Goal: Task Accomplishment & Management: Use online tool/utility

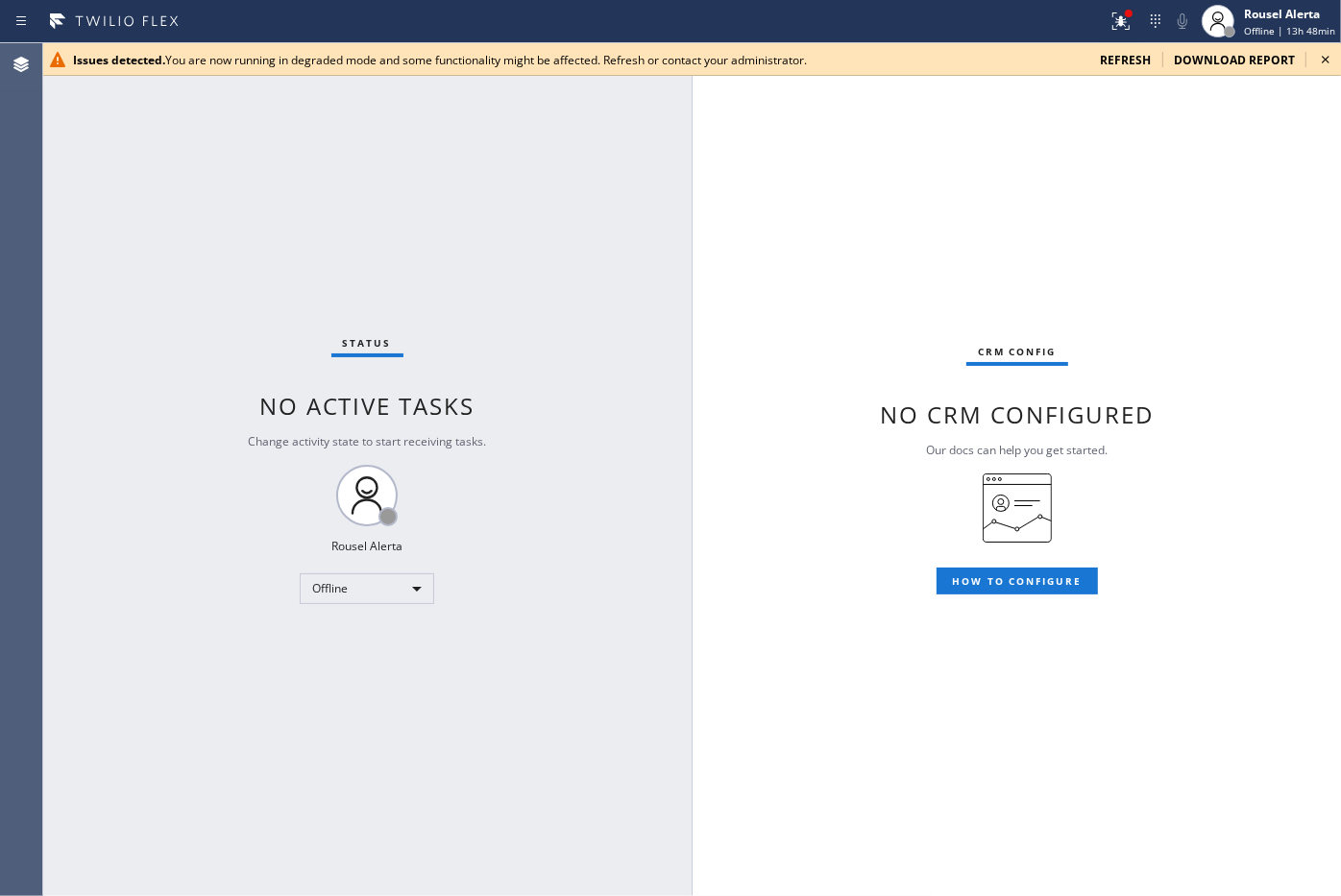
click at [1136, 63] on span "refresh" at bounding box center [1125, 60] width 51 height 16
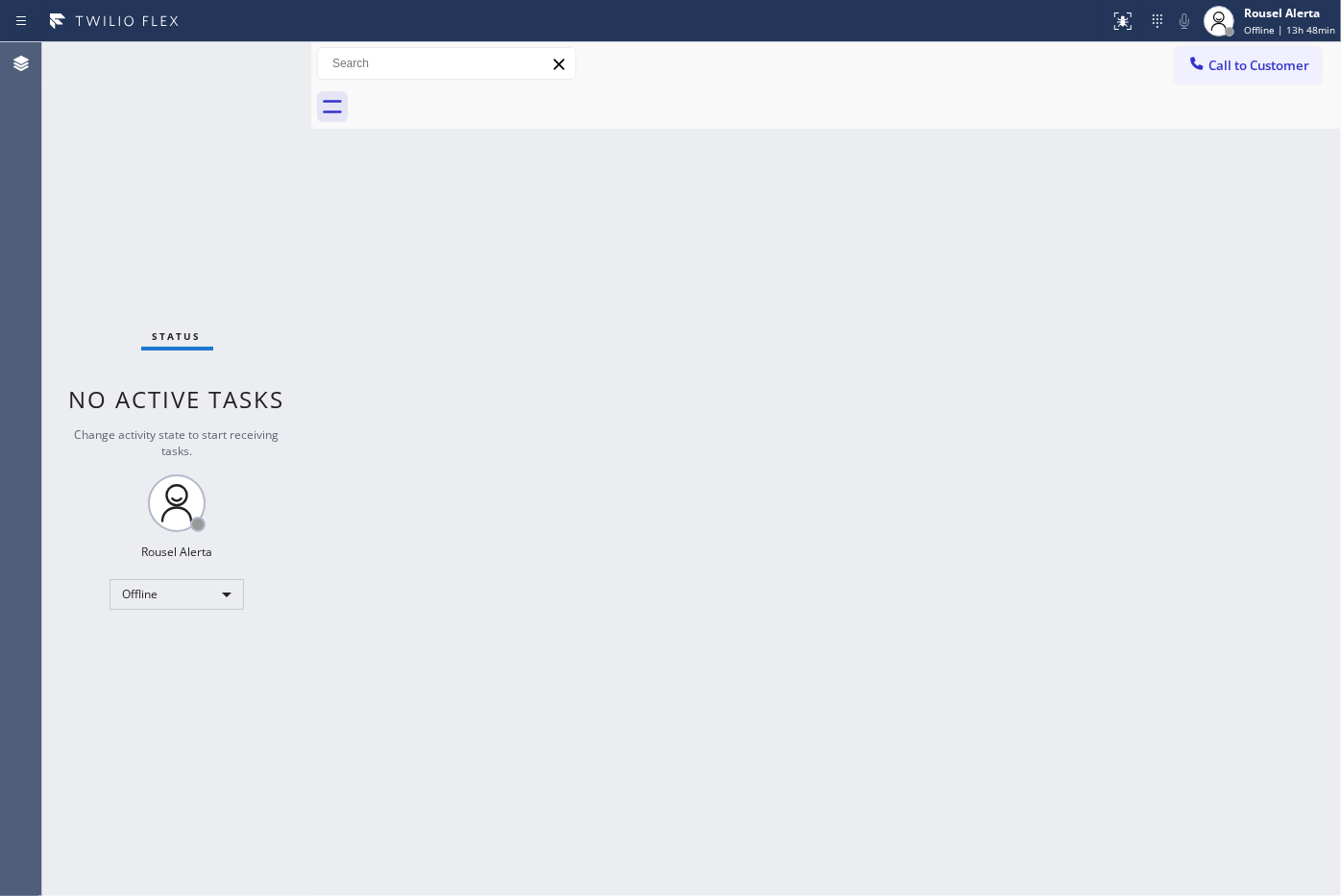
click at [677, 112] on div at bounding box center [847, 107] width 987 height 44
click at [193, 591] on div "Offline" at bounding box center [176, 595] width 135 height 31
click at [197, 635] on li "Available" at bounding box center [175, 644] width 131 height 23
click at [553, 741] on div "Back to Dashboard Change Sender ID Customers Technicians Select a contact Outbo…" at bounding box center [826, 469] width 1030 height 853
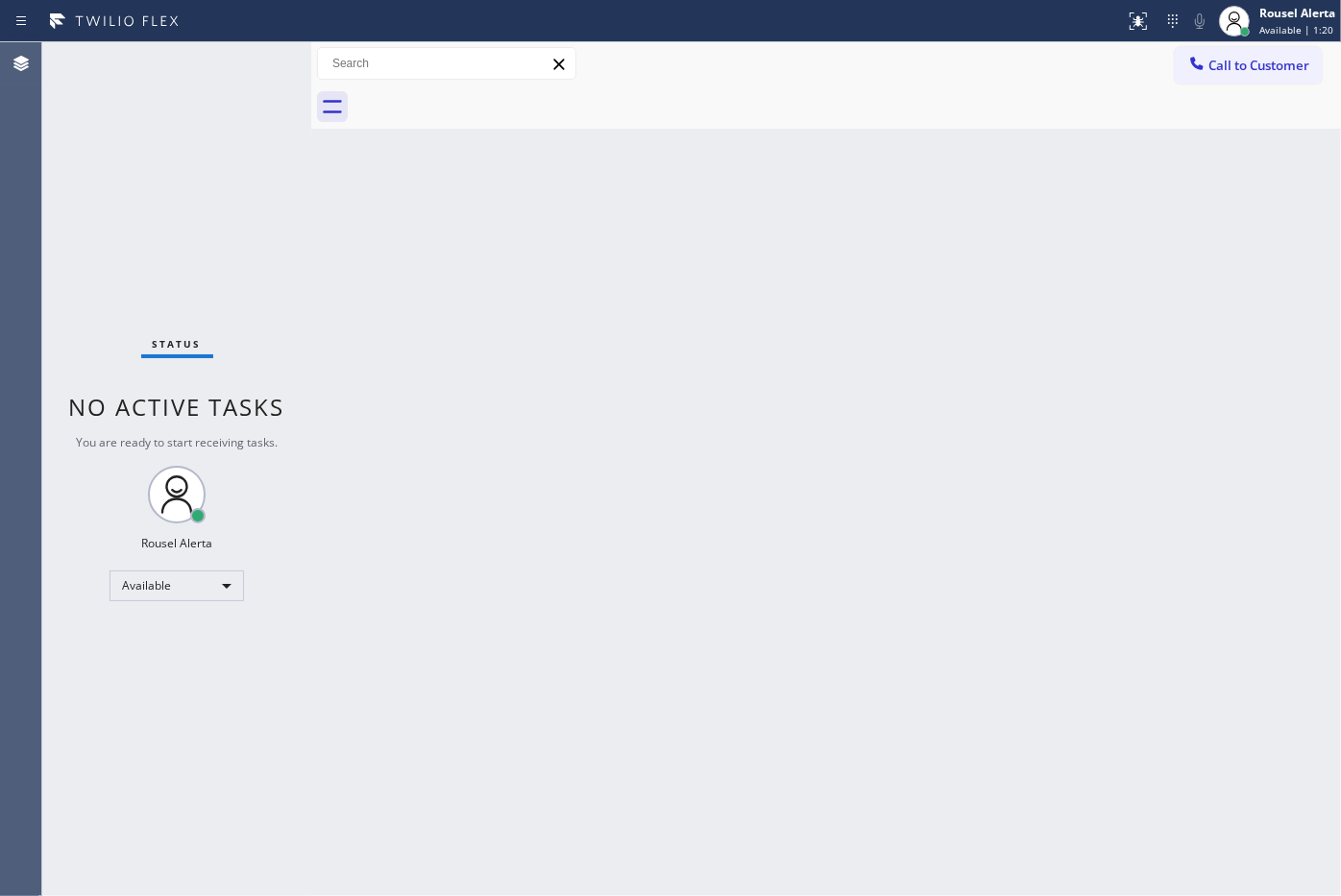
click at [567, 699] on div "Back to Dashboard Change Sender ID Customers Technicians Select a contact Outbo…" at bounding box center [826, 469] width 1030 height 853
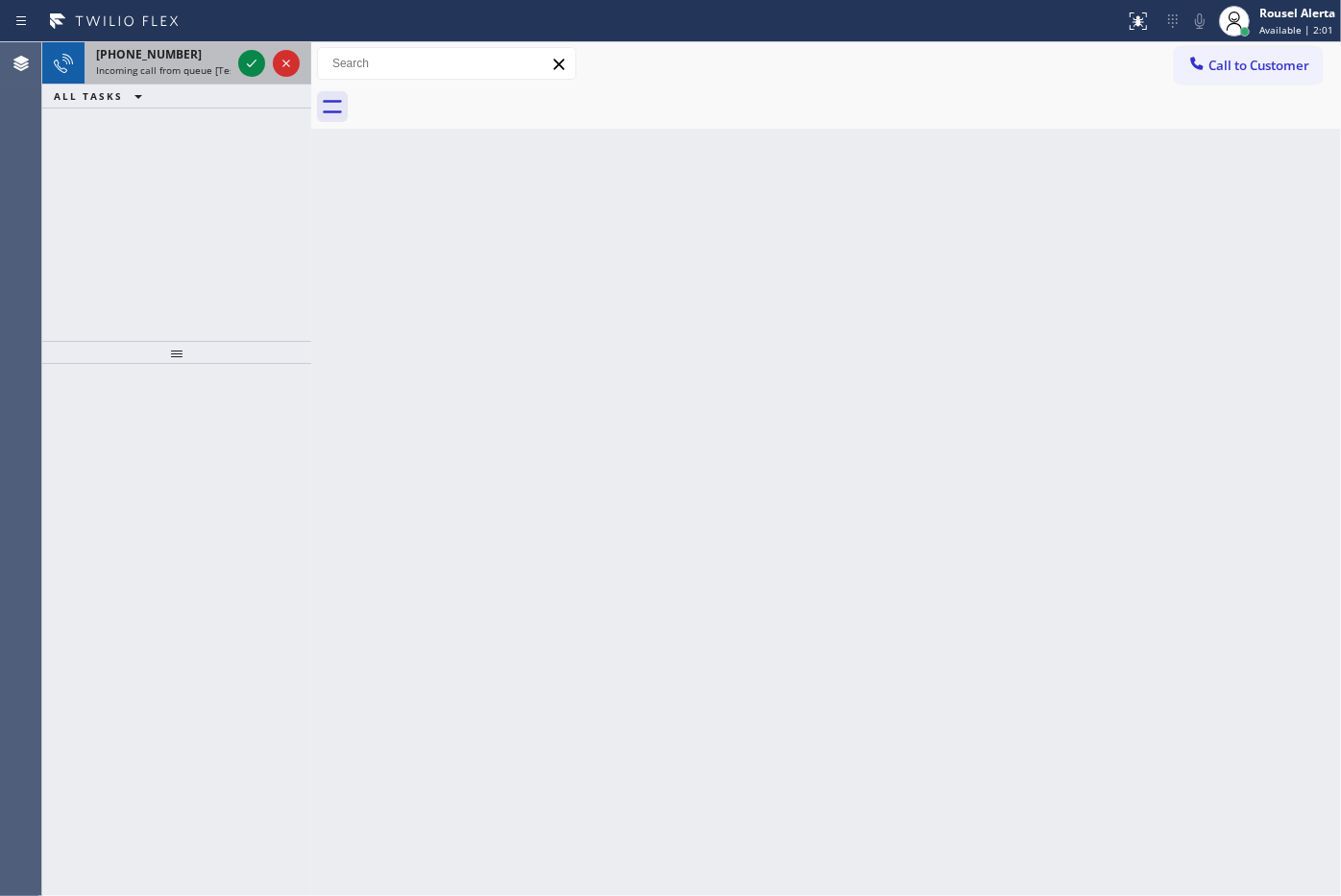
click at [192, 64] on span "Incoming call from queue [Test] All" at bounding box center [175, 70] width 160 height 14
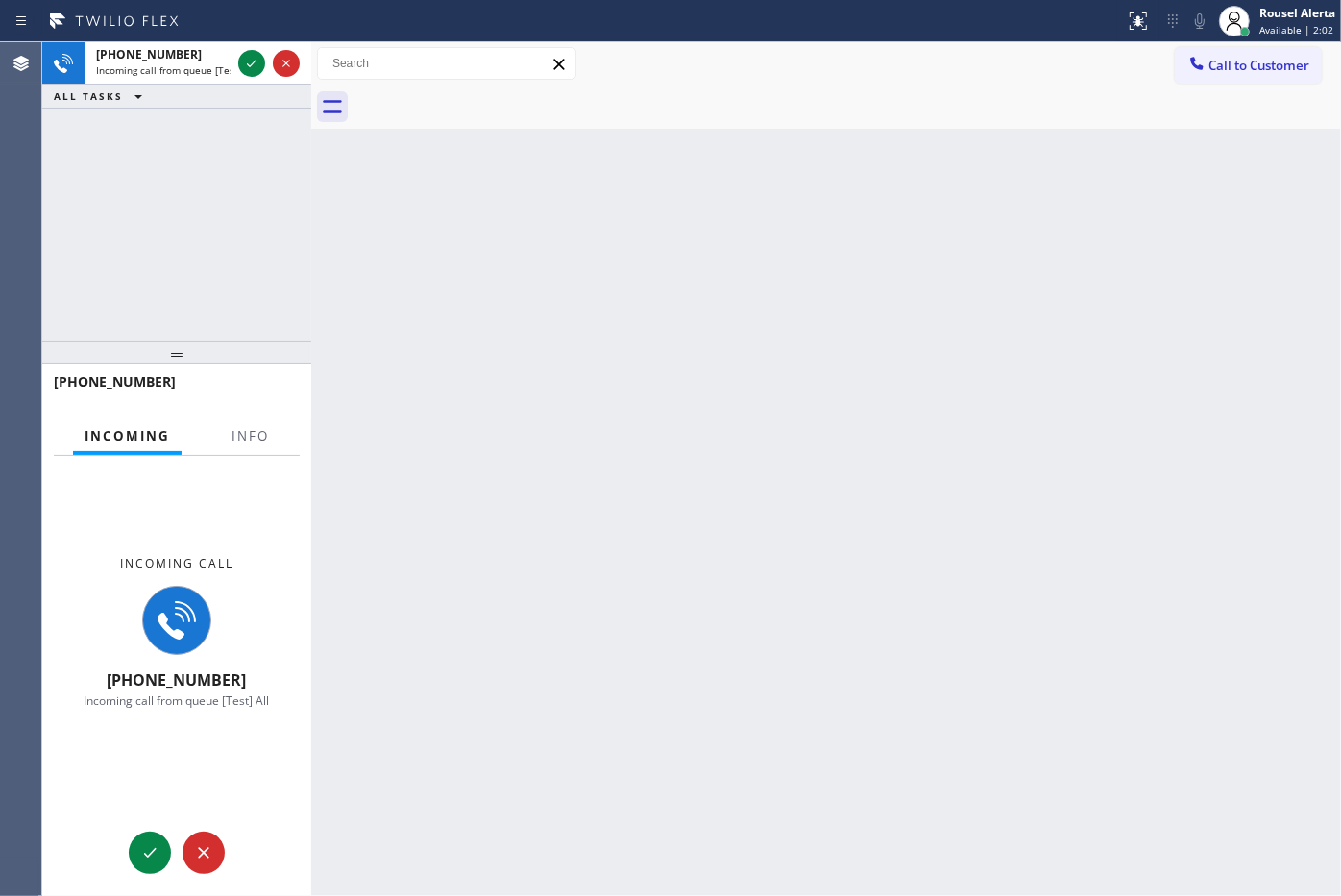
click at [251, 461] on div "Incoming call +19176472795 Incoming call from queue [Test] All" at bounding box center [177, 633] width 269 height 353
click at [252, 440] on span "Info" at bounding box center [250, 436] width 38 height 17
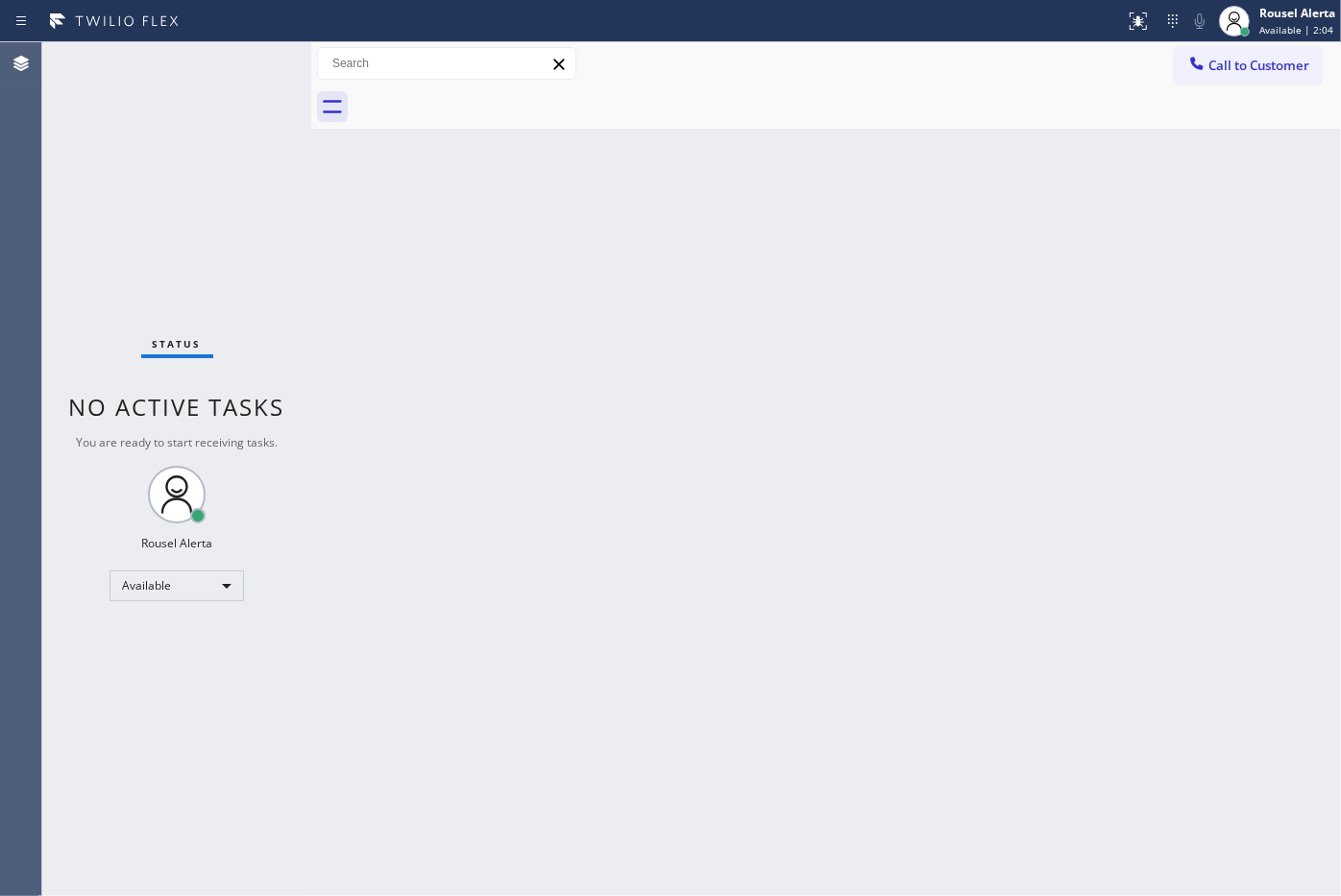
click at [469, 490] on div "Back to Dashboard Change Sender ID Customers Technicians Select a contact Outbo…" at bounding box center [826, 469] width 1030 height 853
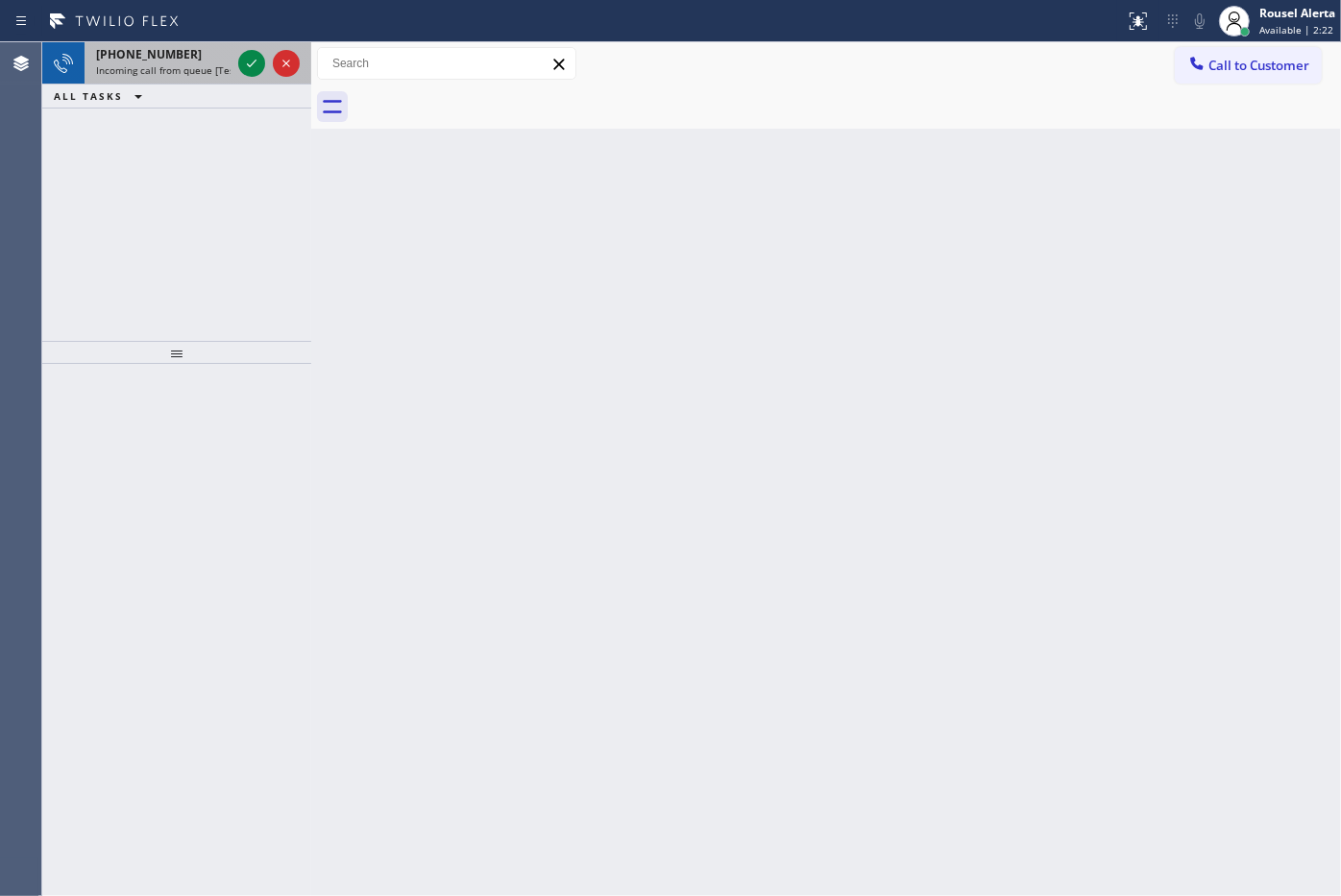
click at [219, 70] on span "Incoming call from queue [Test] All" at bounding box center [175, 70] width 160 height 14
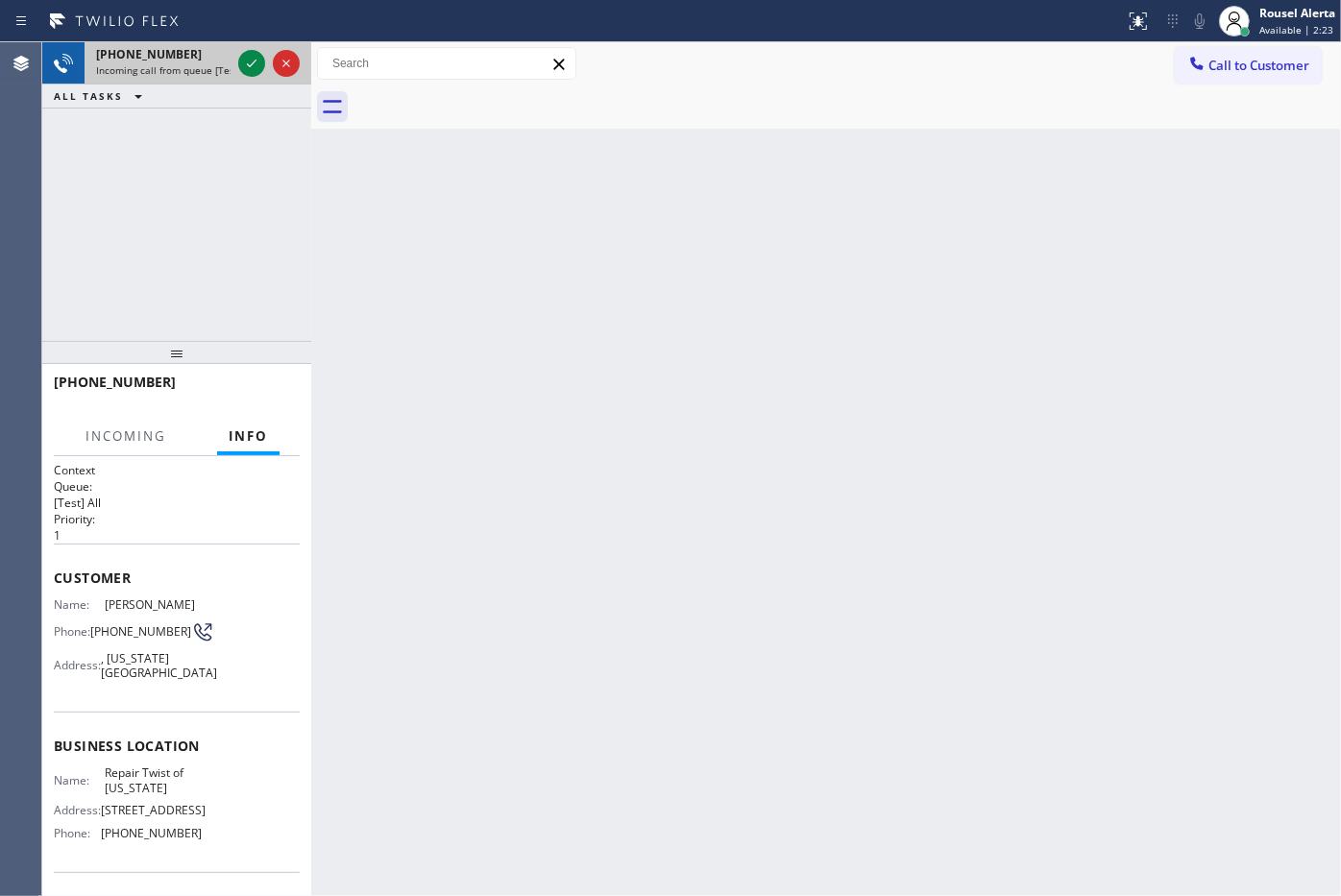
click at [219, 70] on span "Incoming call from queue [Test] All" at bounding box center [175, 70] width 160 height 14
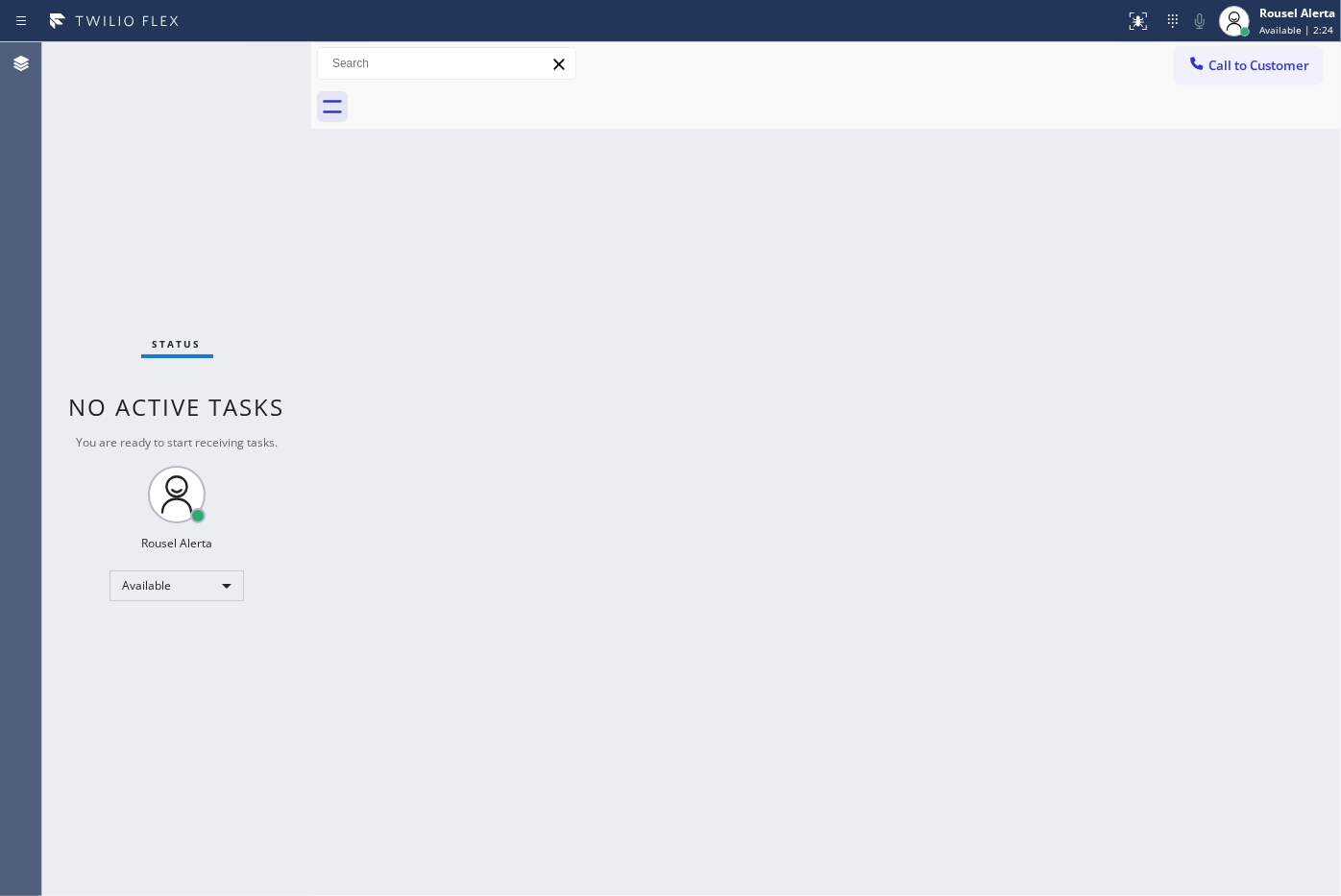
click at [466, 318] on div "Back to Dashboard Change Sender ID Customers Technicians Select a contact Outbo…" at bounding box center [826, 469] width 1030 height 853
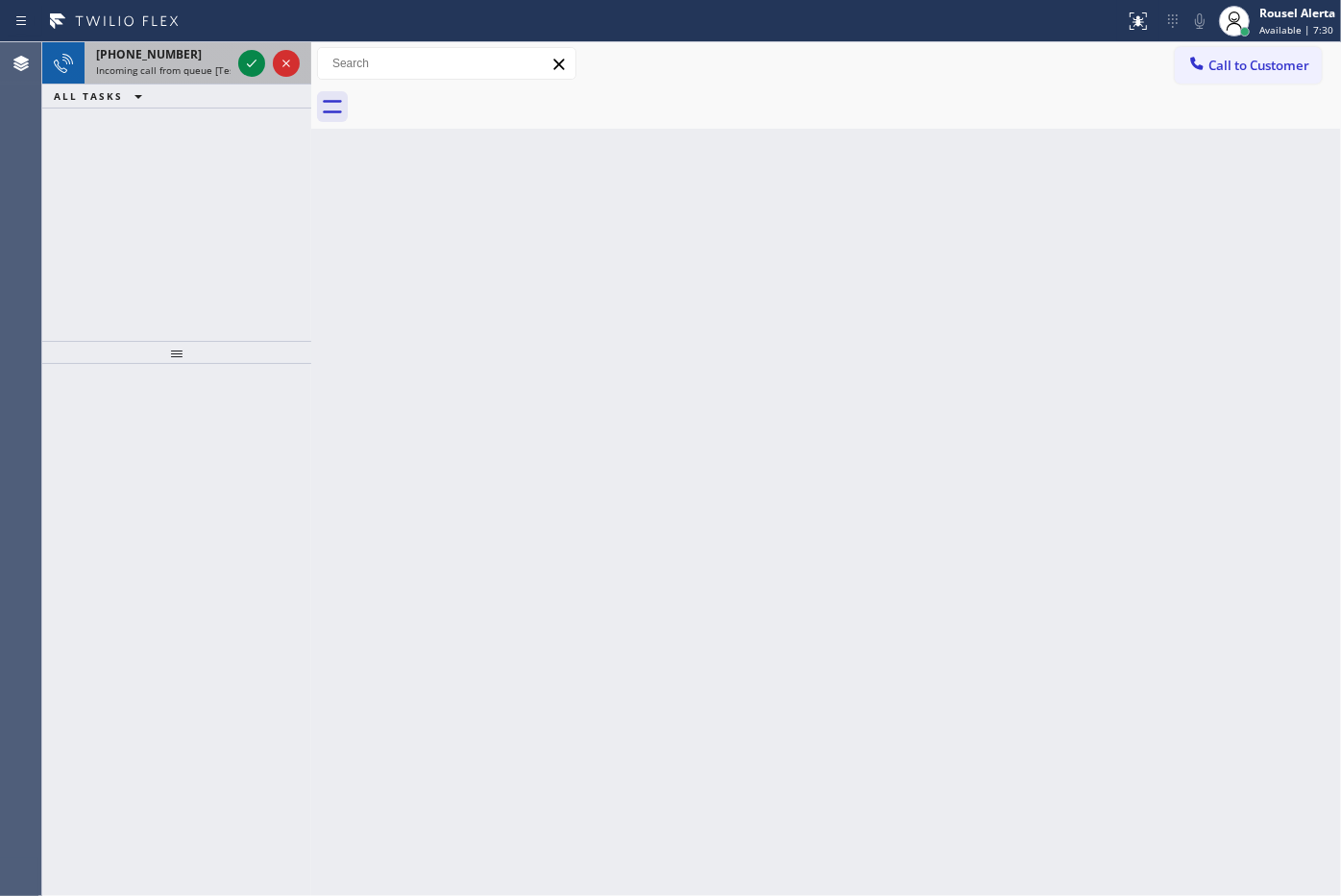
click at [192, 58] on div "+16468412635" at bounding box center [163, 54] width 135 height 16
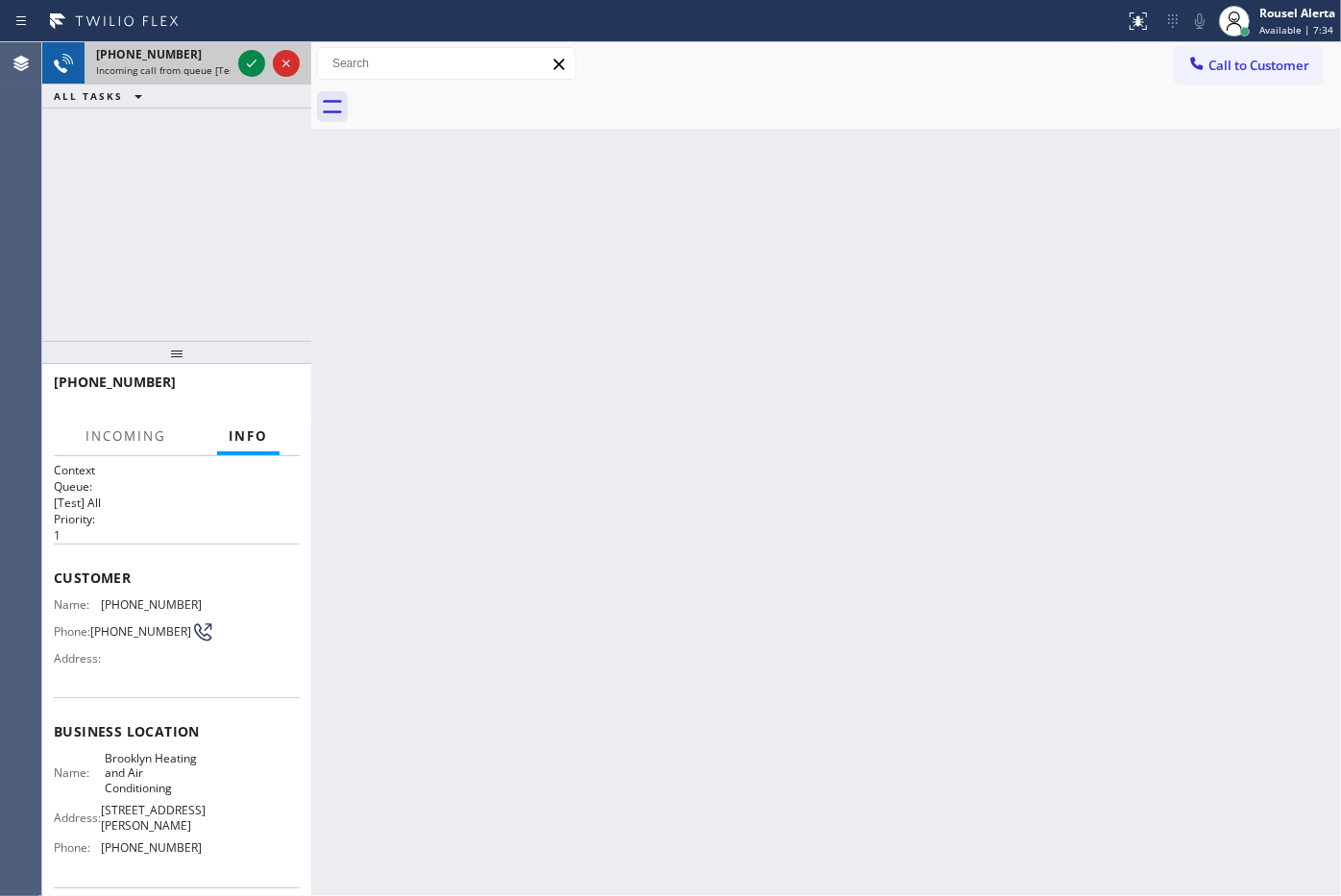
click at [214, 60] on div "+16468412635" at bounding box center [163, 54] width 135 height 16
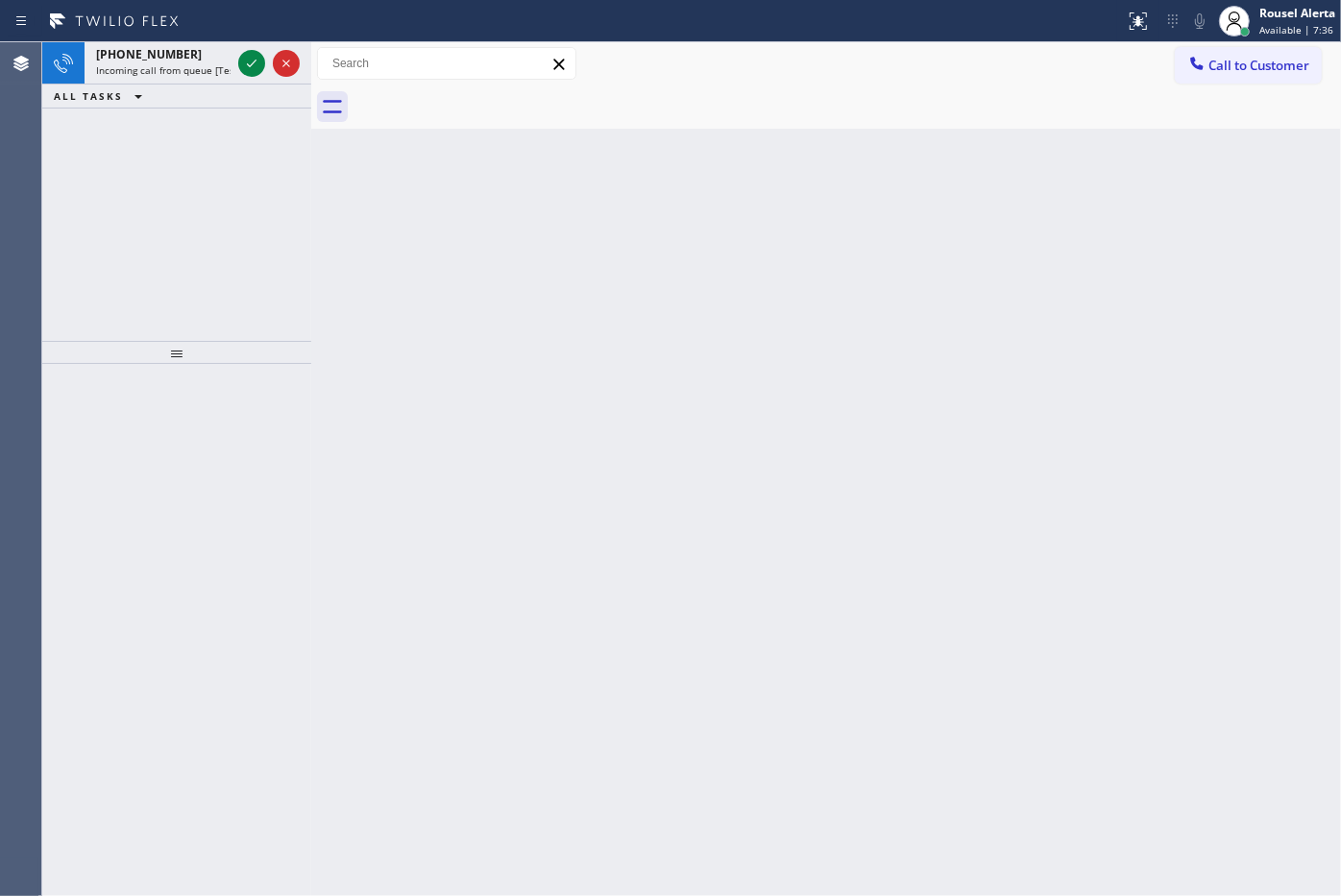
click at [214, 60] on div "+16468412635" at bounding box center [163, 54] width 135 height 16
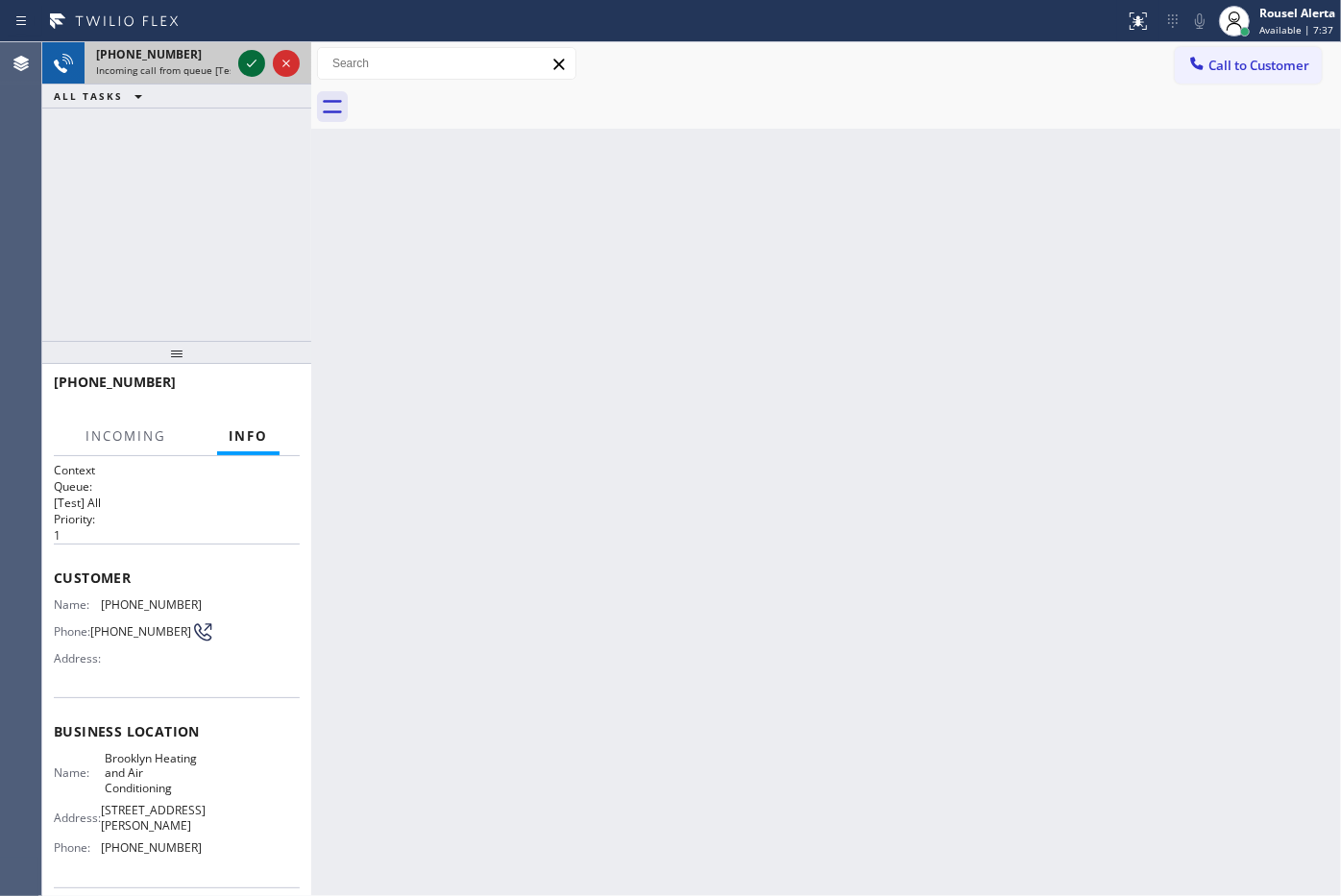
click at [242, 57] on icon at bounding box center [252, 64] width 23 height 23
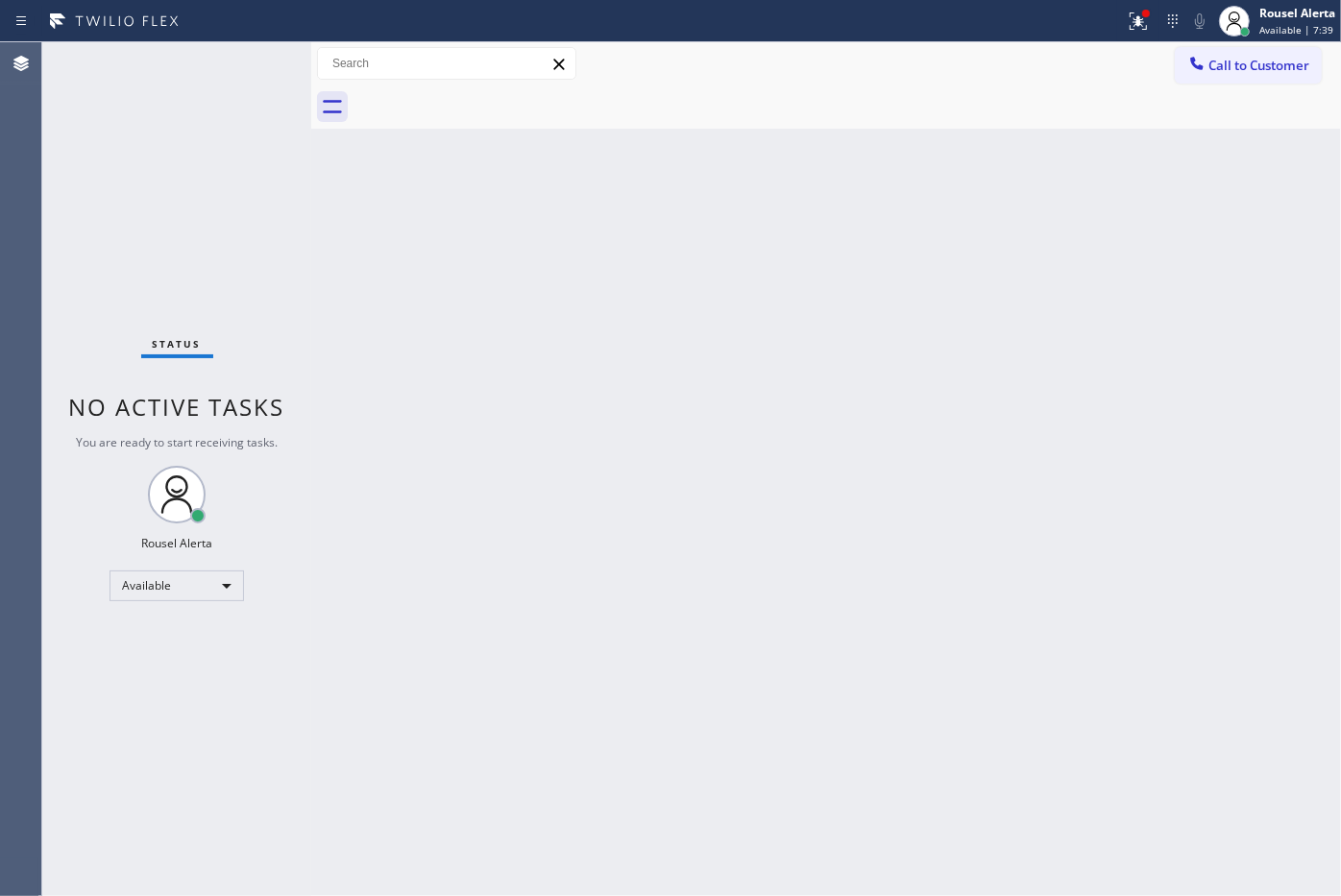
click at [245, 58] on div "Status No active tasks You are ready to start receiving tasks. Rousel Alerta Av…" at bounding box center [177, 469] width 269 height 853
click at [1121, 25] on div at bounding box center [1138, 21] width 43 height 23
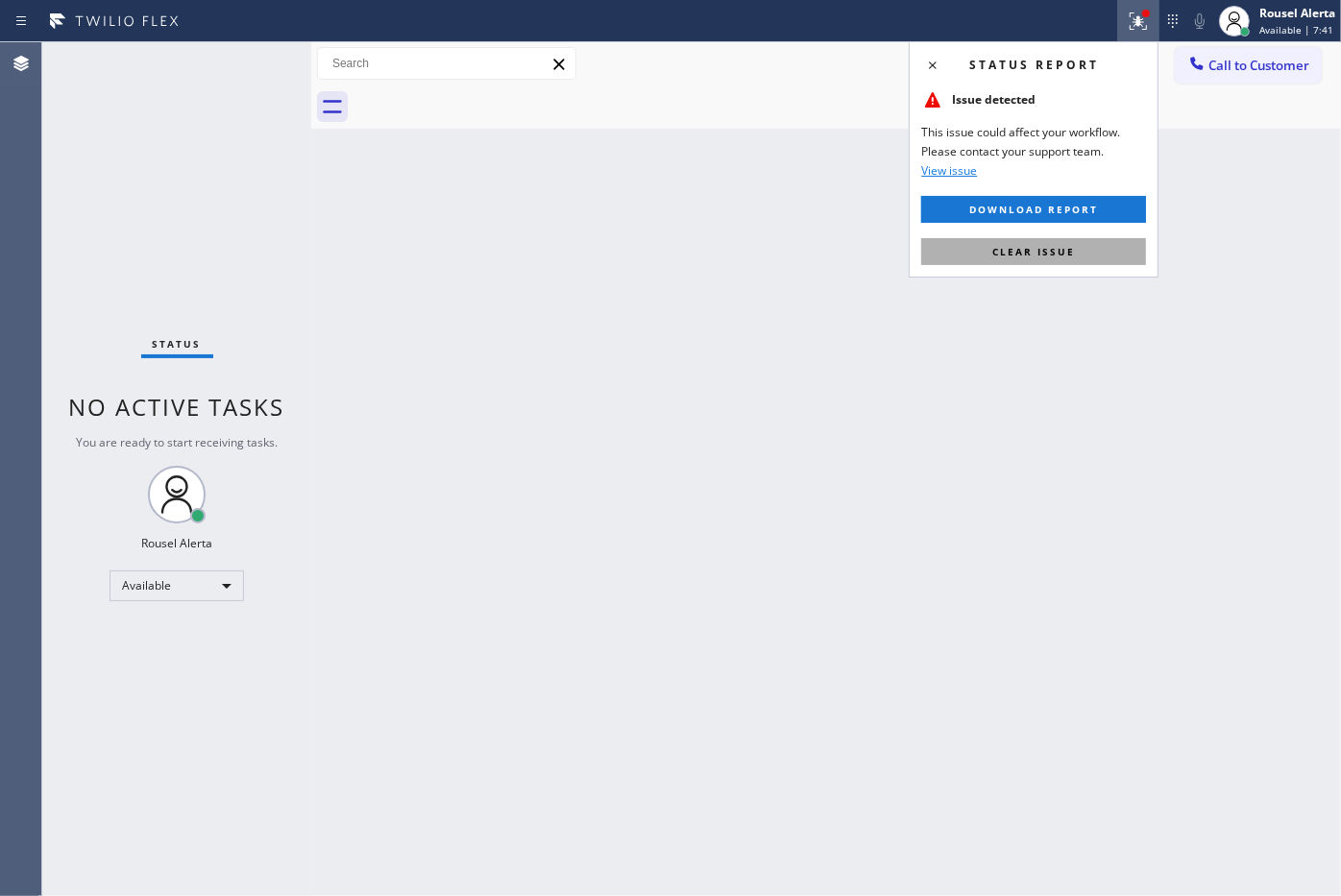
click at [1082, 248] on button "Clear issue" at bounding box center [1034, 252] width 225 height 27
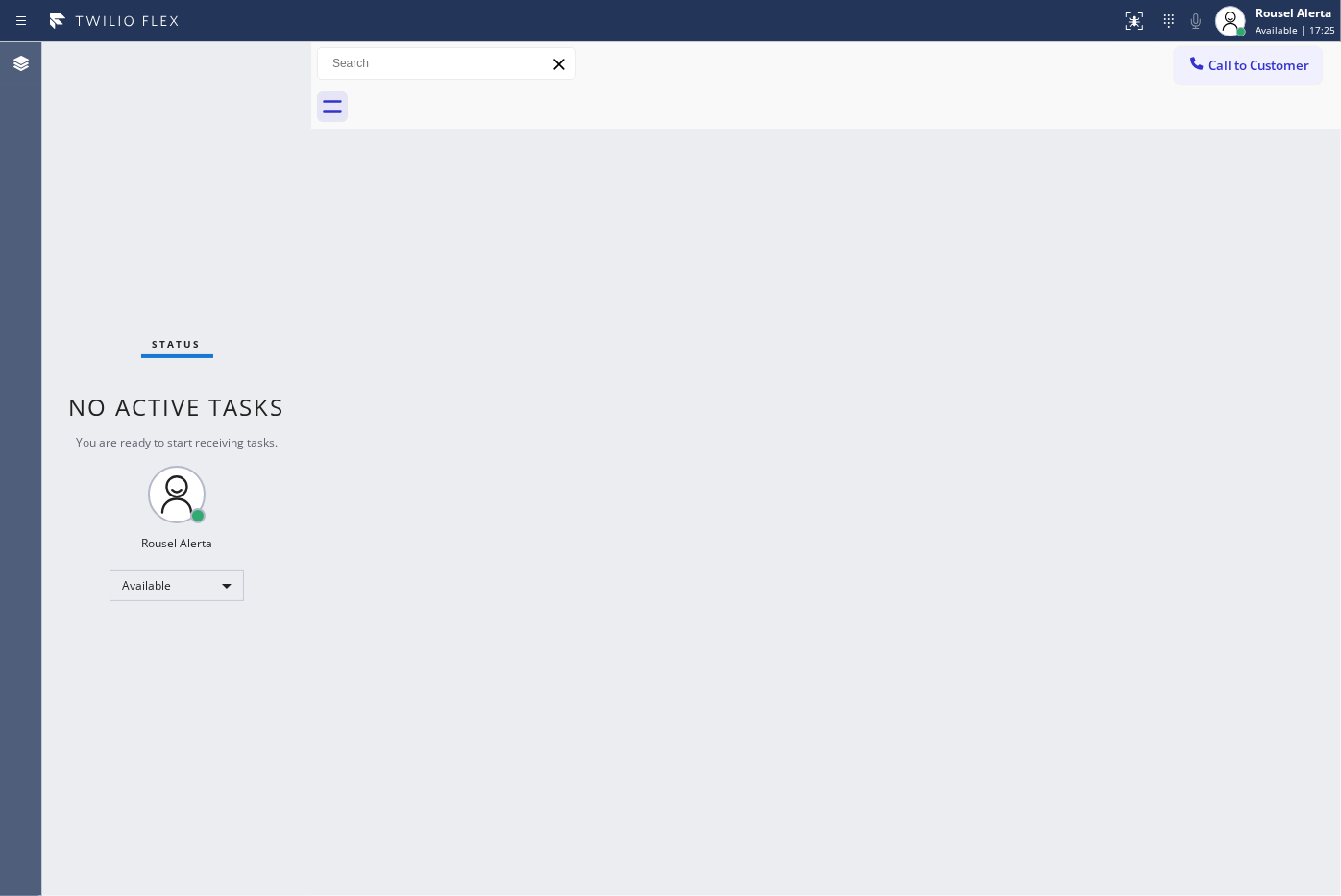
click at [461, 586] on div "Back to Dashboard Change Sender ID Customers Technicians Select a contact Outbo…" at bounding box center [826, 469] width 1030 height 853
click at [327, 233] on div "Back to Dashboard Change Sender ID Customers Technicians Select a contact Outbo…" at bounding box center [826, 469] width 1030 height 853
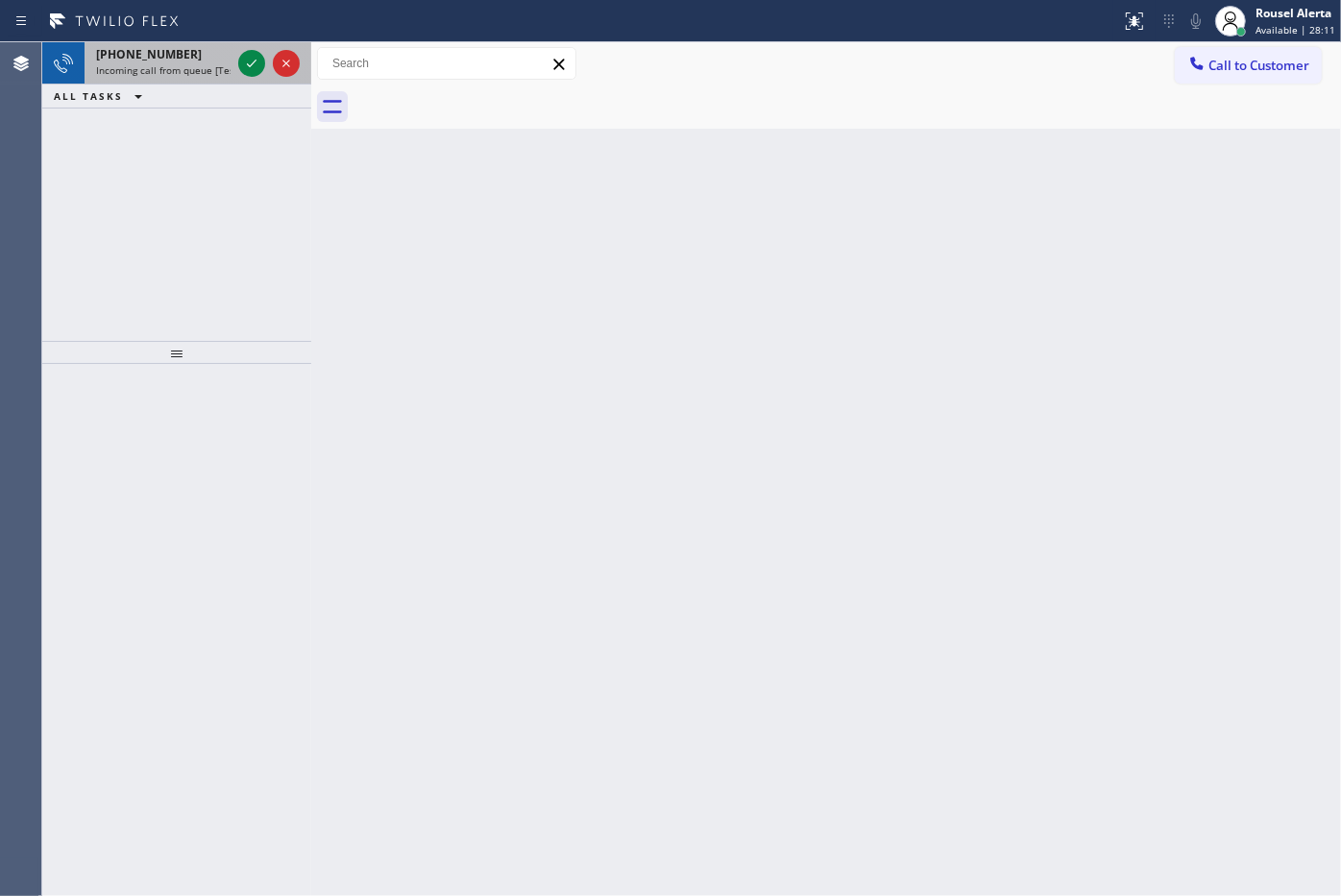
drag, startPoint x: 203, startPoint y: 48, endPoint x: 228, endPoint y: 62, distance: 28.7
click at [207, 51] on div "+19089864244" at bounding box center [163, 54] width 135 height 16
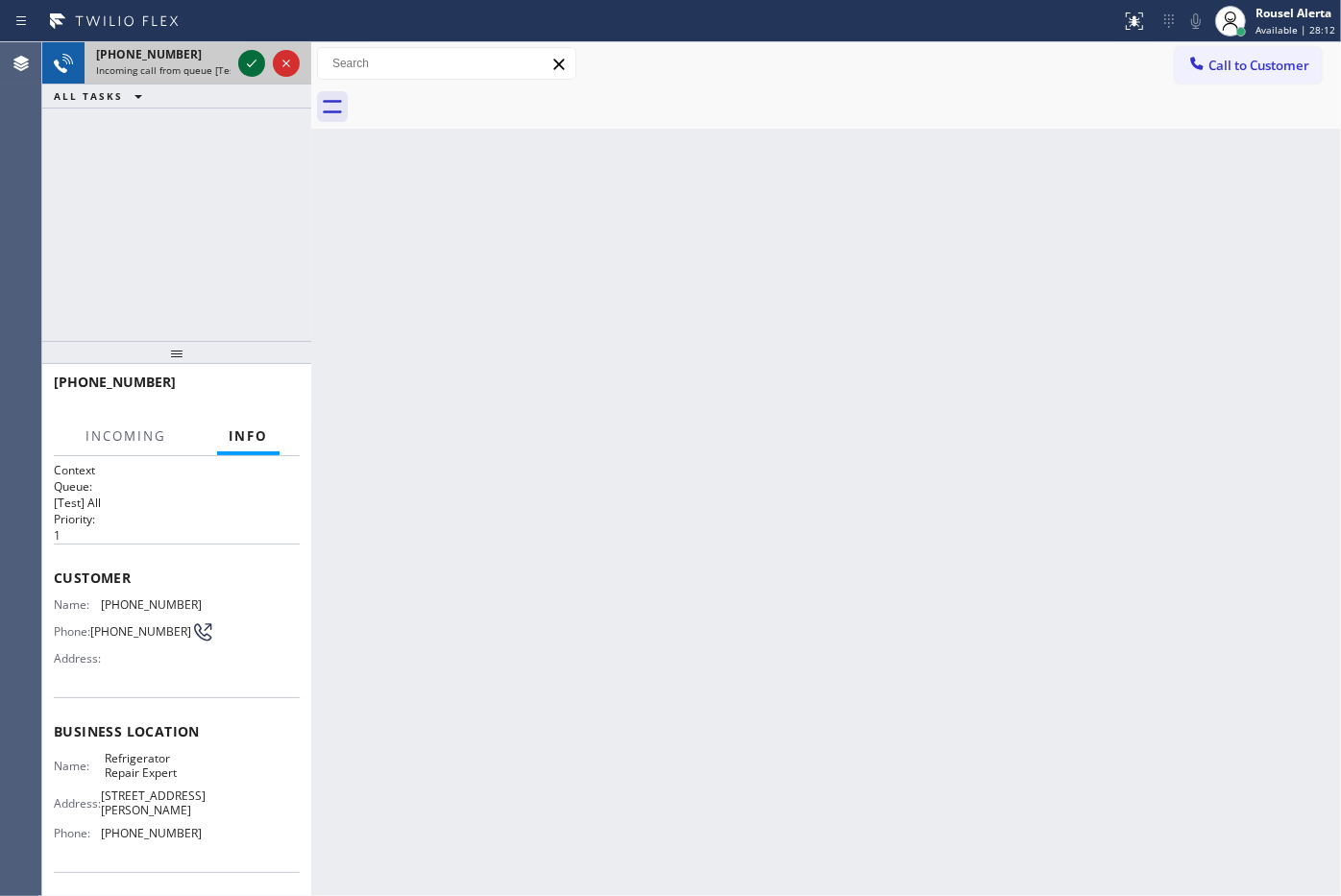
click at [251, 63] on icon at bounding box center [252, 64] width 23 height 23
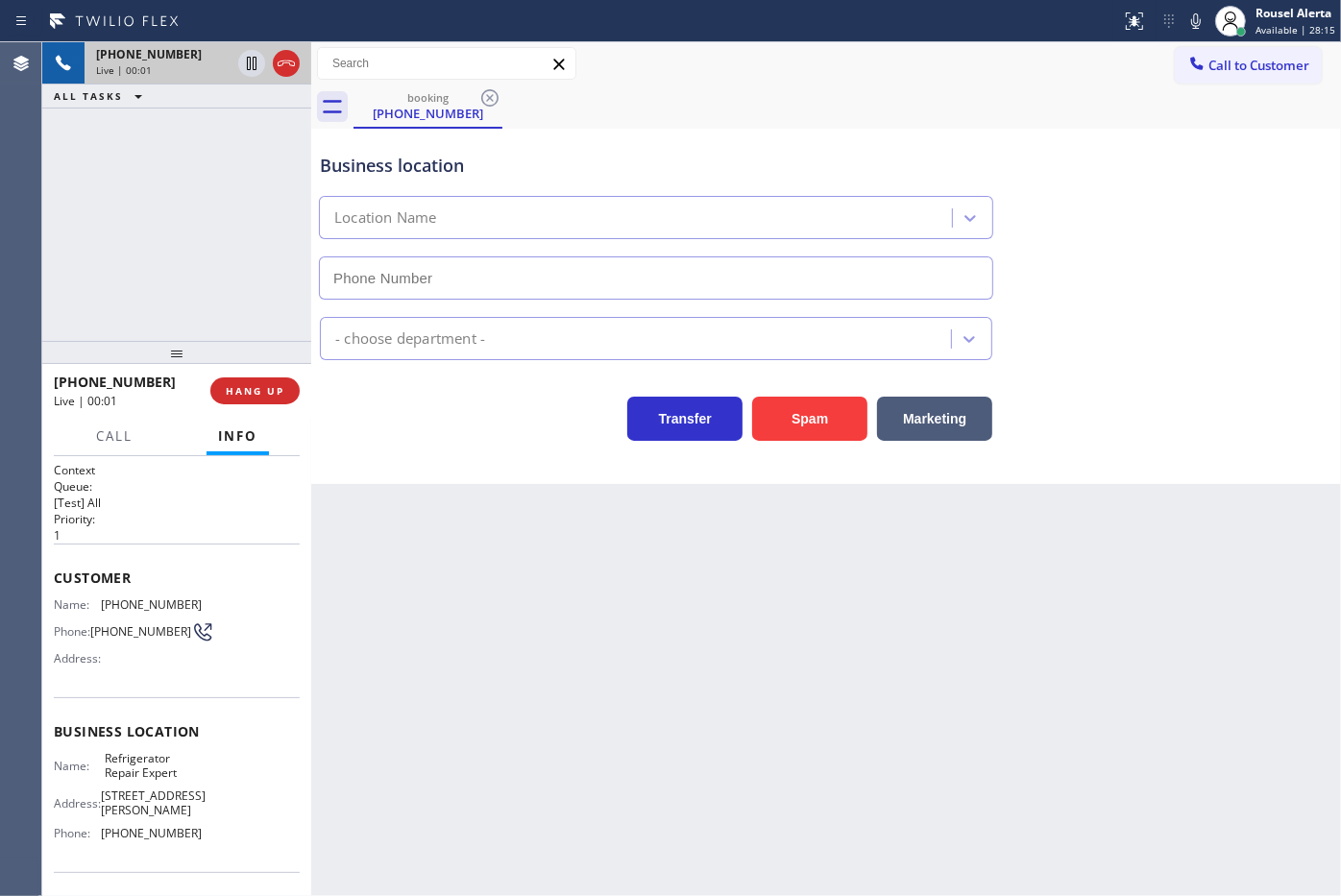
type input "(929) 229-7361"
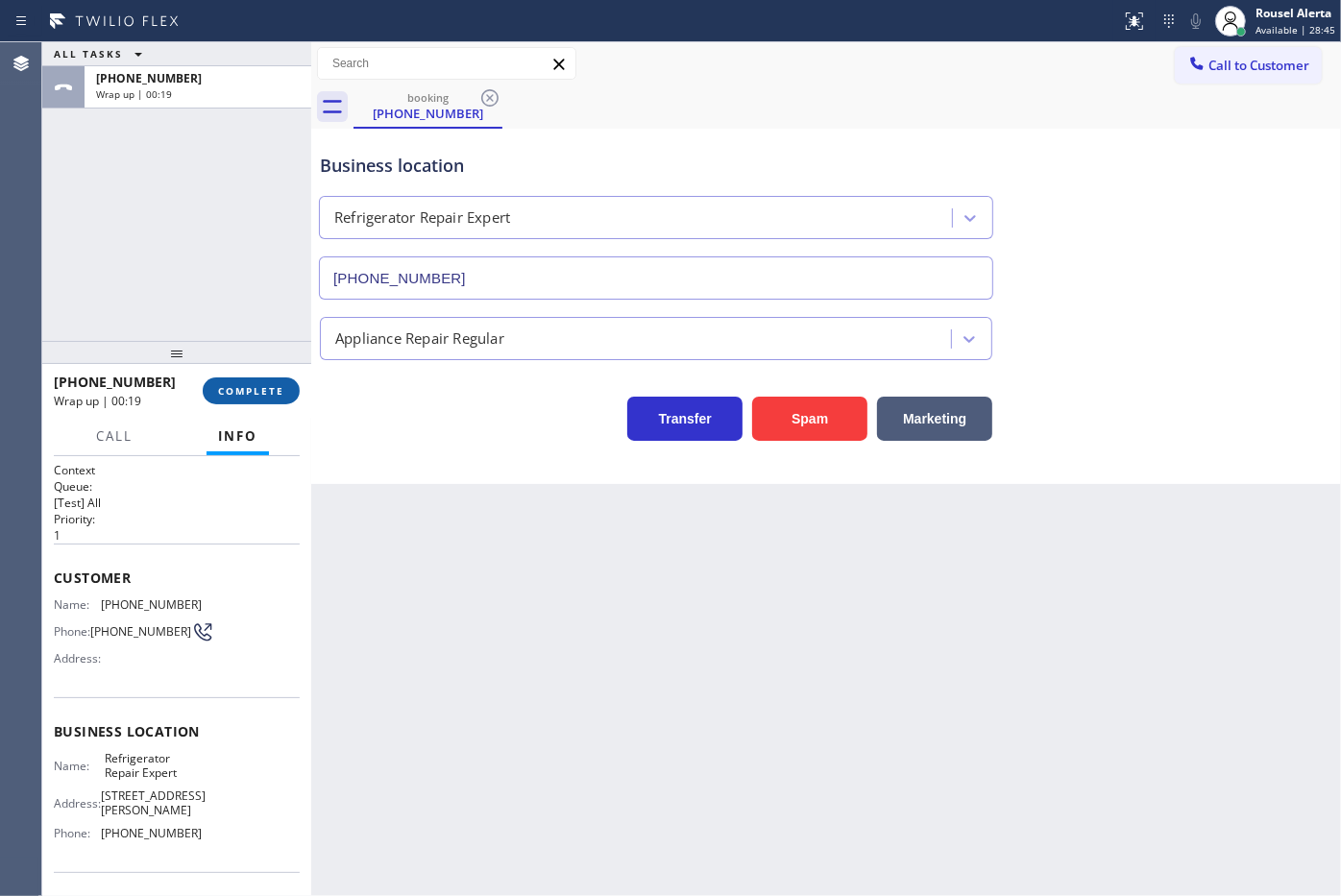
click at [212, 390] on button "COMPLETE" at bounding box center [251, 391] width 97 height 27
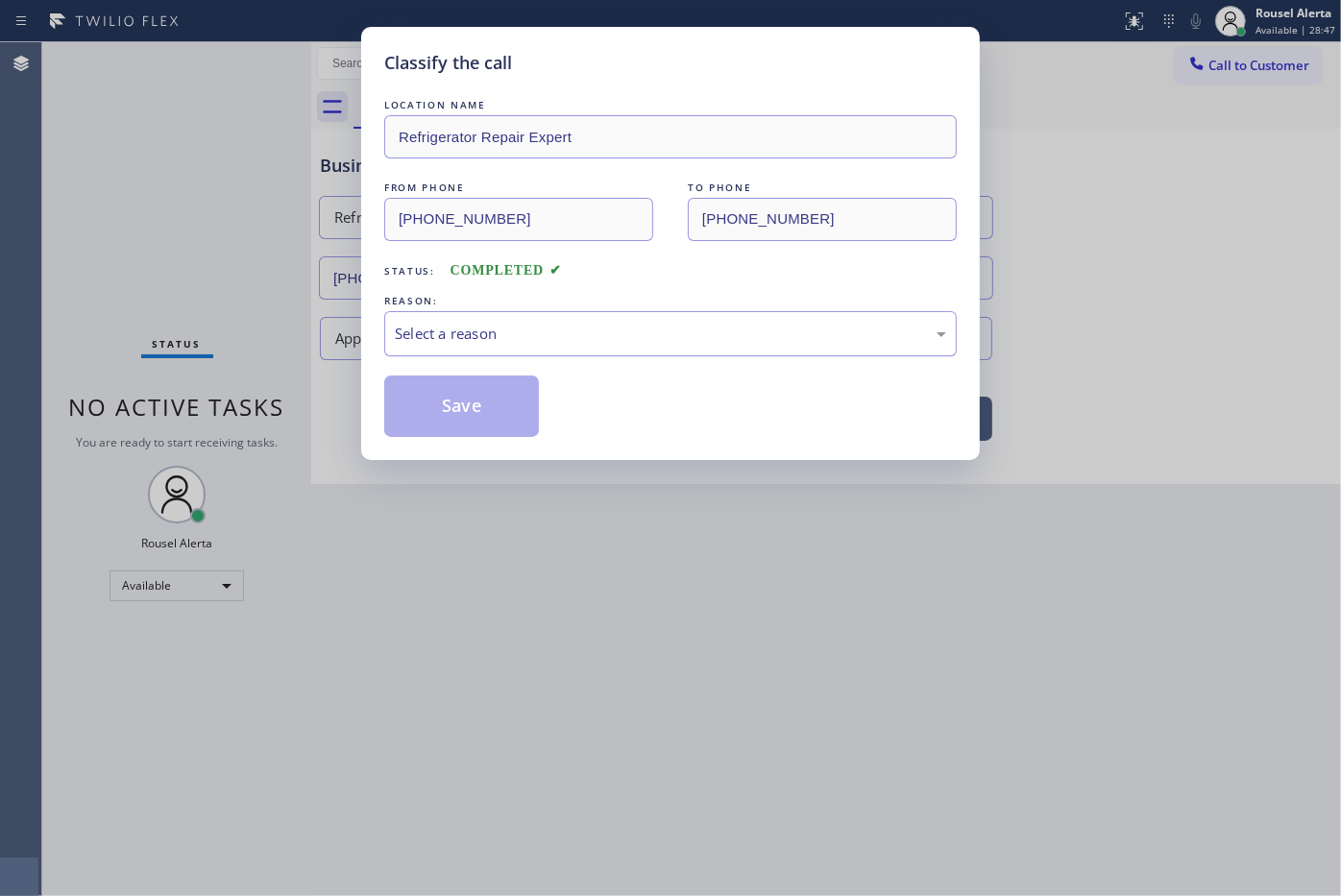
click at [430, 341] on div "Select a reason" at bounding box center [670, 333] width 551 height 22
click at [490, 424] on button "Save" at bounding box center [461, 406] width 155 height 61
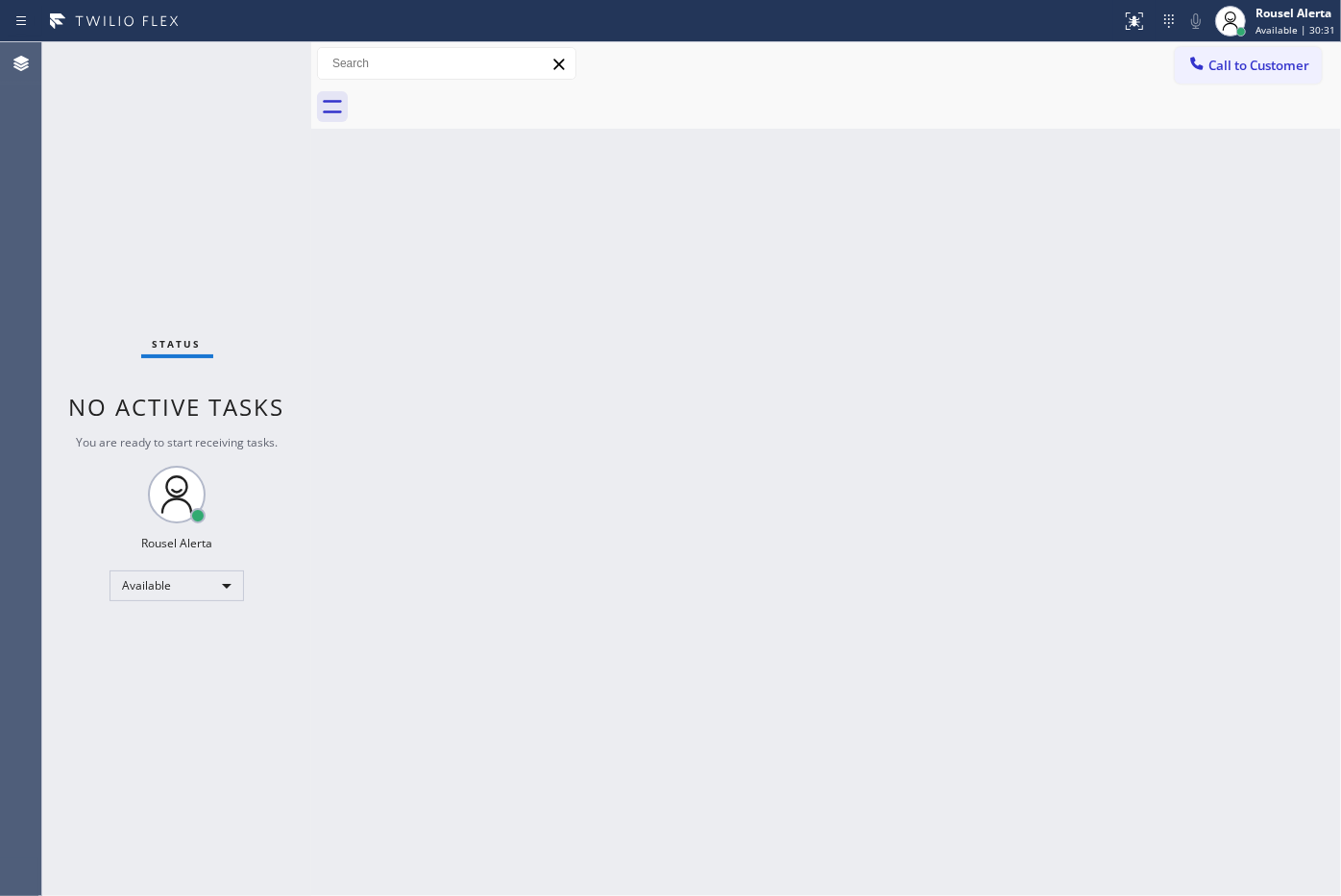
click at [226, 46] on div "Status No active tasks You are ready to start receiving tasks. Rousel Alerta Av…" at bounding box center [177, 469] width 269 height 853
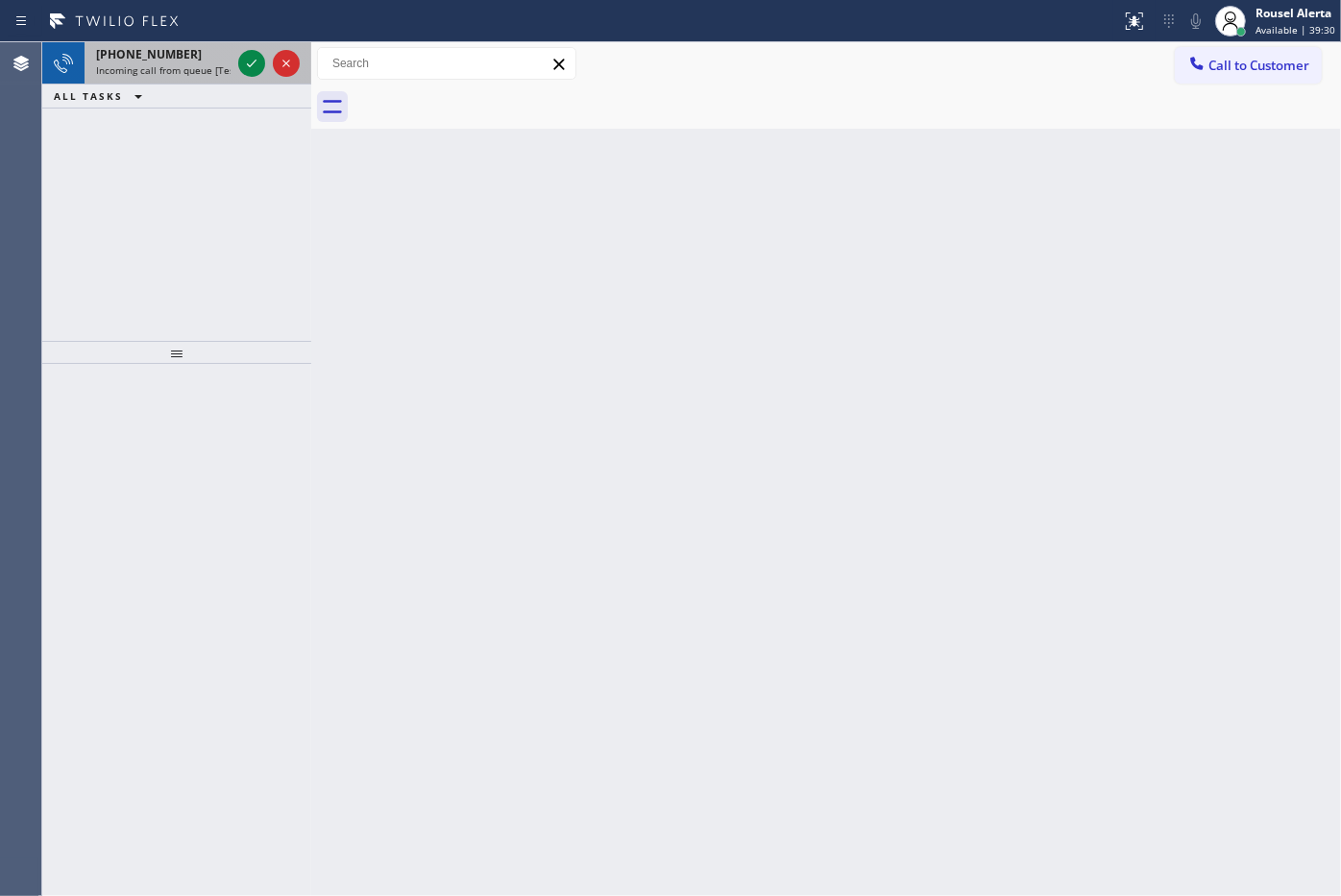
click at [187, 54] on div "+13475459584" at bounding box center [163, 54] width 135 height 16
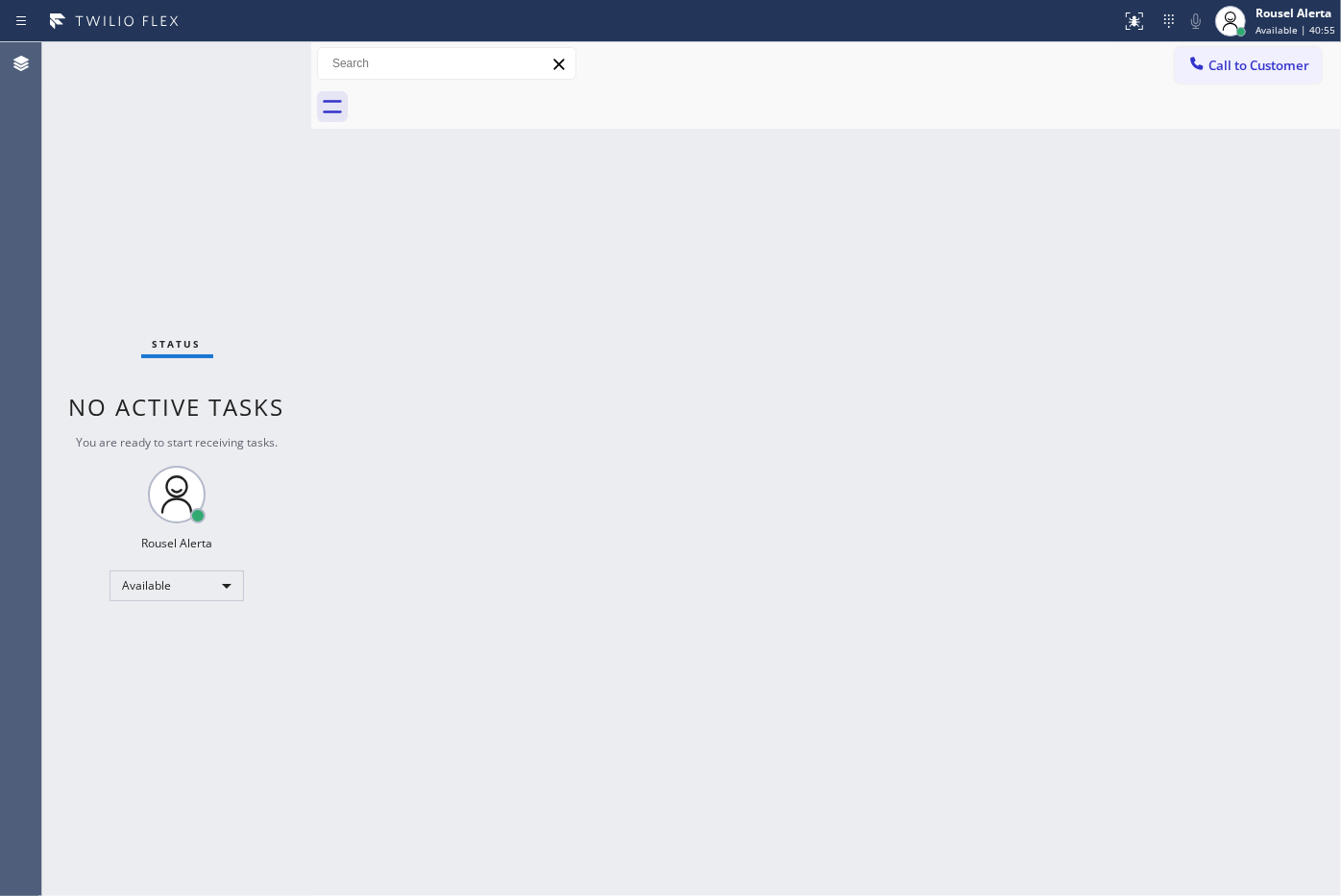
click at [245, 73] on div "Status No active tasks You are ready to start receiving tasks. Rousel Alerta Av…" at bounding box center [177, 469] width 269 height 853
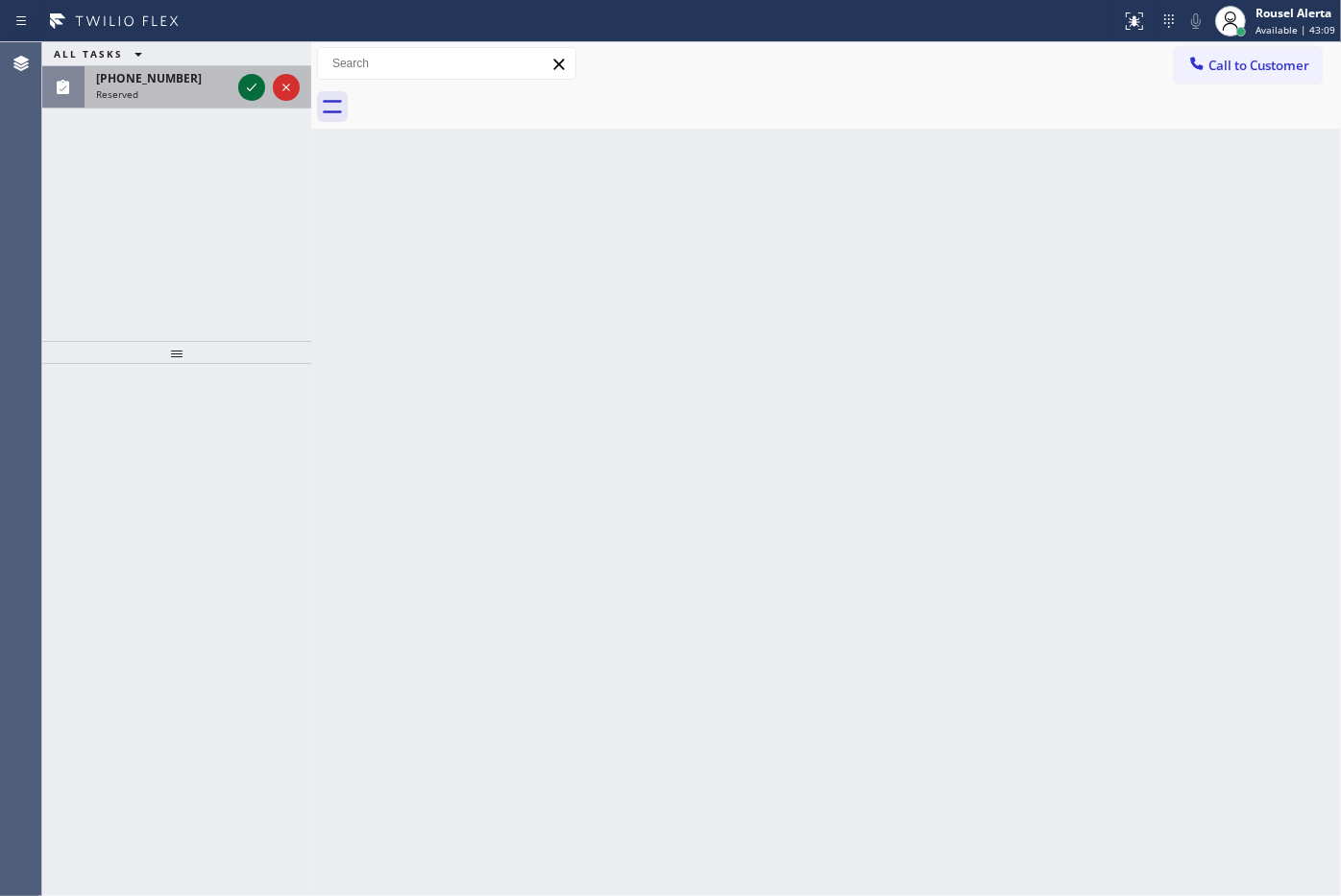
click at [251, 82] on icon at bounding box center [252, 87] width 23 height 23
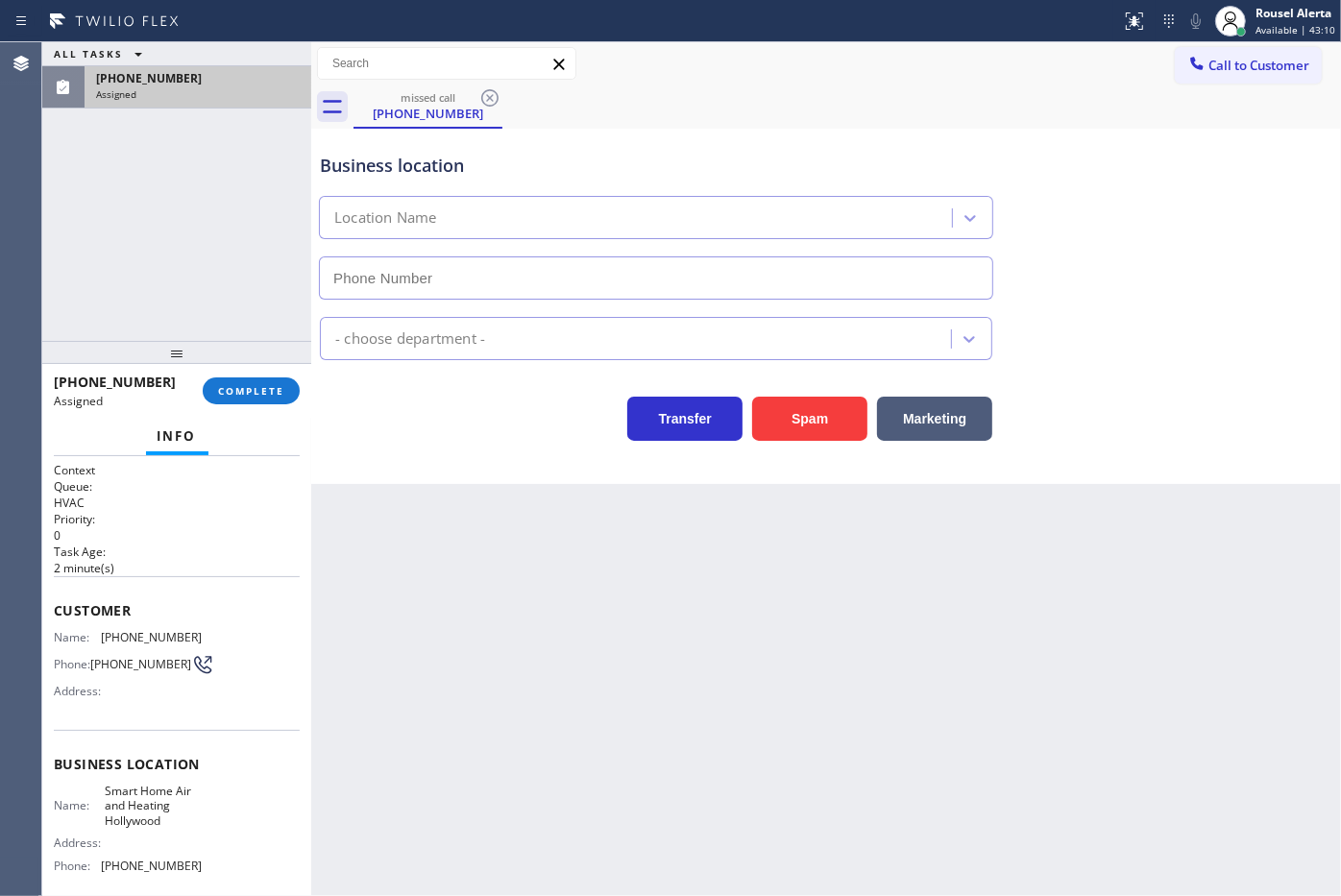
type input "(754) 203-6066"
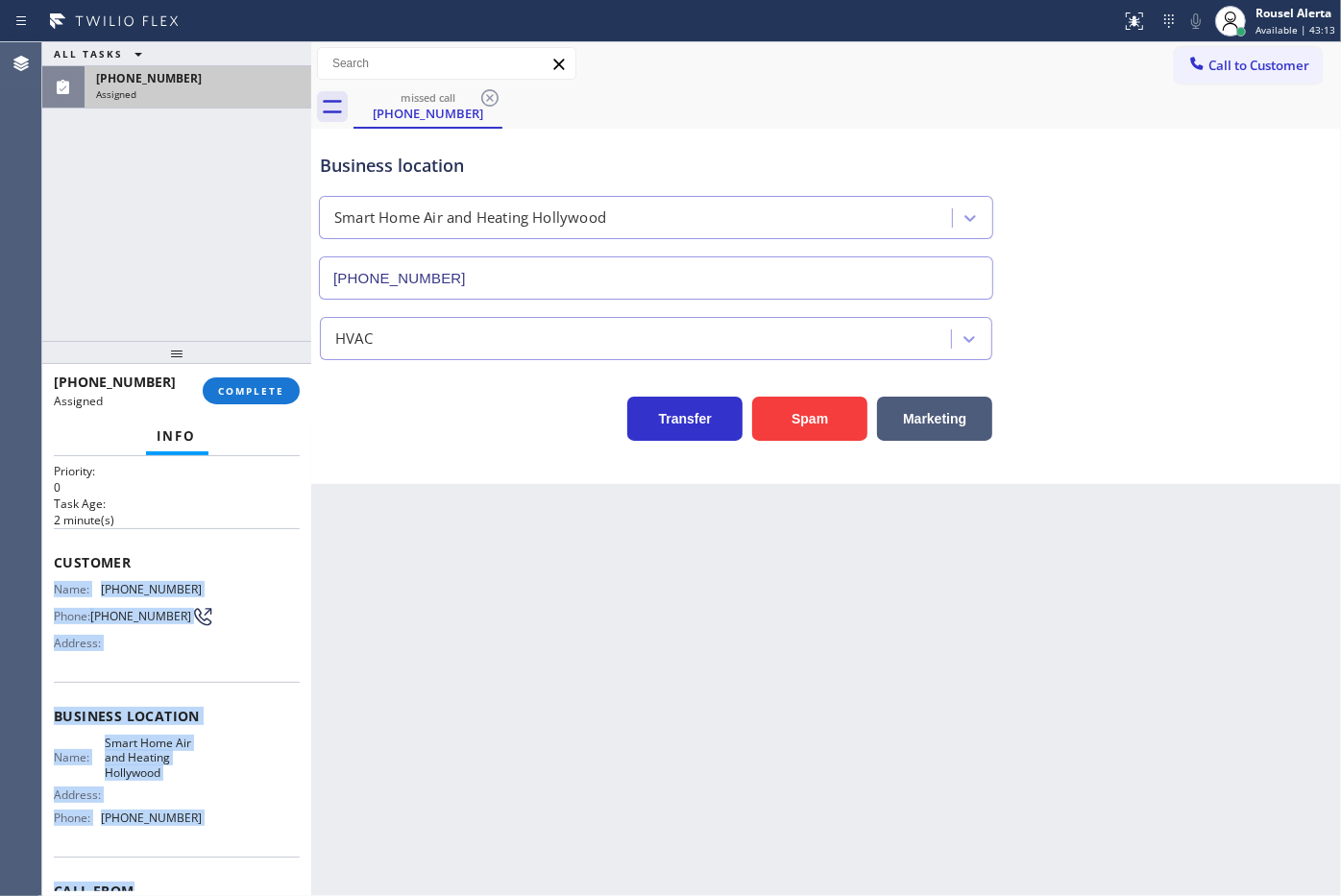
scroll to position [120, 0]
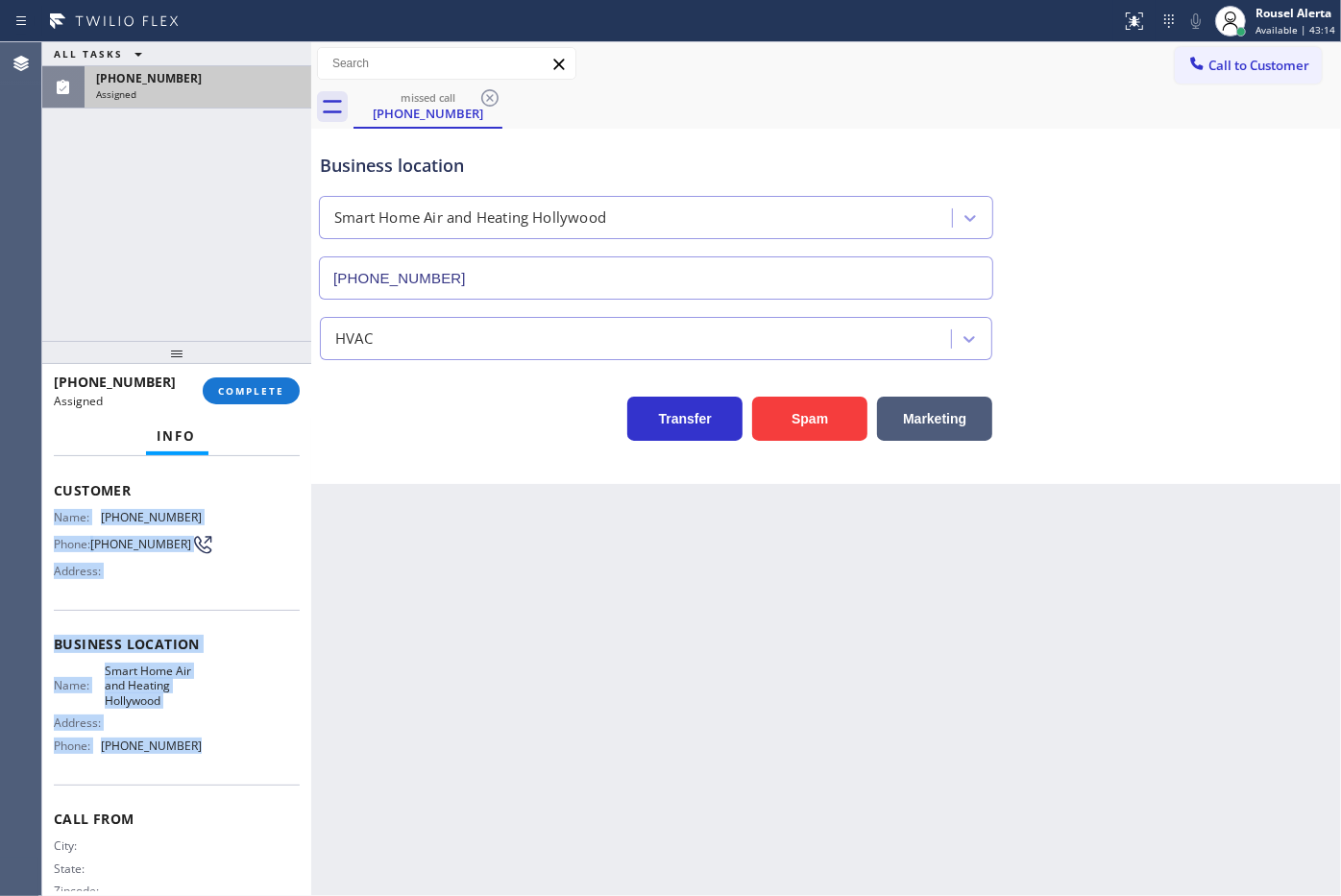
drag, startPoint x: 45, startPoint y: 626, endPoint x: 224, endPoint y: 771, distance: 230.4
click at [224, 771] on div "Context Queue: HVAC Priority: 0 Task Age: 2 minute(s) Customer Name: (813) 481-…" at bounding box center [177, 676] width 269 height 441
copy div "Name: (813) 481-5011 Phone: (813) 481-5011 Address: Business location Name: Sma…"
click at [214, 396] on button "COMPLETE" at bounding box center [251, 391] width 97 height 27
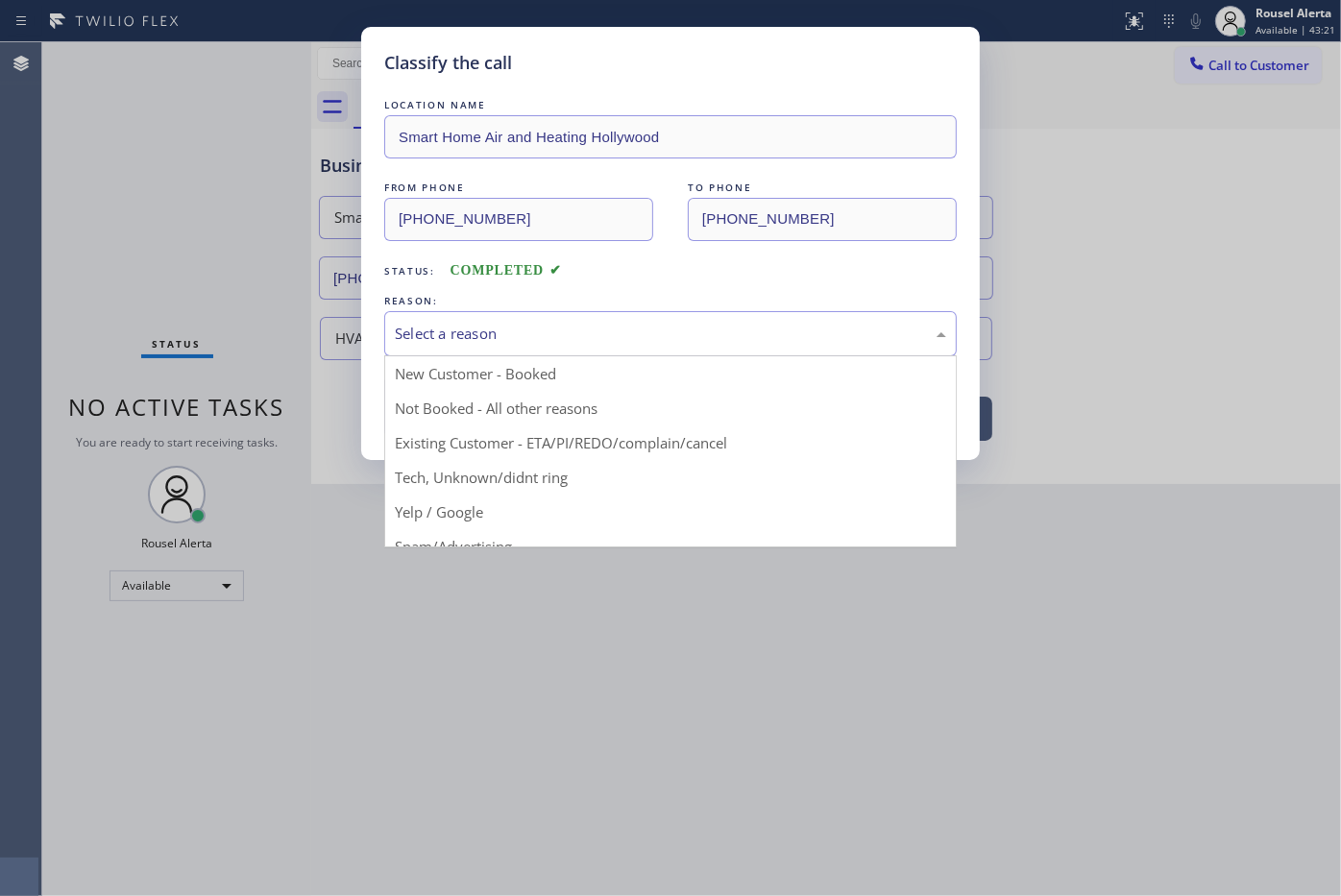
click at [629, 345] on div "Select a reason" at bounding box center [670, 333] width 551 height 22
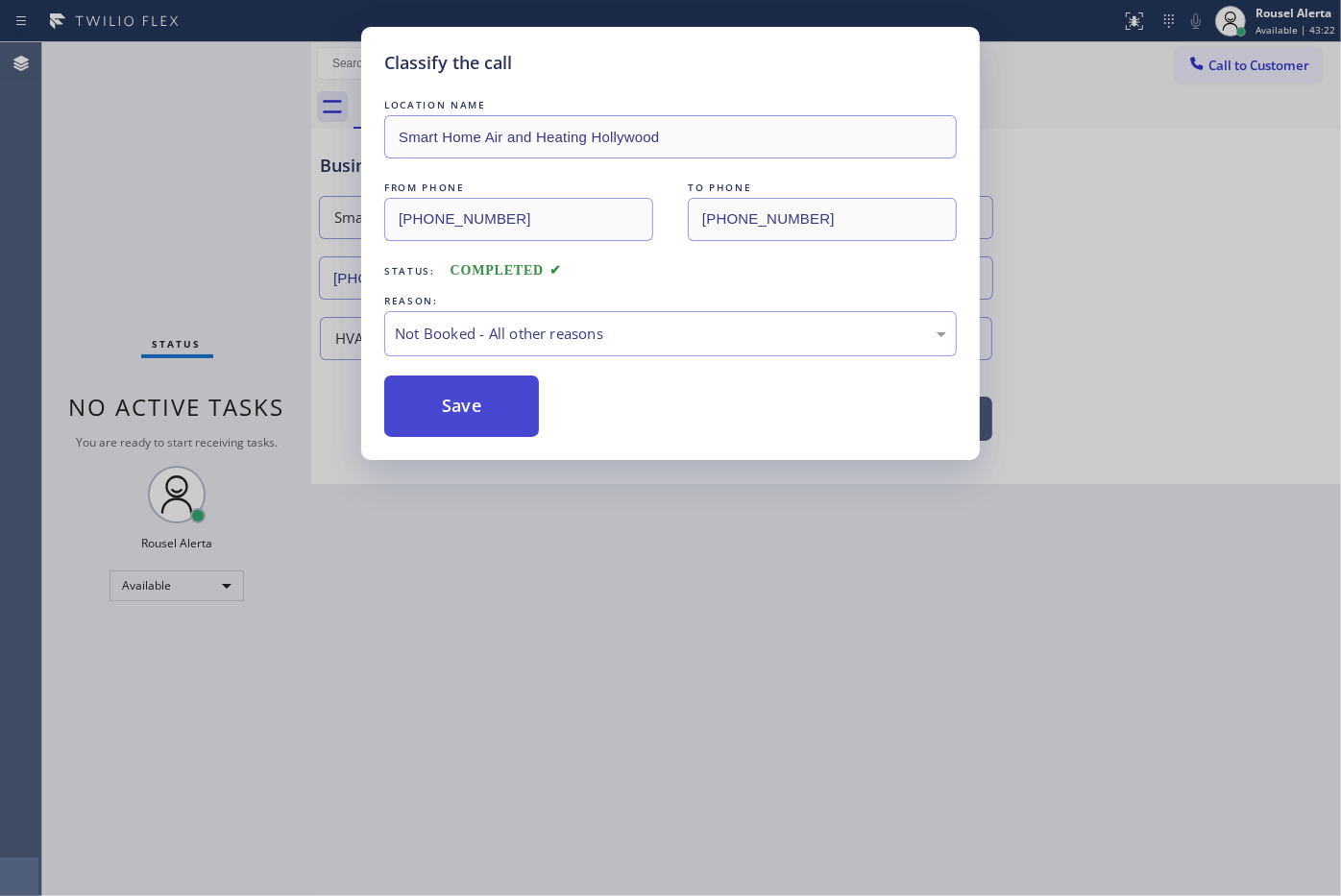
click at [479, 406] on button "Save" at bounding box center [461, 406] width 155 height 61
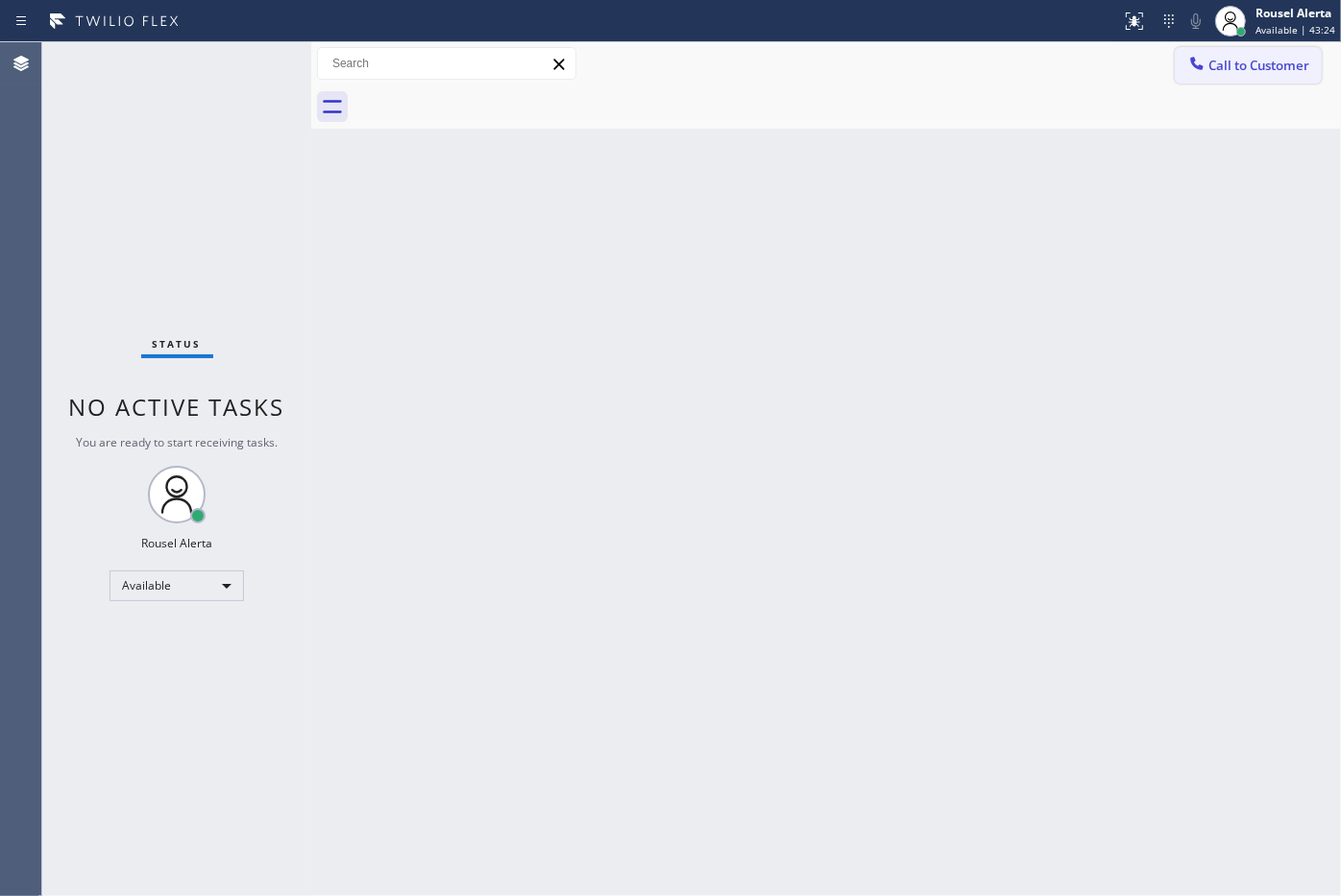
click at [1245, 64] on span "Call to Customer" at bounding box center [1259, 65] width 101 height 17
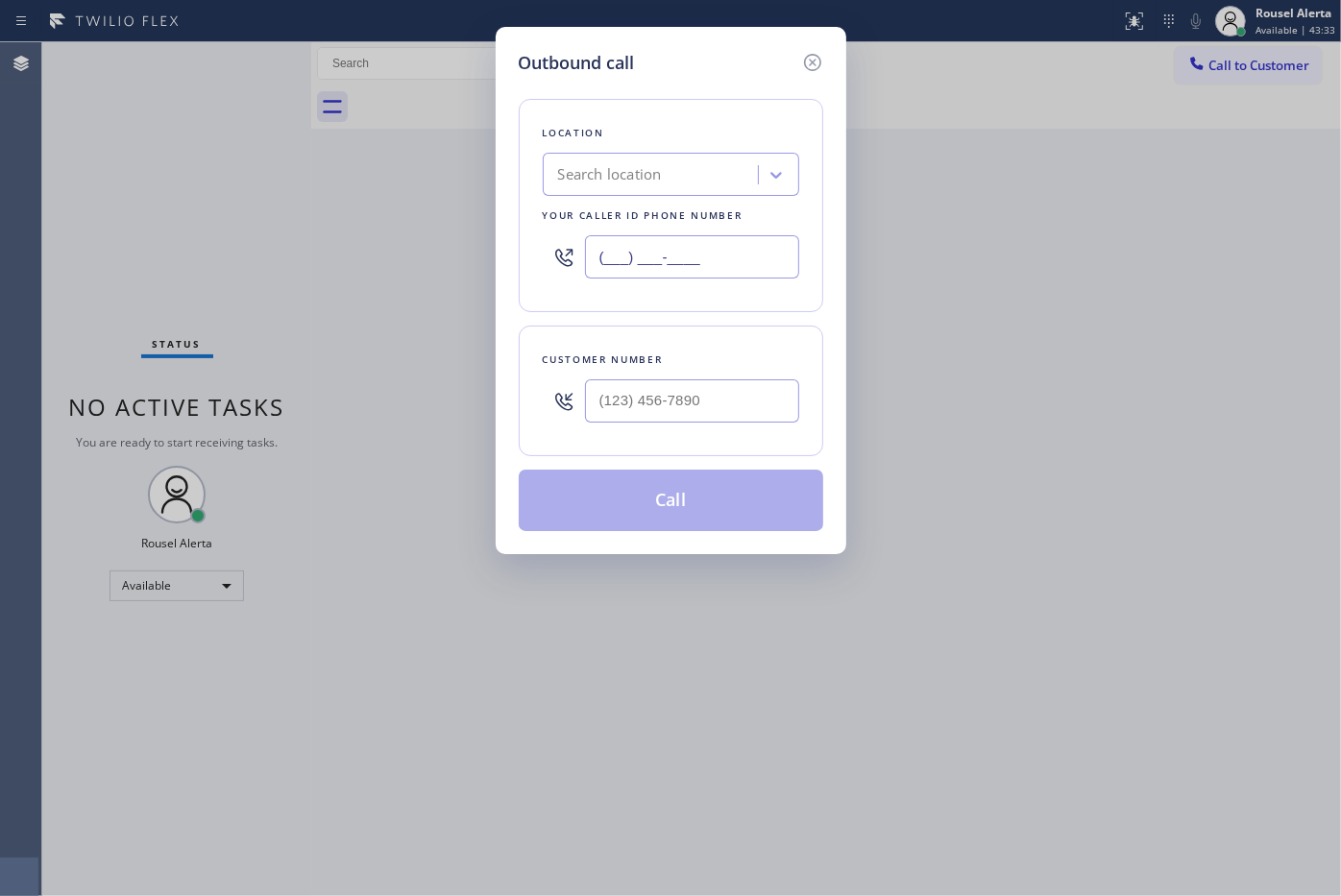
click at [672, 243] on input "(___) ___-____" at bounding box center [692, 257] width 214 height 44
paste input "754) 203-6066"
type input "(754) 203-6066"
click at [635, 395] on input "(___) ___-____" at bounding box center [692, 401] width 214 height 44
paste input "813) 481-5011"
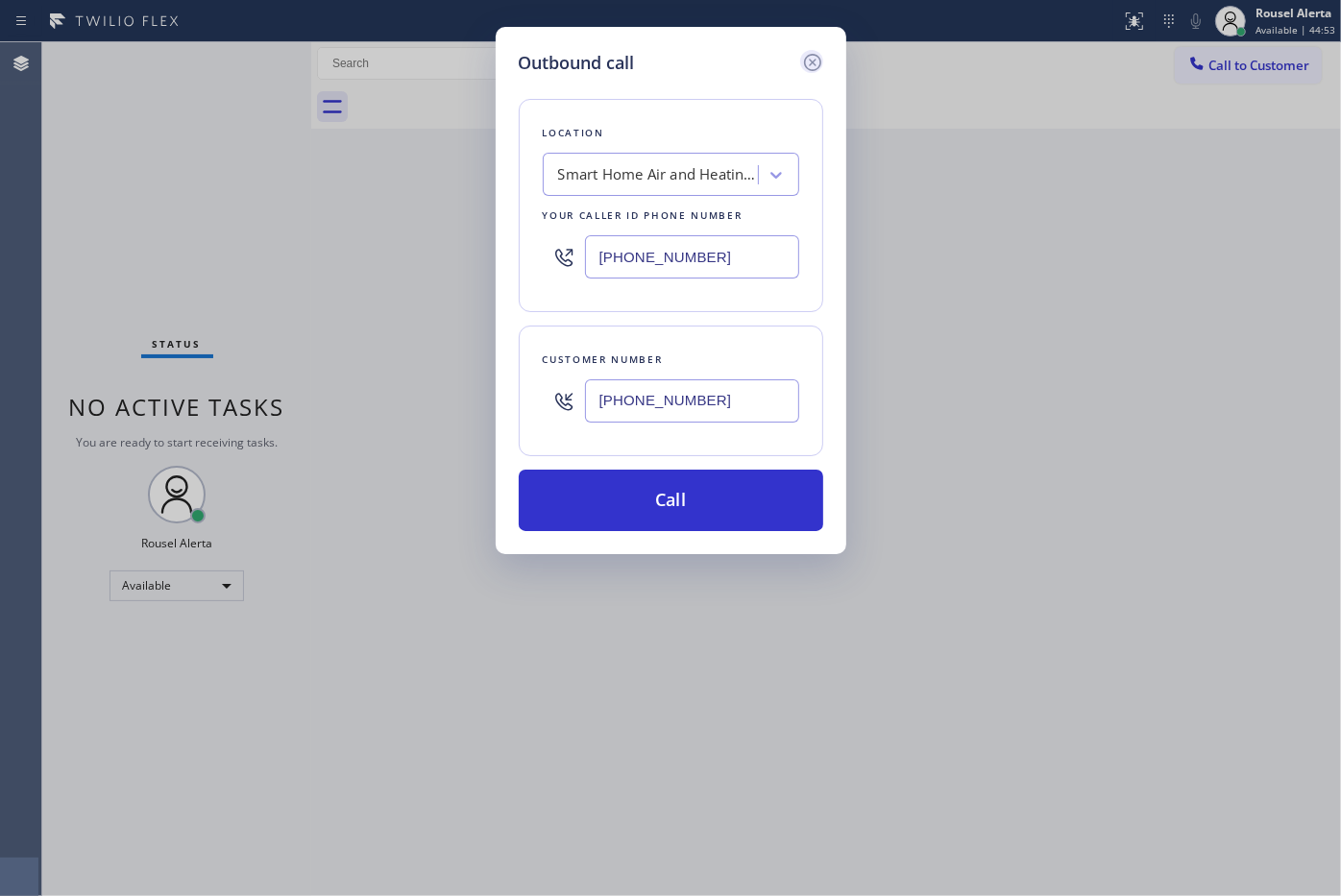
click at [812, 65] on icon at bounding box center [813, 63] width 23 height 23
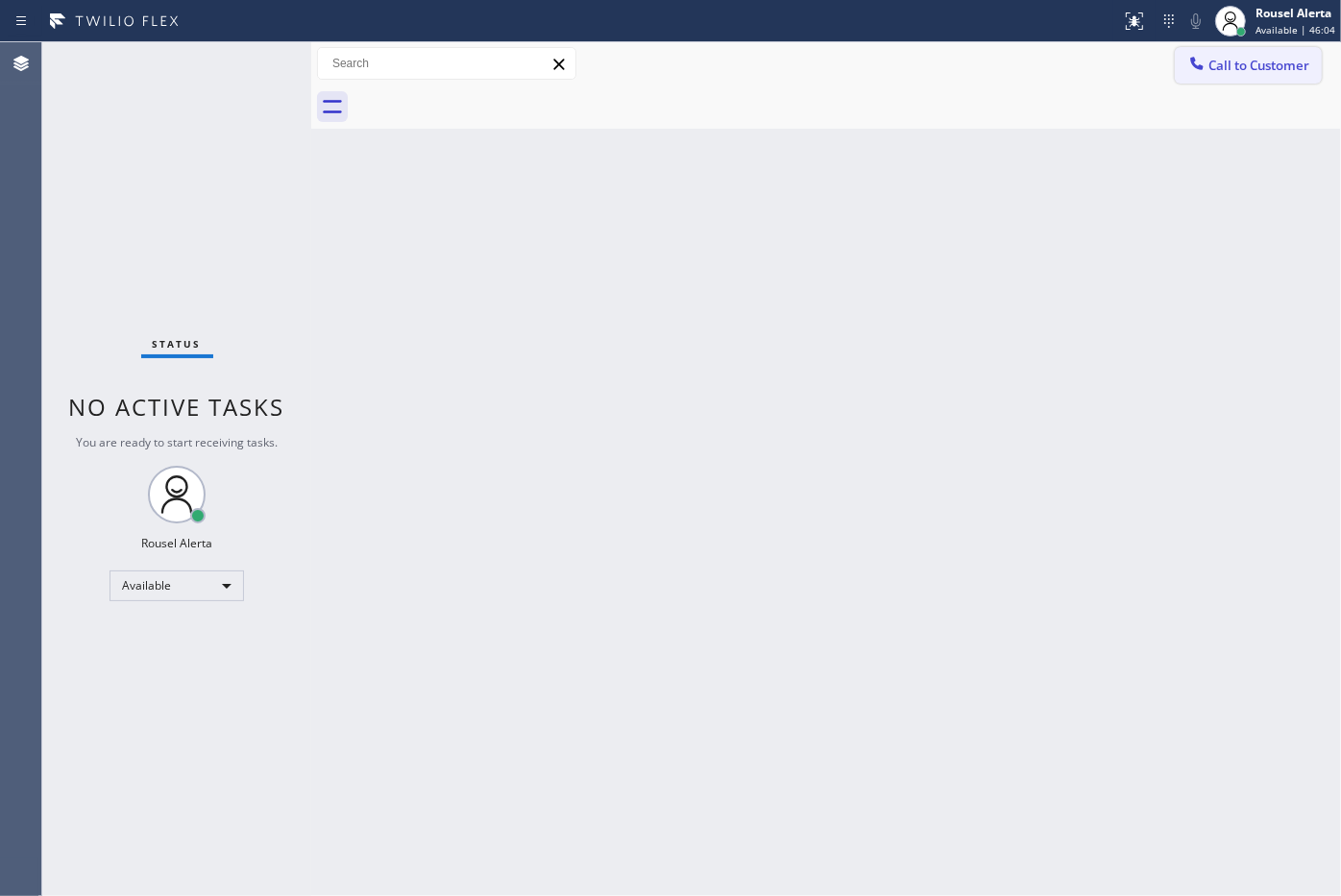
click at [1213, 79] on button "Call to Customer" at bounding box center [1248, 66] width 147 height 37
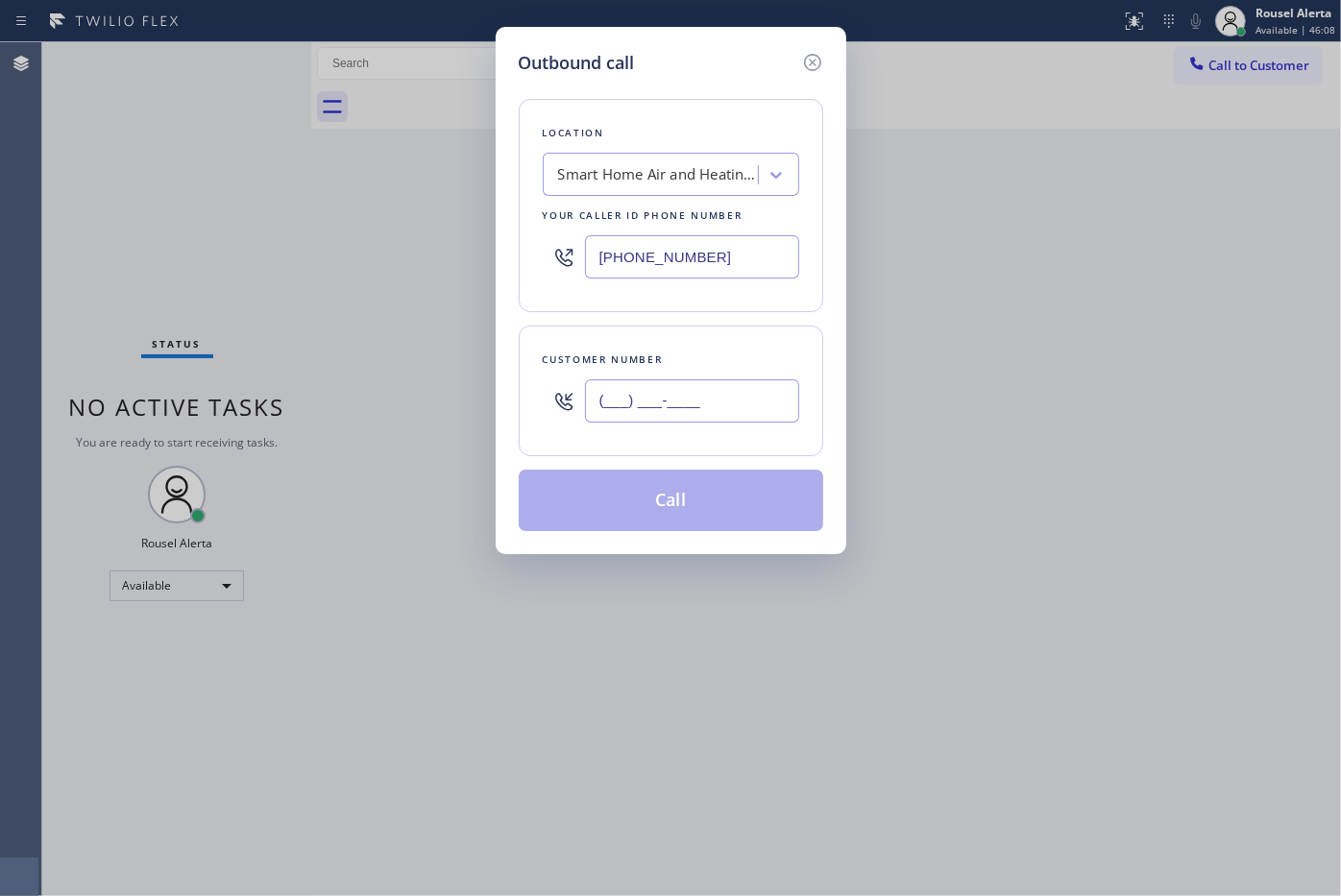
click at [699, 395] on input "(___) ___-____" at bounding box center [692, 401] width 214 height 44
paste input "813) 481-5011"
type input "(813) 481-5011"
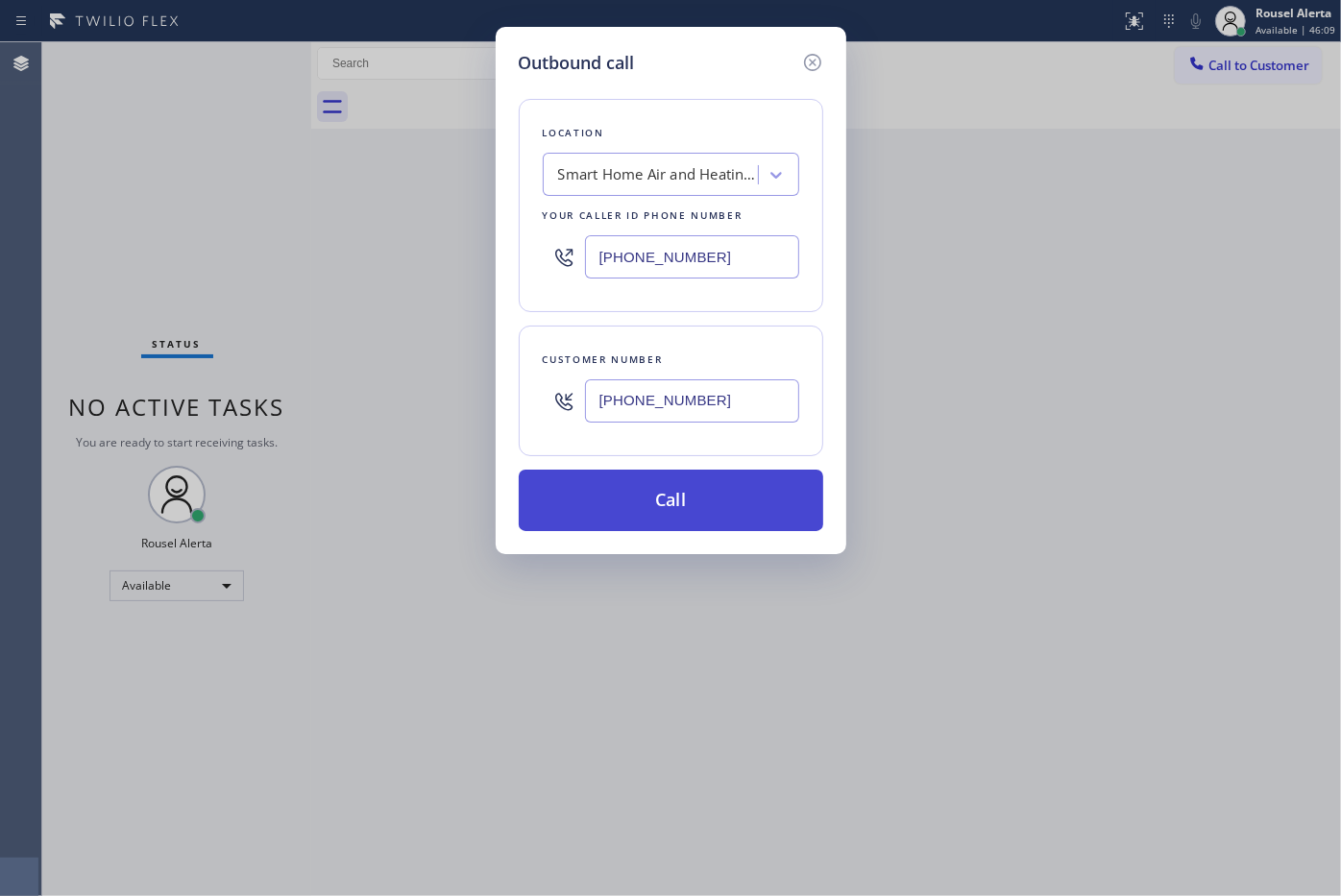
click at [687, 505] on button "Call" at bounding box center [670, 500] width 304 height 61
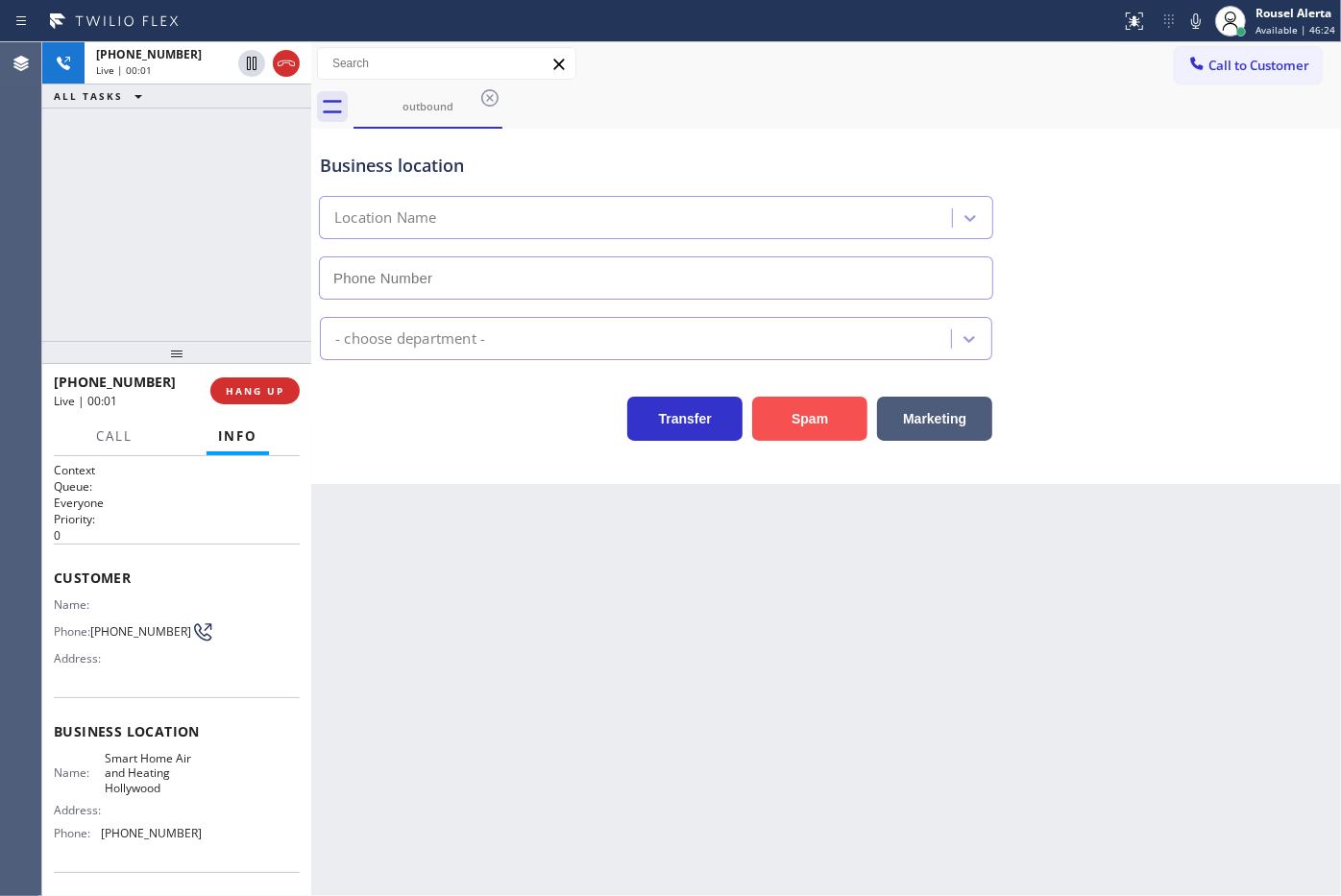
type input "(754) 203-6066"
click at [262, 386] on span "HANG UP" at bounding box center [255, 390] width 58 height 14
click at [598, 721] on div "Back to Dashboard Change Sender ID Customers Technicians Select a contact Outbo…" at bounding box center [826, 469] width 1030 height 853
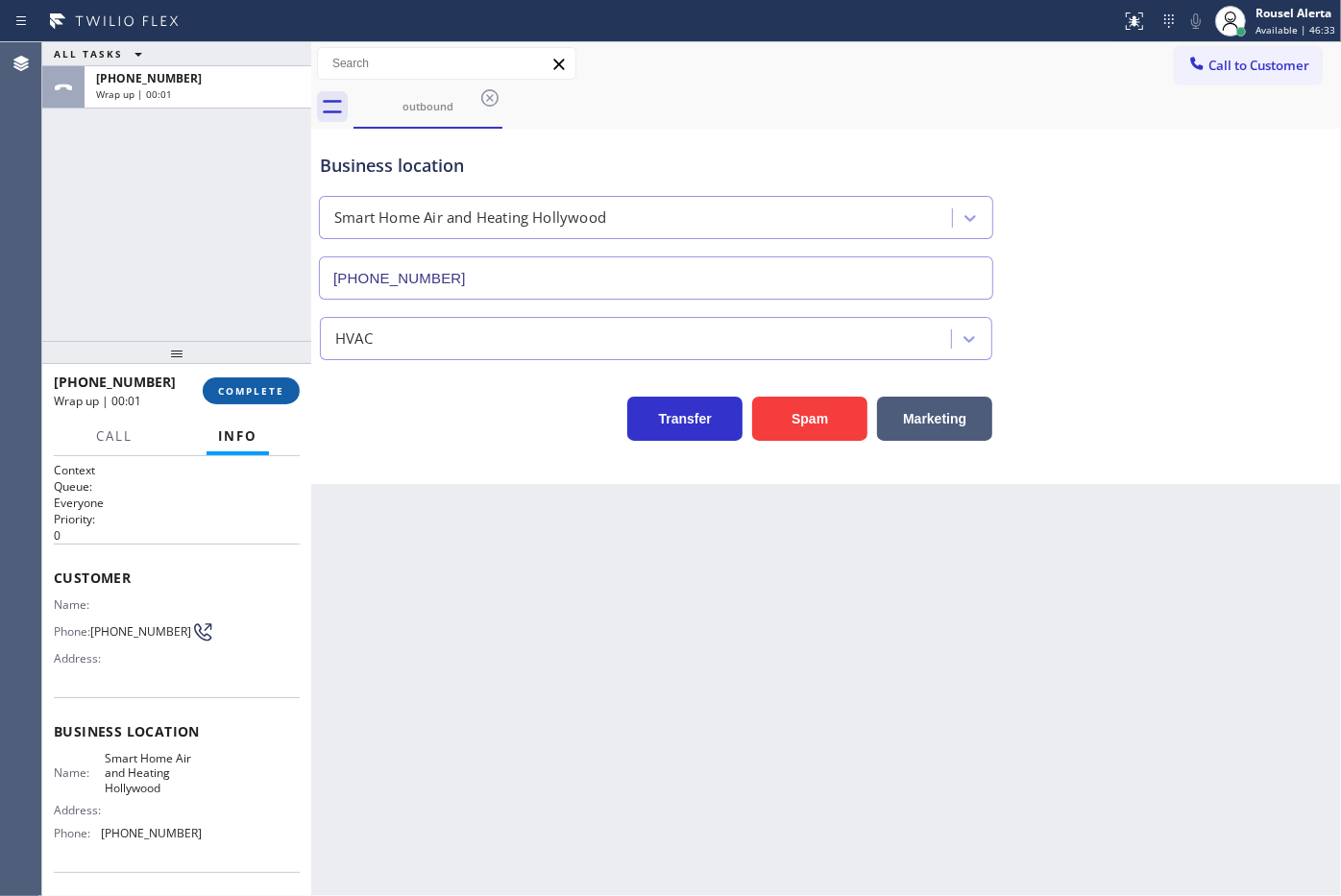
click at [236, 396] on span "COMPLETE" at bounding box center [251, 390] width 66 height 14
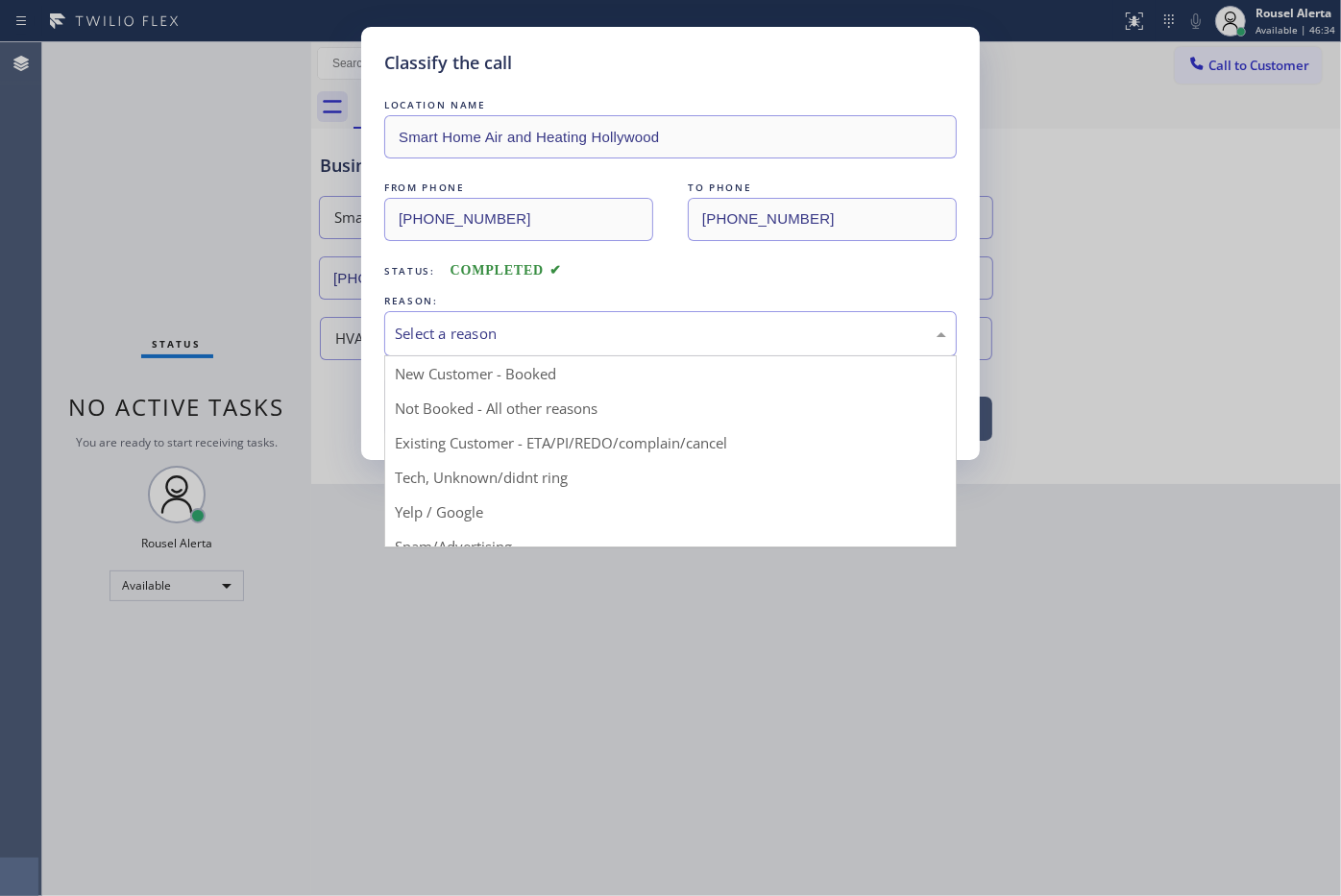
click at [490, 331] on div "Select a reason" at bounding box center [670, 333] width 551 height 22
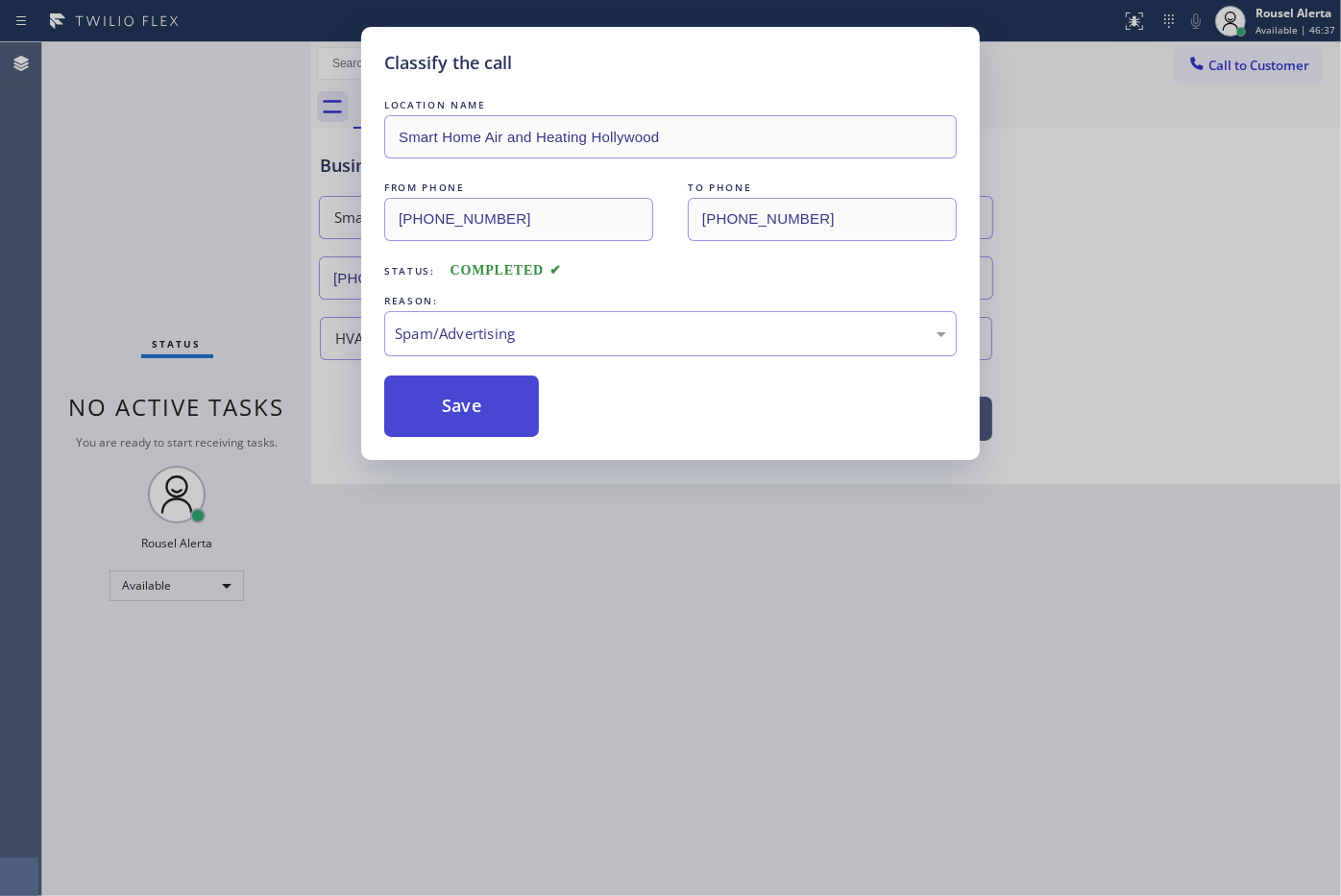
click at [500, 414] on button "Save" at bounding box center [461, 406] width 155 height 61
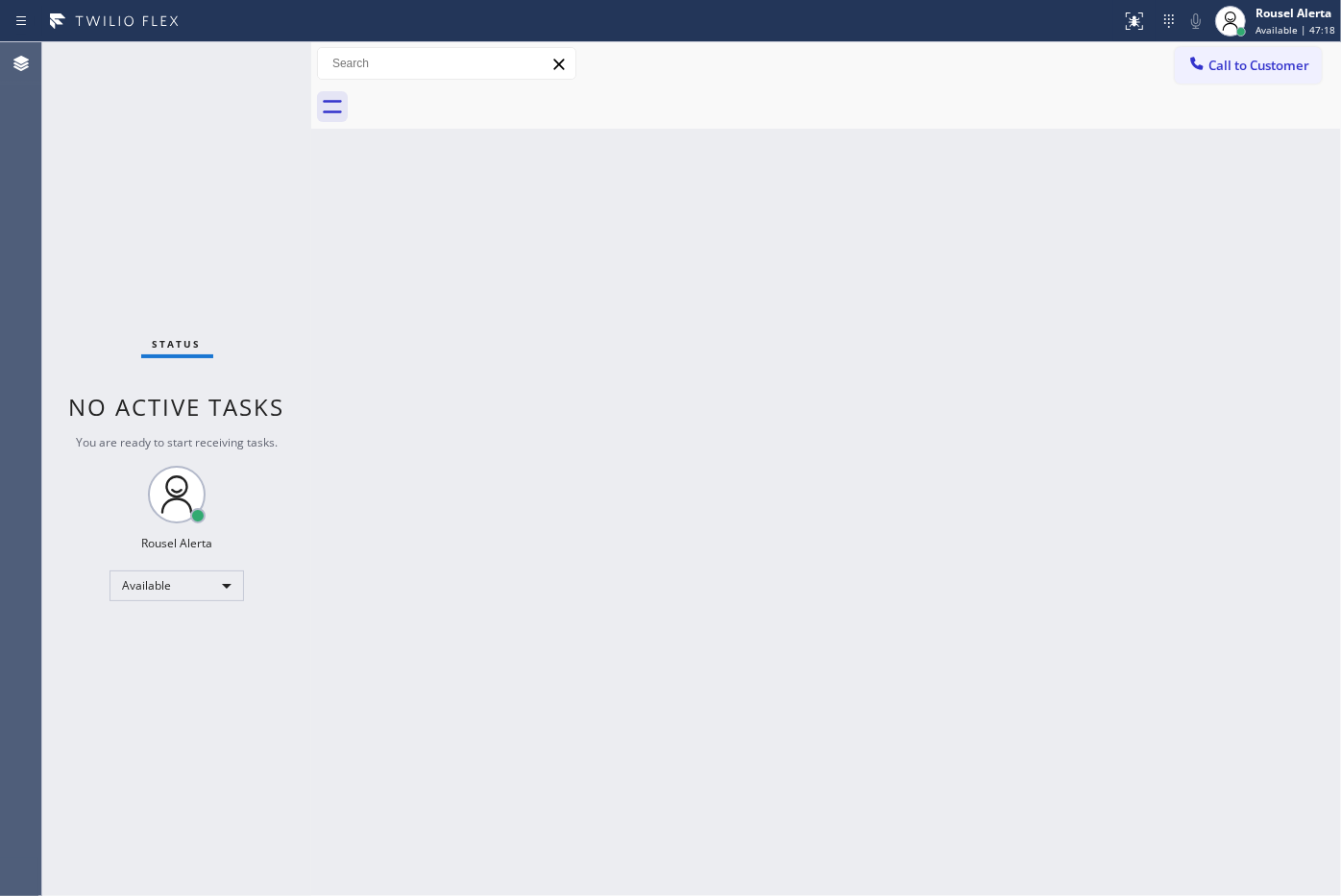
click at [958, 289] on div "Back to Dashboard Change Sender ID Customers Technicians Select a contact Outbo…" at bounding box center [826, 469] width 1030 height 853
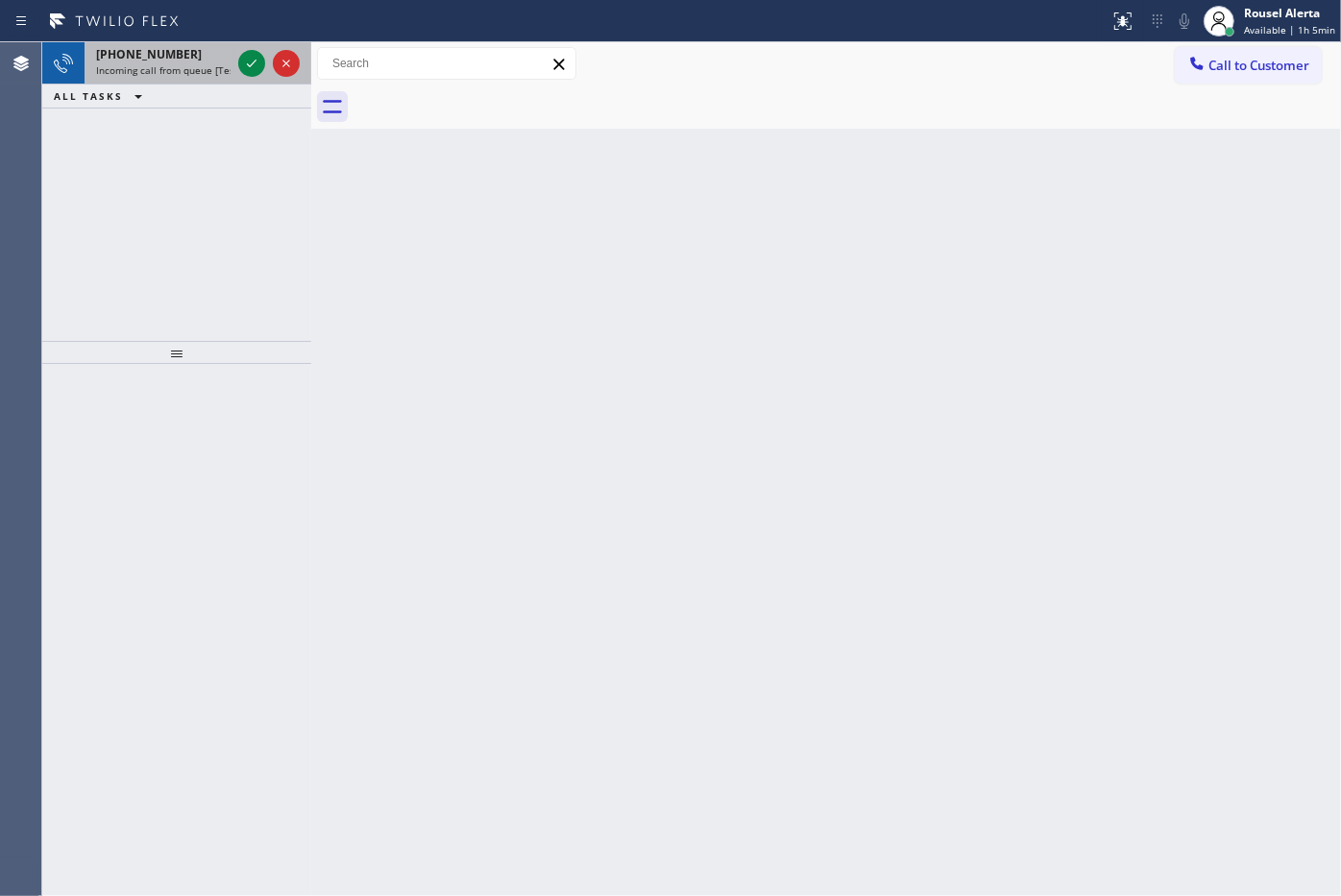
click at [223, 69] on span "Incoming call from queue [Test] All" at bounding box center [175, 70] width 160 height 14
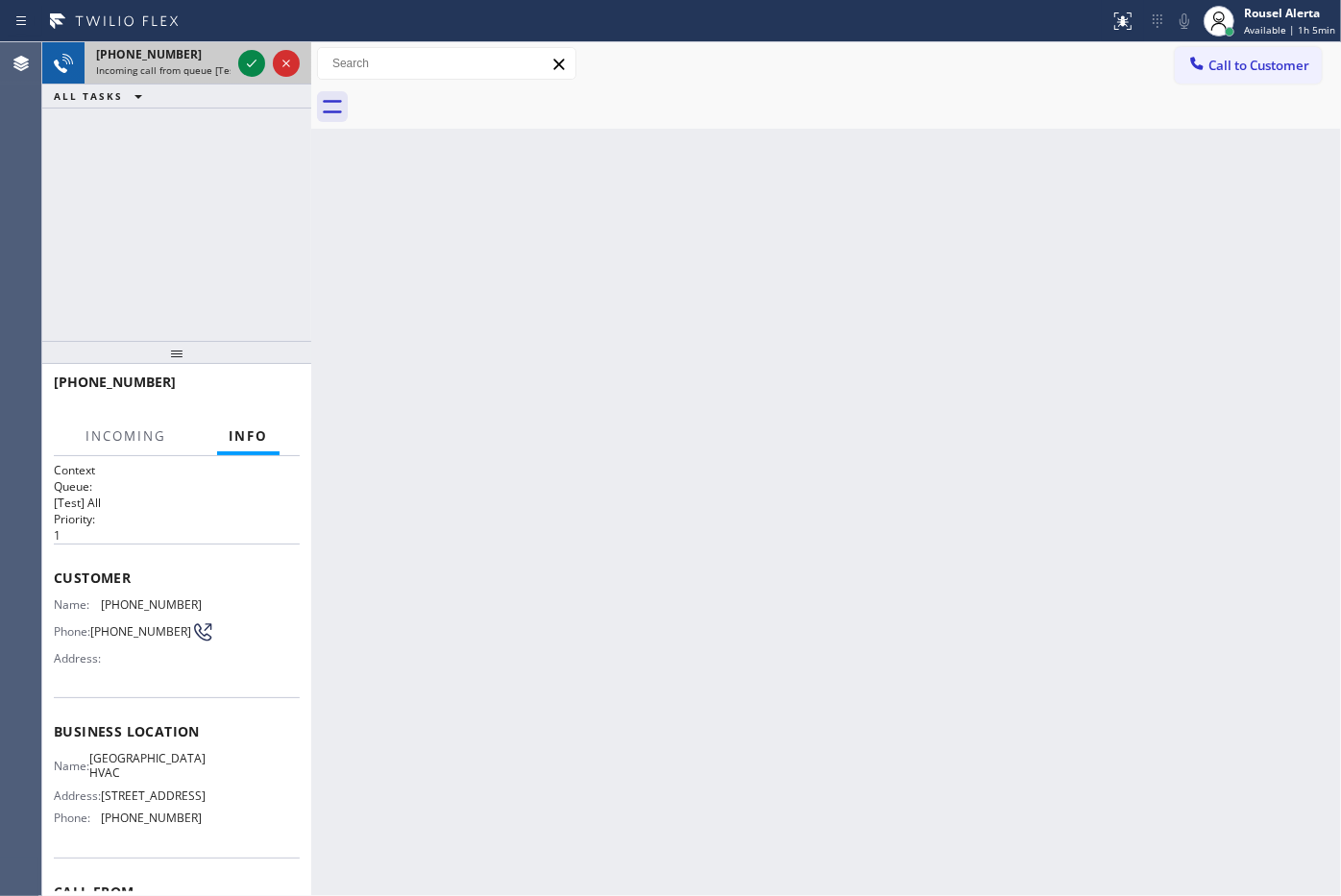
click at [216, 54] on div "+19179162834" at bounding box center [163, 54] width 135 height 16
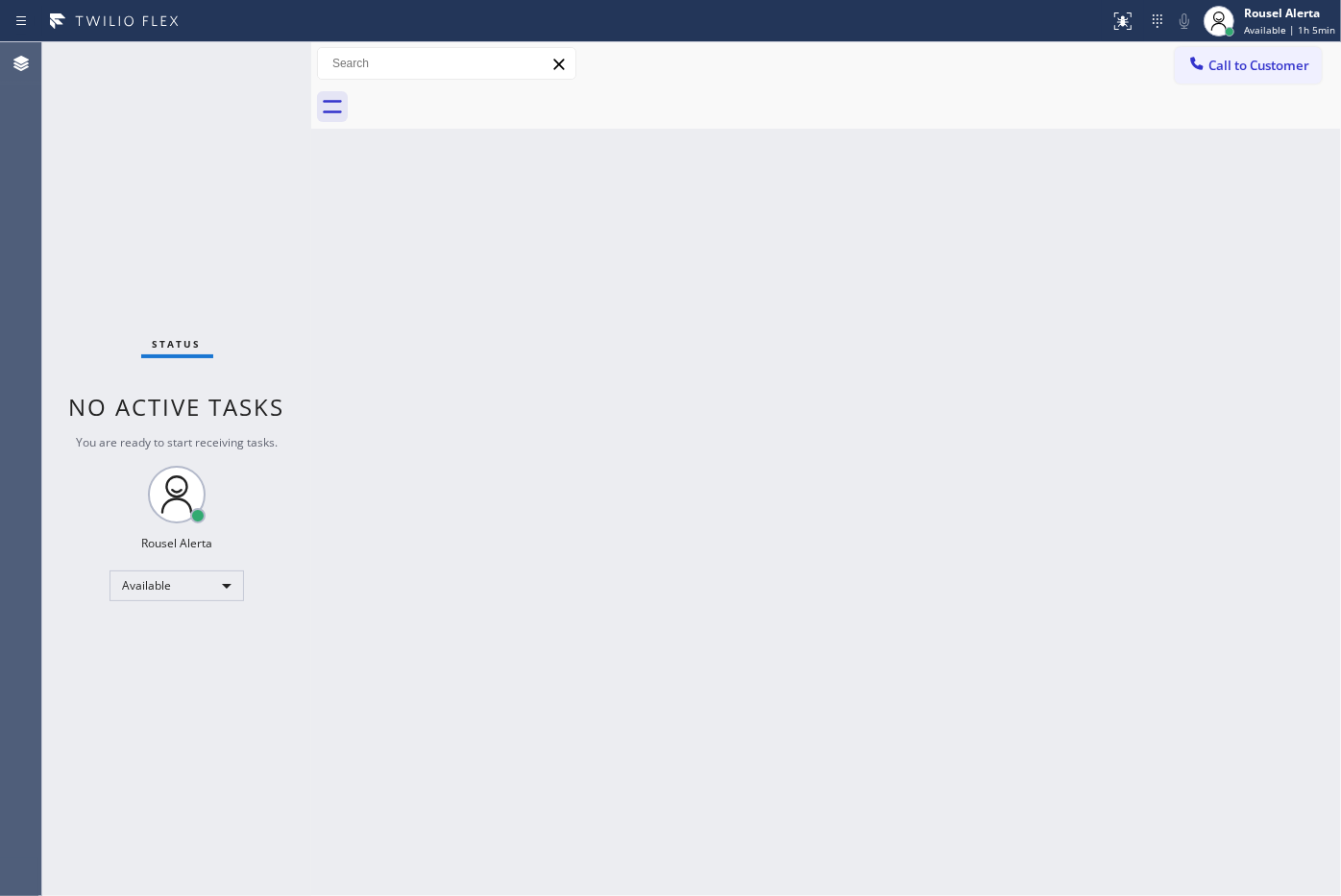
click at [242, 58] on div "Status No active tasks You are ready to start receiving tasks. Rousel Alerta Av…" at bounding box center [177, 469] width 269 height 853
click at [198, 81] on div "Status No active tasks You are ready to start receiving tasks. Rousel Alerta Av…" at bounding box center [177, 469] width 269 height 853
click at [217, 59] on div "Status No active tasks You are ready to start receiving tasks. Rousel Alerta Av…" at bounding box center [177, 469] width 269 height 853
click at [463, 538] on div "Back to Dashboard Change Sender ID Customers Technicians Select a contact Outbo…" at bounding box center [826, 469] width 1030 height 853
drag, startPoint x: 578, startPoint y: 587, endPoint x: 581, endPoint y: 616, distance: 29.2
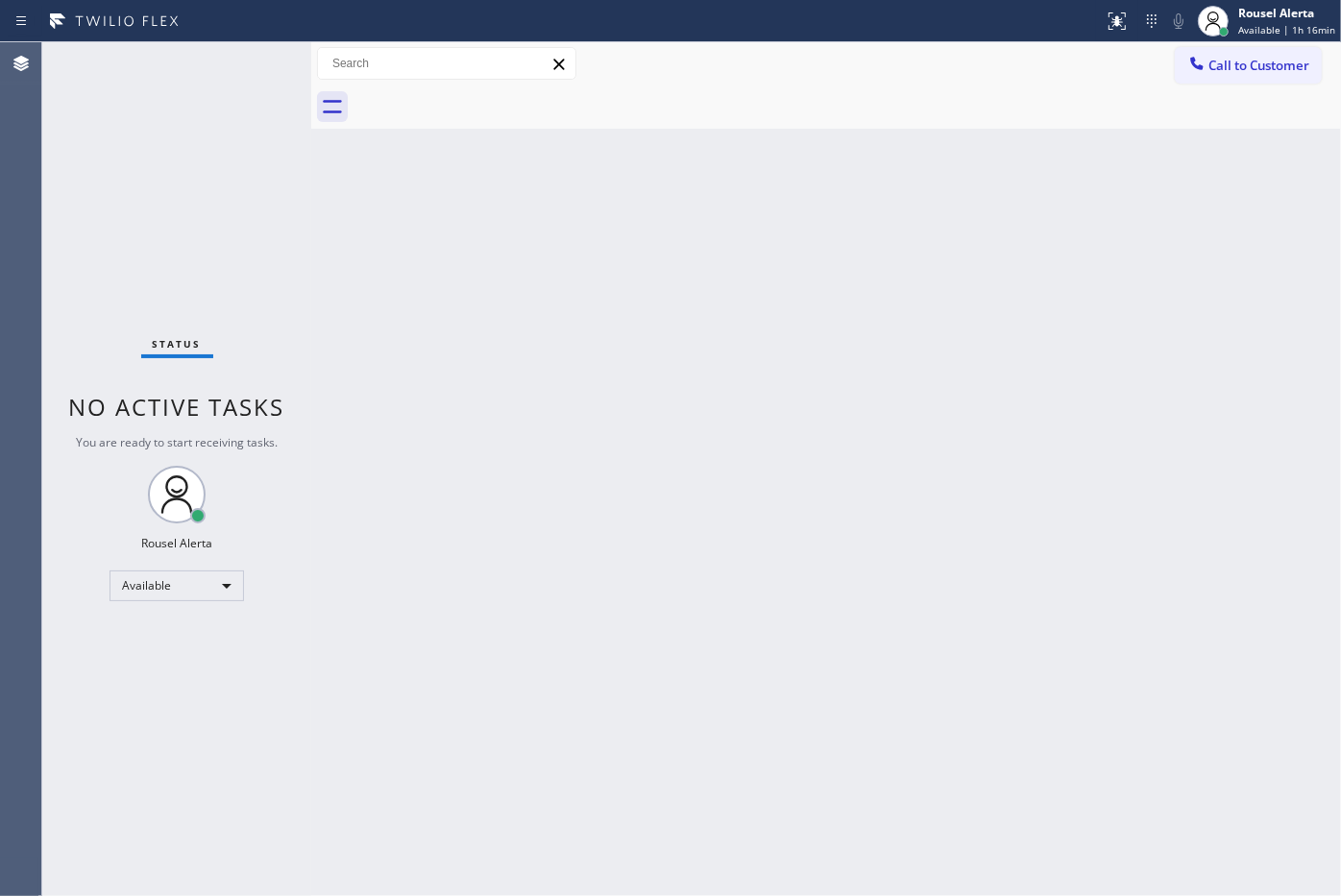
click at [581, 616] on div "Back to Dashboard Change Sender ID Customers Technicians Select a contact Outbo…" at bounding box center [826, 469] width 1030 height 853
click at [204, 70] on div "Status No active tasks You are ready to start receiving tasks. Rousel Alerta Av…" at bounding box center [177, 469] width 269 height 853
click at [817, 820] on div "Back to Dashboard Change Sender ID Customers Technicians Select a contact Outbo…" at bounding box center [826, 469] width 1030 height 853
click at [193, 69] on div "Status No active tasks You are ready to start receiving tasks. Rousel Alerta Av…" at bounding box center [177, 469] width 269 height 853
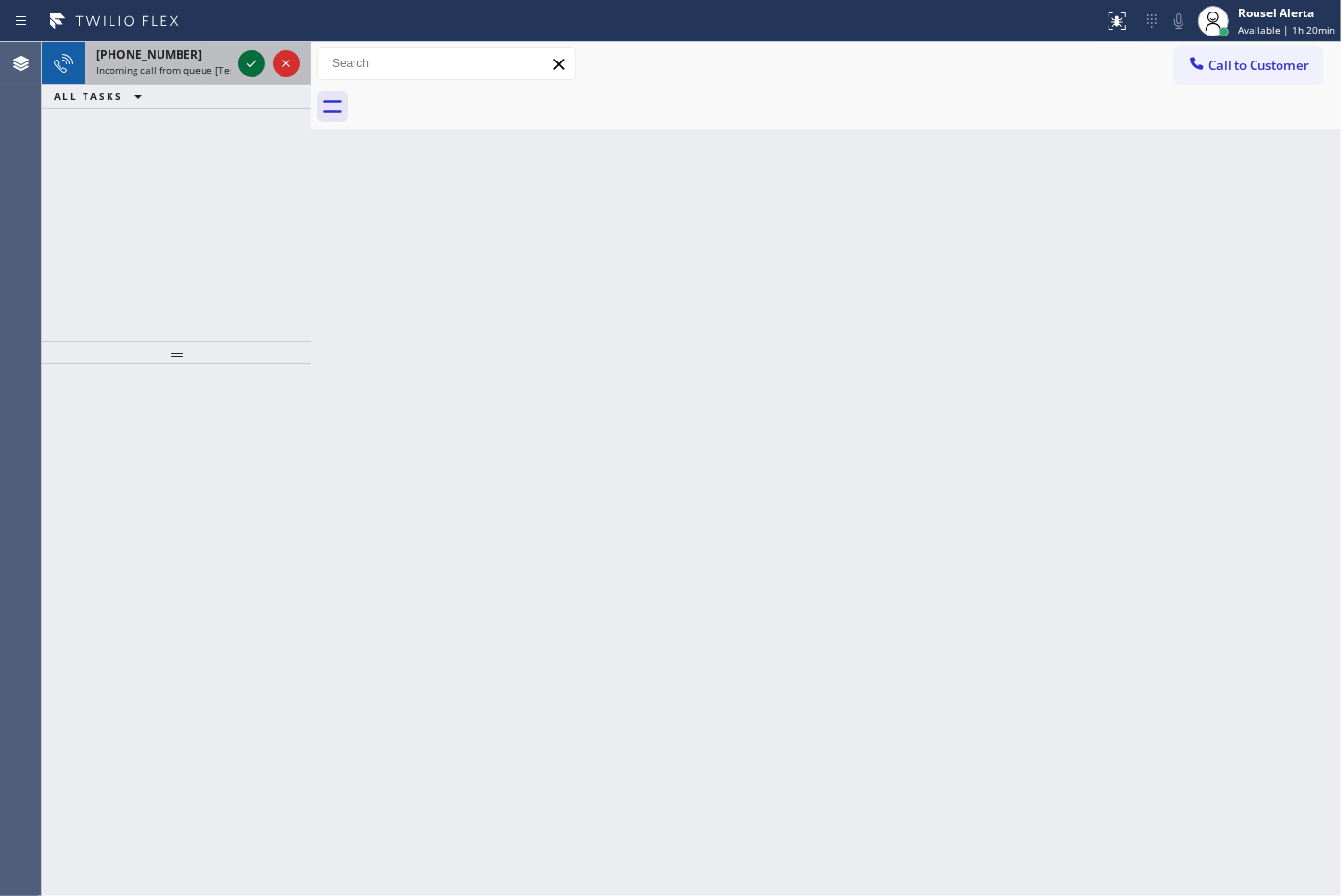
click at [250, 65] on icon at bounding box center [252, 63] width 10 height 8
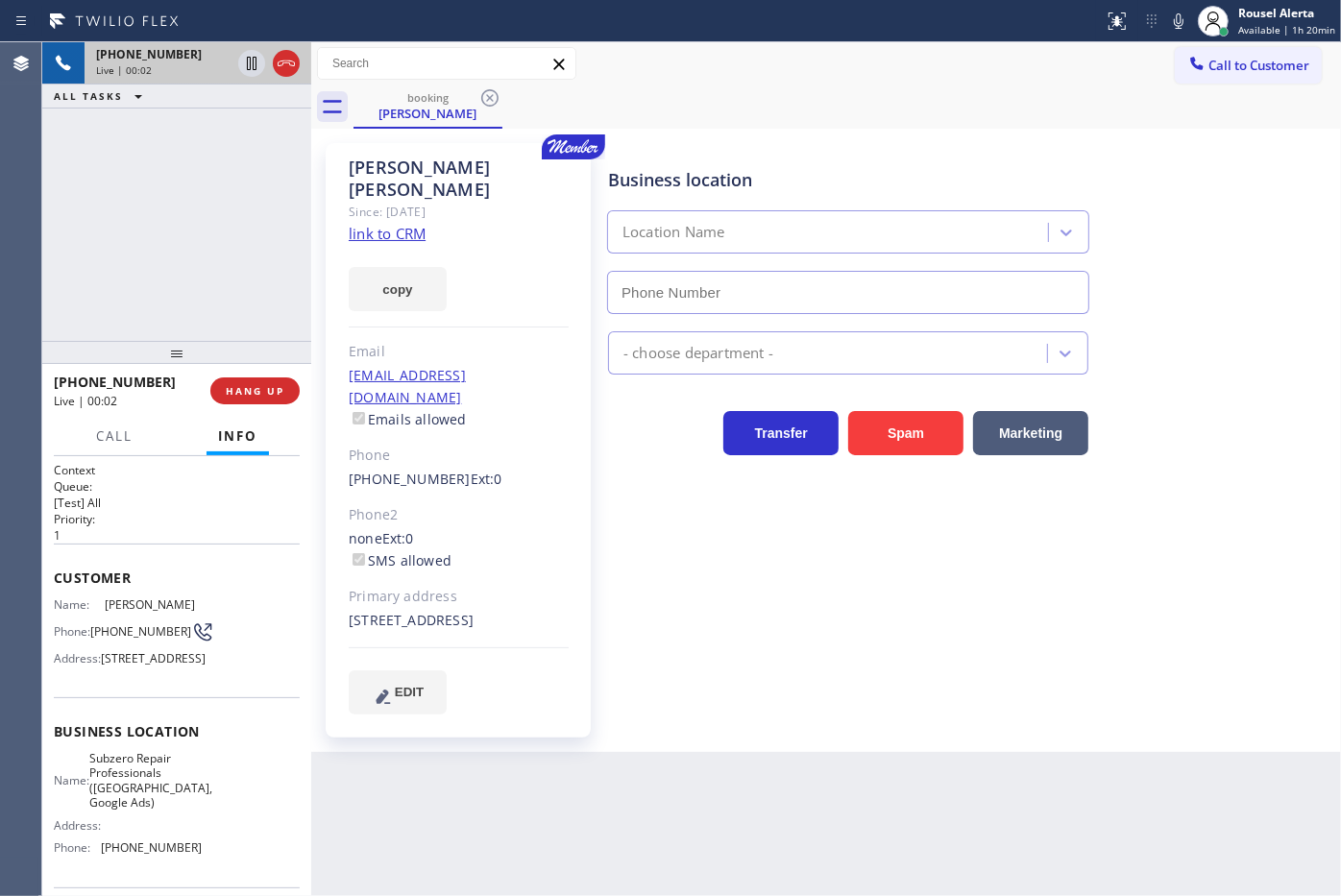
type input "(346) 489-5361"
click at [405, 224] on link "link to CRM" at bounding box center [387, 233] width 77 height 19
click at [670, 828] on div "Back to Dashboard Change Sender ID Customers Technicians Select a contact Outbo…" at bounding box center [826, 469] width 1030 height 853
click at [272, 211] on div "+19799220772 Live | 01:30 ALL TASKS ALL TASKS ACTIVE TASKS TASKS IN WRAP UP" at bounding box center [177, 192] width 269 height 298
click at [625, 805] on div "Back to Dashboard Change Sender ID Customers Technicians Select a contact Outbo…" at bounding box center [826, 469] width 1030 height 853
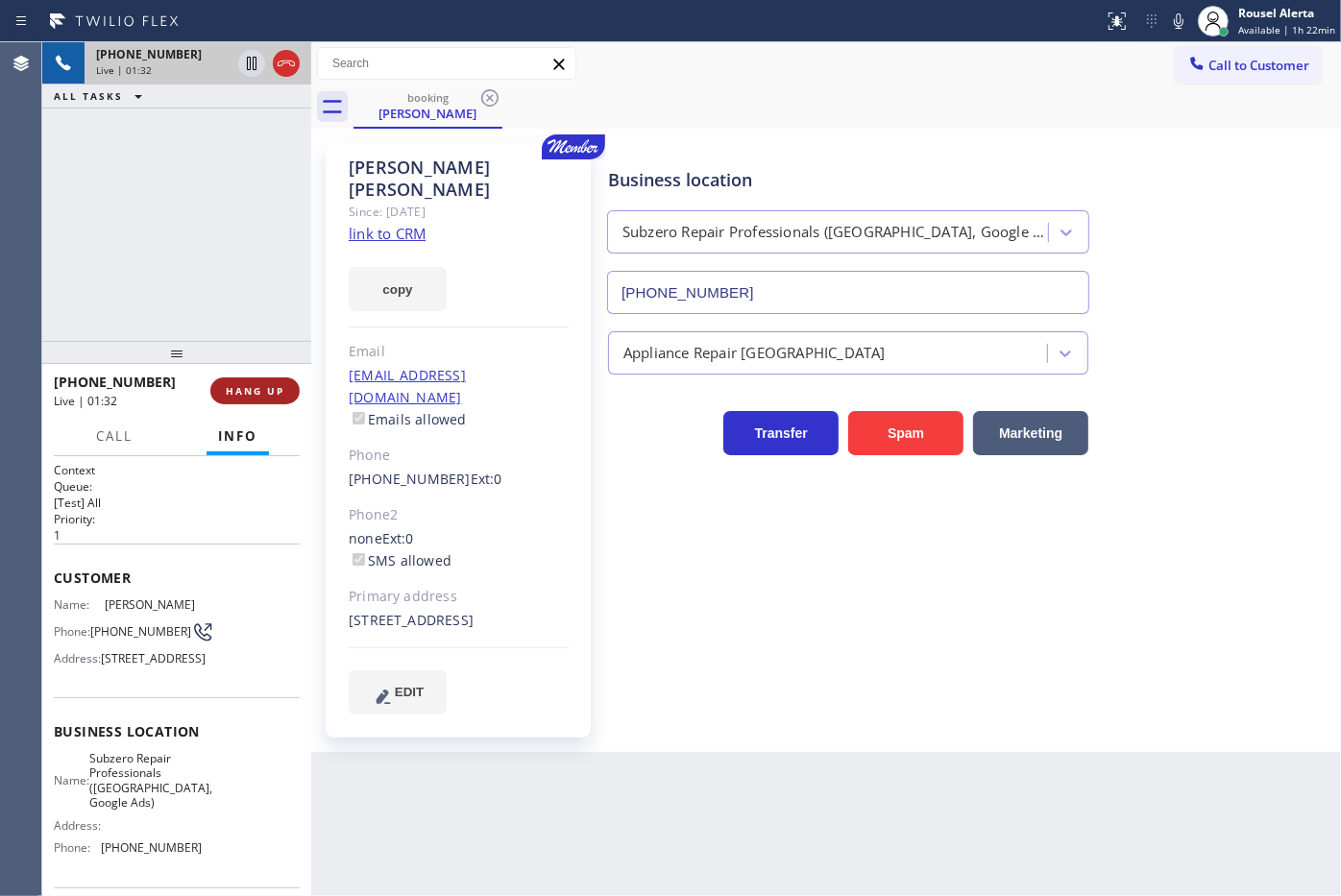
click at [260, 391] on span "HANG UP" at bounding box center [255, 390] width 58 height 14
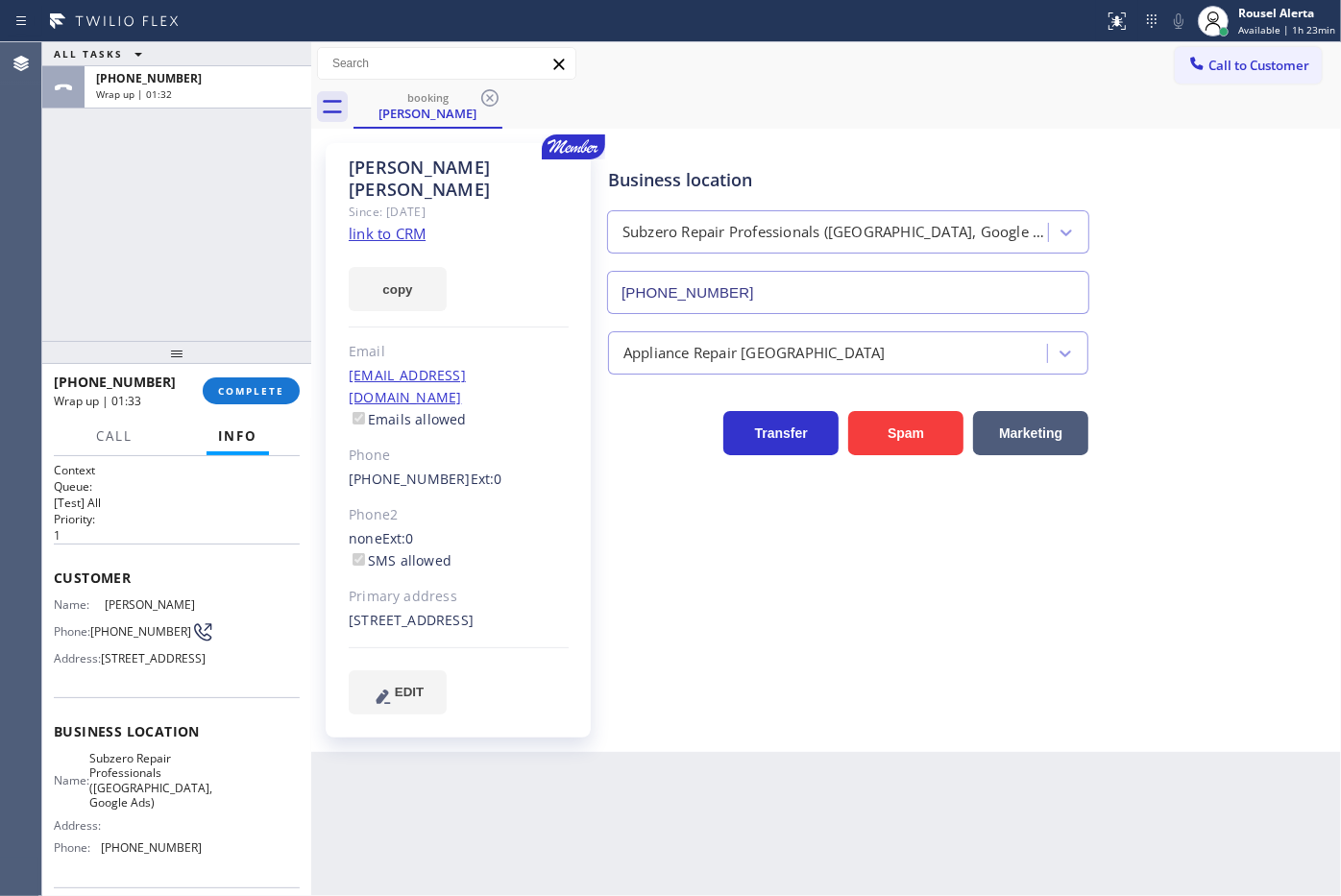
click at [227, 169] on div "ALL TASKS ALL TASKS ACTIVE TASKS TASKS IN WRAP UP +19799220772 Wrap up | 01:32" at bounding box center [177, 192] width 269 height 298
click at [255, 380] on button "COMPLETE" at bounding box center [251, 391] width 97 height 27
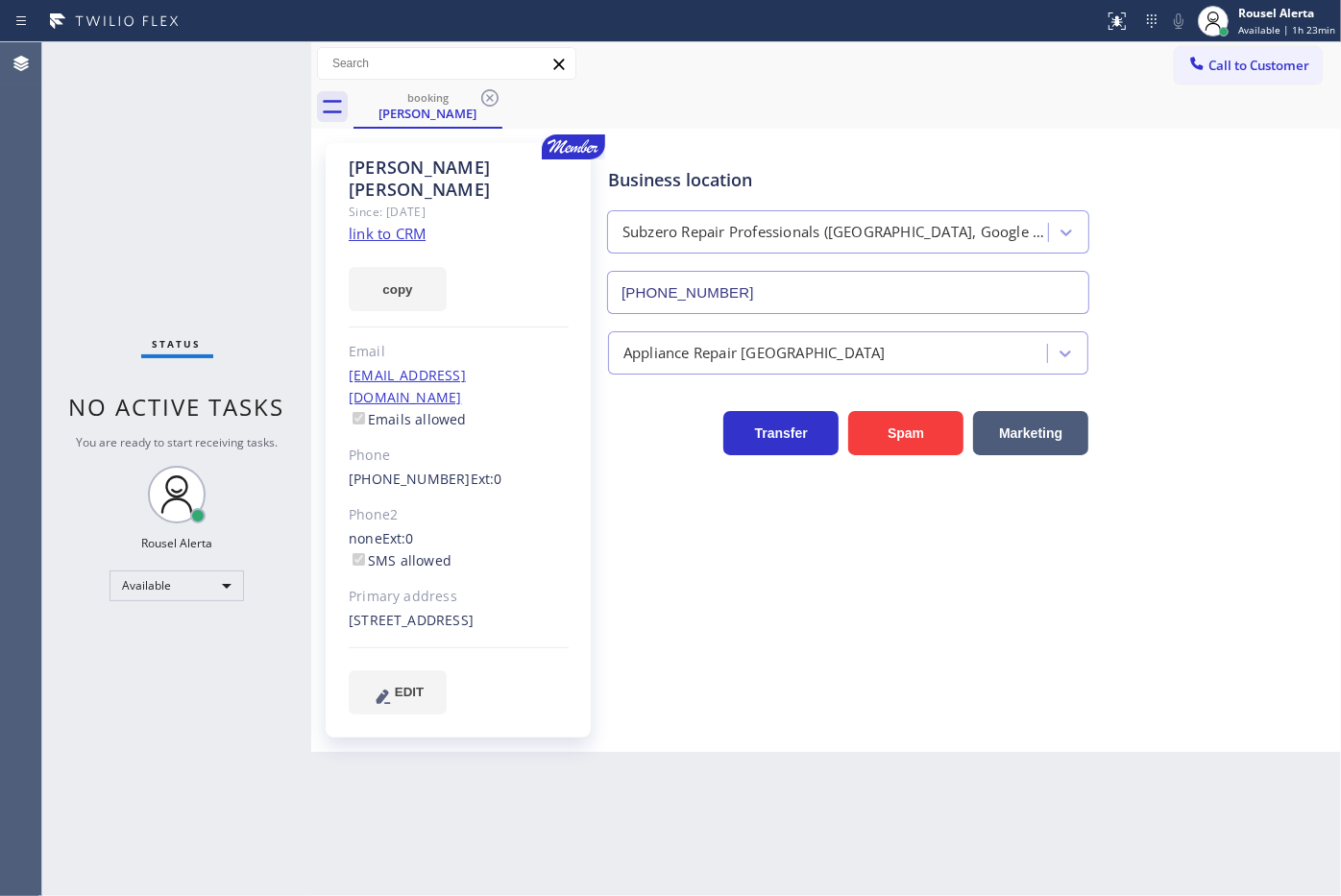
click at [486, 97] on icon at bounding box center [490, 98] width 23 height 23
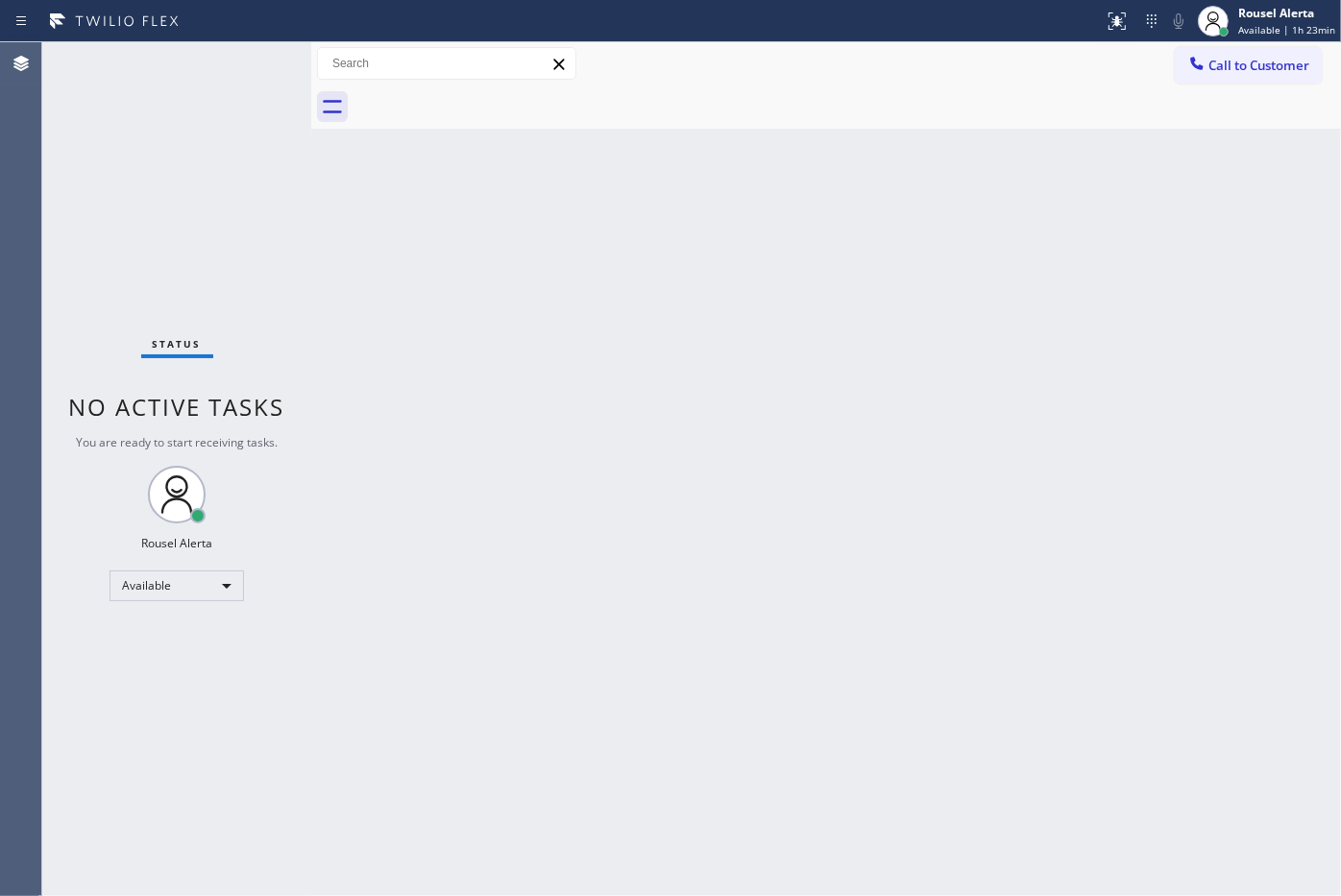
click at [654, 607] on div "Back to Dashboard Change Sender ID Customers Technicians Select a contact Outbo…" at bounding box center [826, 469] width 1030 height 853
click at [198, 53] on div "Status No active tasks You are ready to start receiving tasks. Rousel Alerta Av…" at bounding box center [177, 469] width 269 height 853
click at [1116, 20] on icon at bounding box center [1117, 21] width 23 height 23
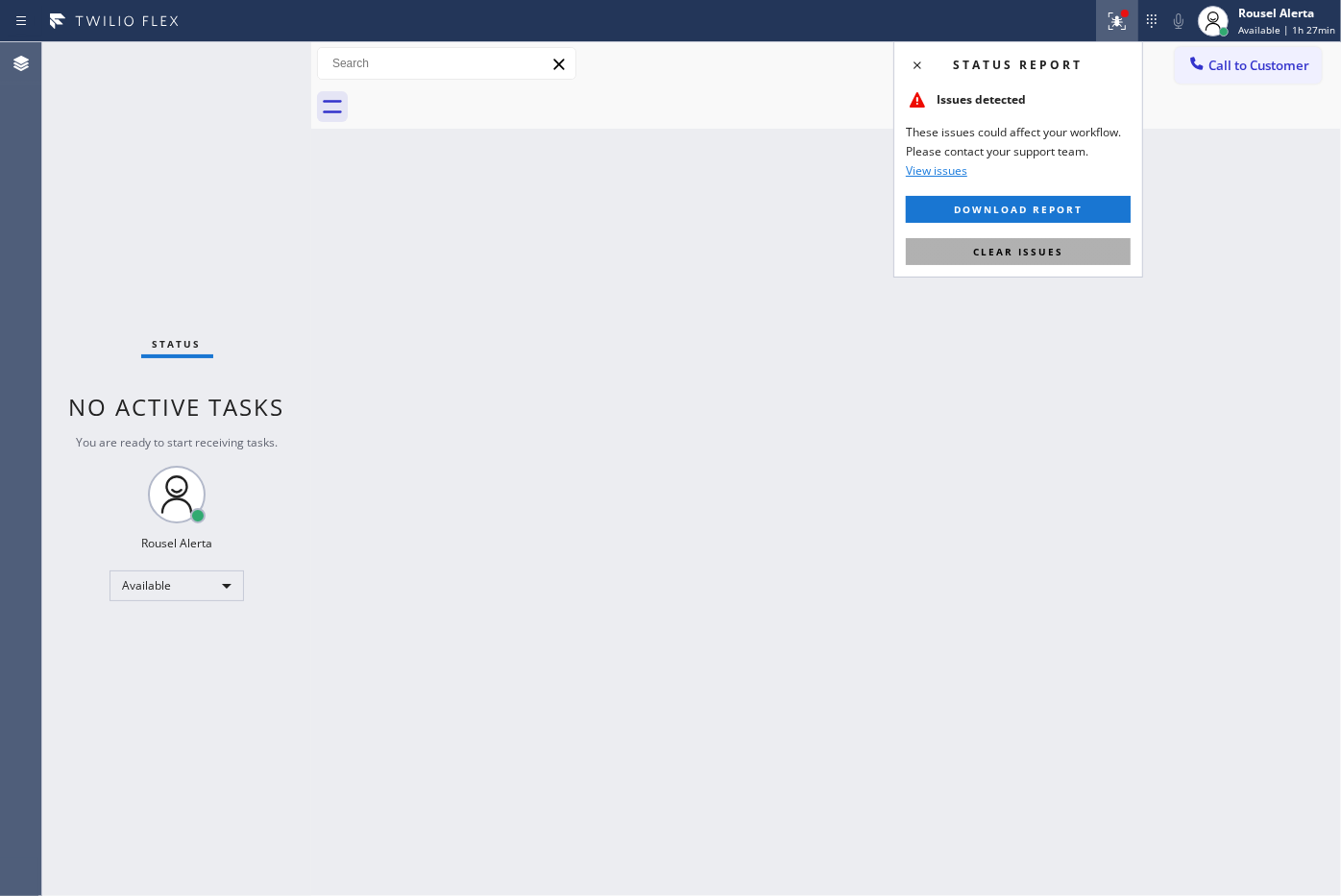
click at [1095, 248] on button "Clear issues" at bounding box center [1018, 252] width 225 height 27
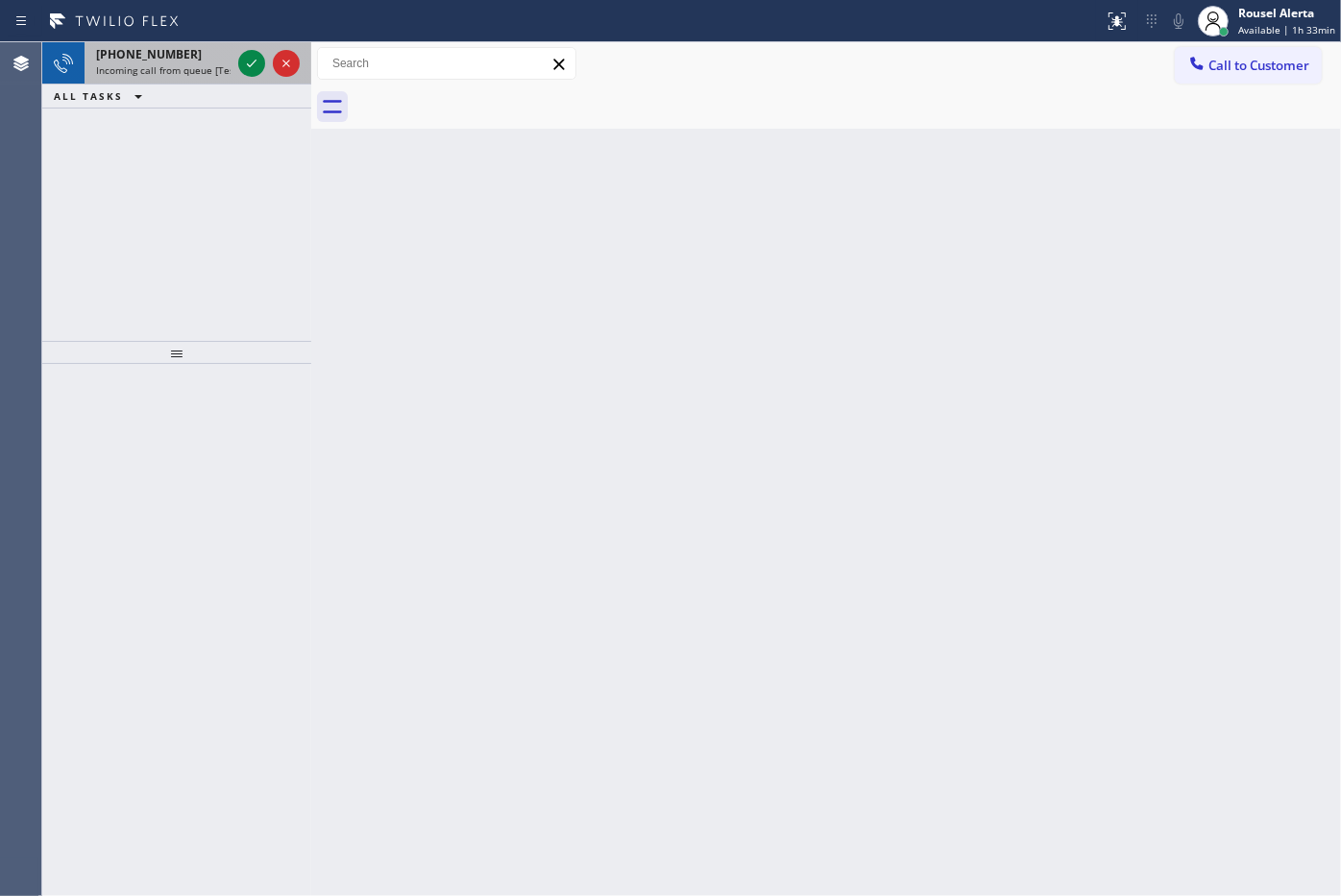
click at [233, 57] on div "+19452333565 Incoming call from queue [Test] All" at bounding box center [159, 64] width 150 height 43
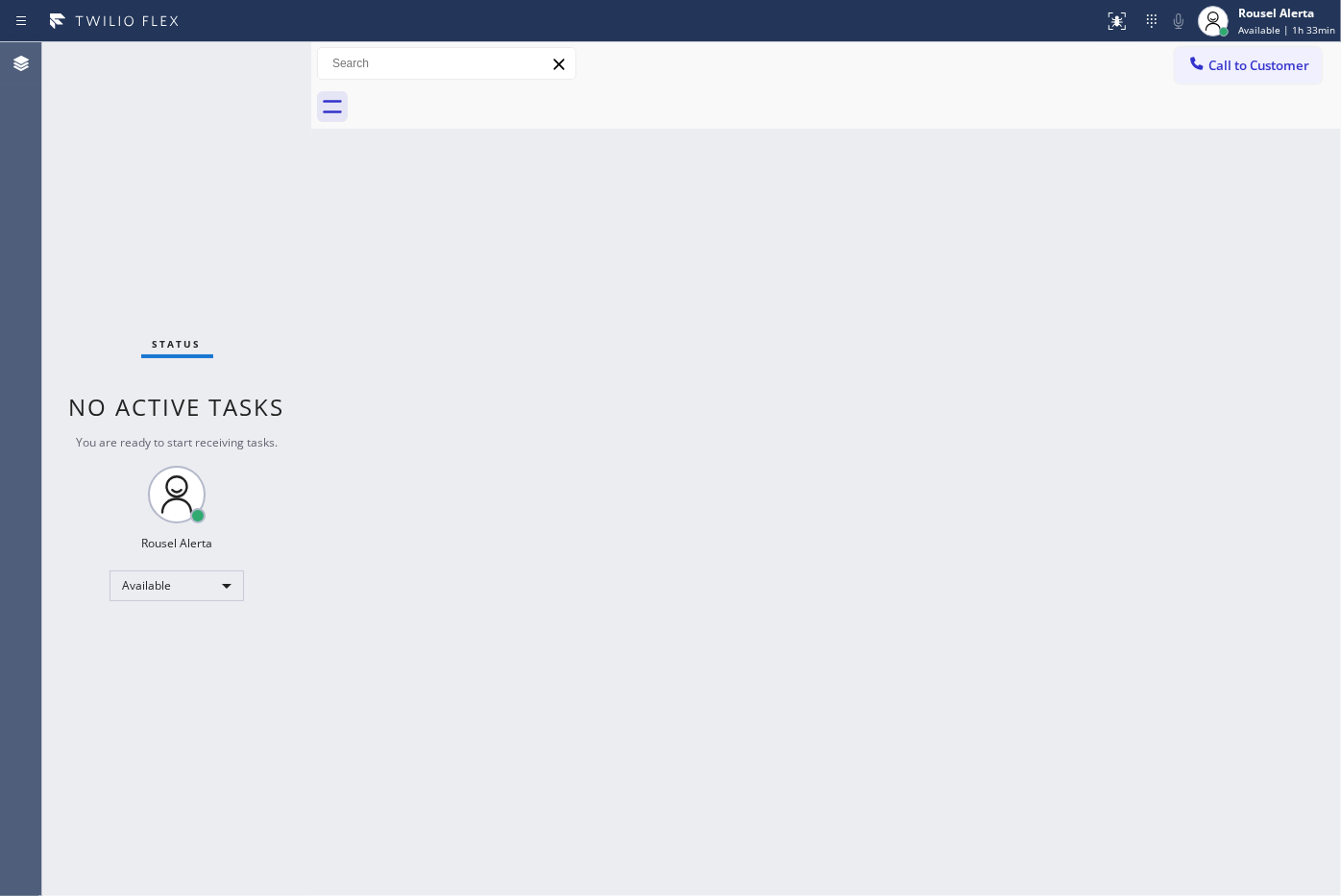
click at [233, 57] on div "Status No active tasks You are ready to start receiving tasks. Rousel Alerta Av…" at bounding box center [177, 469] width 269 height 853
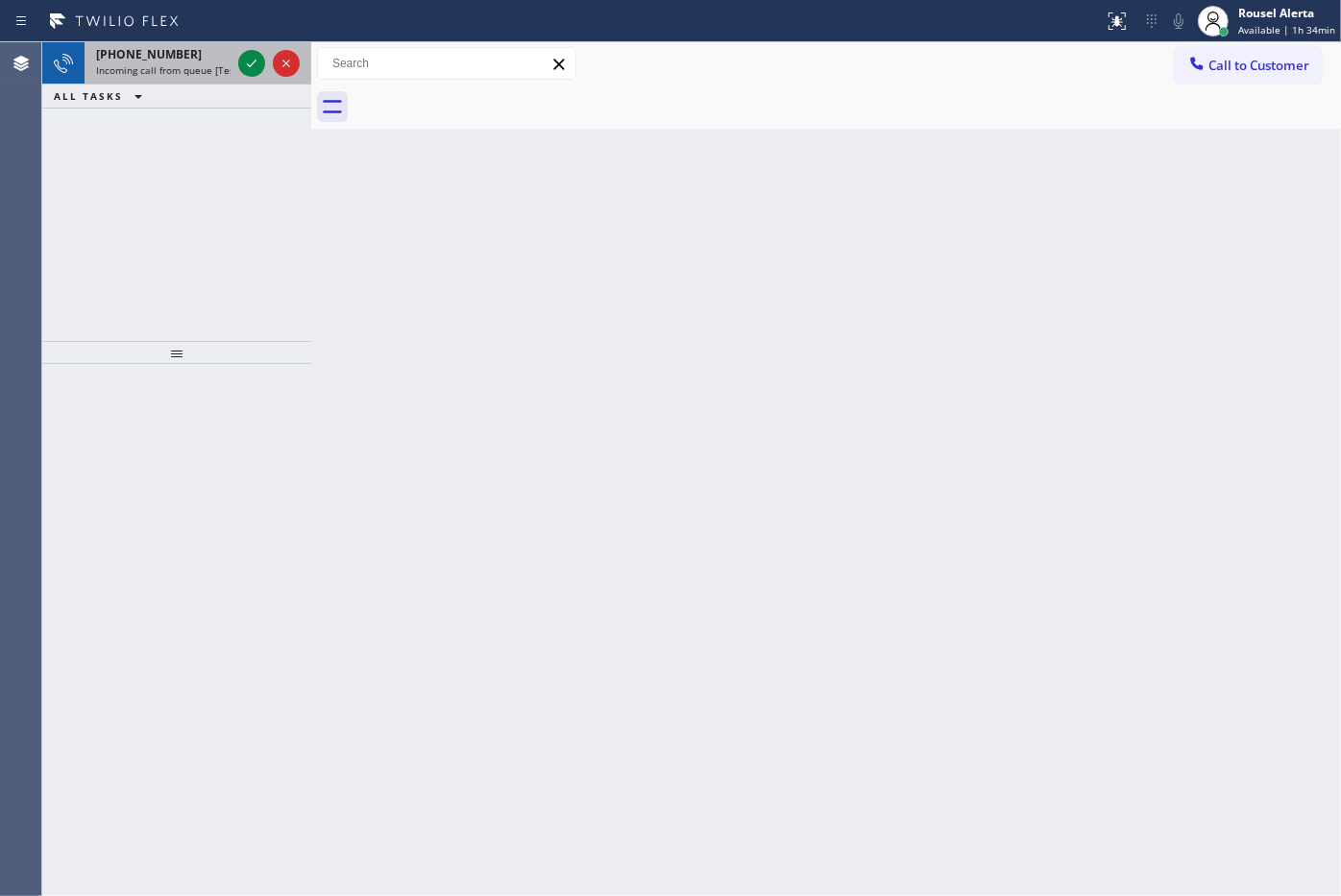
click at [255, 77] on div at bounding box center [268, 64] width 69 height 43
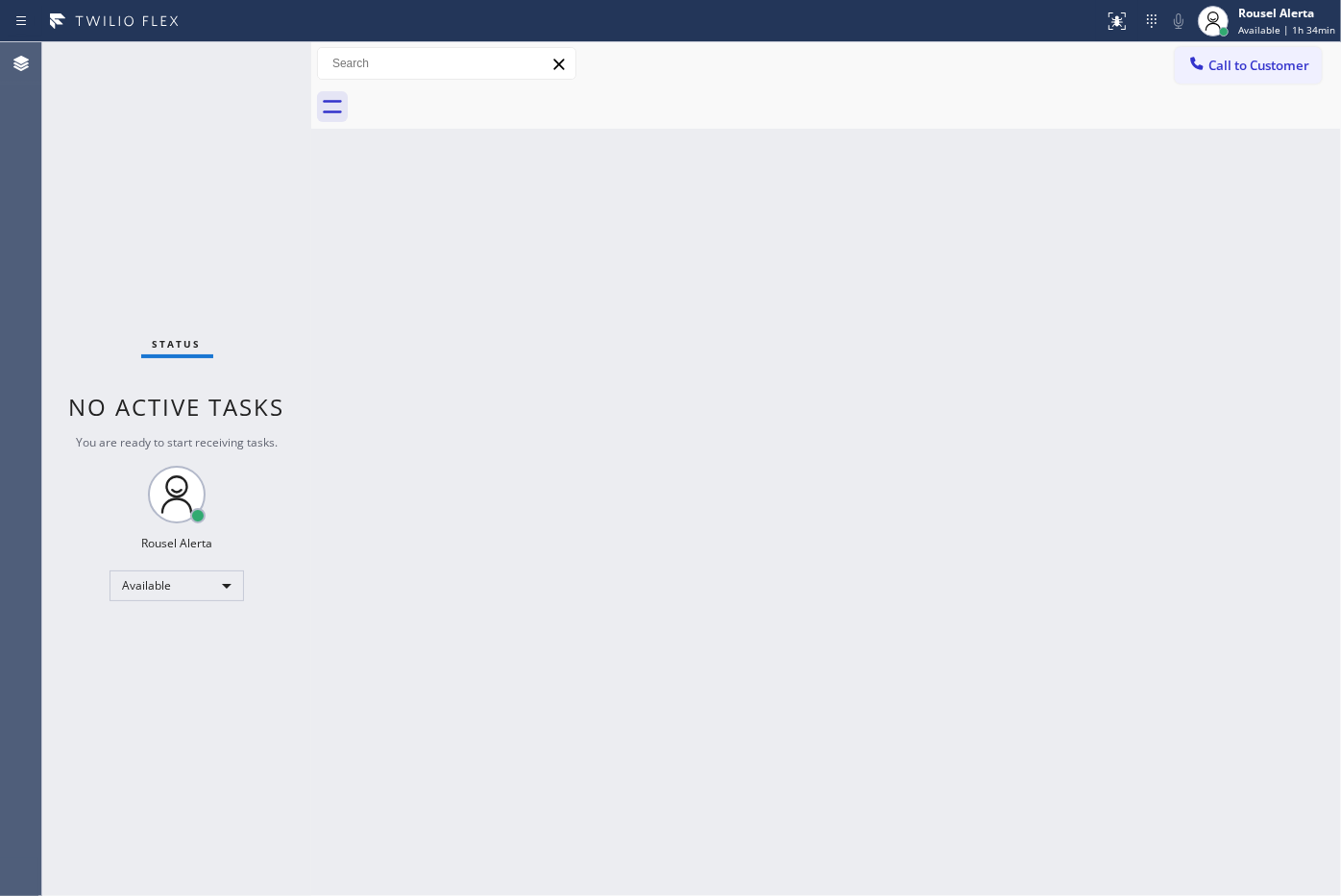
click at [242, 65] on div "Status No active tasks You are ready to start receiving tasks. Rousel Alerta Av…" at bounding box center [177, 469] width 269 height 853
click at [241, 64] on div "Status No active tasks You are ready to start receiving tasks. Rousel Alerta Av…" at bounding box center [177, 469] width 269 height 853
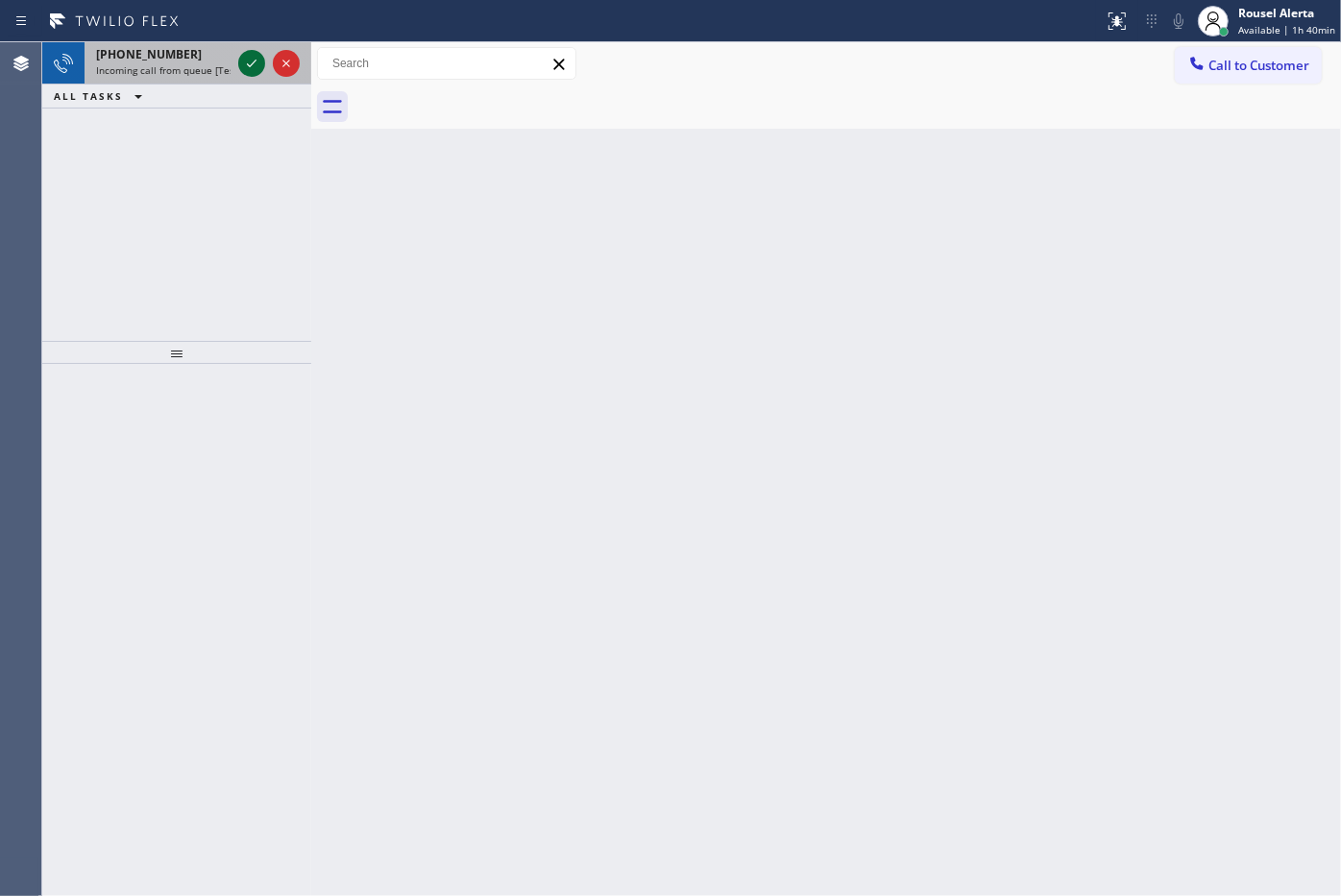
click at [258, 70] on icon at bounding box center [252, 64] width 23 height 23
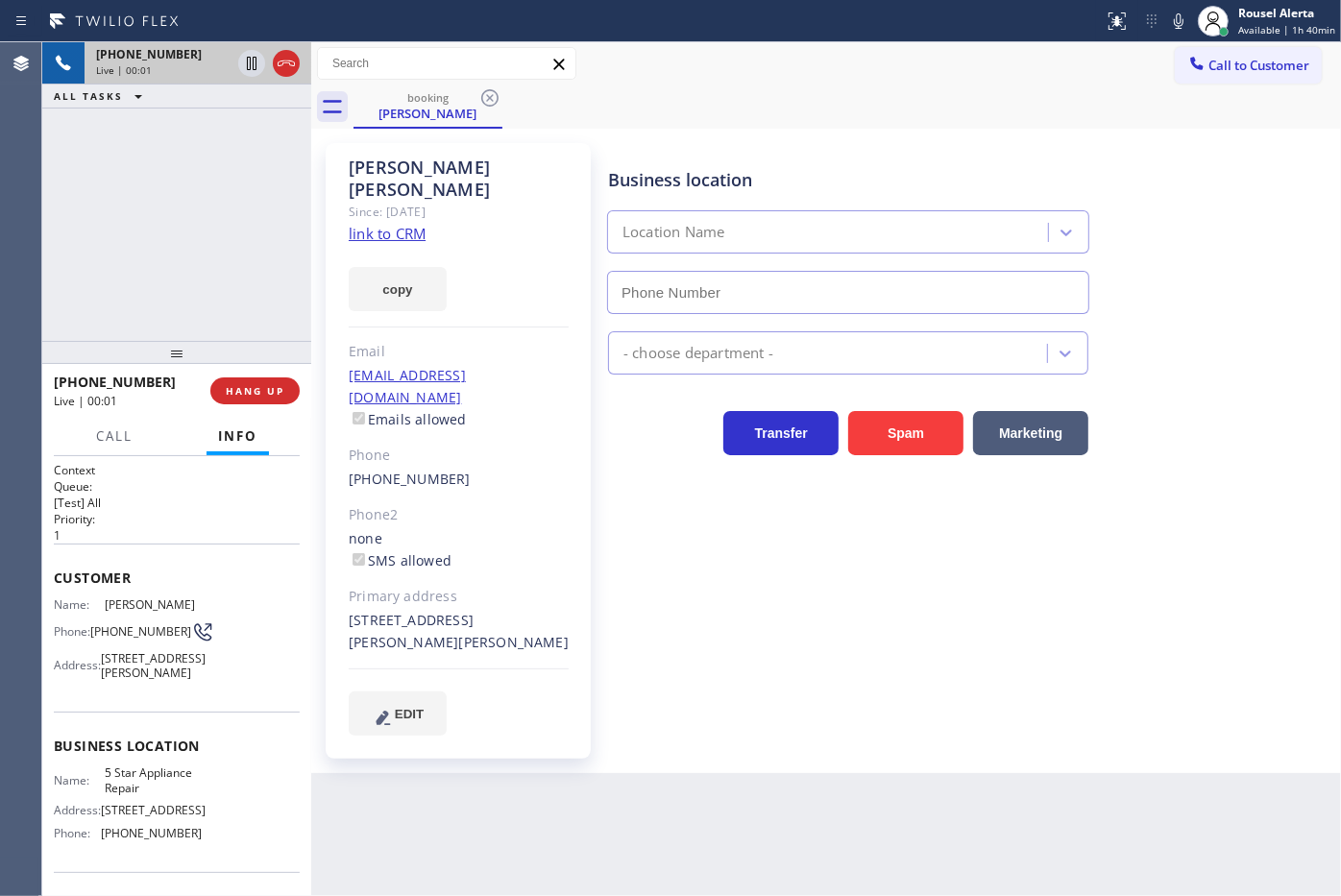
type input "(855) 731-4952"
click at [399, 224] on link "link to CRM" at bounding box center [387, 233] width 77 height 19
click at [246, 68] on icon at bounding box center [252, 64] width 23 height 23
click at [1172, 26] on icon at bounding box center [1178, 21] width 23 height 23
click at [246, 63] on icon at bounding box center [252, 64] width 23 height 23
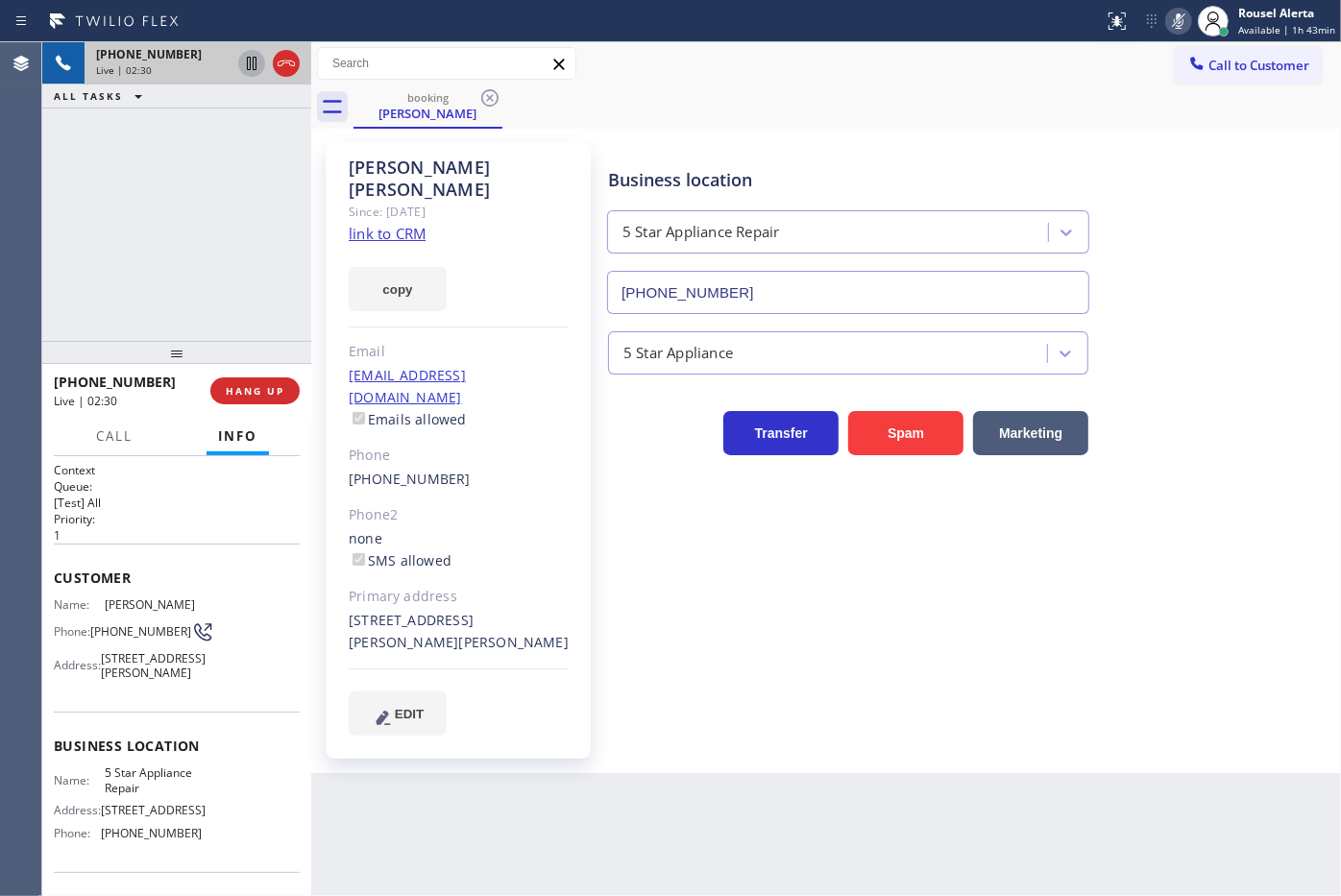
click at [1186, 29] on icon at bounding box center [1178, 21] width 23 height 23
click at [213, 128] on div "+15166336046 Live | 03:50 ALL TASKS ALL TASKS ACTIVE TASKS TASKS IN WRAP UP" at bounding box center [177, 192] width 269 height 298
click at [651, 736] on div "Back to Dashboard Change Sender ID Customers Technicians Select a contact Outbo…" at bounding box center [826, 469] width 1030 height 853
click at [193, 248] on div "+15166336046 Live | 03:52 ALL TASKS ALL TASKS ACTIVE TASKS TASKS IN WRAP UP" at bounding box center [177, 192] width 269 height 298
click at [512, 861] on div "Back to Dashboard Change Sender ID Customers Technicians Select a contact Outbo…" at bounding box center [826, 469] width 1030 height 853
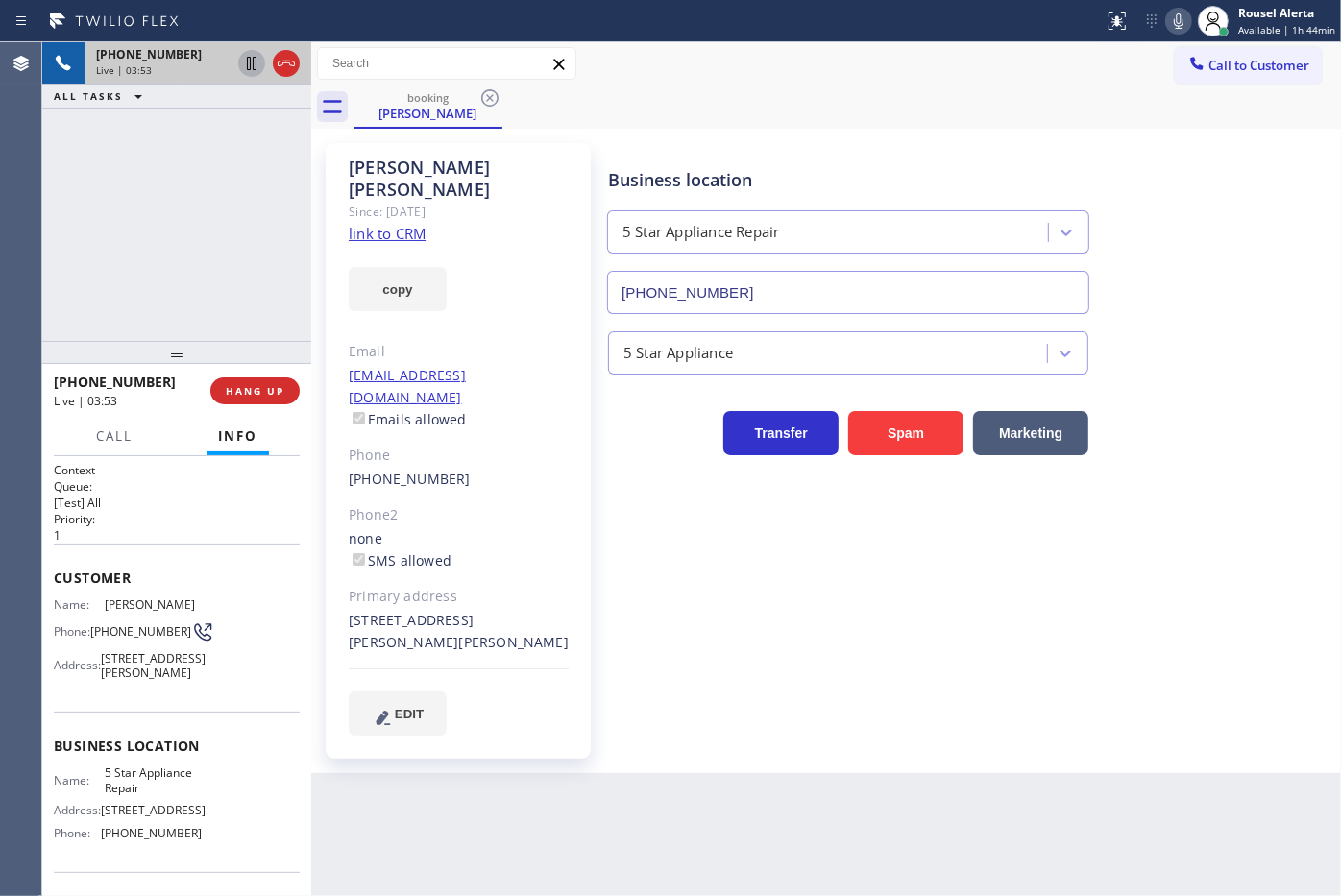
click at [189, 265] on div "+15166336046 Live | 03:53 ALL TASKS ALL TASKS ACTIVE TASKS TASKS IN WRAP UP" at bounding box center [177, 192] width 269 height 298
click at [206, 159] on div "+15166336046 Live | 03:55 ALL TASKS ALL TASKS ACTIVE TASKS TASKS IN WRAP UP" at bounding box center [177, 192] width 269 height 298
click at [414, 720] on div "Janine Vulpis Since: 20 may 2020 link to CRM copy Email janjac1@msn.com Emails …" at bounding box center [459, 450] width 288 height 634
click at [250, 393] on span "HANG UP" at bounding box center [255, 390] width 58 height 14
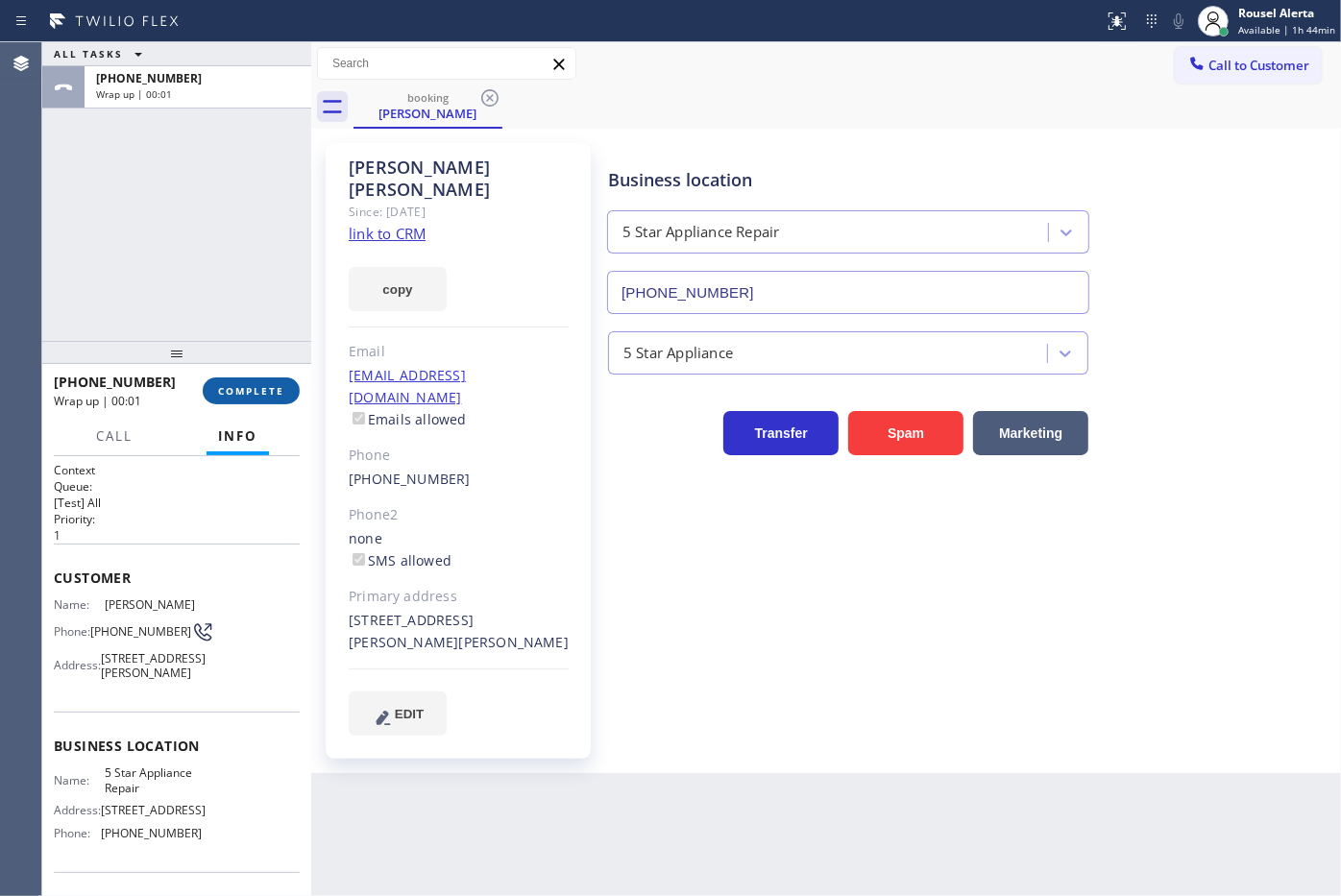
click at [260, 398] on button "COMPLETE" at bounding box center [251, 391] width 97 height 27
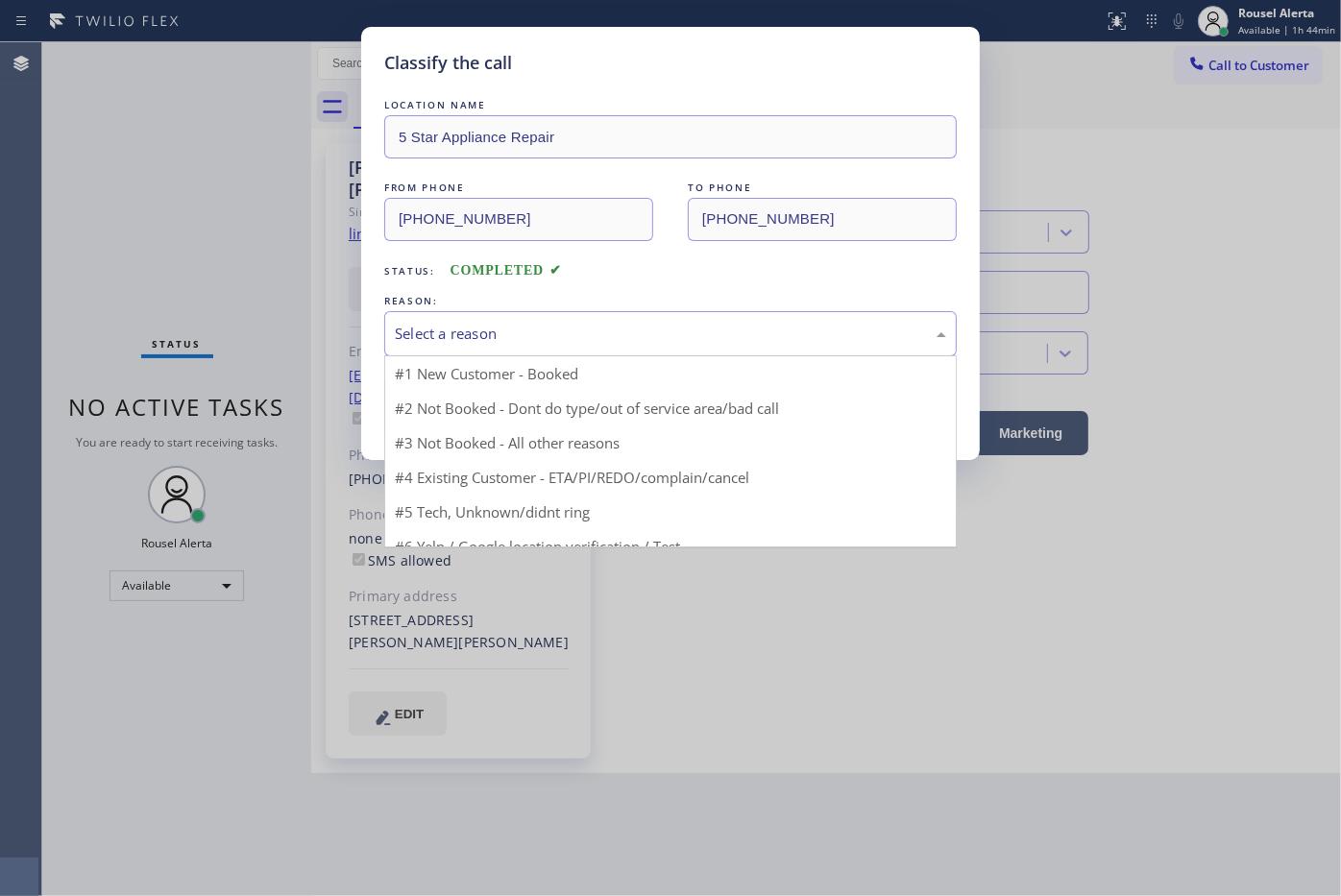
click at [555, 345] on div "Select a reason" at bounding box center [670, 333] width 551 height 22
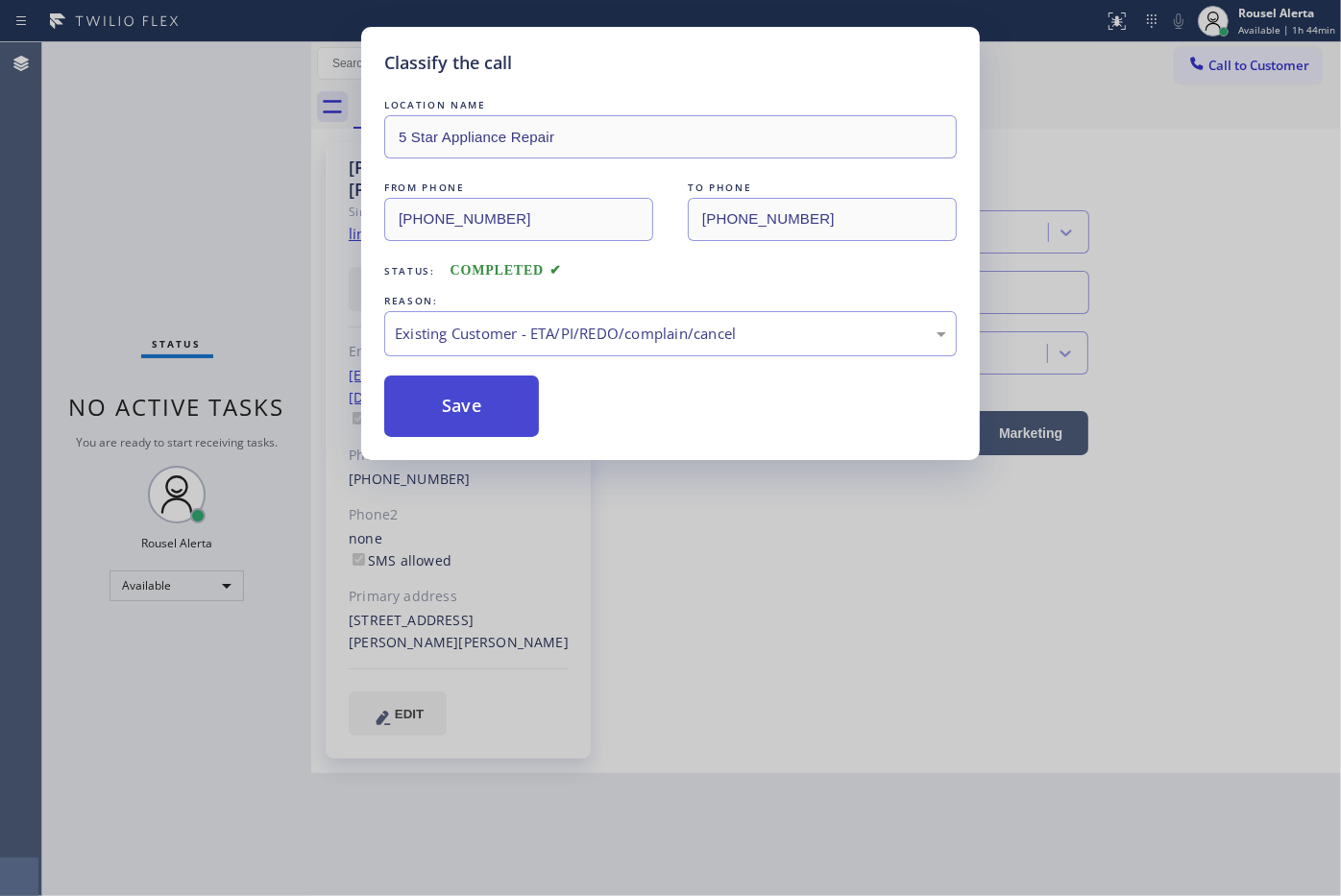
click at [494, 401] on button "Save" at bounding box center [461, 406] width 155 height 61
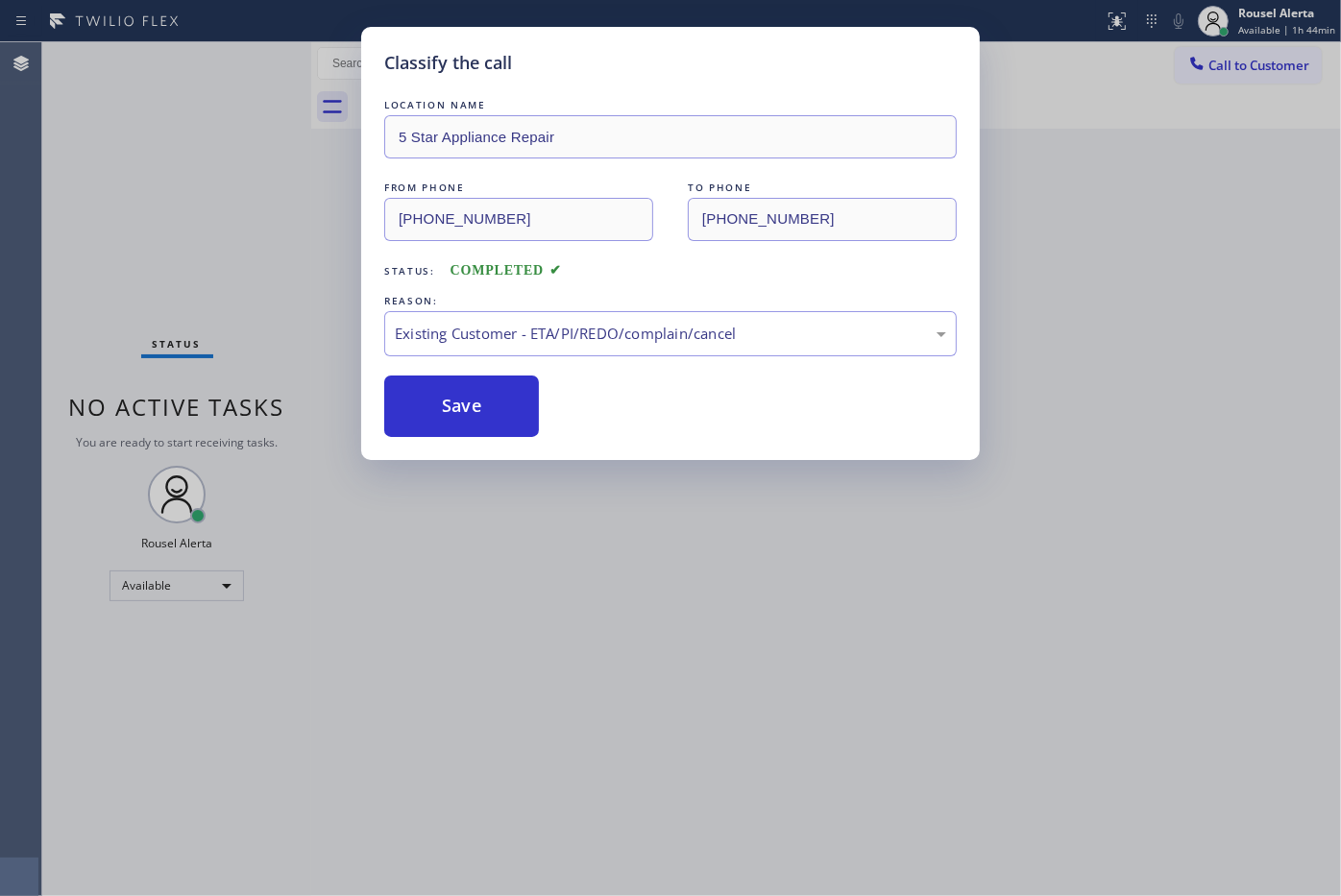
click at [162, 160] on div "Classify the call LOCATION NAME 5 Star Appliance Repair FROM PHONE (516) 633-60…" at bounding box center [670, 448] width 1341 height 896
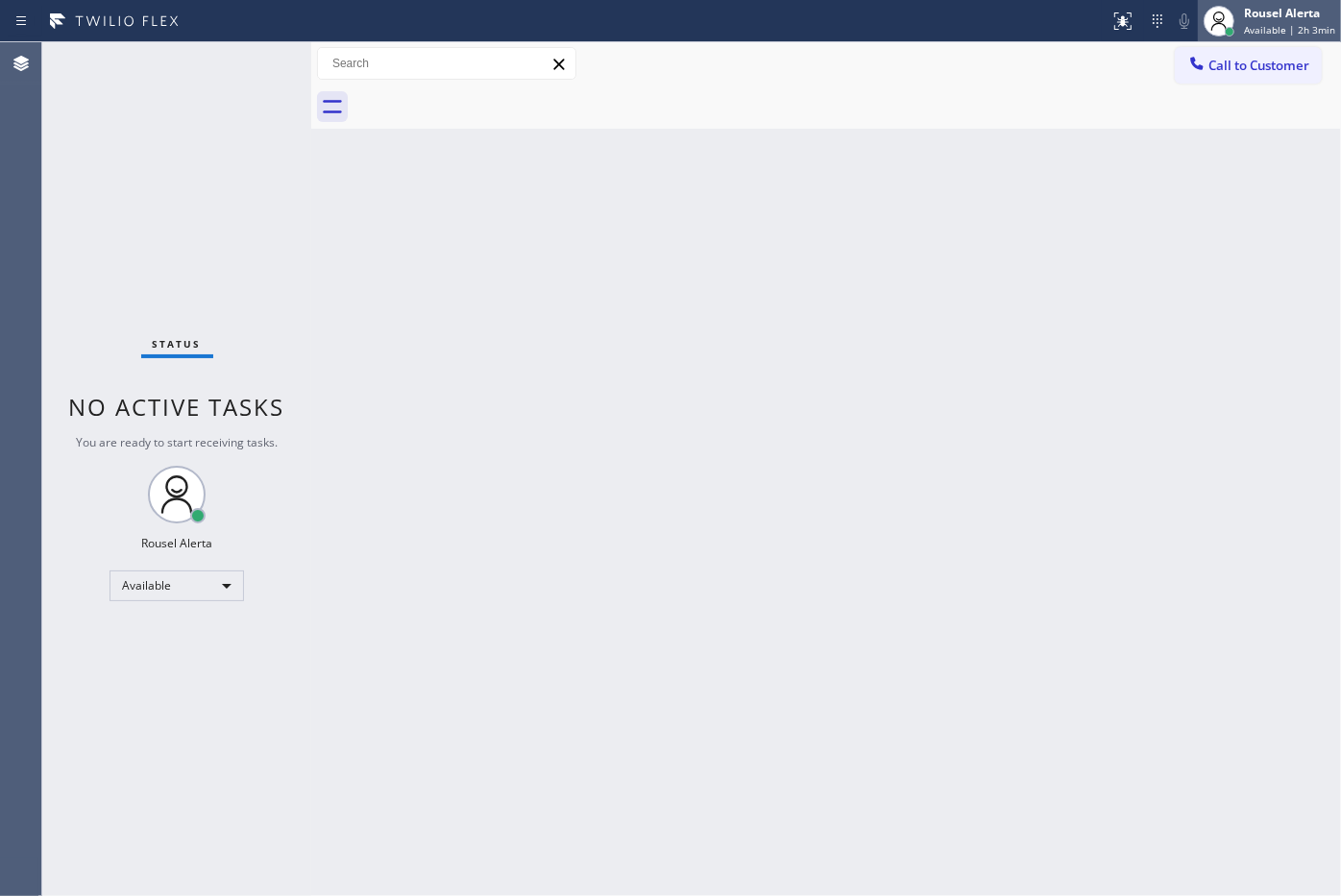
click at [1288, 5] on div "Rousel Alerta" at bounding box center [1290, 13] width 91 height 16
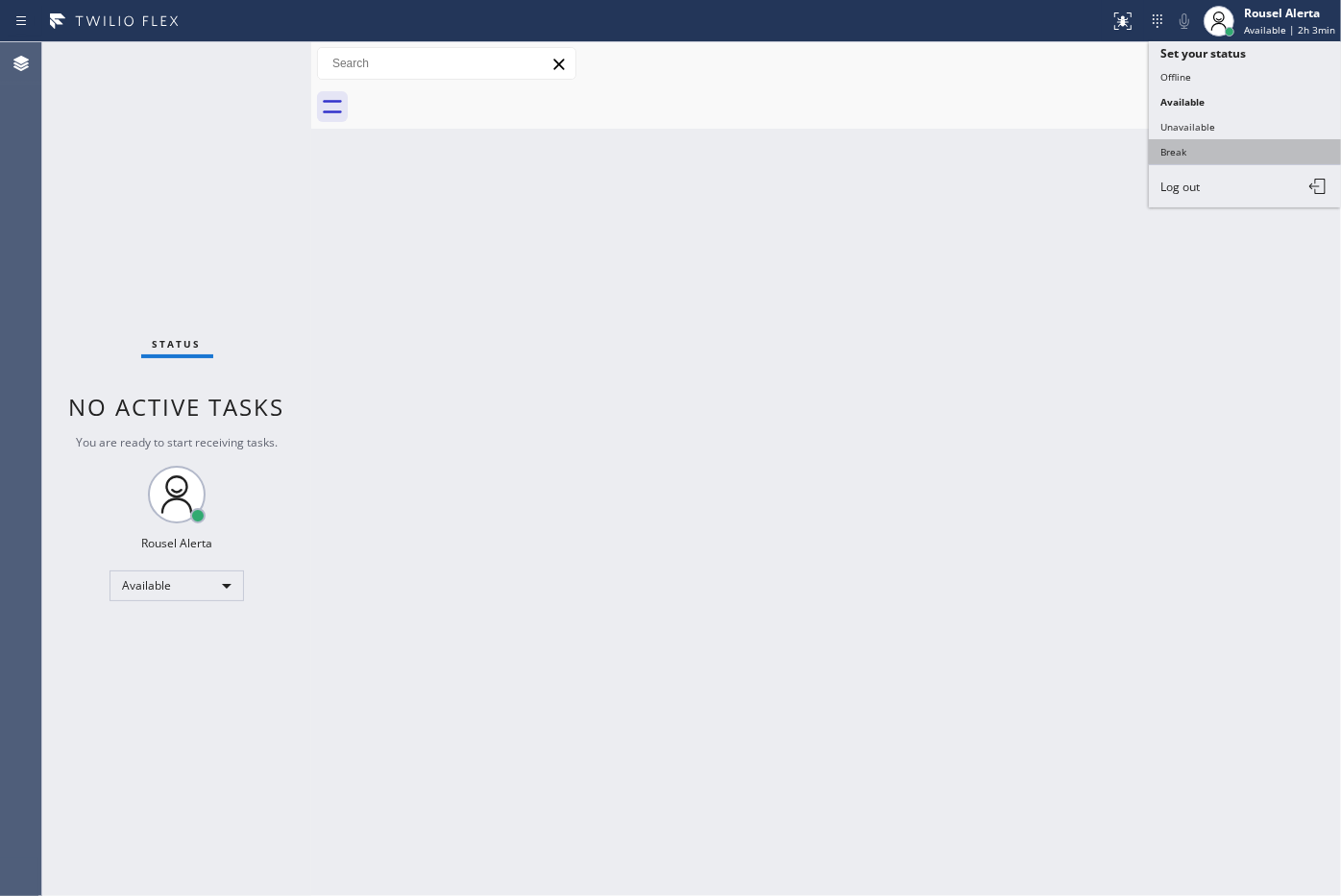
click at [1250, 141] on button "Break" at bounding box center [1244, 152] width 192 height 25
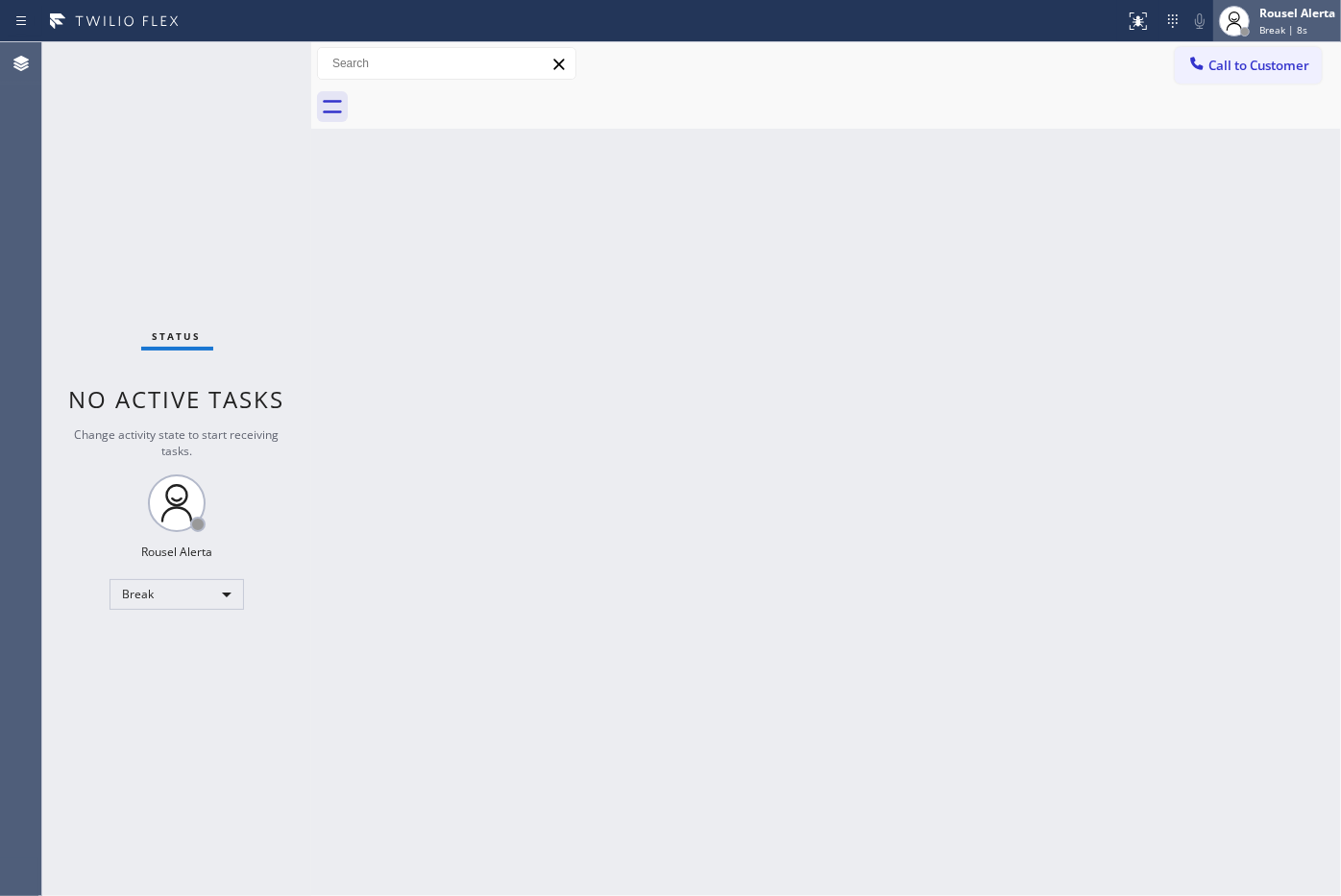
click at [1316, 3] on div "Rousel Alerta Break | 8s" at bounding box center [1277, 21] width 128 height 43
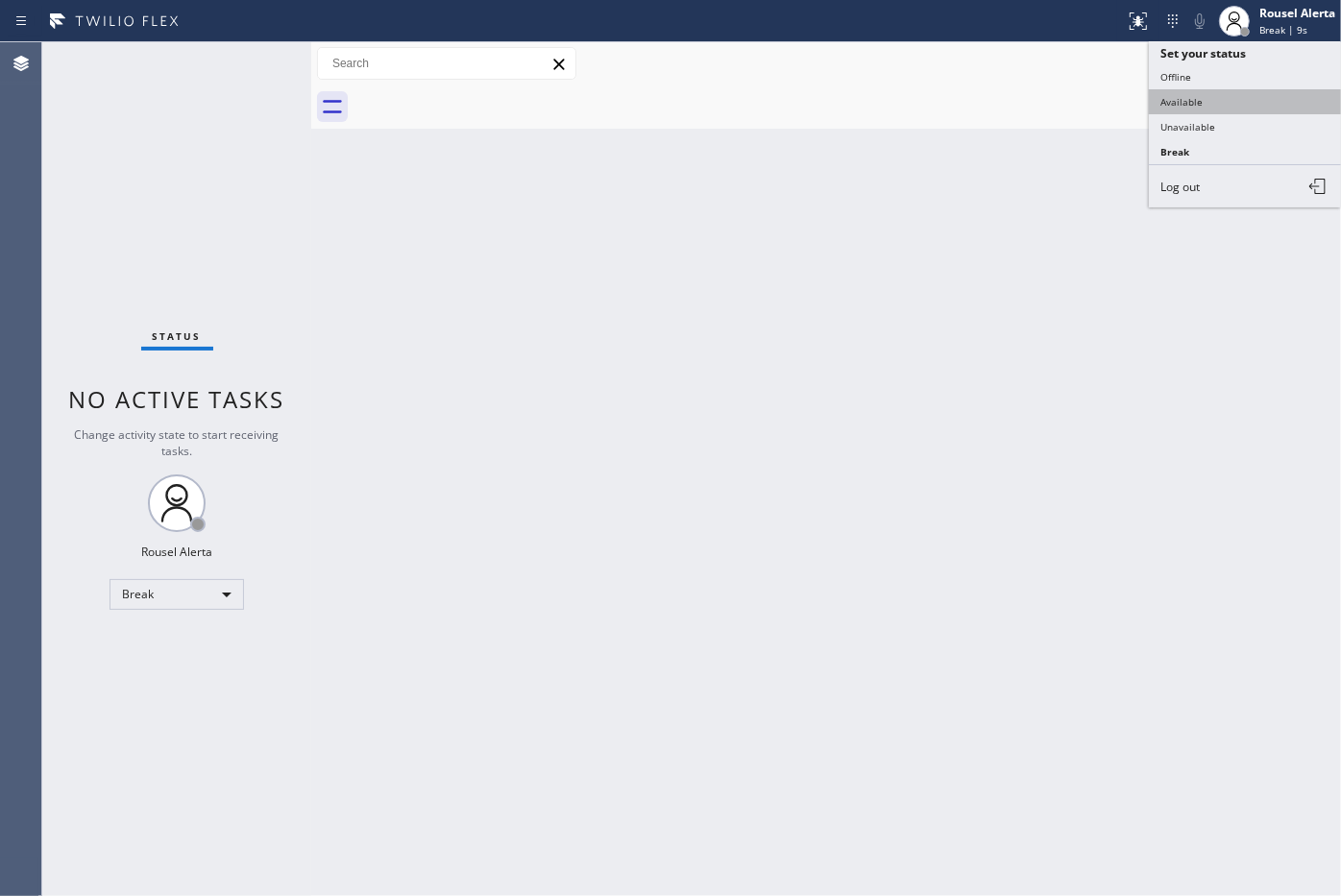
click at [1230, 101] on button "Available" at bounding box center [1244, 102] width 192 height 25
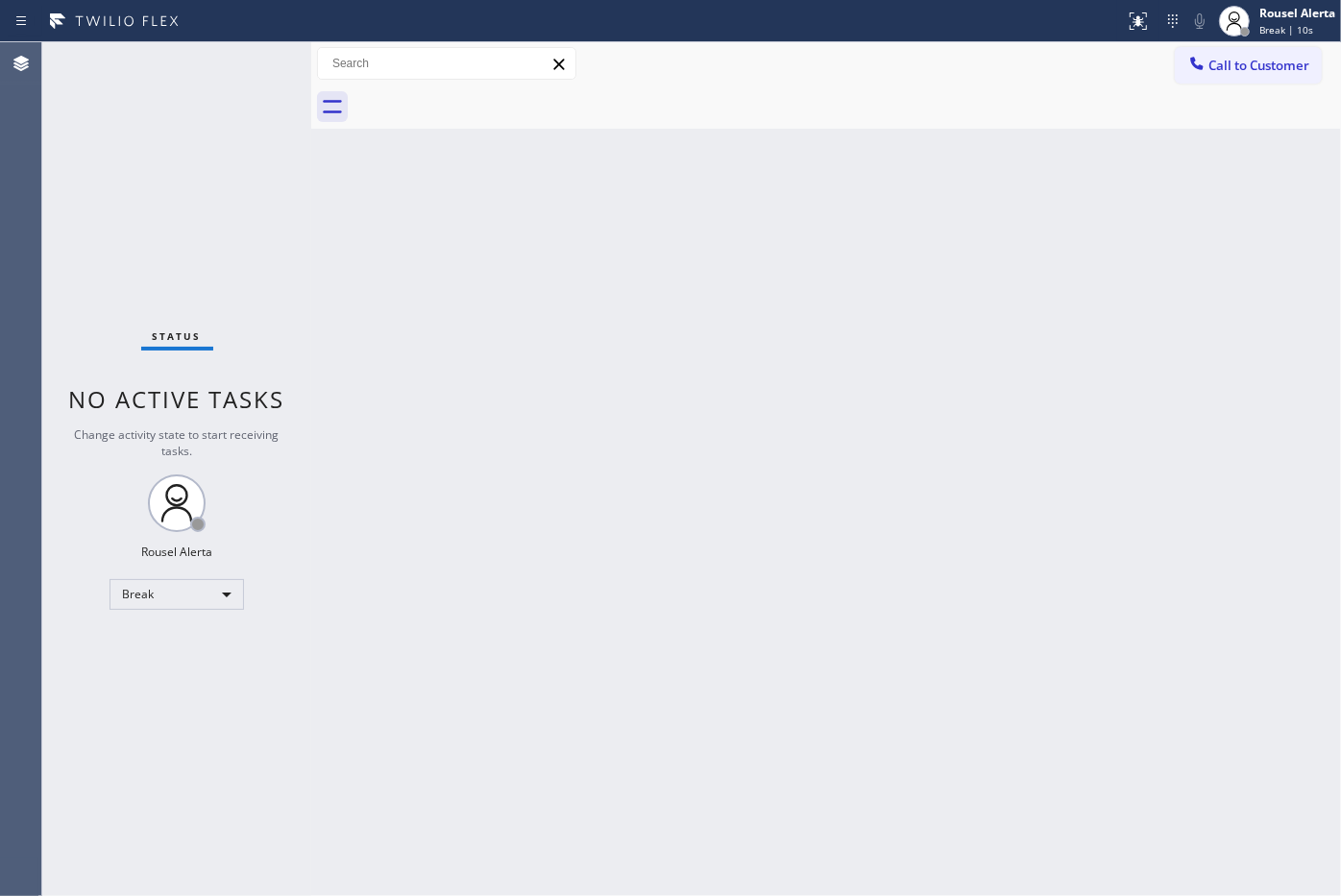
click at [995, 365] on div "Back to Dashboard Change Sender ID Customers Technicians Select a contact Outbo…" at bounding box center [826, 469] width 1030 height 853
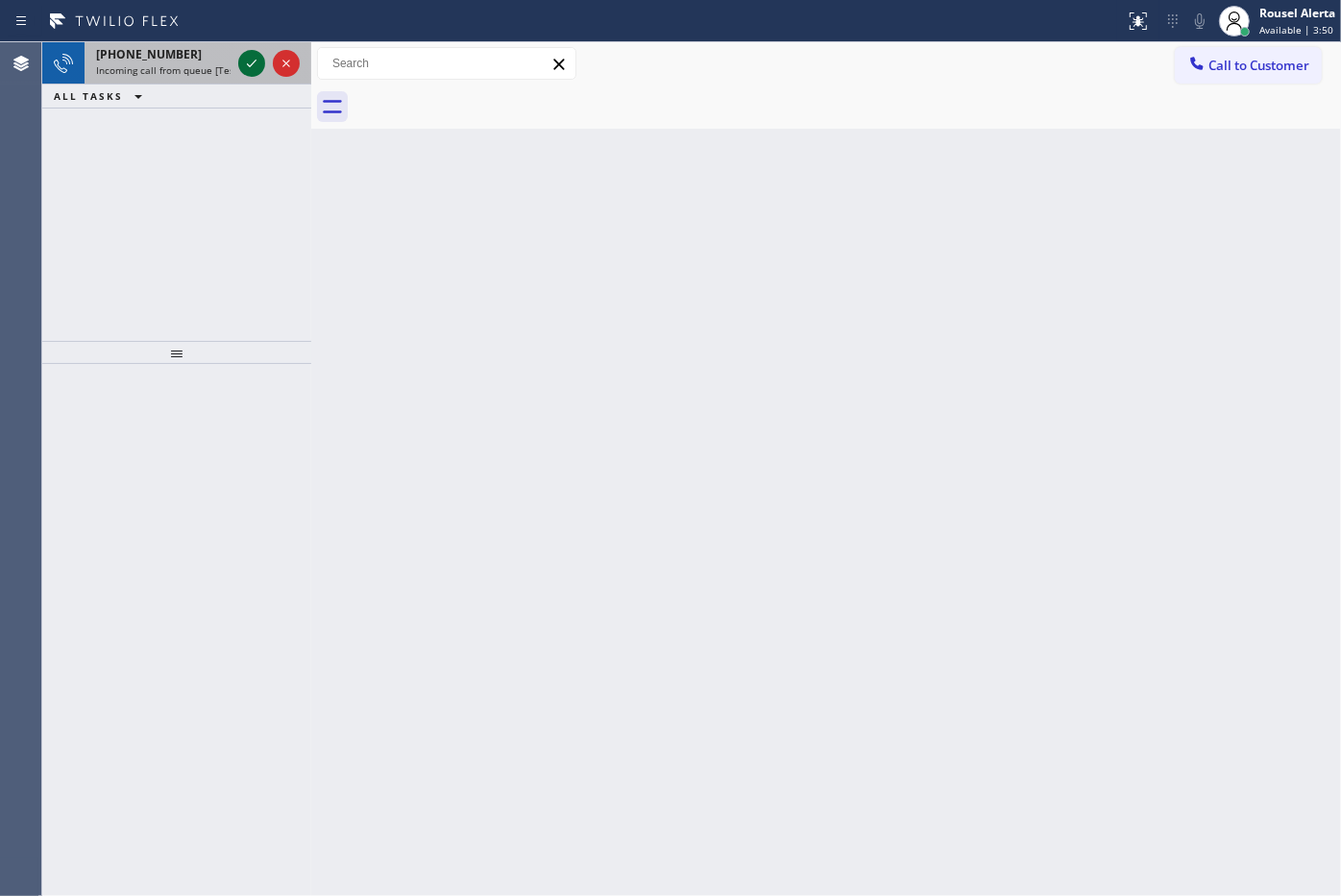
click at [242, 60] on icon at bounding box center [252, 64] width 23 height 23
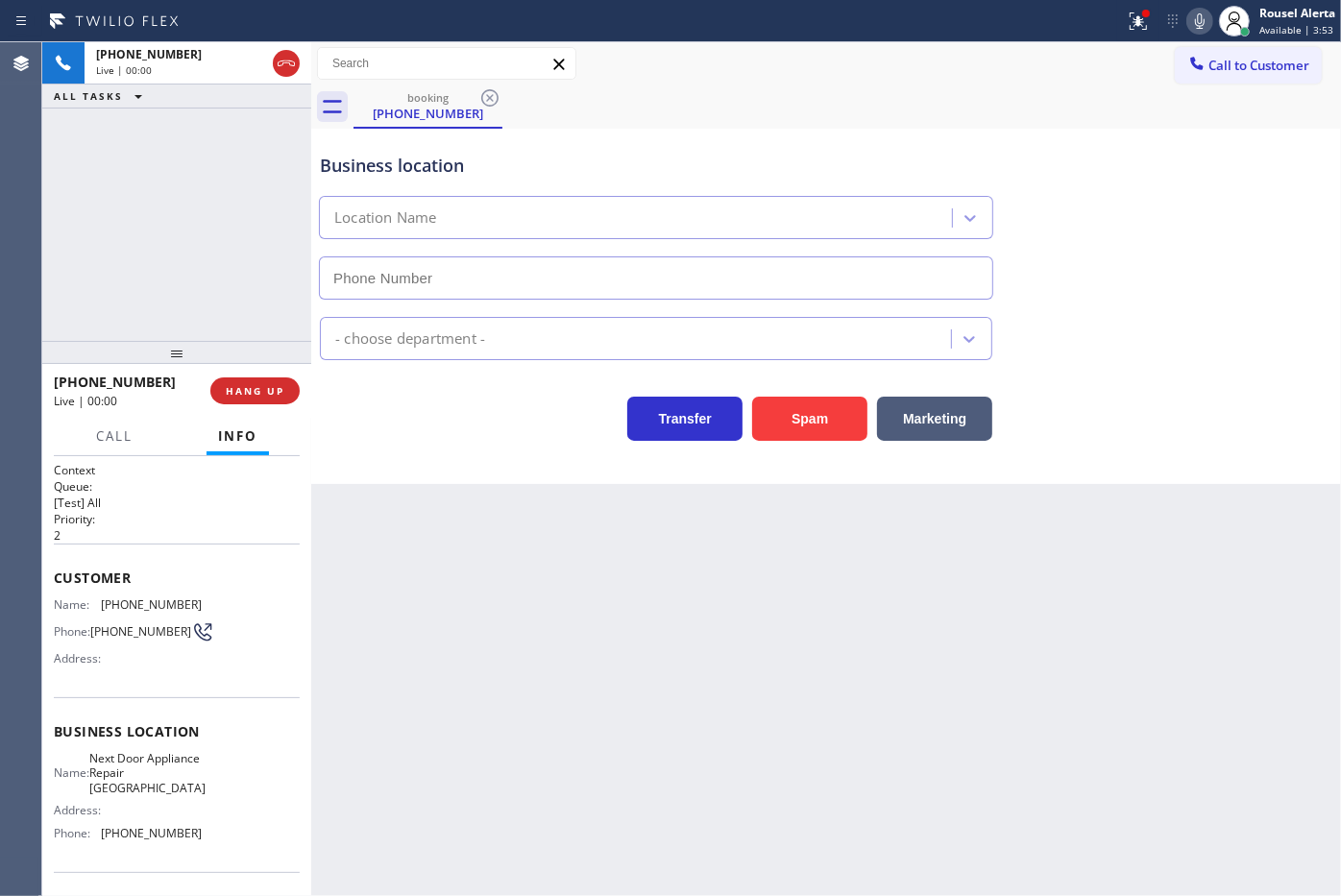
type input "(609) 710-8354"
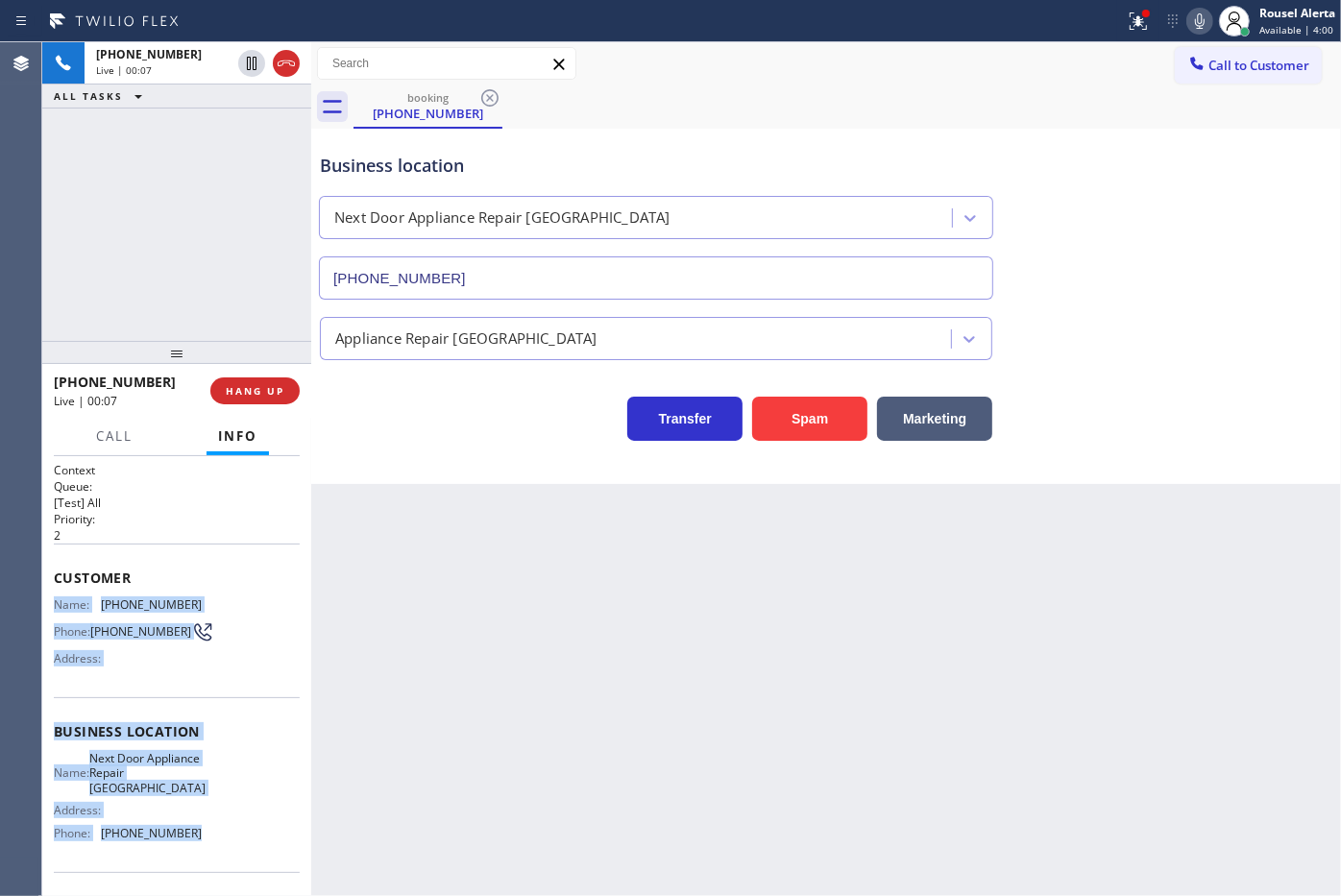
drag, startPoint x: 50, startPoint y: 600, endPoint x: 195, endPoint y: 854, distance: 292.5
click at [195, 854] on div "Context Queue: [Test] All Priority: 2 Customer Name: (609) 577-7528 Phone: (609…" at bounding box center [177, 676] width 269 height 441
copy div "Name: (609) 577-7528 Phone: (609) 577-7528 Address: Business location Name: Nex…"
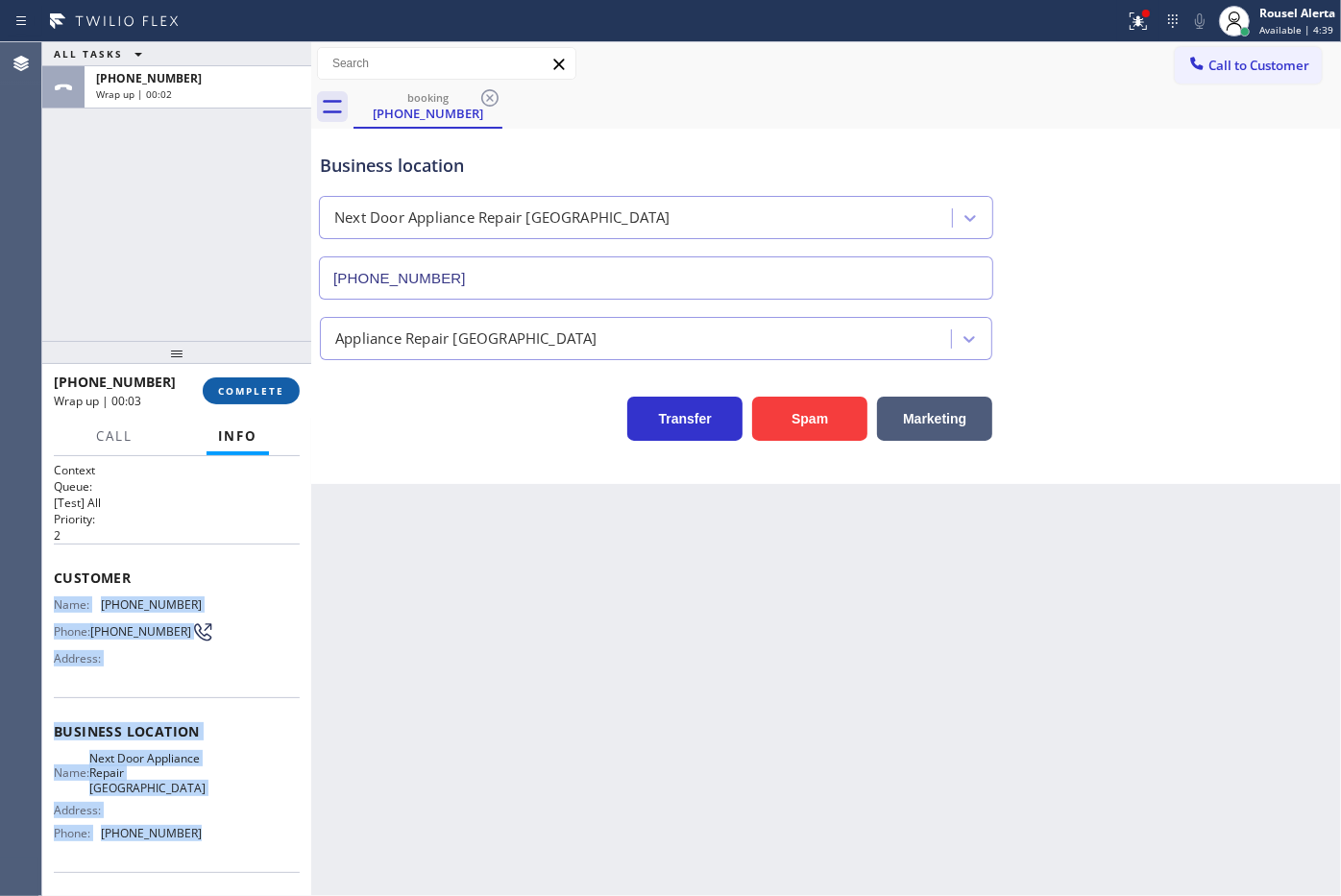
click at [218, 386] on span "COMPLETE" at bounding box center [251, 390] width 66 height 14
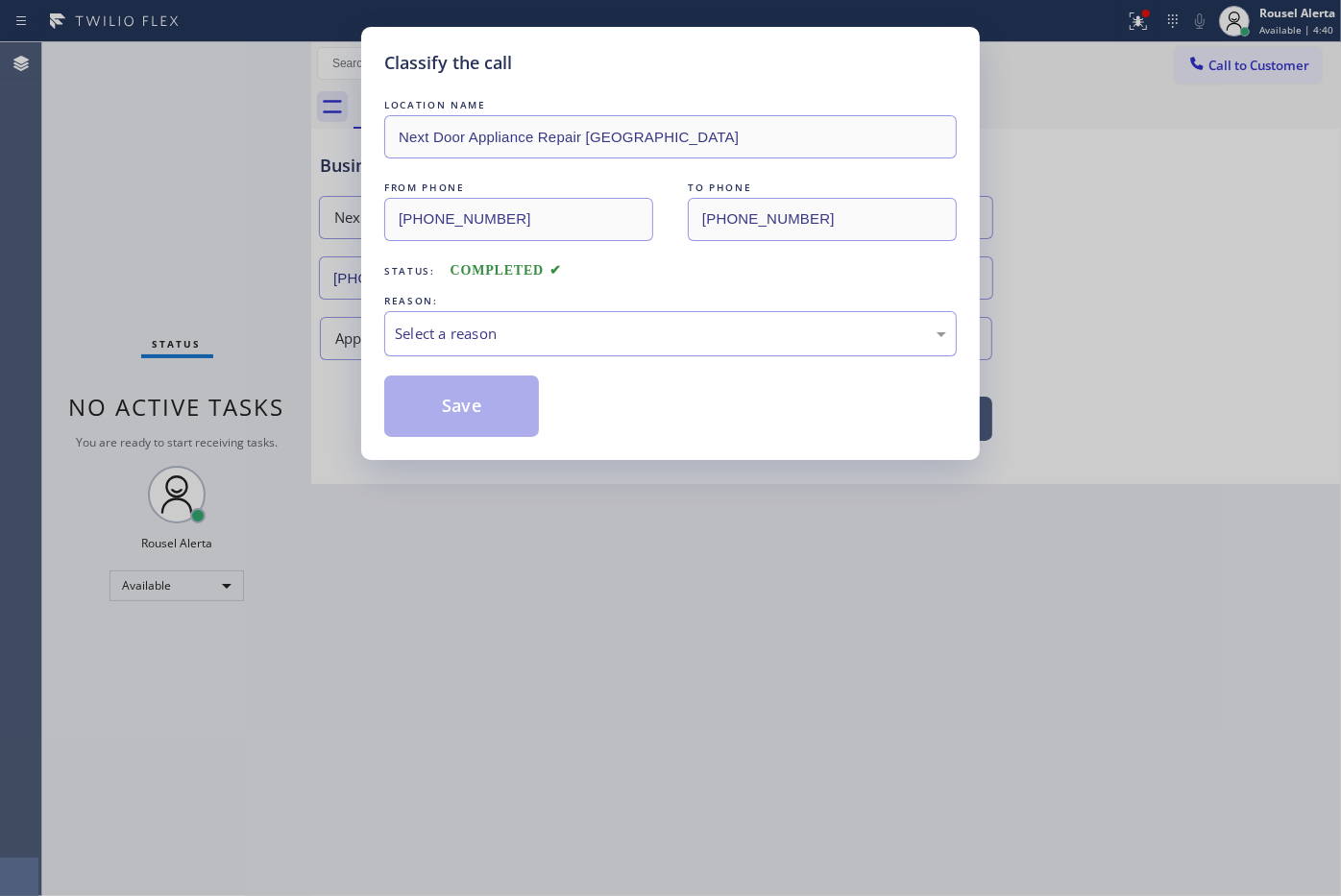
click at [390, 320] on div "Select a reason" at bounding box center [670, 333] width 573 height 46
click at [504, 401] on button "Save" at bounding box center [461, 406] width 155 height 61
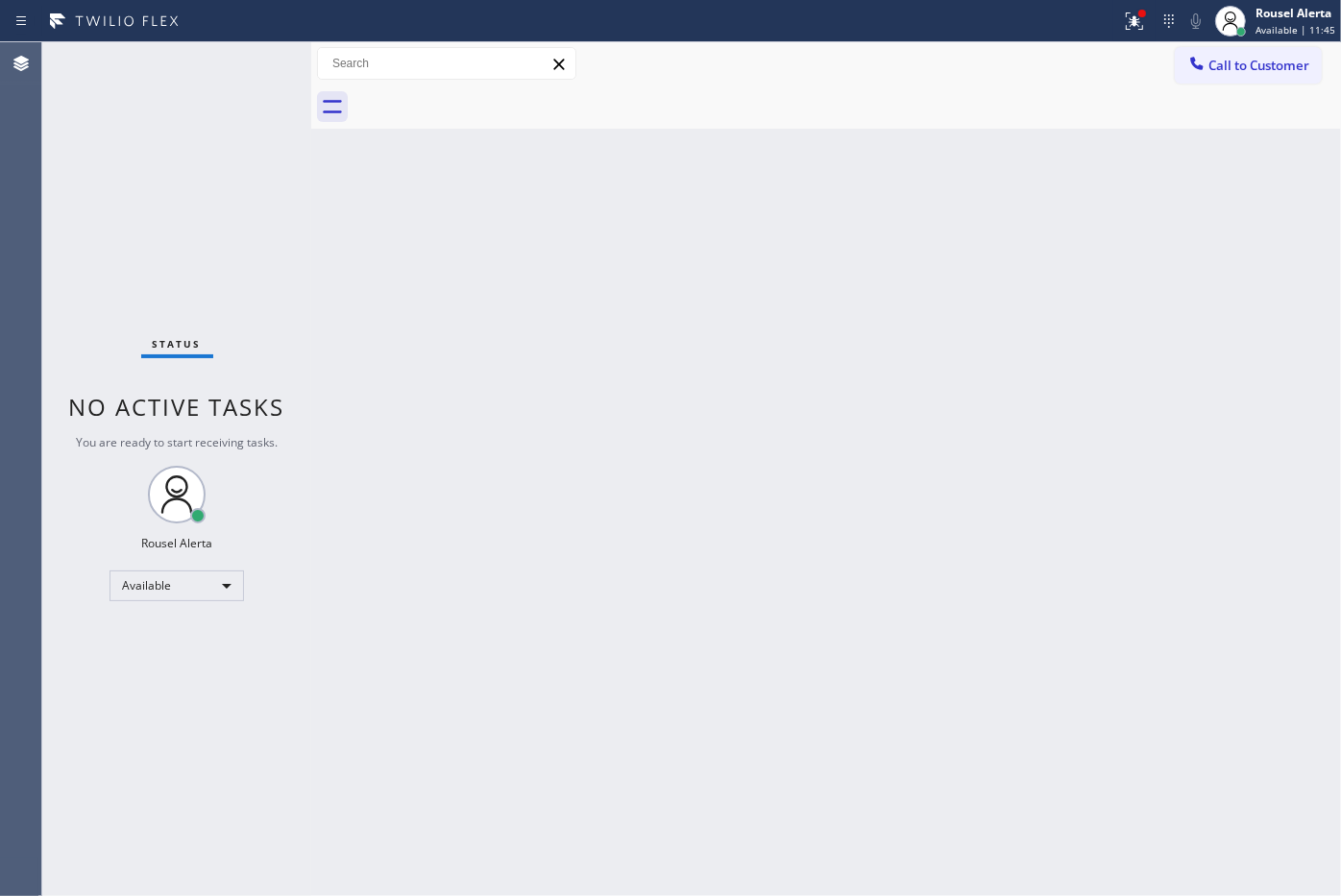
click at [1124, 44] on div "Call to Customer Outbound call Location Smart Home Air and Heating Hollywood Yo…" at bounding box center [826, 64] width 1030 height 44
click at [1124, 22] on div at bounding box center [1135, 21] width 43 height 23
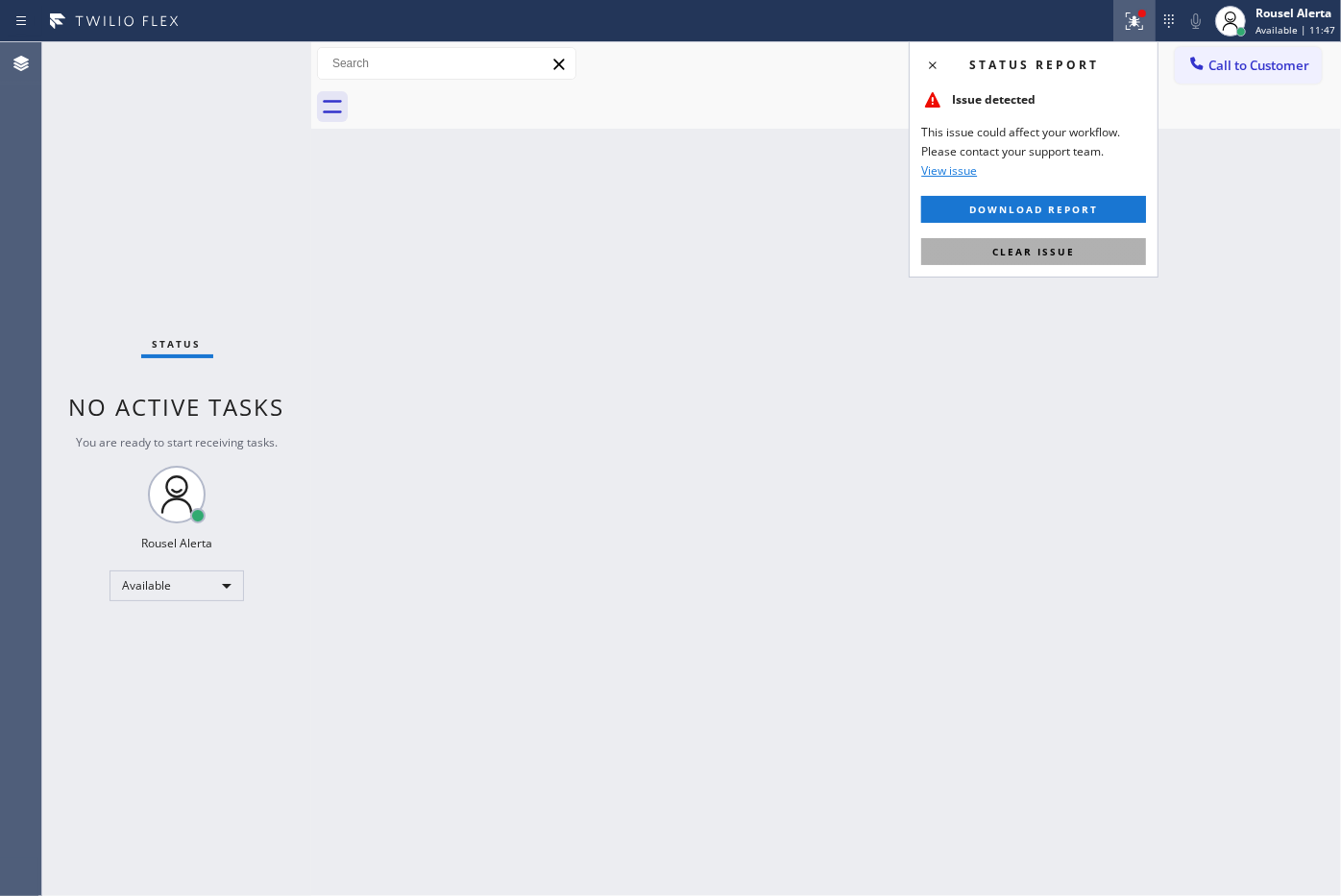
click at [957, 258] on button "Clear issue" at bounding box center [1034, 252] width 225 height 27
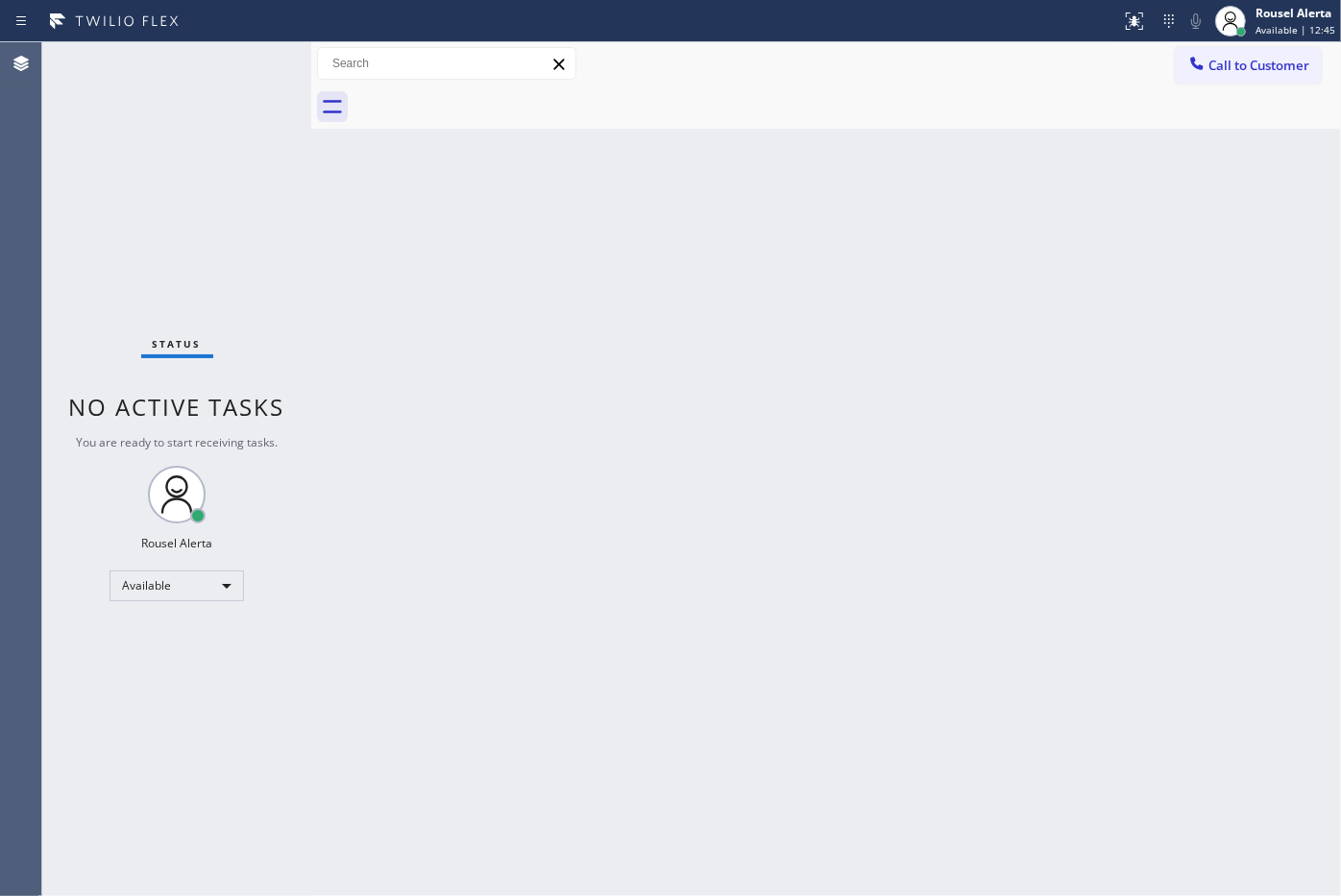
click at [251, 136] on div "Status No active tasks You are ready to start receiving tasks. Rousel Alerta Av…" at bounding box center [177, 469] width 269 height 853
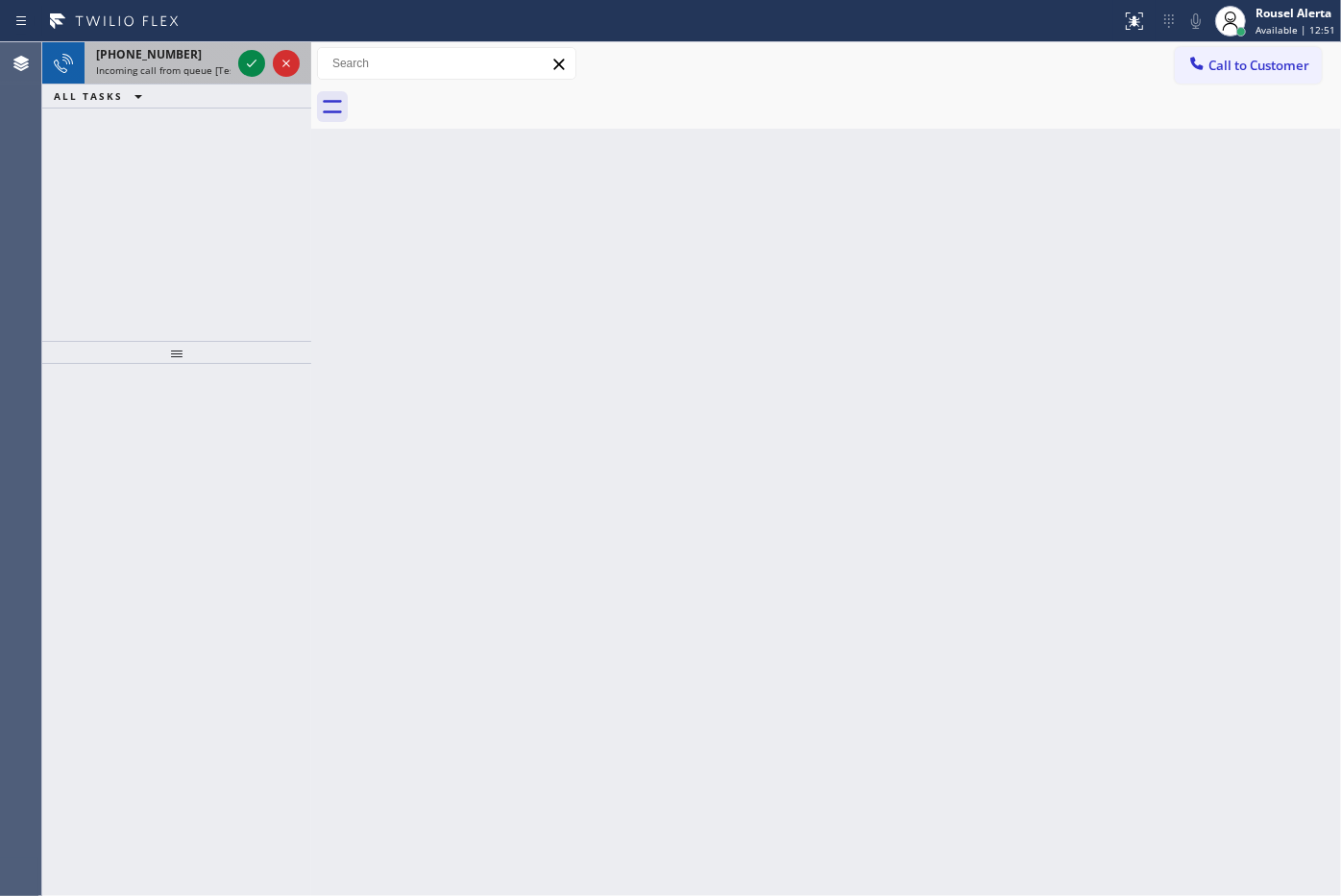
click at [182, 77] on div "+13476106799 Incoming call from queue [Test] All" at bounding box center [159, 64] width 150 height 43
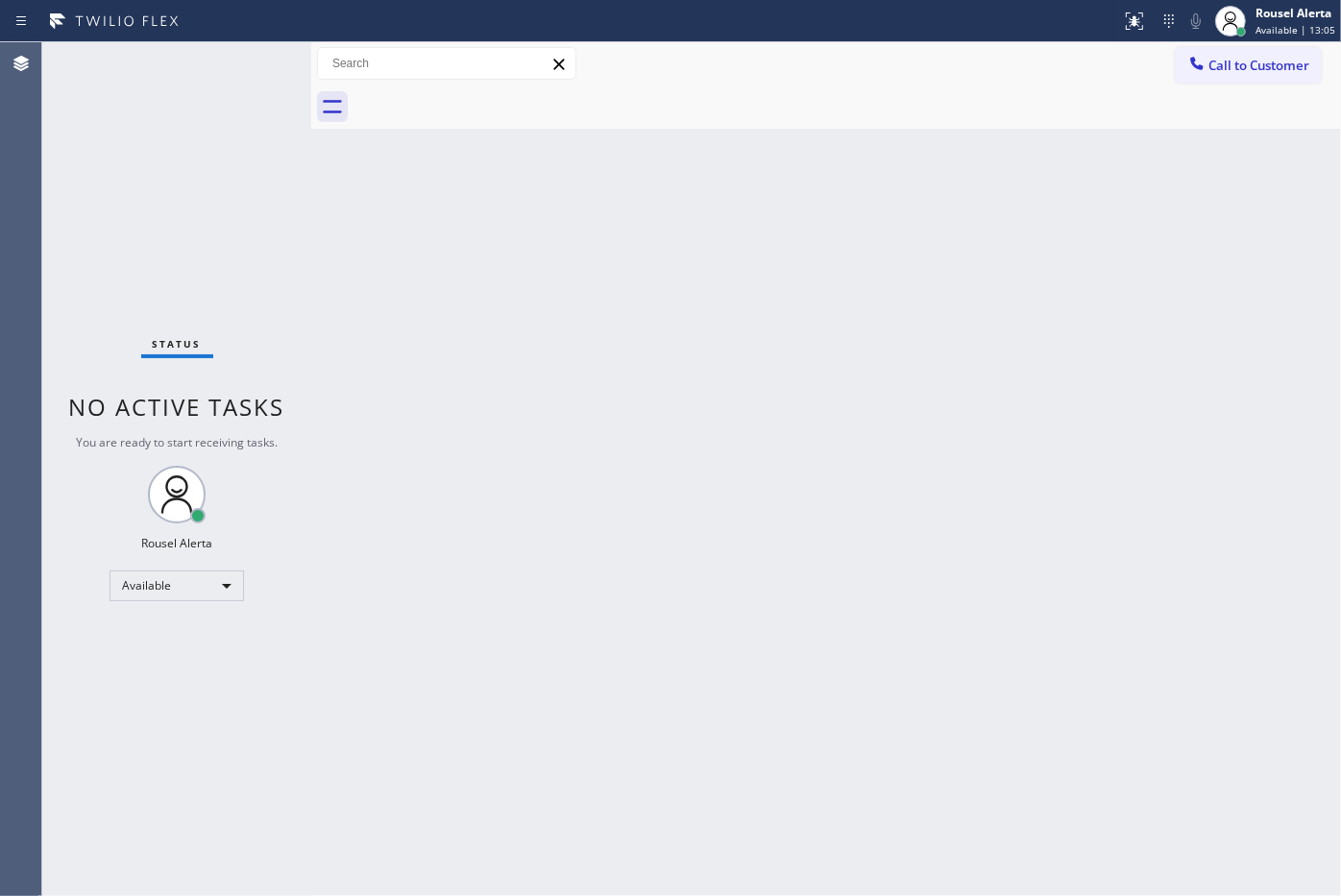
click at [219, 77] on div "Status No active tasks You are ready to start receiving tasks. Rousel Alerta Av…" at bounding box center [177, 469] width 269 height 853
click at [1280, 27] on span "Available | 17:10" at bounding box center [1294, 30] width 79 height 14
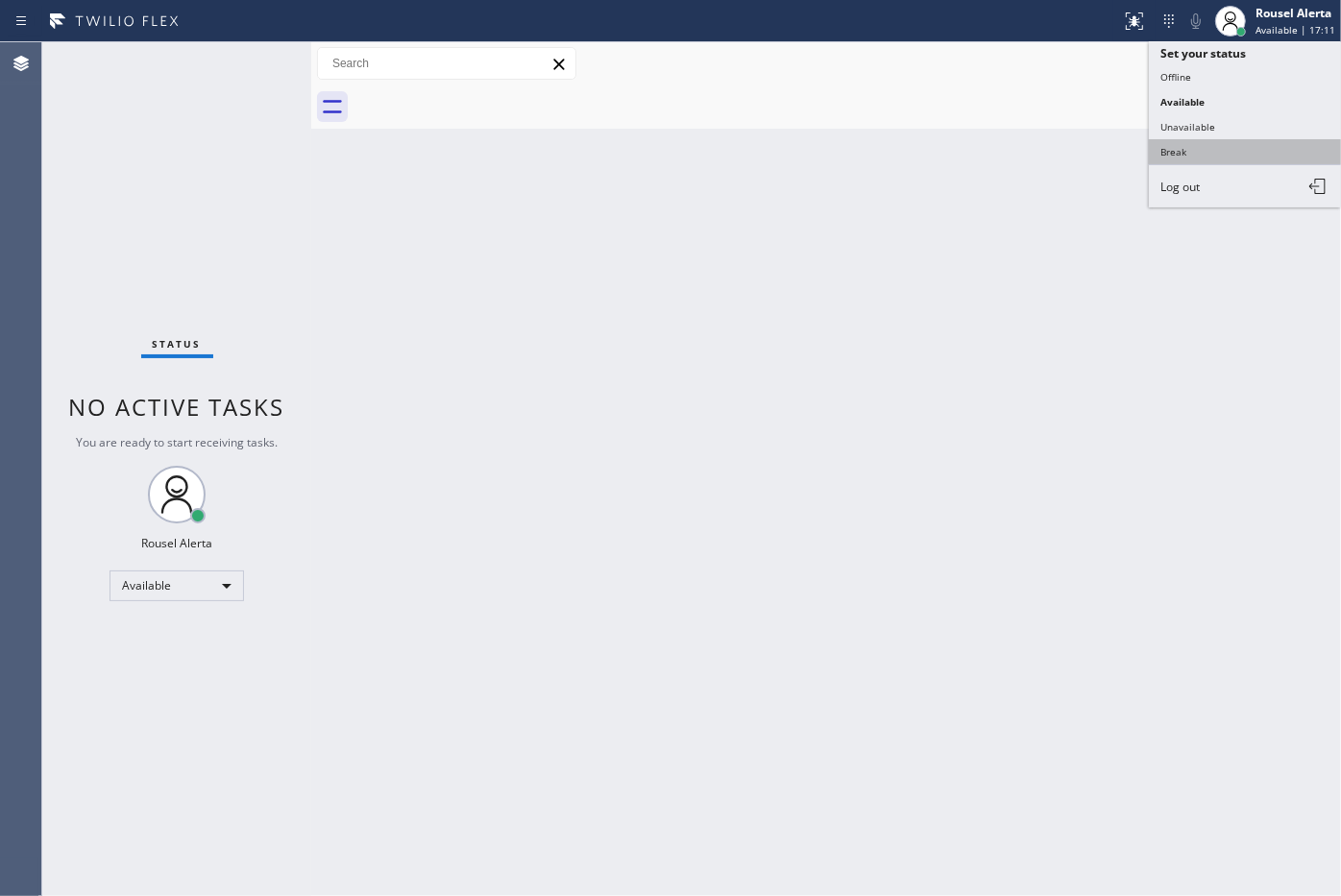
click at [1273, 144] on button "Break" at bounding box center [1244, 152] width 192 height 25
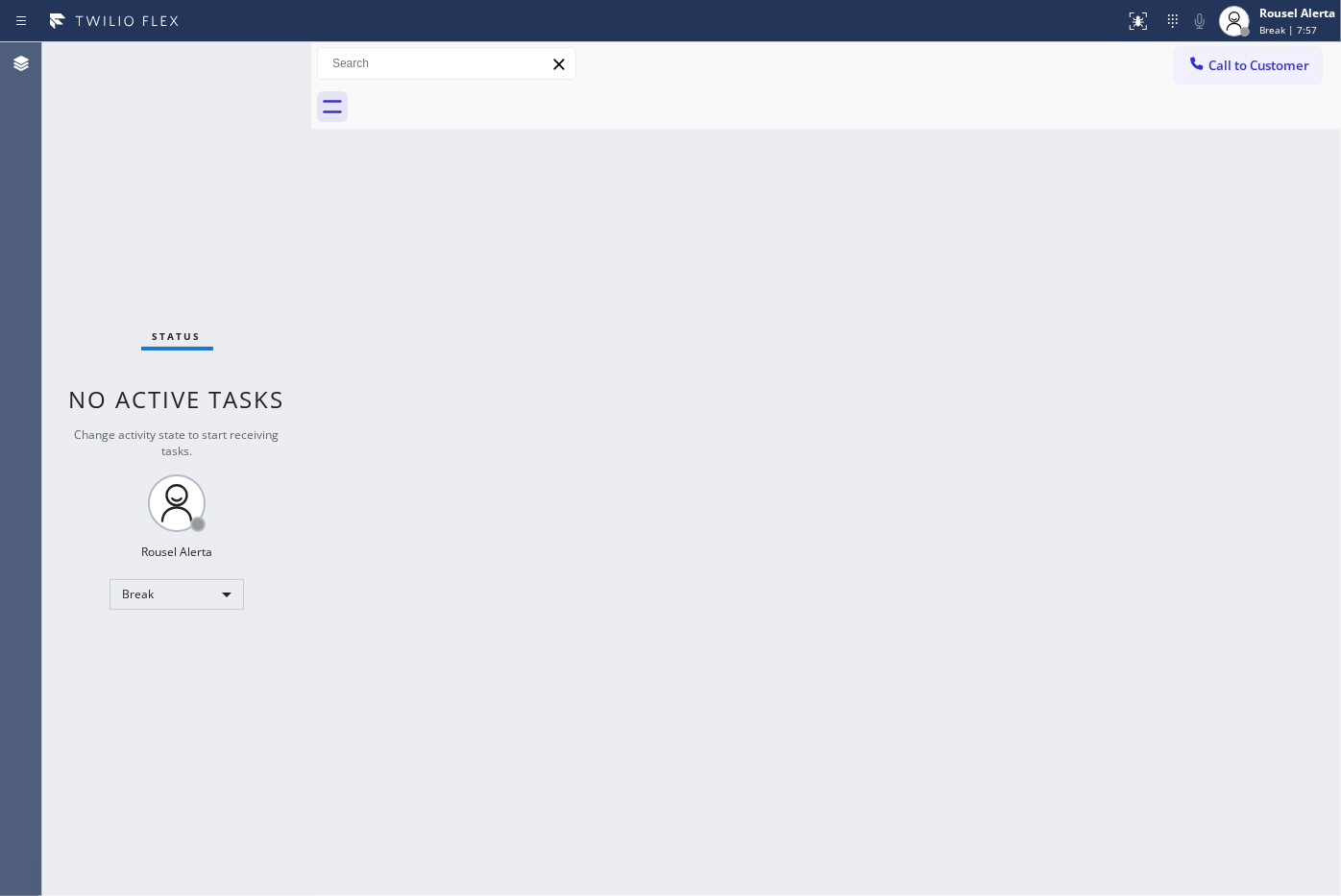
click at [757, 478] on div "Back to Dashboard Change Sender ID Customers Technicians Select a contact Outbo…" at bounding box center [826, 469] width 1030 height 853
drag, startPoint x: 506, startPoint y: 439, endPoint x: 745, endPoint y: 634, distance: 308.5
click at [529, 461] on div "Back to Dashboard Change Sender ID Customers Technicians Select a contact Outbo…" at bounding box center [826, 469] width 1030 height 853
click at [1265, 12] on div "Rousel Alerta" at bounding box center [1296, 13] width 76 height 16
click at [692, 140] on div "Back to Dashboard Change Sender ID Customers Technicians Select a contact Outbo…" at bounding box center [826, 469] width 1030 height 853
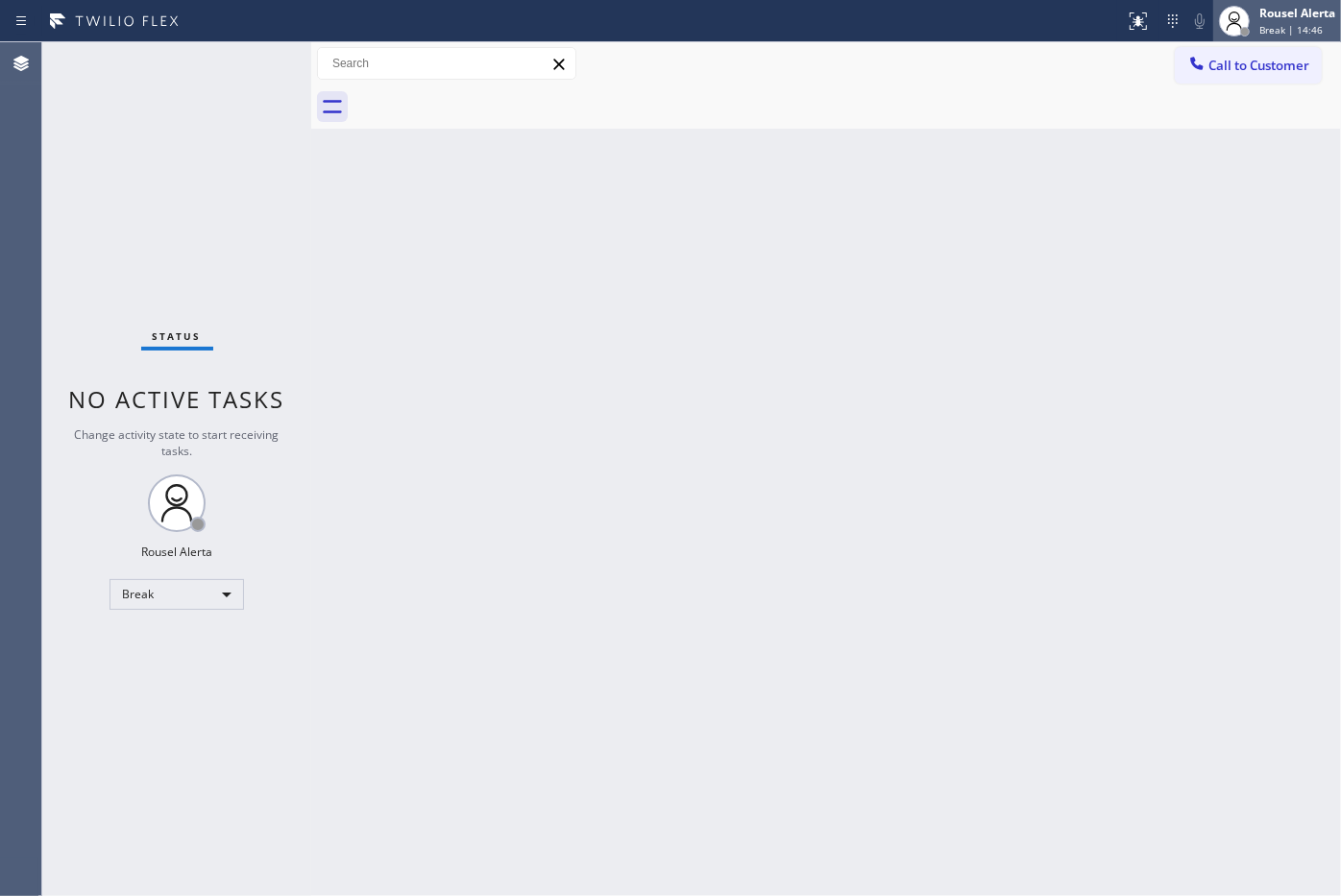
click at [1312, 17] on div "Rousel Alerta" at bounding box center [1296, 13] width 76 height 16
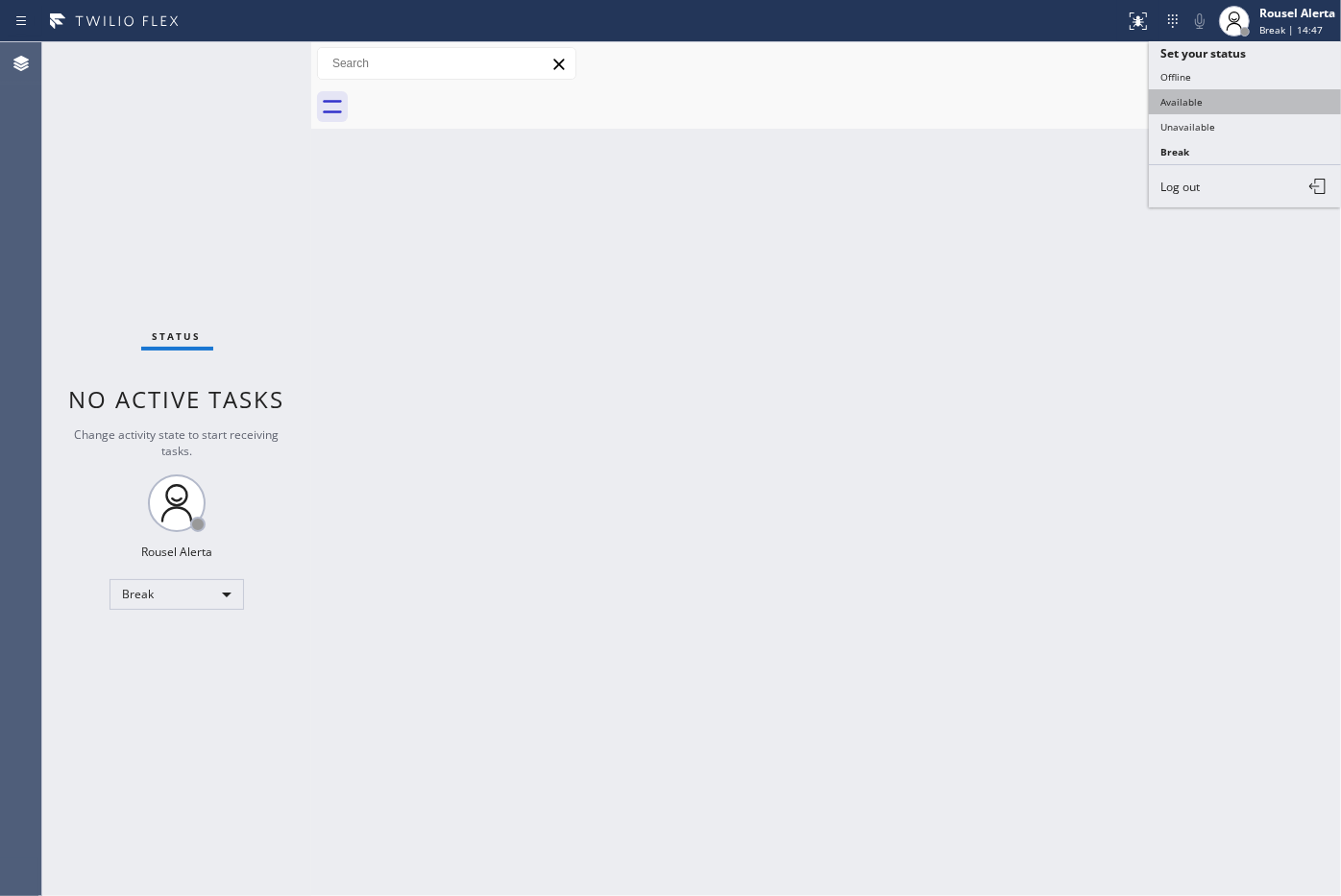
click at [1261, 93] on button "Available" at bounding box center [1244, 102] width 192 height 25
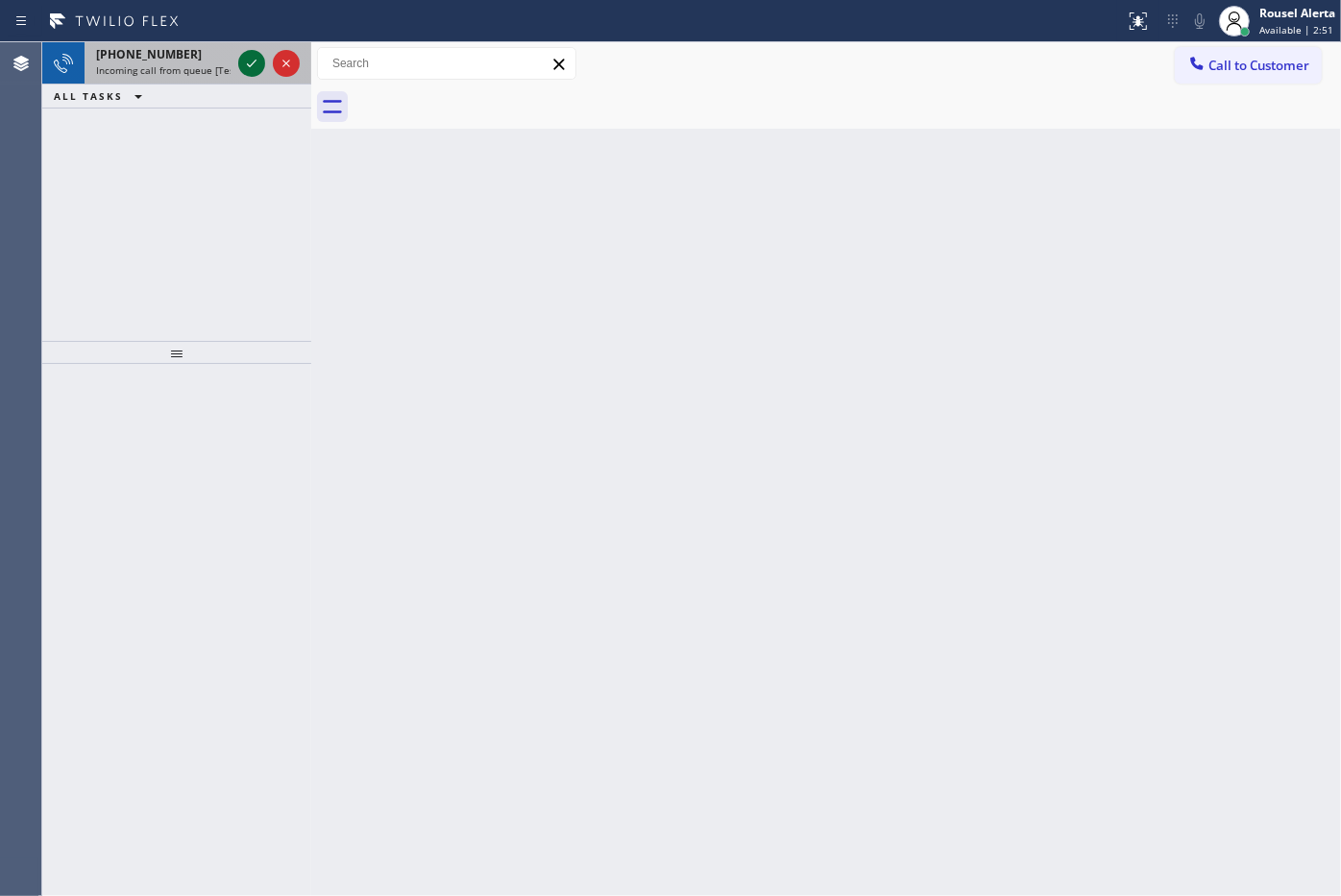
click at [251, 69] on icon at bounding box center [252, 64] width 23 height 23
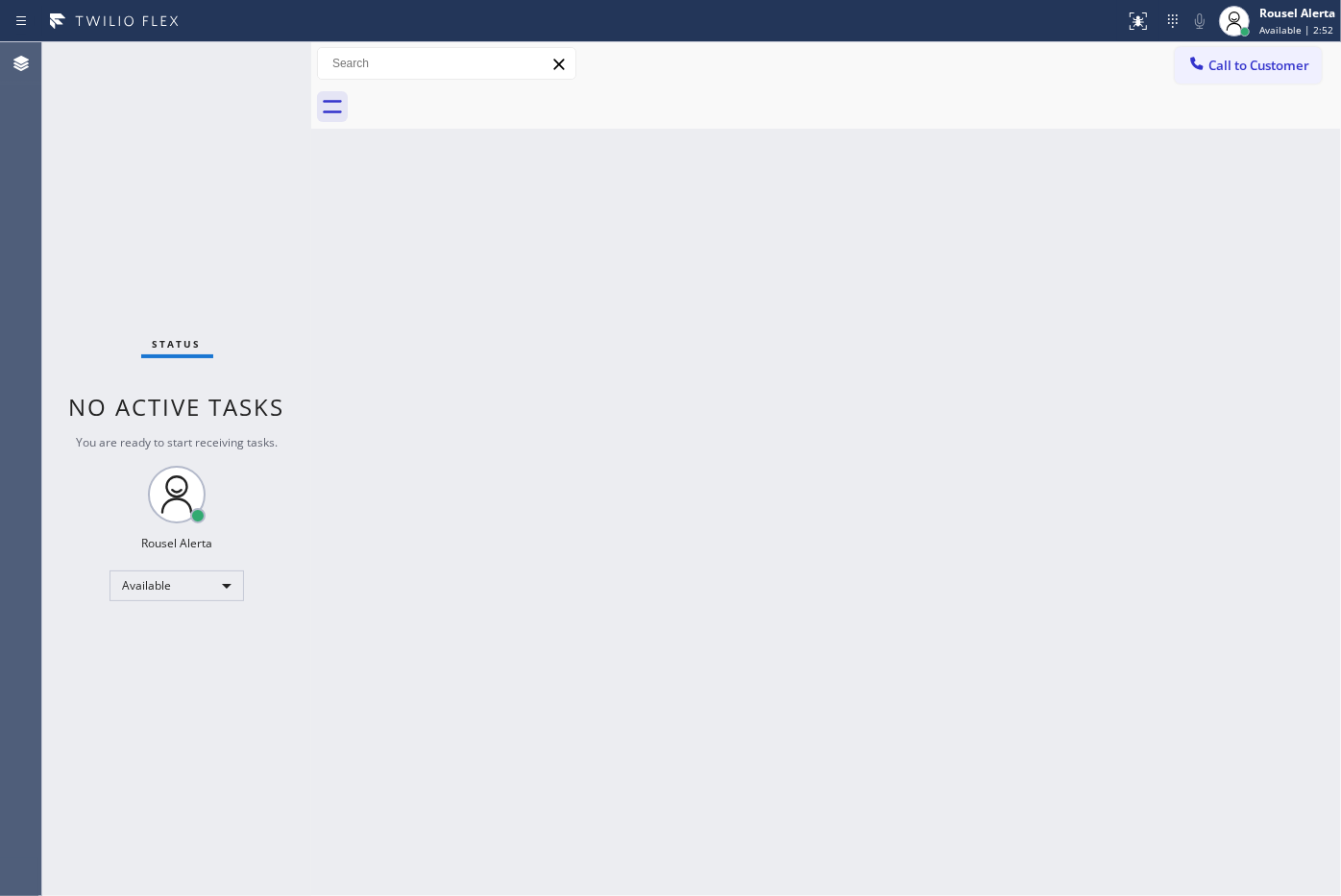
click at [247, 69] on div "Status No active tasks You are ready to start receiving tasks. Rousel Alerta Av…" at bounding box center [177, 469] width 269 height 853
click at [610, 557] on div "Back to Dashboard Change Sender ID Customers Technicians Select a contact Outbo…" at bounding box center [826, 469] width 1030 height 853
click at [1136, 24] on icon at bounding box center [1138, 21] width 17 height 17
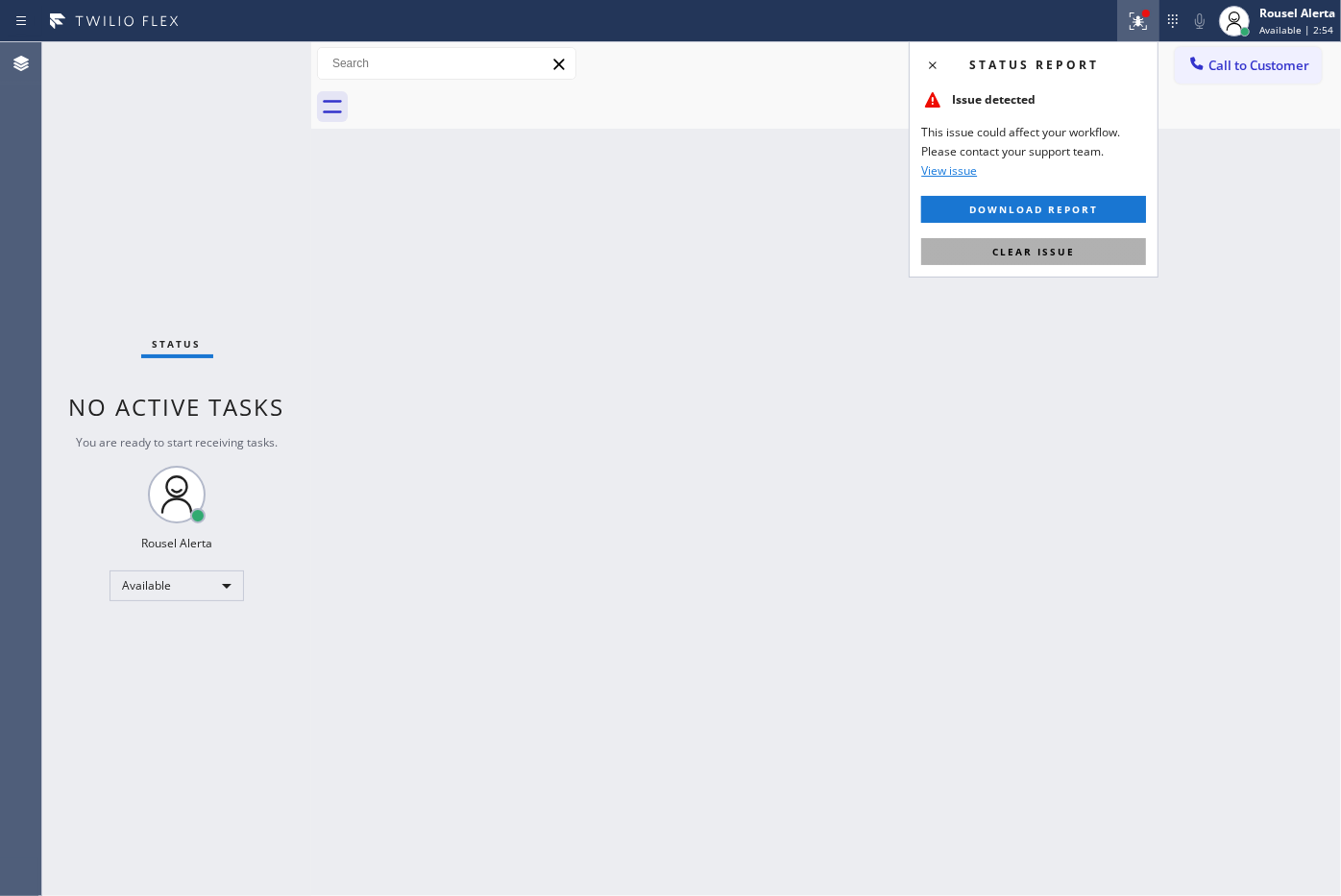
click at [1088, 243] on button "Clear issue" at bounding box center [1034, 252] width 225 height 27
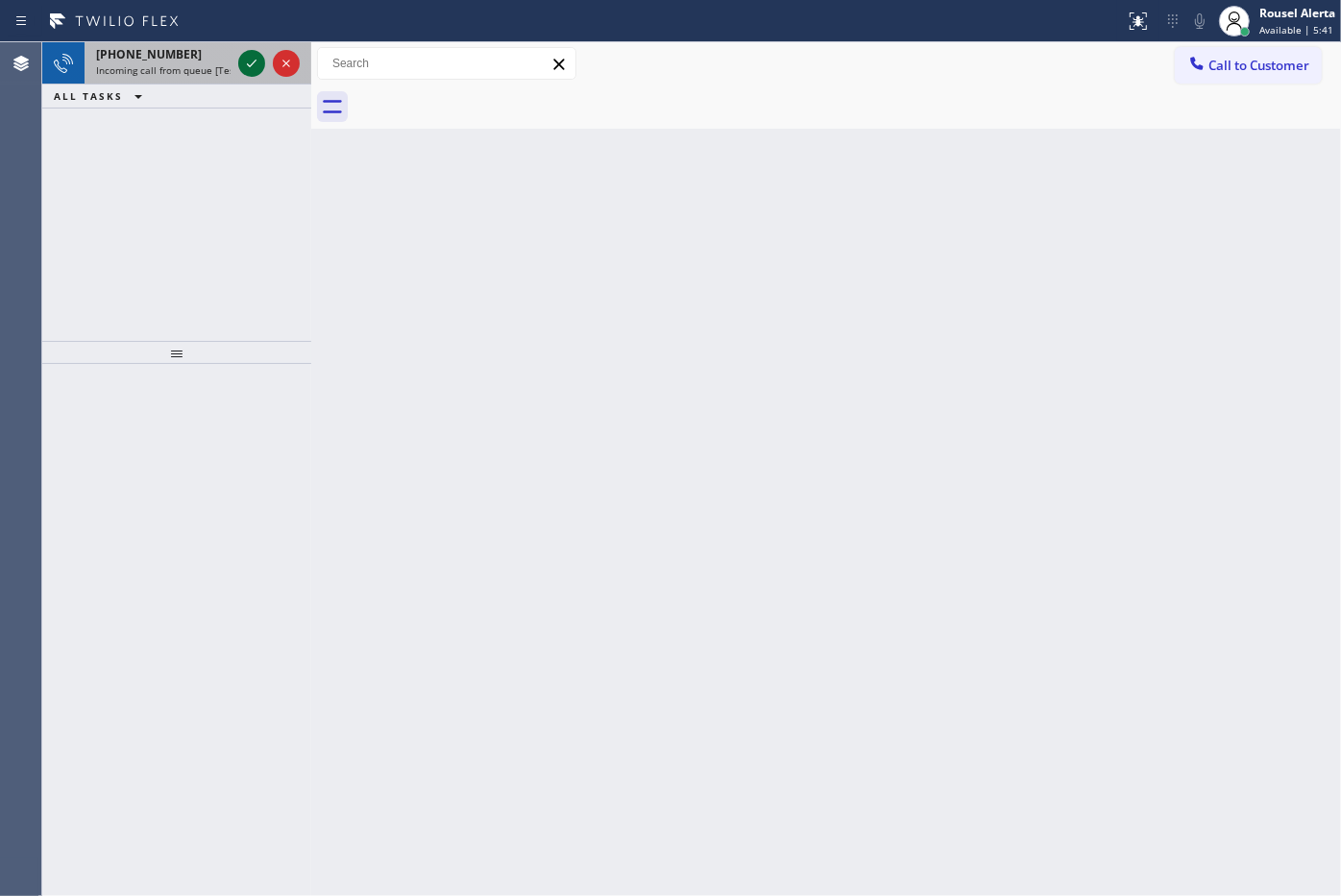
click at [245, 64] on icon at bounding box center [252, 64] width 23 height 23
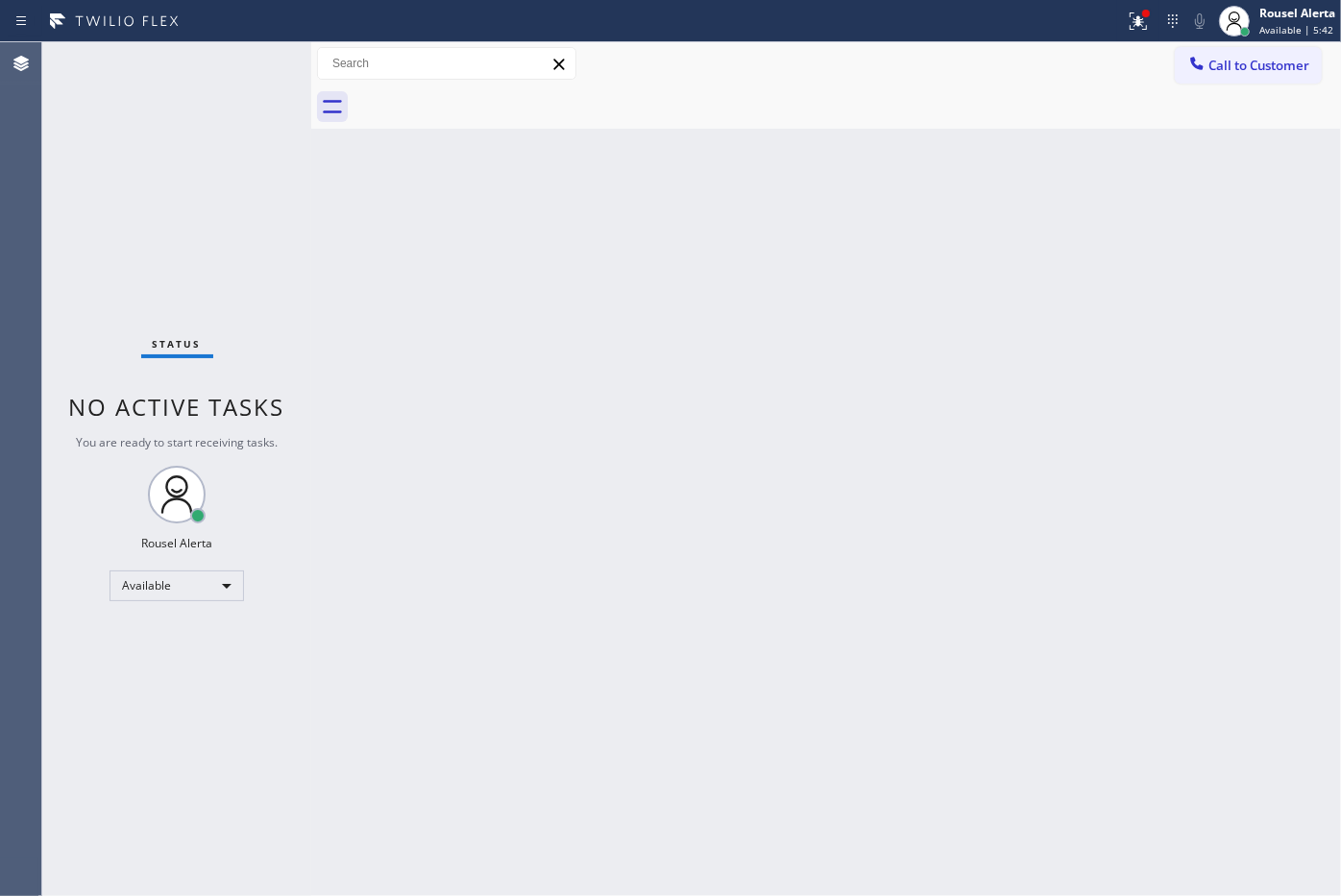
click at [245, 64] on div "Status No active tasks You are ready to start receiving tasks. Rousel Alerta Av…" at bounding box center [177, 469] width 269 height 853
click at [246, 64] on div "Status No active tasks You are ready to start receiving tasks. Rousel Alerta Av…" at bounding box center [177, 469] width 269 height 853
click at [1132, 15] on icon at bounding box center [1138, 21] width 23 height 23
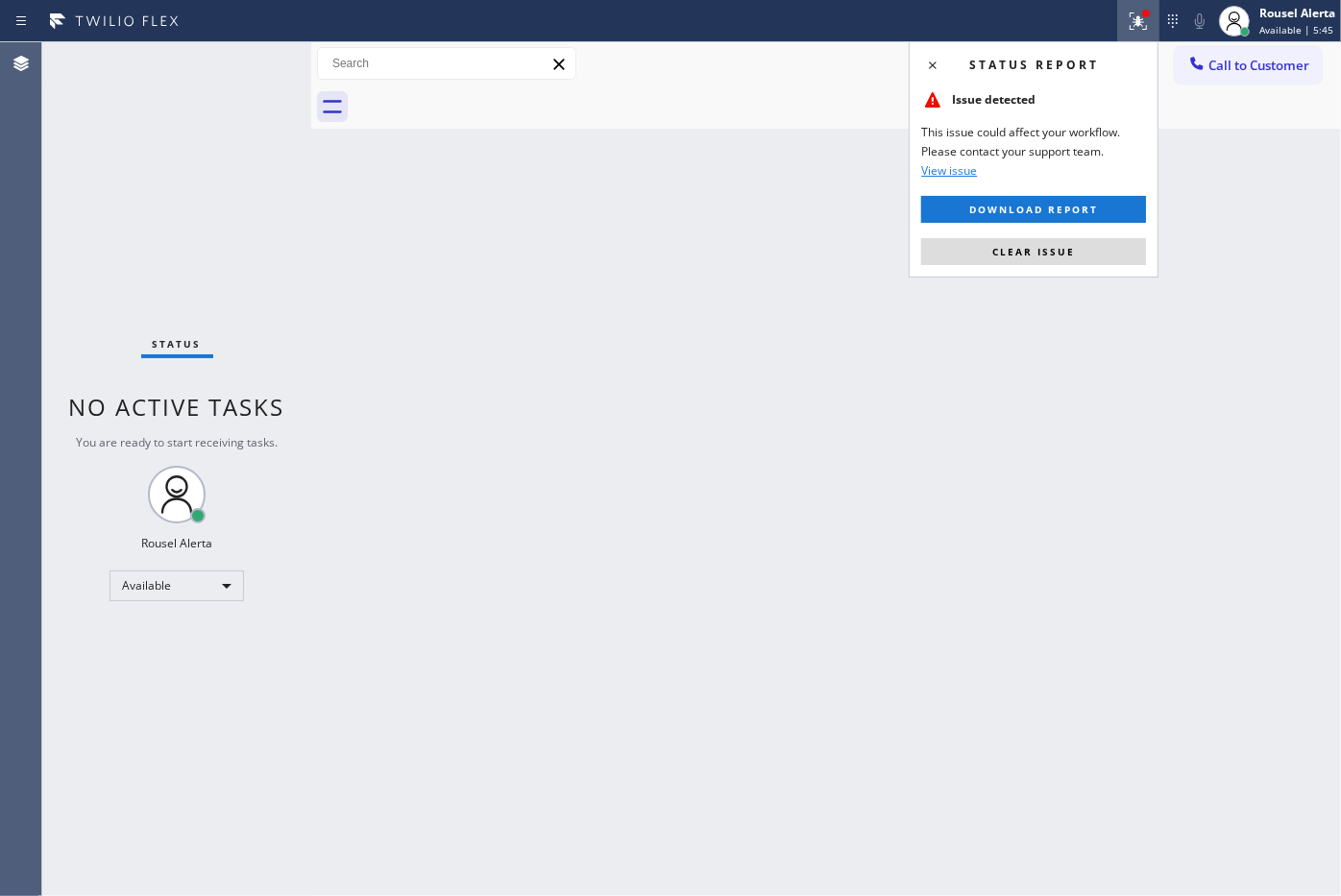
click at [1125, 229] on div "Status report Issue detected This issue could affect your workflow. Please cont…" at bounding box center [1034, 160] width 250 height 236
click at [1122, 242] on button "Clear issue" at bounding box center [1034, 252] width 225 height 27
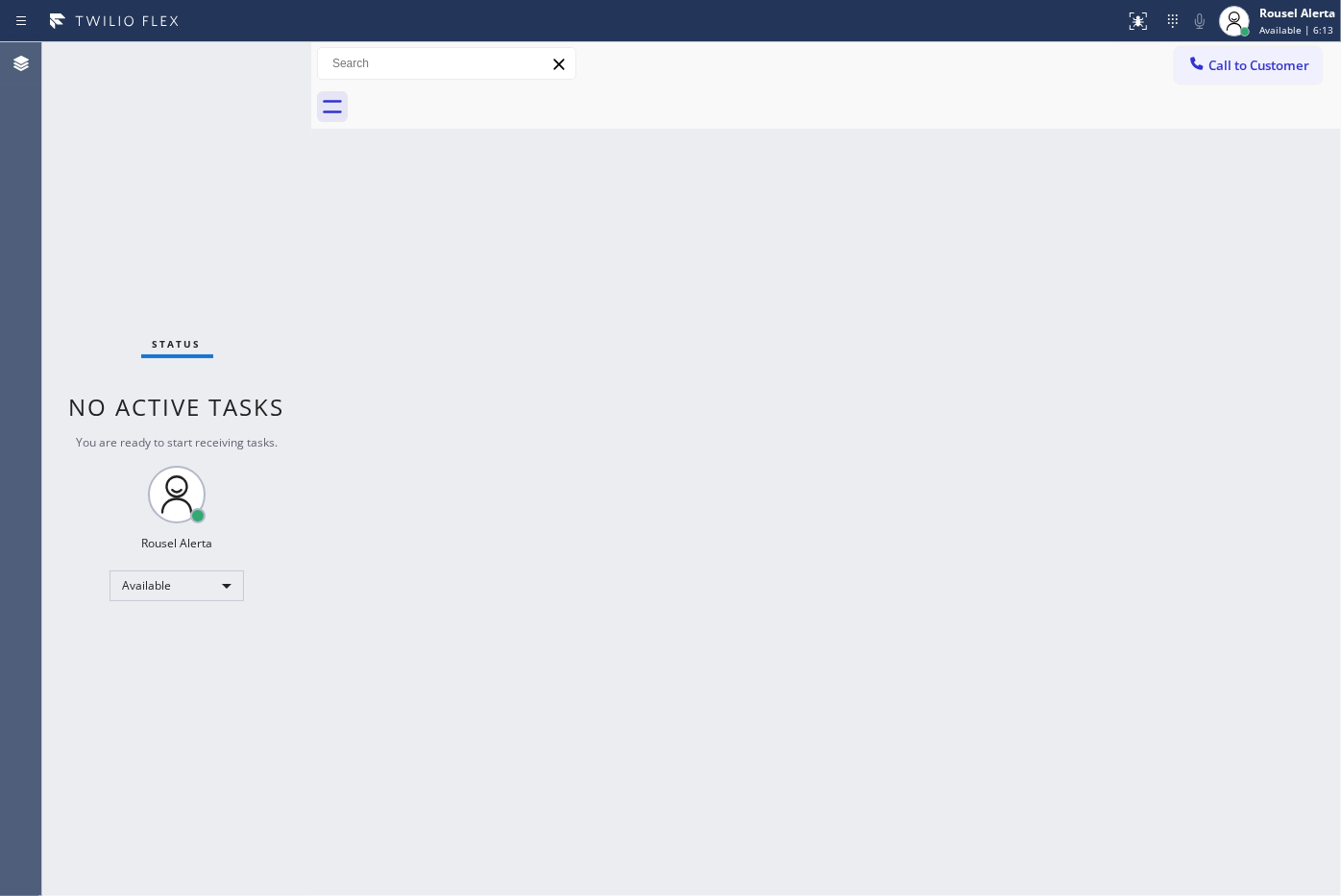
click at [235, 30] on div at bounding box center [562, 21] width 1109 height 31
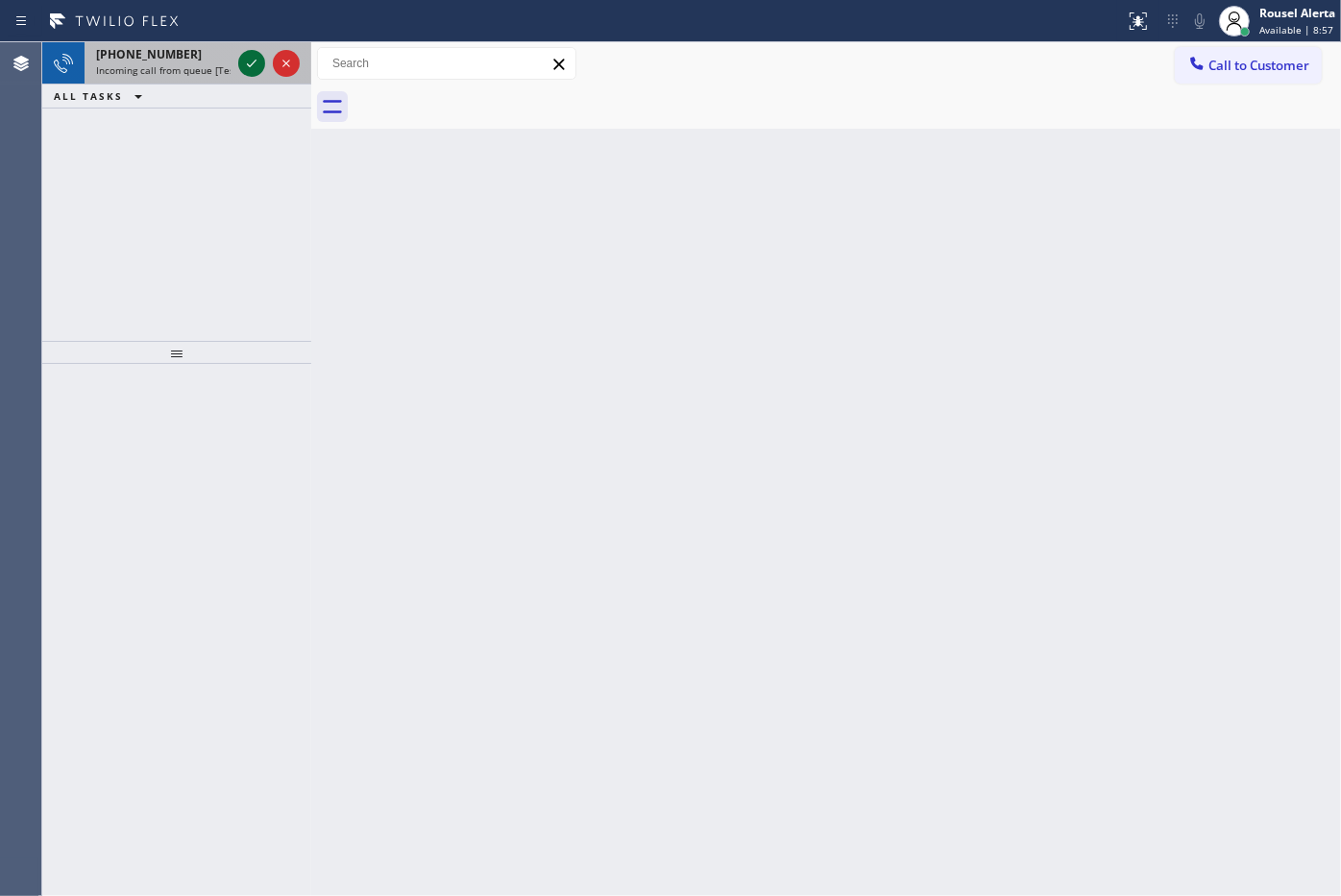
click at [260, 60] on icon at bounding box center [252, 64] width 23 height 23
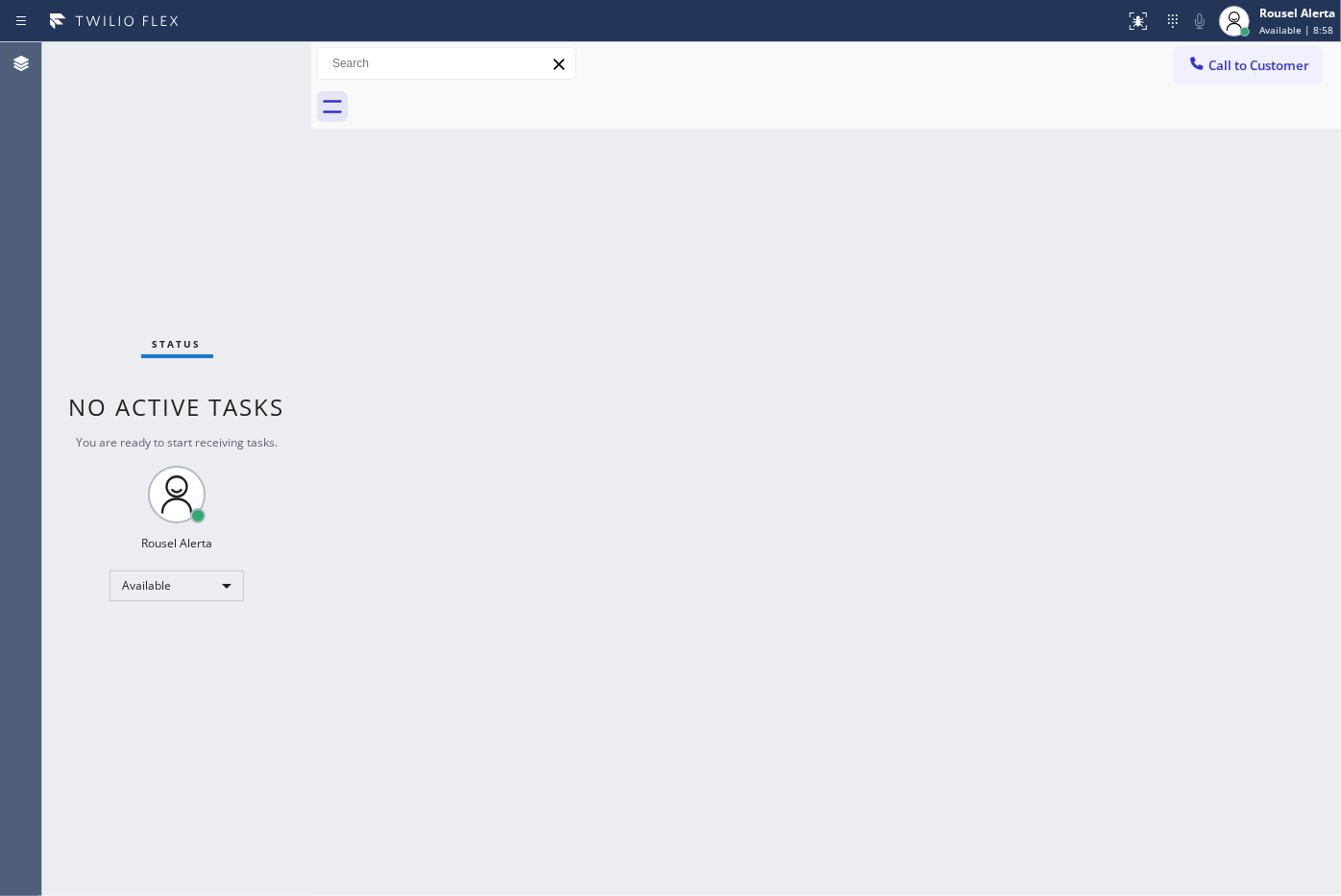
click at [248, 68] on div "Status No active tasks You are ready to start receiving tasks. Rousel Alerta Av…" at bounding box center [177, 469] width 269 height 853
click at [257, 72] on div "Status No active tasks You are ready to start receiving tasks. Rousel Alerta Av…" at bounding box center [177, 469] width 269 height 853
click at [1143, 27] on icon at bounding box center [1138, 21] width 23 height 23
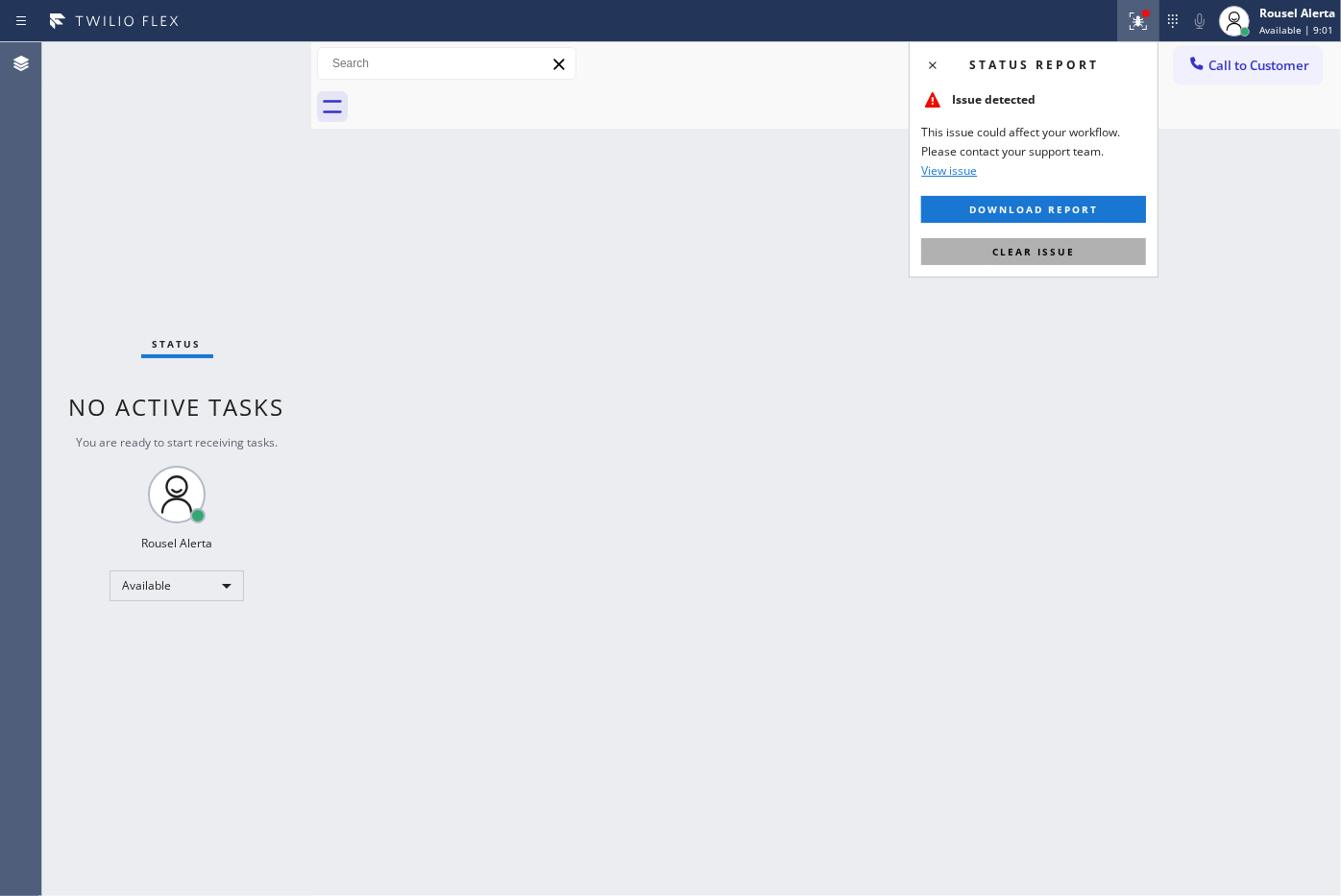
click at [1091, 252] on button "Clear issue" at bounding box center [1034, 252] width 225 height 27
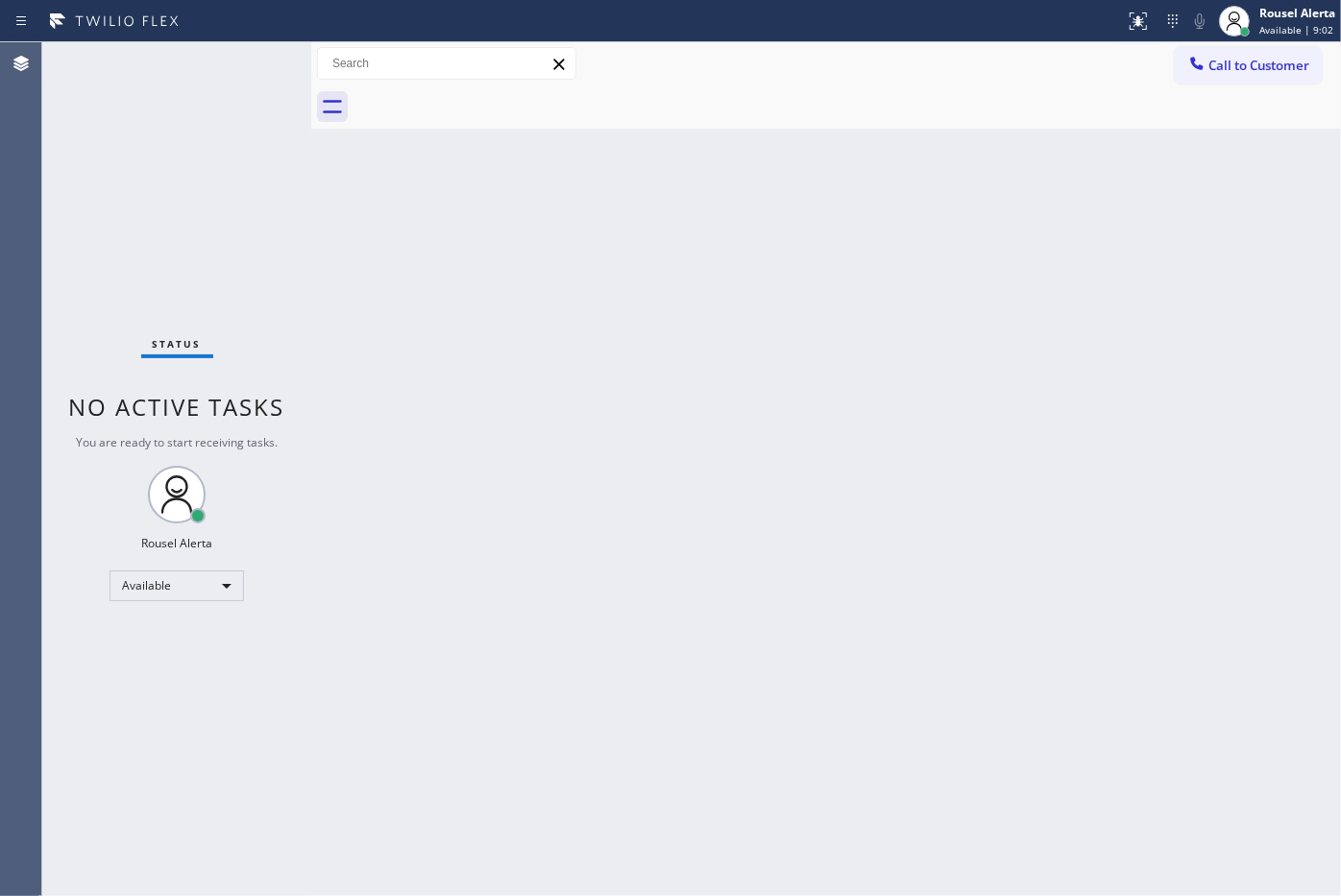
drag, startPoint x: 1057, startPoint y: 429, endPoint x: 1033, endPoint y: 620, distance: 192.5
click at [1057, 435] on div "Back to Dashboard Change Sender ID Customers Technicians Select a contact Outbo…" at bounding box center [826, 469] width 1030 height 853
click at [234, 45] on div "Status No active tasks You are ready to start receiving tasks. Rousel Alerta Av…" at bounding box center [177, 469] width 269 height 853
drag, startPoint x: 704, startPoint y: 576, endPoint x: 728, endPoint y: 602, distance: 35.4
click at [706, 577] on div "Back to Dashboard Change Sender ID Customers Technicians Select a contact Outbo…" at bounding box center [826, 469] width 1030 height 853
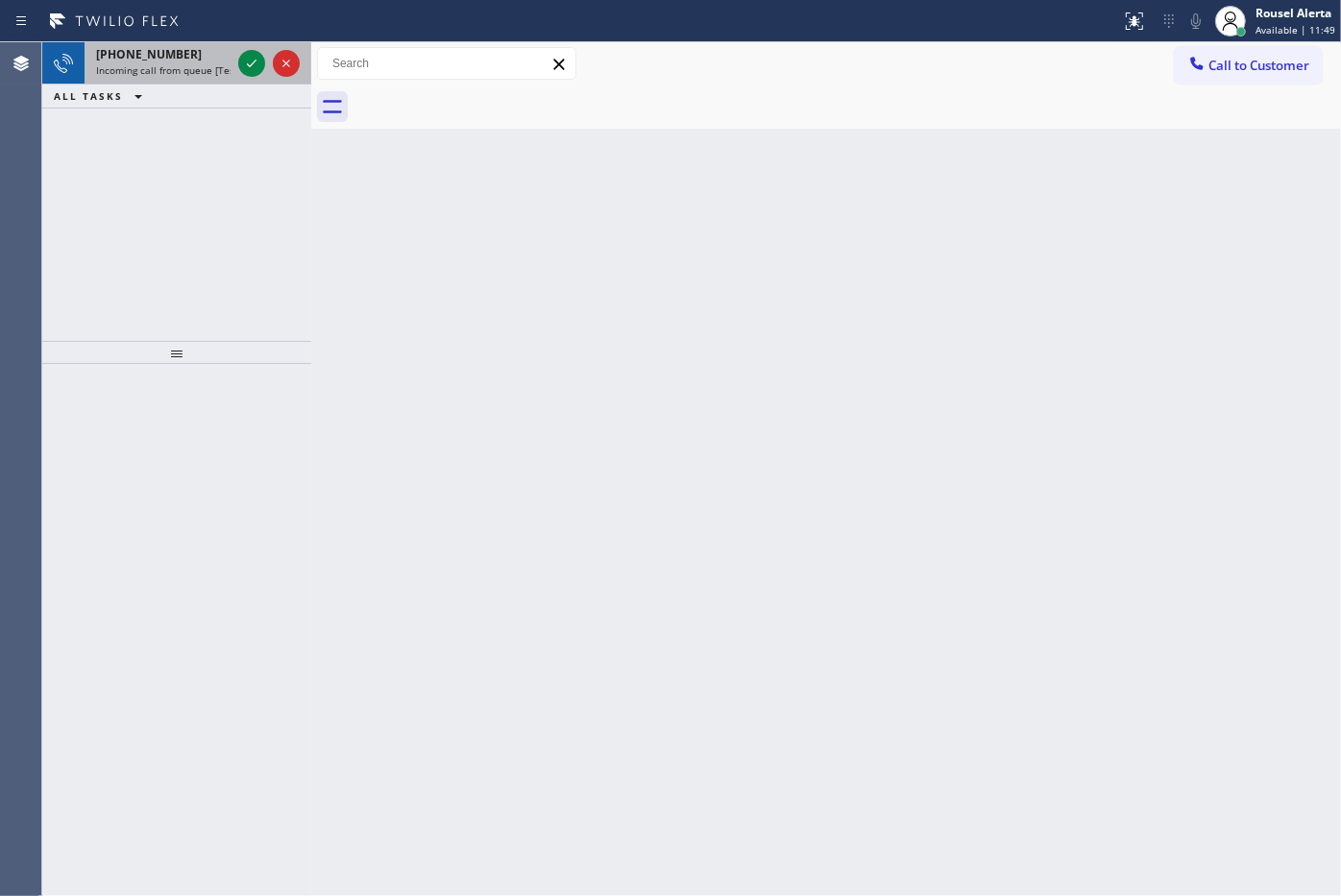
click at [185, 82] on div "+15167215917 Incoming call from queue [Test] All" at bounding box center [159, 64] width 150 height 43
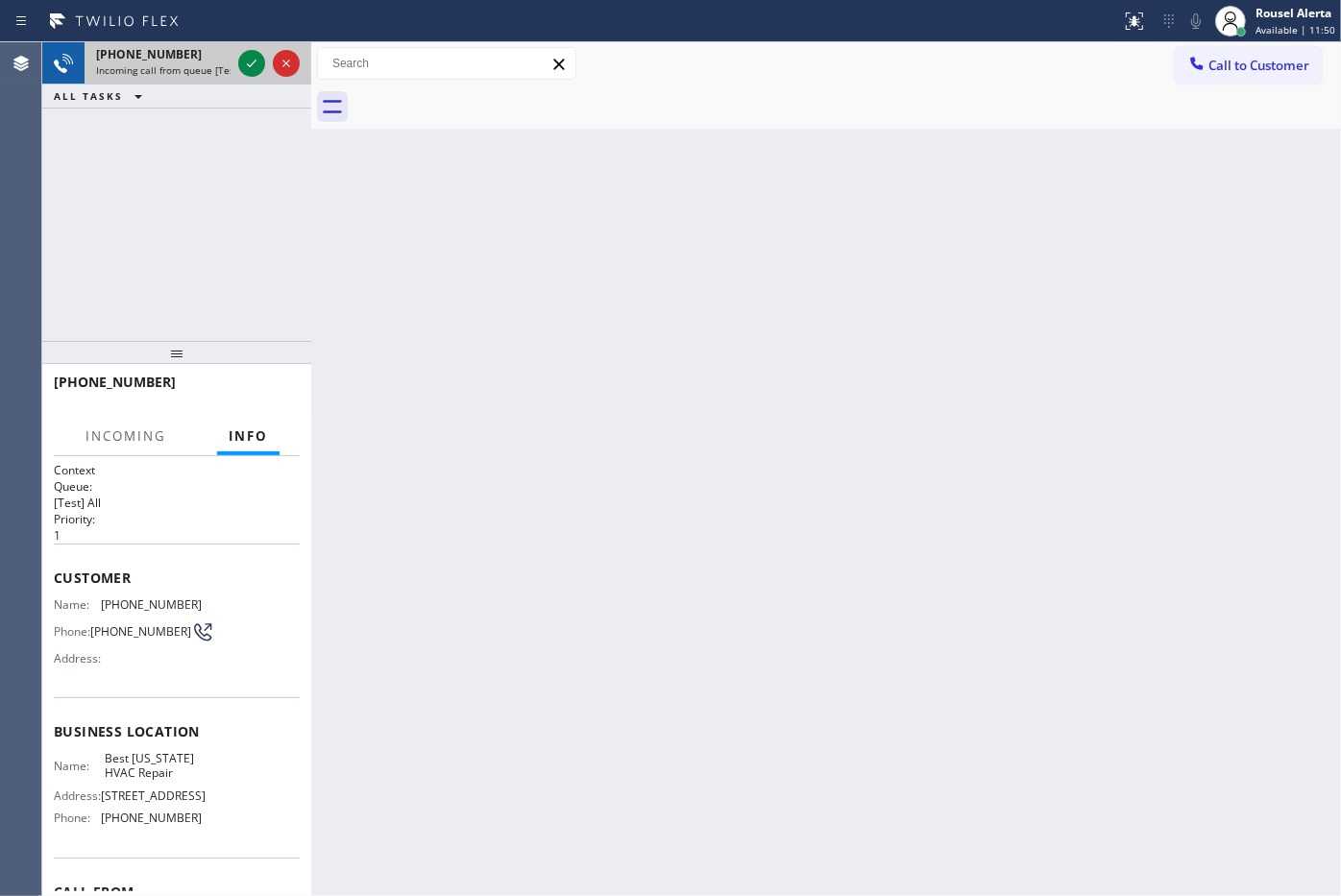
click at [185, 82] on div "+15167215917 Incoming call from queue [Test] All" at bounding box center [159, 64] width 150 height 43
click at [188, 69] on span "Incoming call from queue [Test] All" at bounding box center [175, 70] width 160 height 14
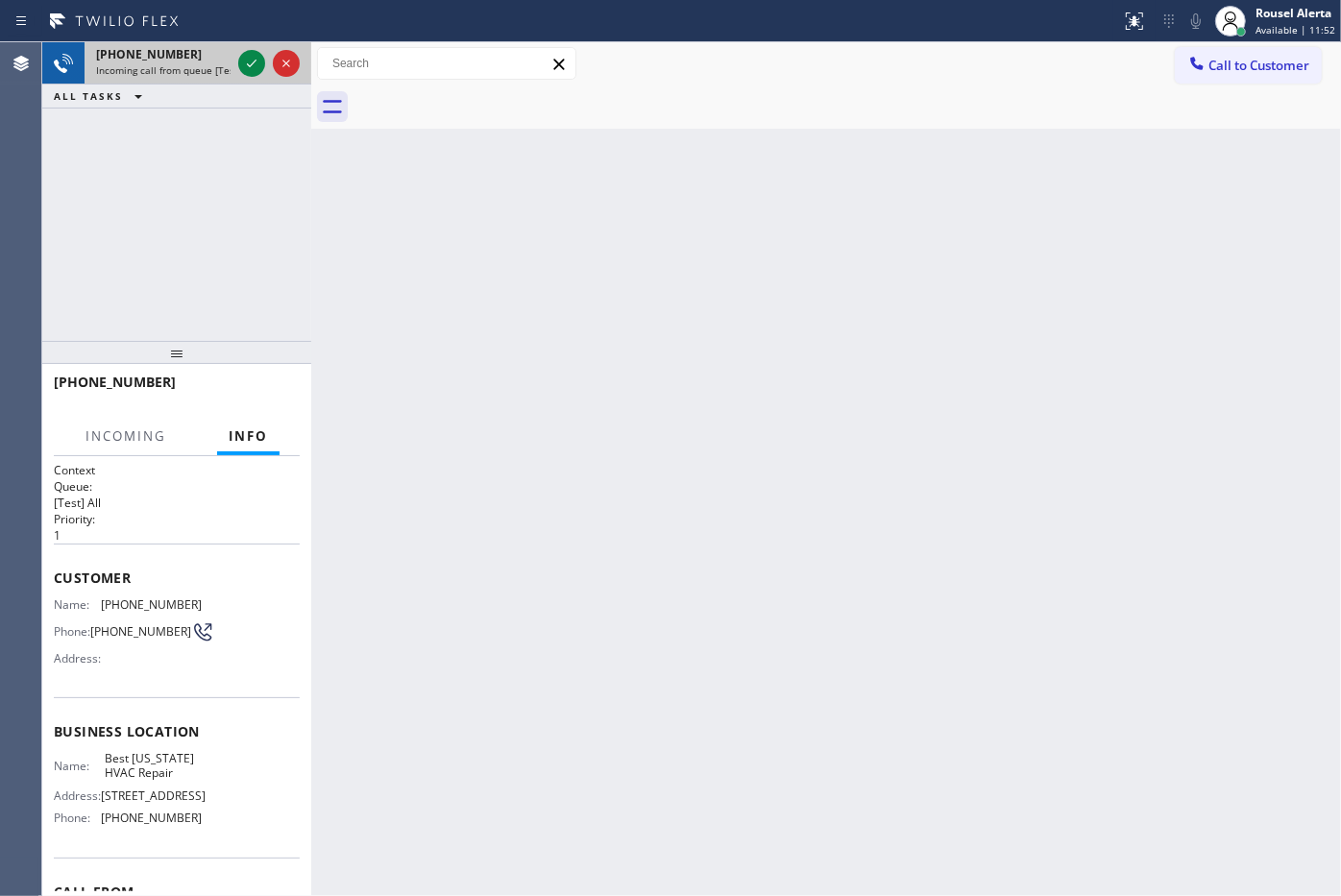
click at [189, 69] on span "Incoming call from queue [Test] All" at bounding box center [175, 70] width 160 height 14
click at [190, 68] on span "Incoming call from queue [Test] All" at bounding box center [175, 70] width 160 height 14
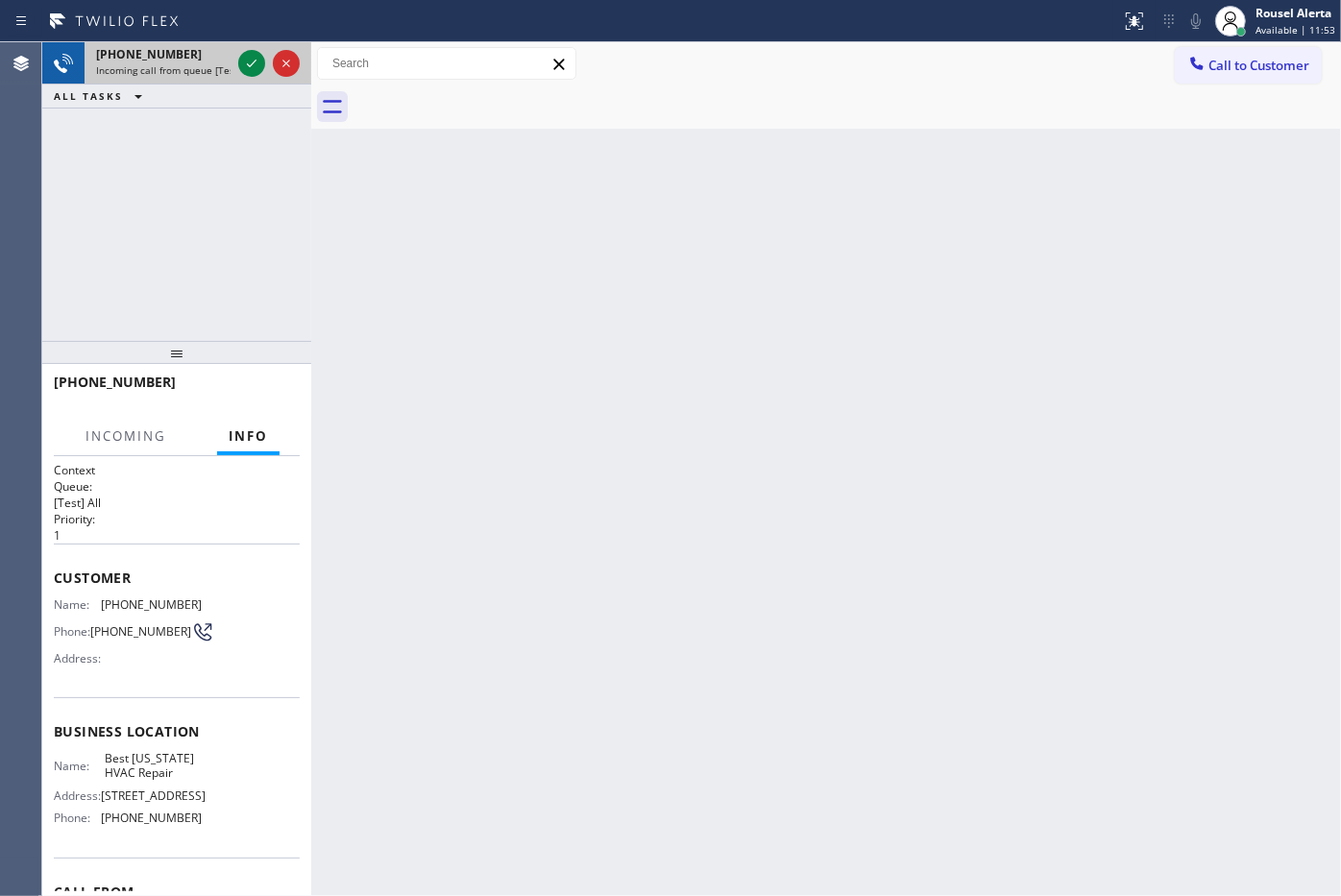
click at [190, 68] on span "Incoming call from queue [Test] All" at bounding box center [175, 70] width 160 height 14
click at [192, 68] on span "Incoming call from queue [Test] All" at bounding box center [175, 70] width 160 height 14
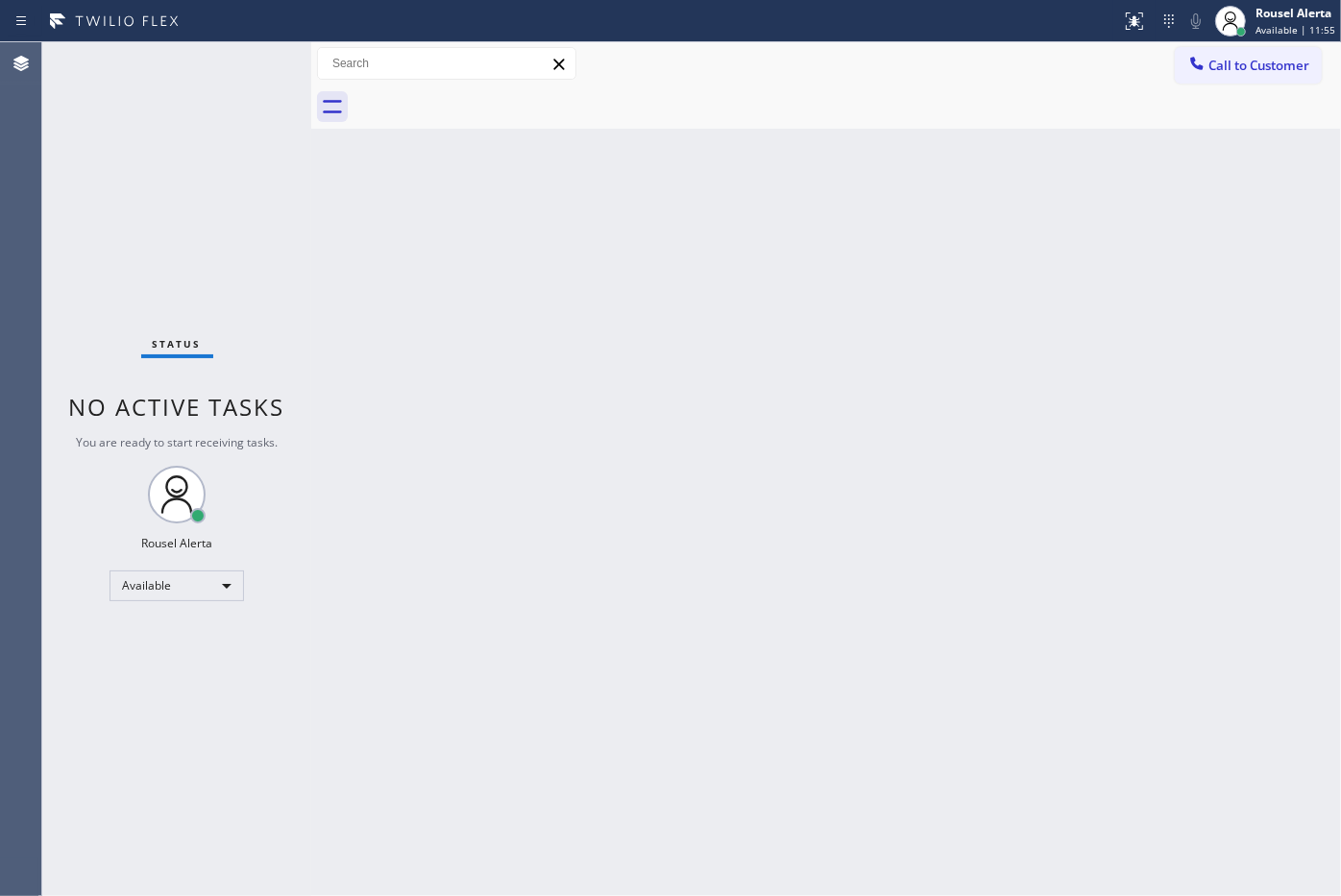
click at [200, 68] on div "Status No active tasks You are ready to start receiving tasks. Rousel Alerta Av…" at bounding box center [177, 469] width 269 height 853
click at [202, 68] on div "Status No active tasks You are ready to start receiving tasks. Rousel Alerta Av…" at bounding box center [177, 469] width 269 height 853
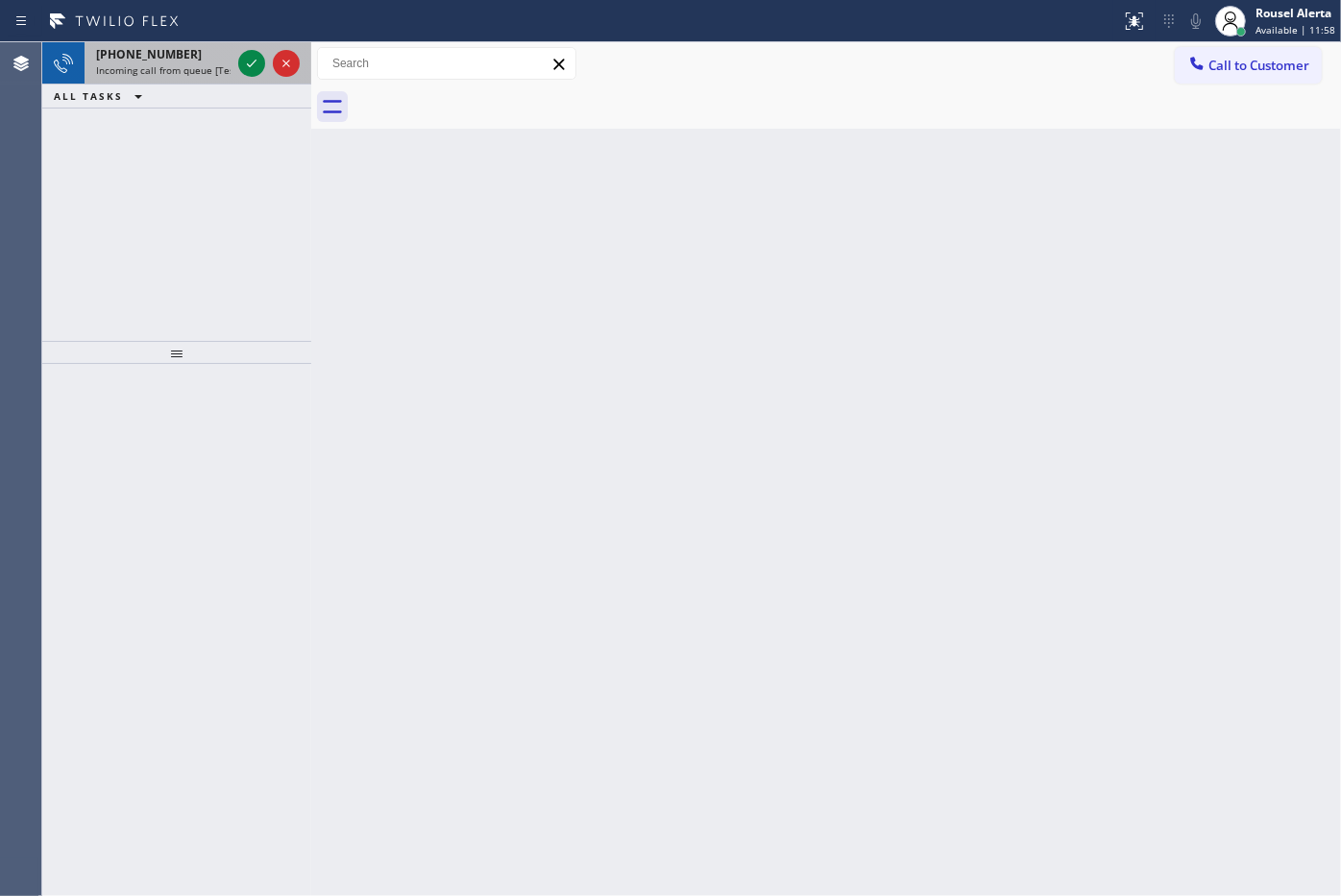
click at [208, 78] on div "+18059517546 Incoming call from queue [Test] All" at bounding box center [159, 64] width 150 height 43
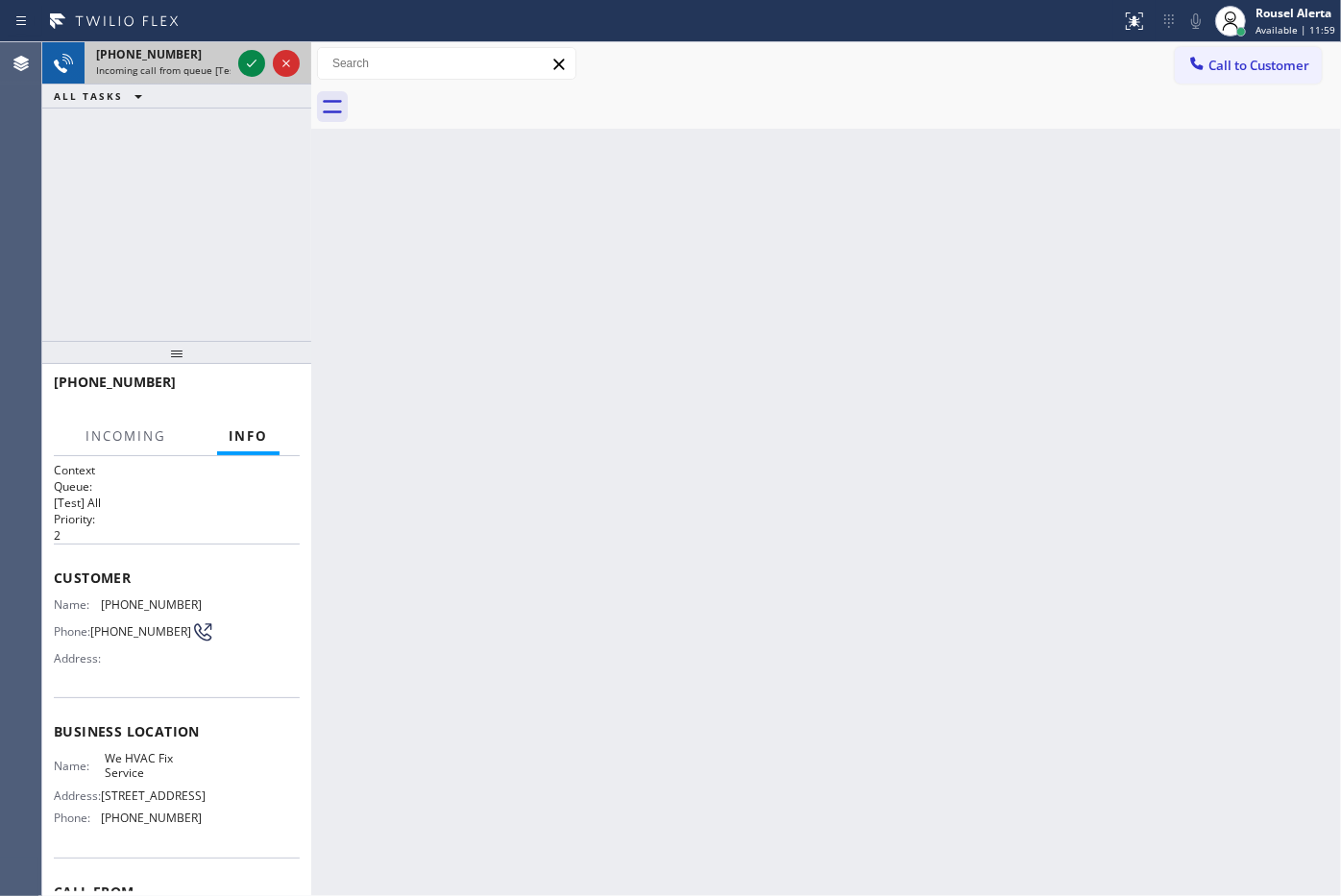
click at [203, 67] on span "Incoming call from queue [Test] All" at bounding box center [175, 70] width 160 height 14
click at [243, 62] on icon at bounding box center [252, 64] width 23 height 23
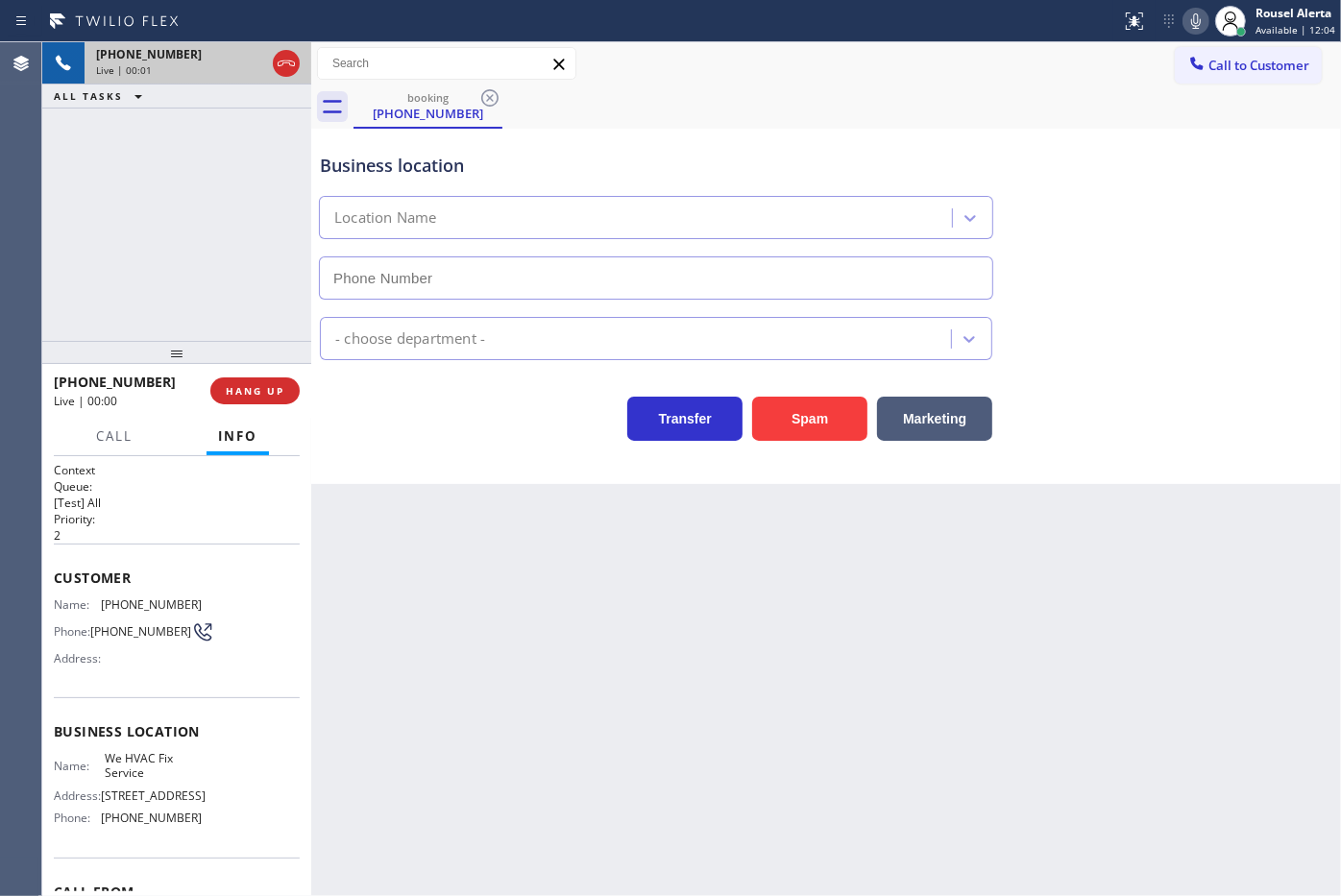
type input "(805) 228-4735"
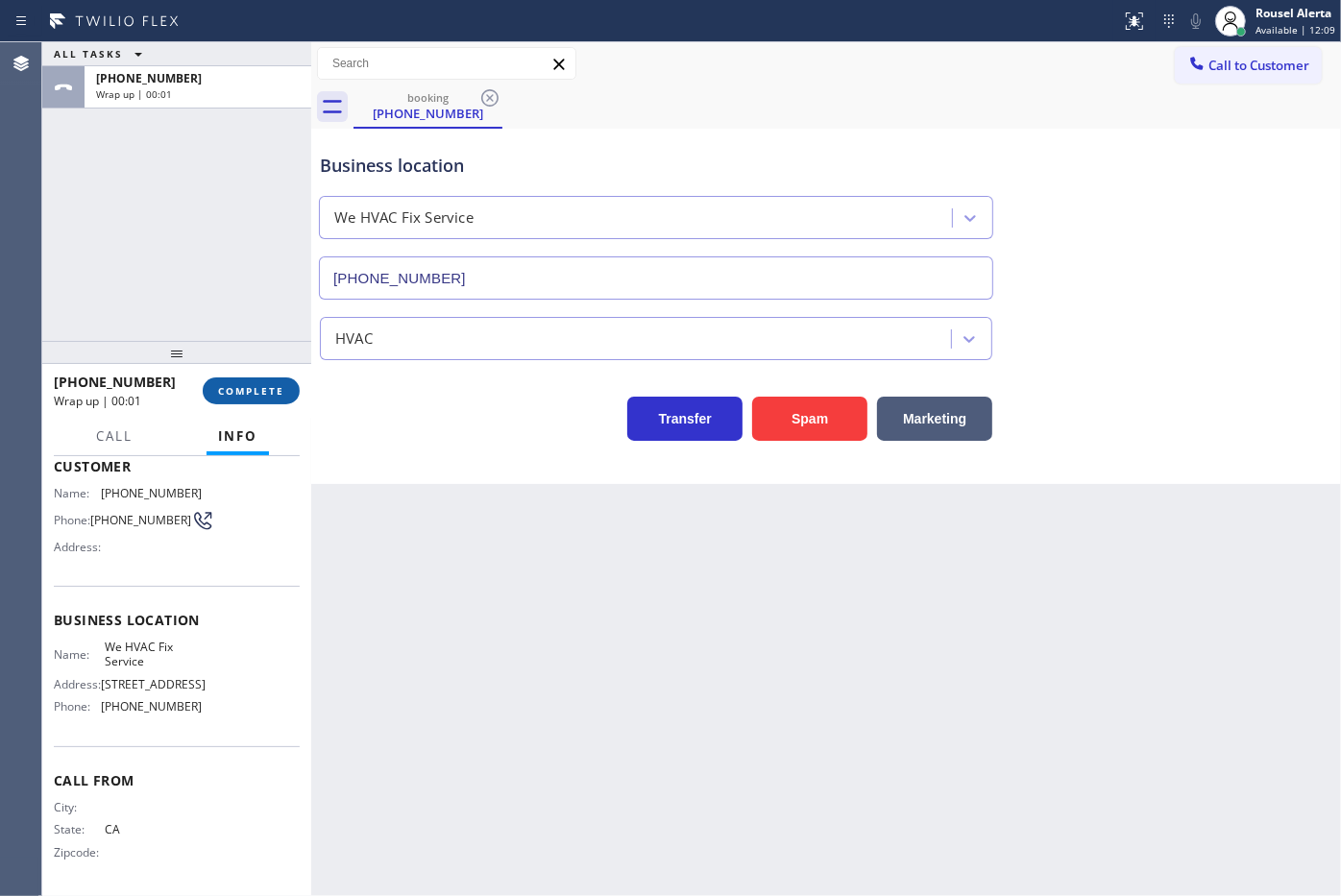
click at [256, 404] on button "COMPLETE" at bounding box center [251, 391] width 97 height 27
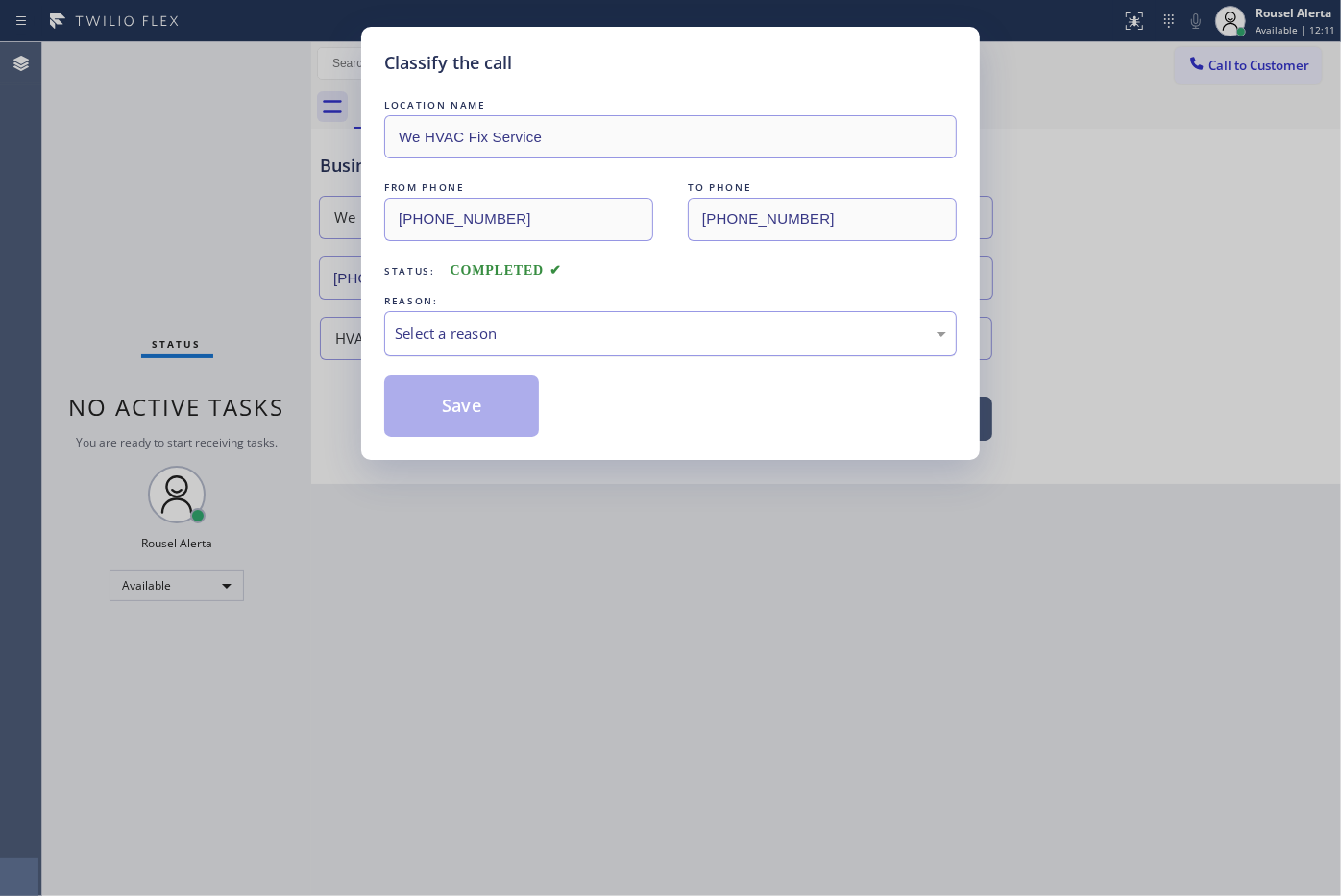
click at [434, 327] on div "Select a reason" at bounding box center [670, 333] width 551 height 22
click at [483, 418] on button "Save" at bounding box center [461, 406] width 155 height 61
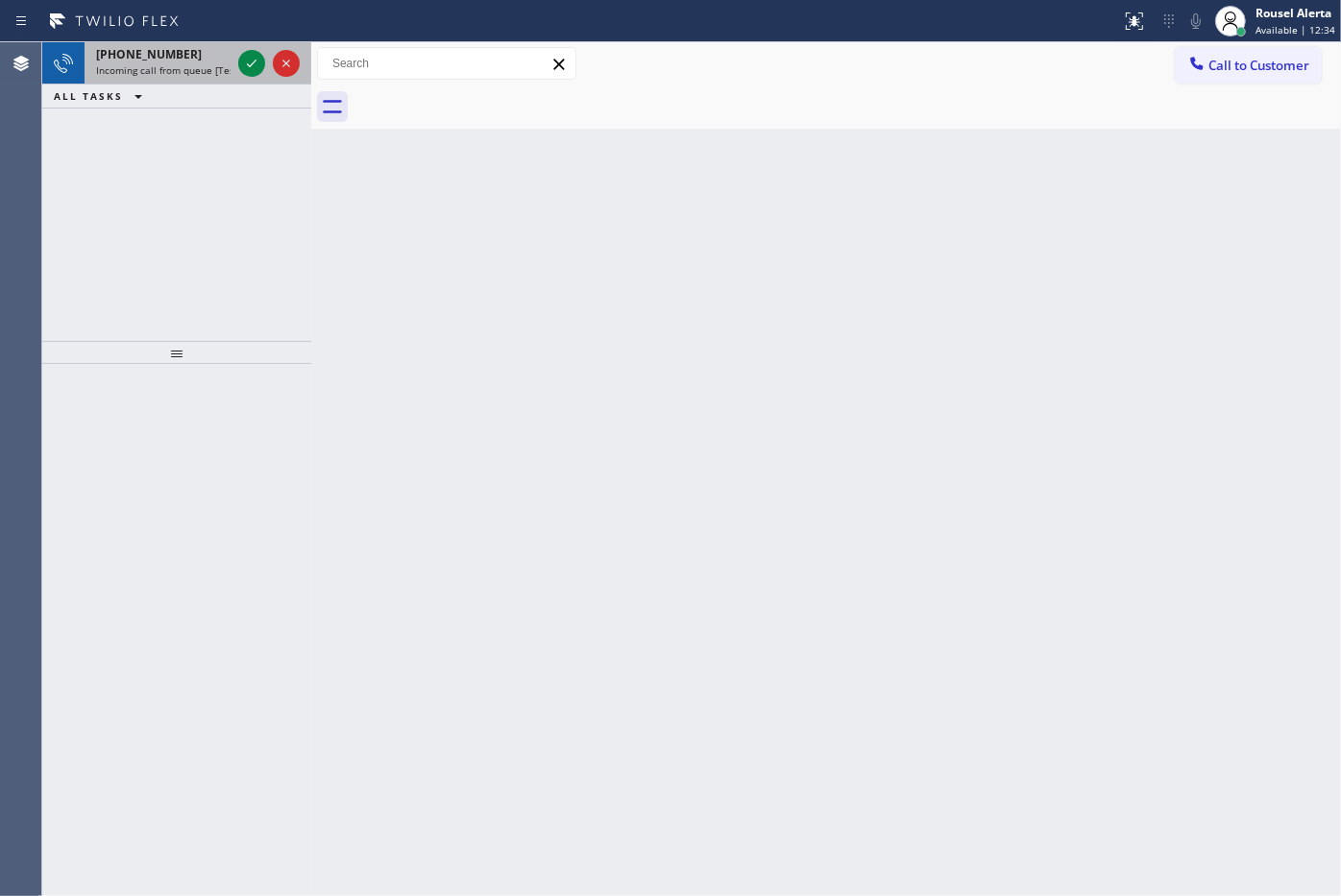
click at [193, 63] on span "Incoming call from queue [Test] All" at bounding box center [175, 70] width 160 height 14
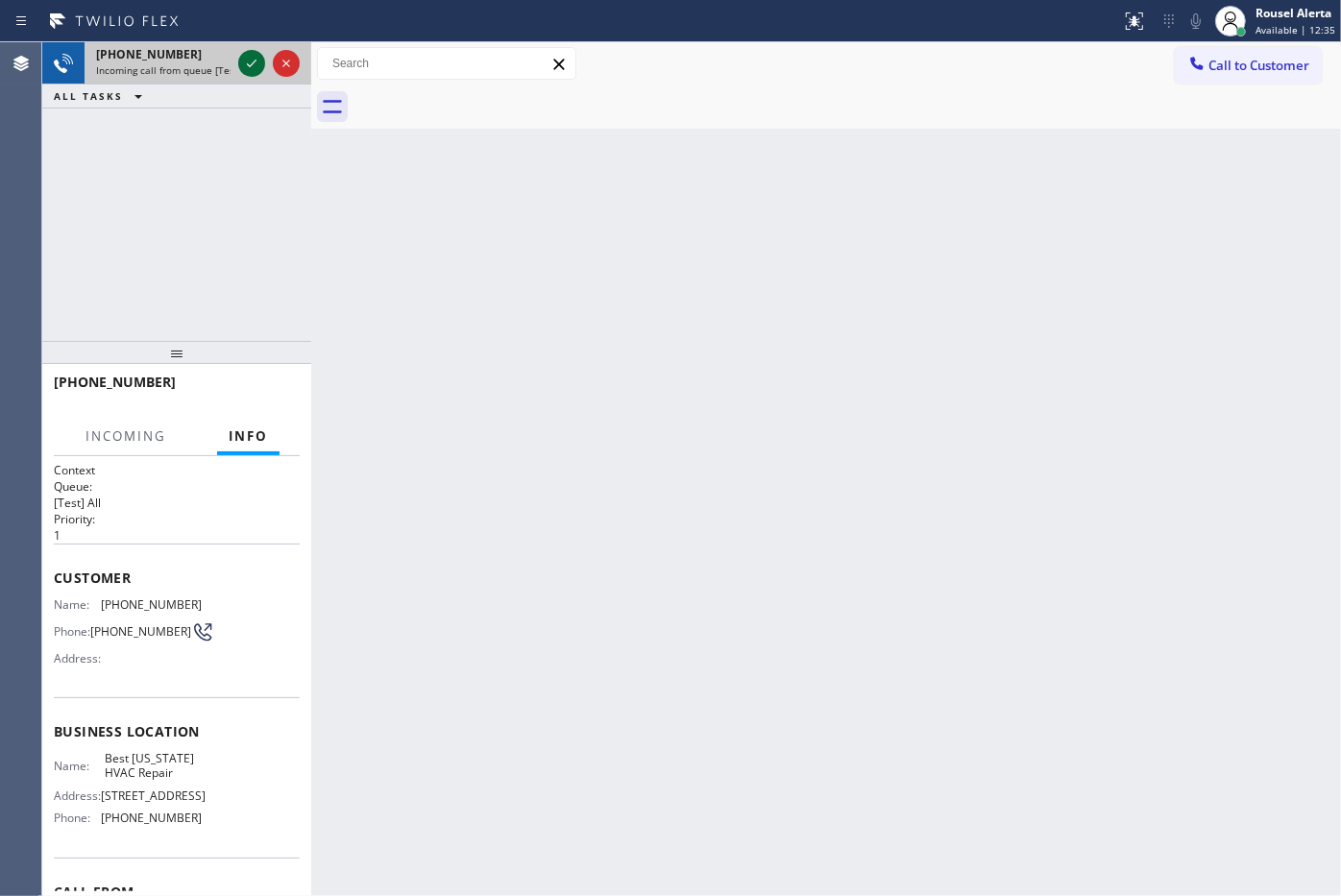
click at [246, 57] on icon at bounding box center [252, 64] width 23 height 23
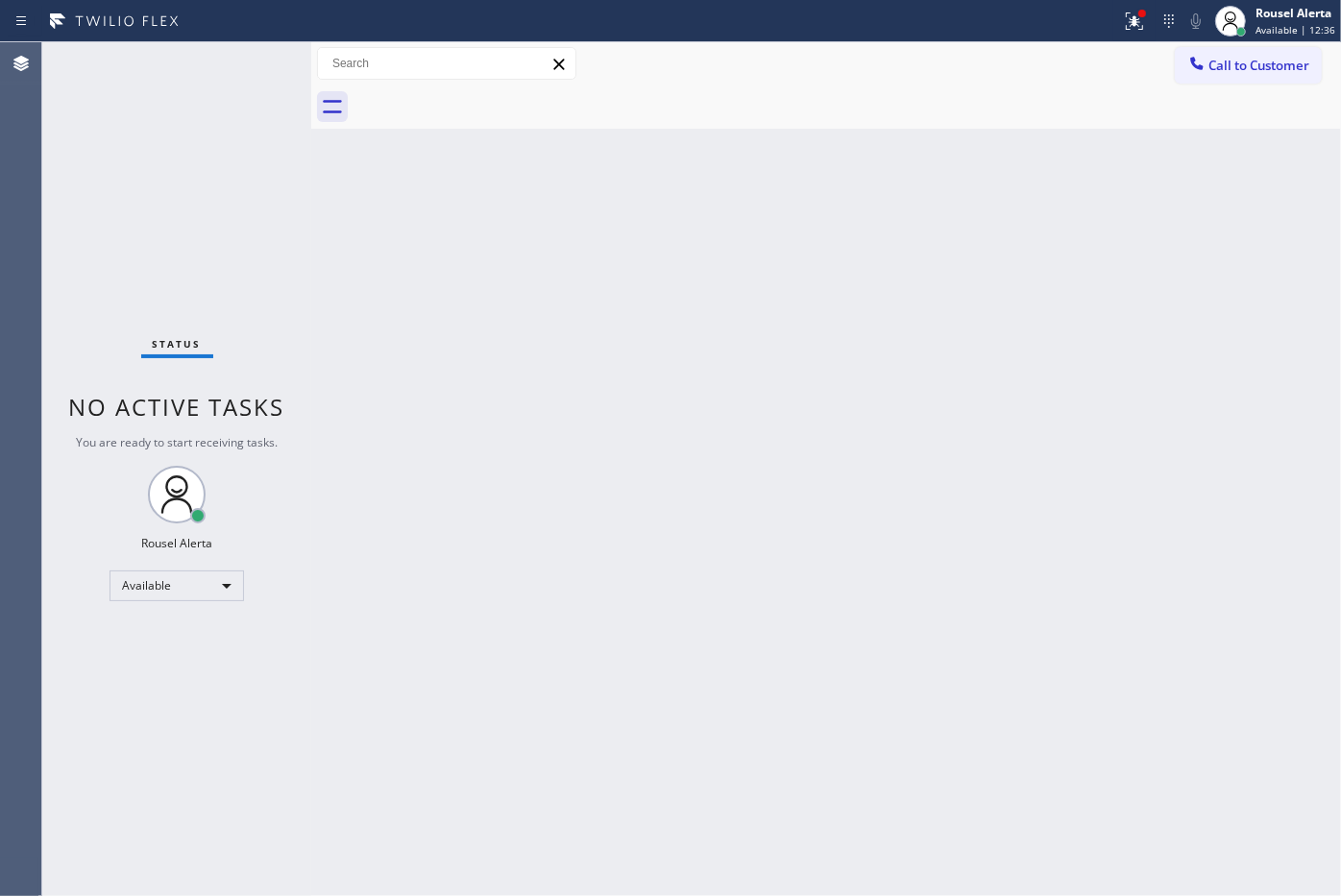
click at [246, 57] on div "Status No active tasks You are ready to start receiving tasks. Rousel Alerta Av…" at bounding box center [177, 469] width 269 height 853
click at [247, 57] on div "Status No active tasks You are ready to start receiving tasks. Rousel Alerta Av…" at bounding box center [177, 469] width 269 height 853
click at [1140, 29] on icon at bounding box center [1135, 21] width 23 height 23
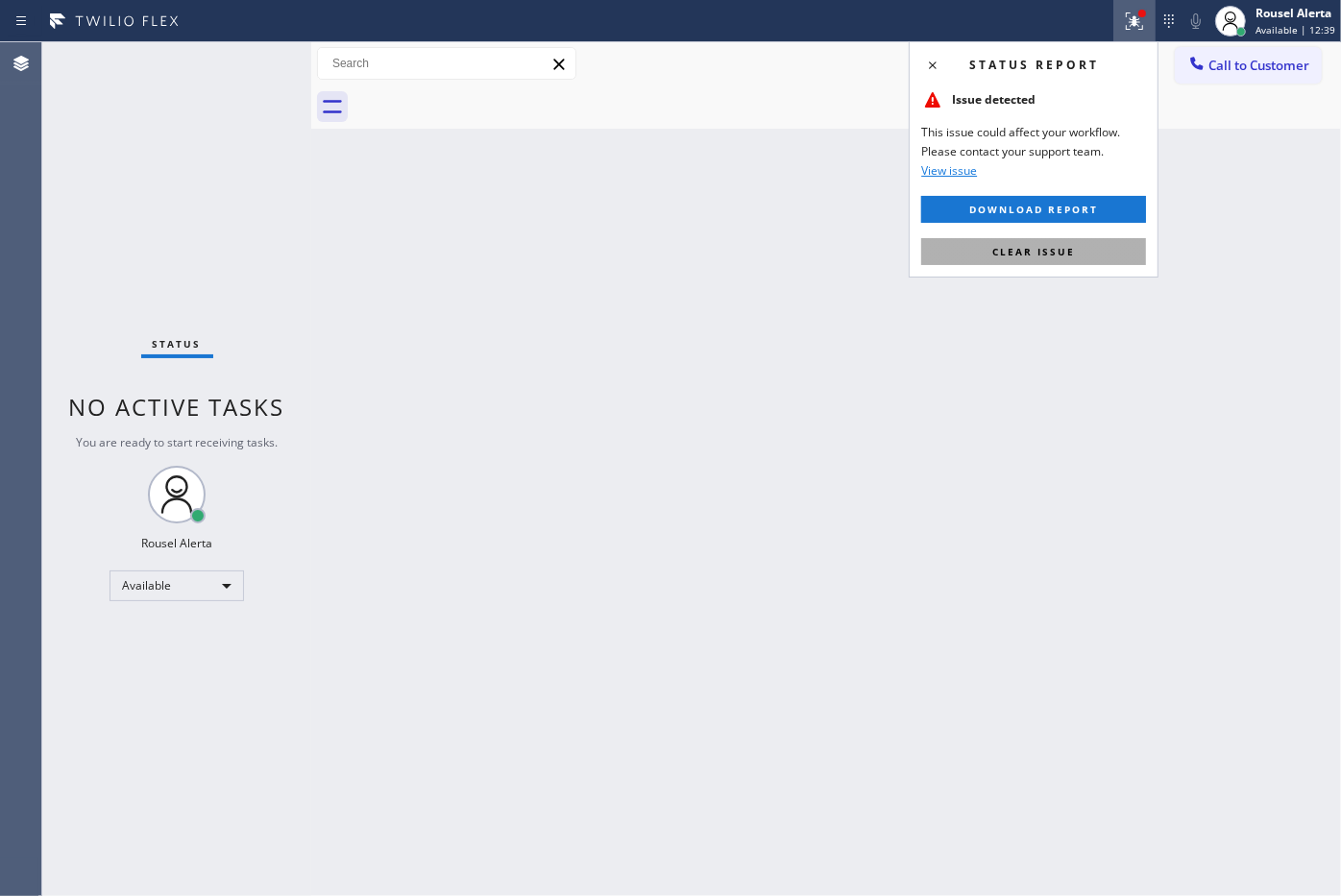
click at [1086, 255] on button "Clear issue" at bounding box center [1034, 252] width 225 height 27
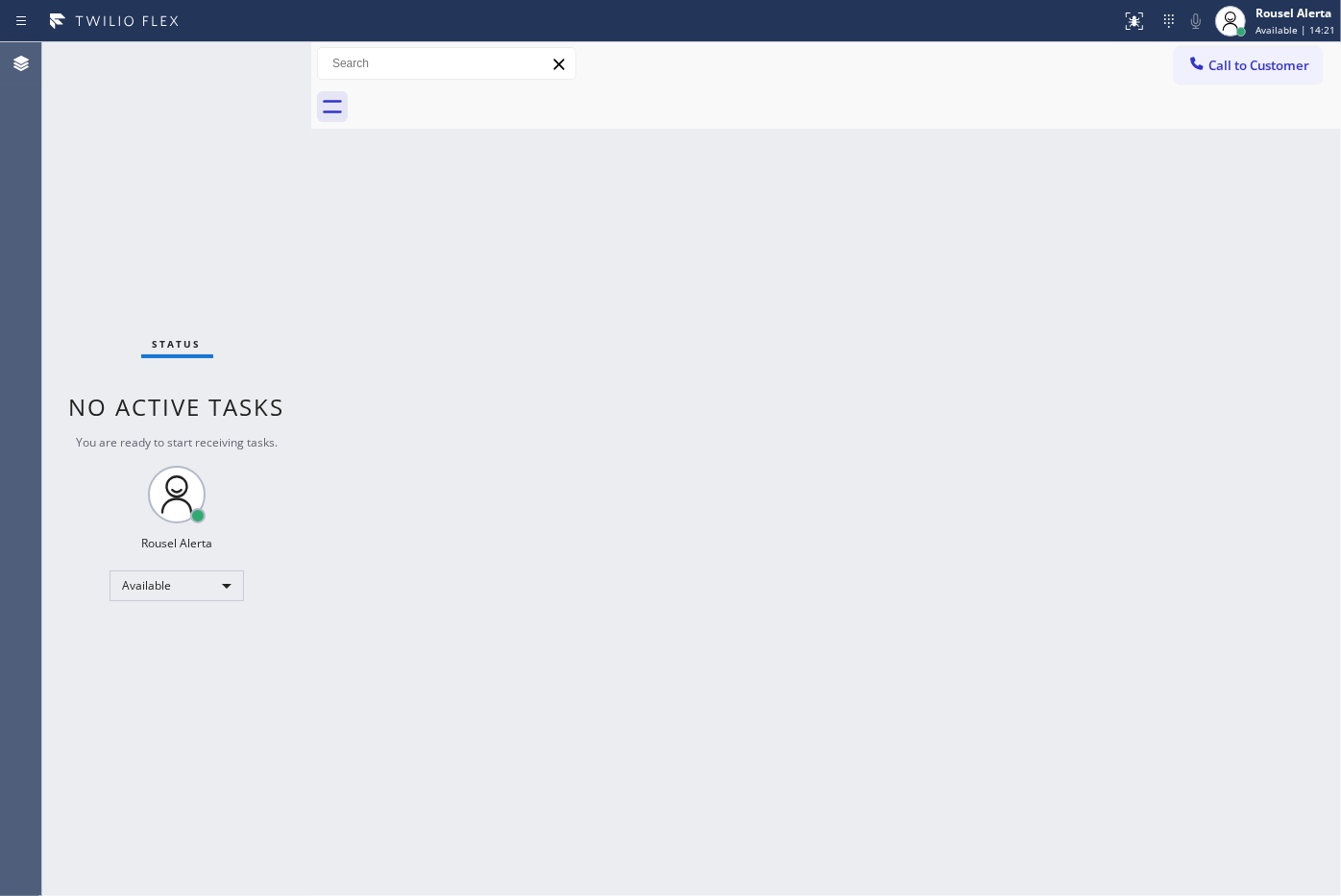
click at [1001, 199] on div "Back to Dashboard Change Sender ID Customers Technicians Select a contact Outbo…" at bounding box center [826, 469] width 1030 height 853
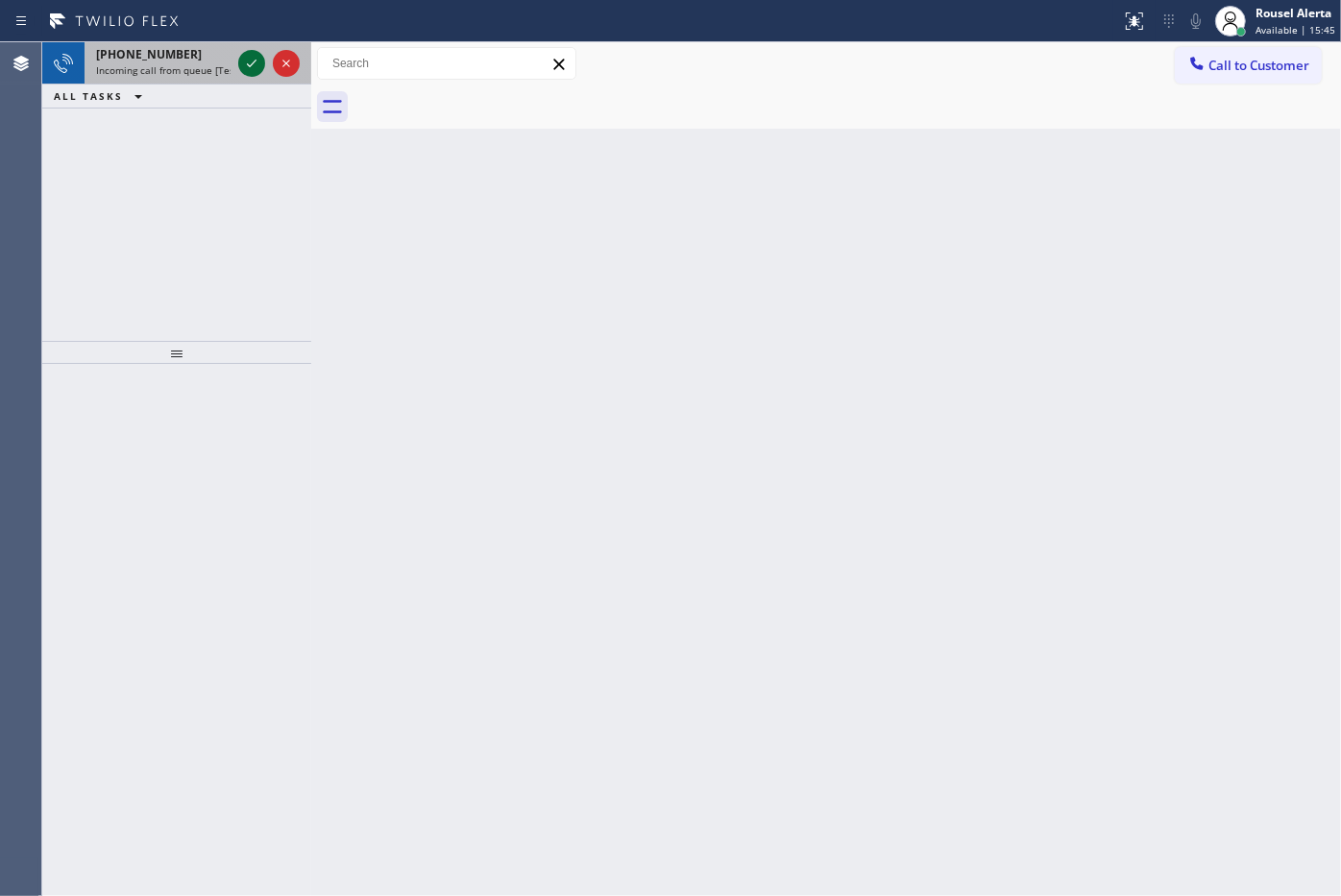
click at [251, 72] on icon at bounding box center [252, 64] width 23 height 23
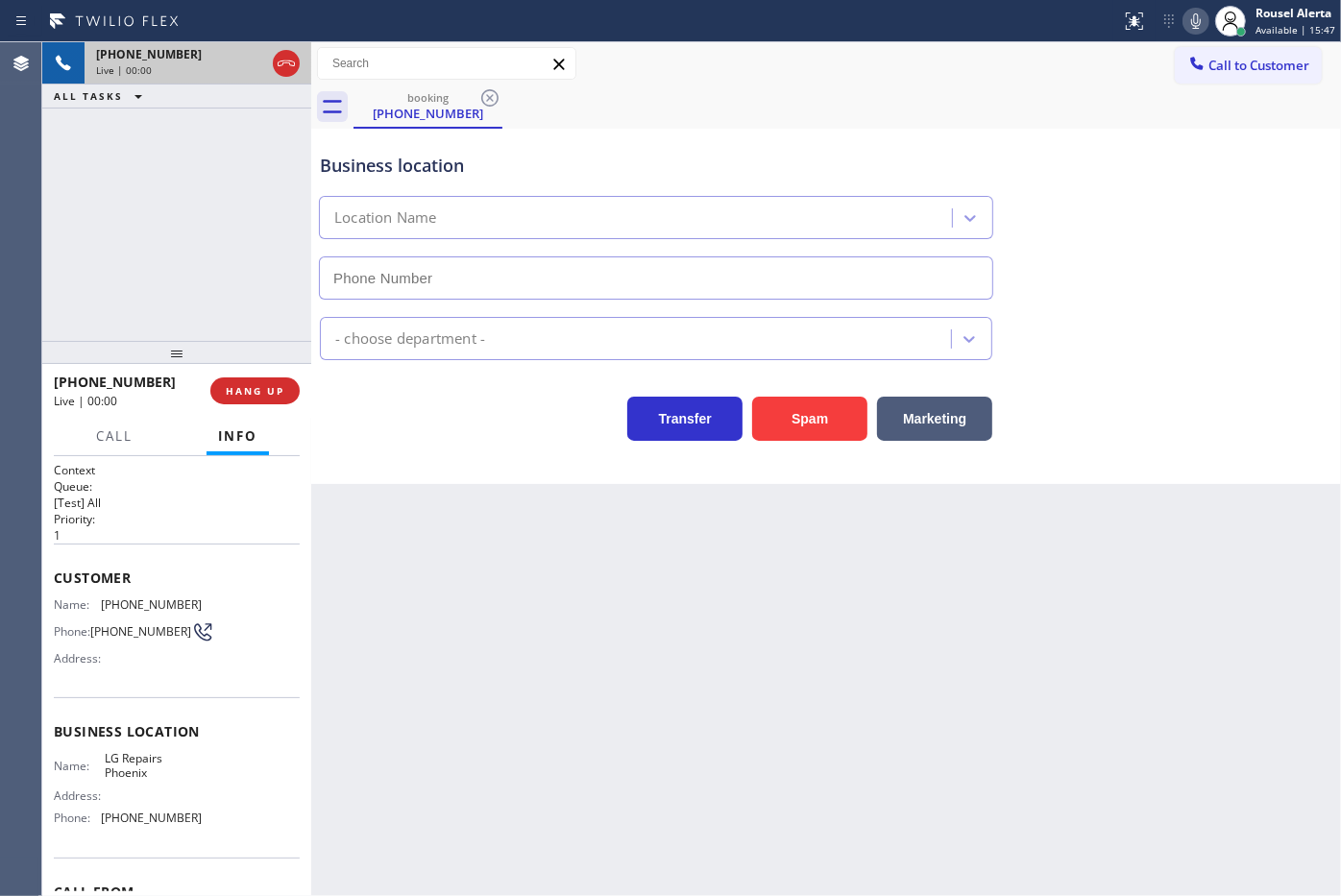
type input "(602) 755-6017"
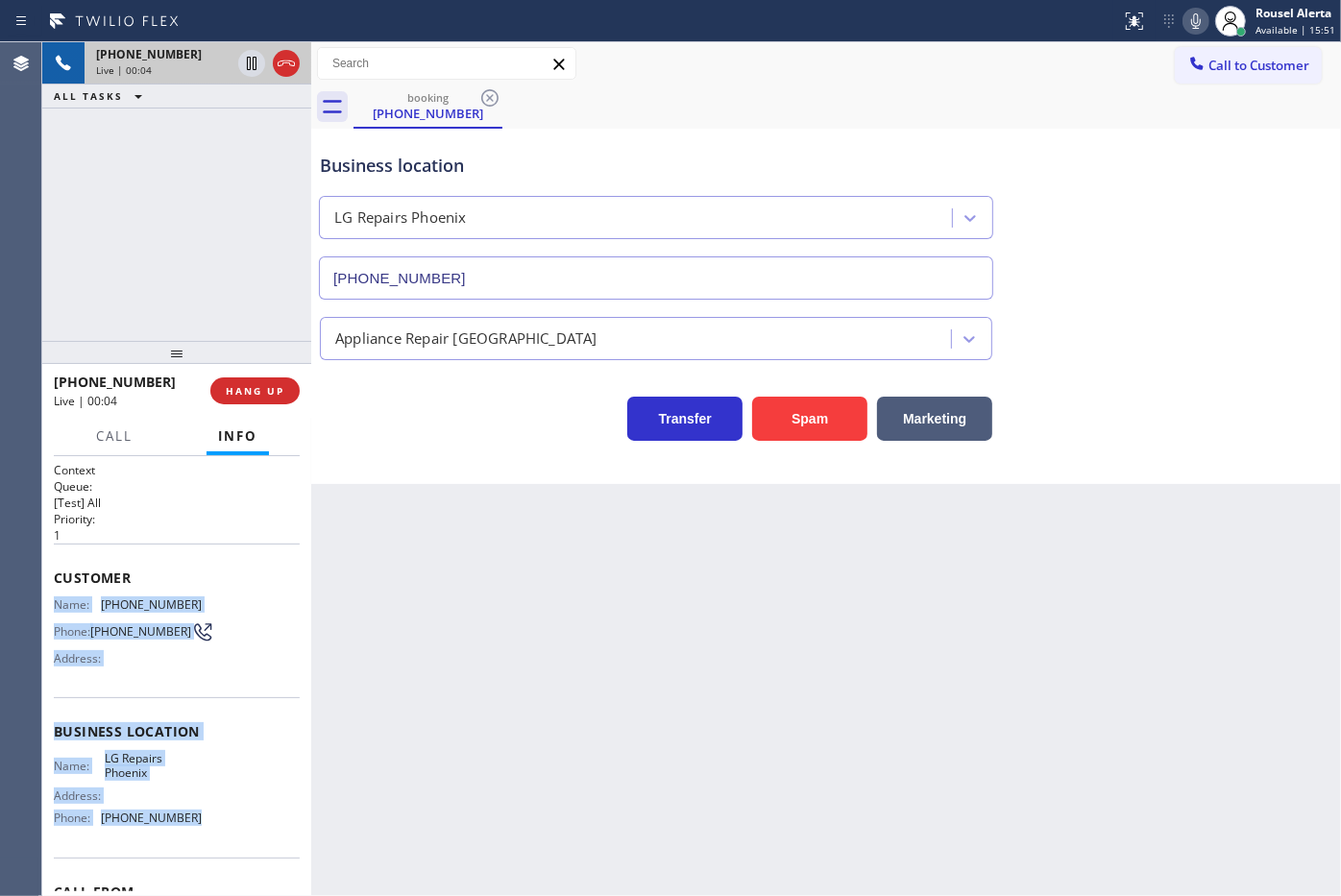
drag, startPoint x: 51, startPoint y: 602, endPoint x: 209, endPoint y: 812, distance: 262.8
click at [209, 812] on div "Context Queue: [Test] All Priority: 1 Customer Name: (480) 861-9066 Phone: (480…" at bounding box center [177, 676] width 269 height 441
copy div "Name: (480) 861-9066 Phone: (480) 861-9066 Address: Business location Name: LG …"
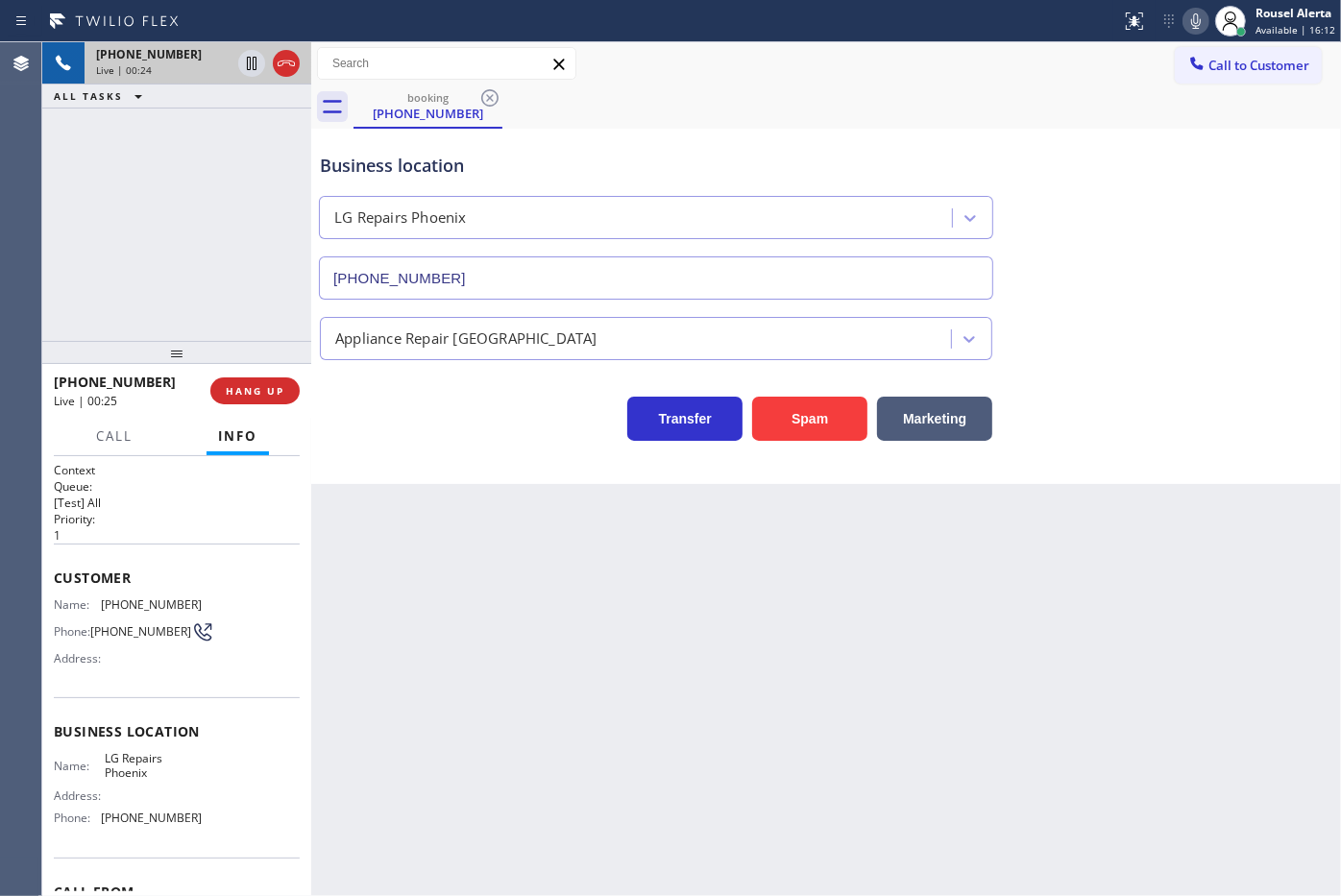
click at [1149, 687] on div "Back to Dashboard Change Sender ID Customers Technicians Select a contact Outbo…" at bounding box center [826, 469] width 1030 height 853
click at [1044, 572] on div "Back to Dashboard Change Sender ID Customers Technicians Select a contact Outbo…" at bounding box center [826, 469] width 1030 height 853
click at [1072, 638] on div "Back to Dashboard Change Sender ID Customers Technicians Select a contact Outbo…" at bounding box center [826, 469] width 1030 height 853
click at [219, 375] on div "+14808619066 Live | 00:35 HANG UP" at bounding box center [177, 391] width 246 height 50
click at [241, 385] on span "HANG UP" at bounding box center [255, 390] width 58 height 14
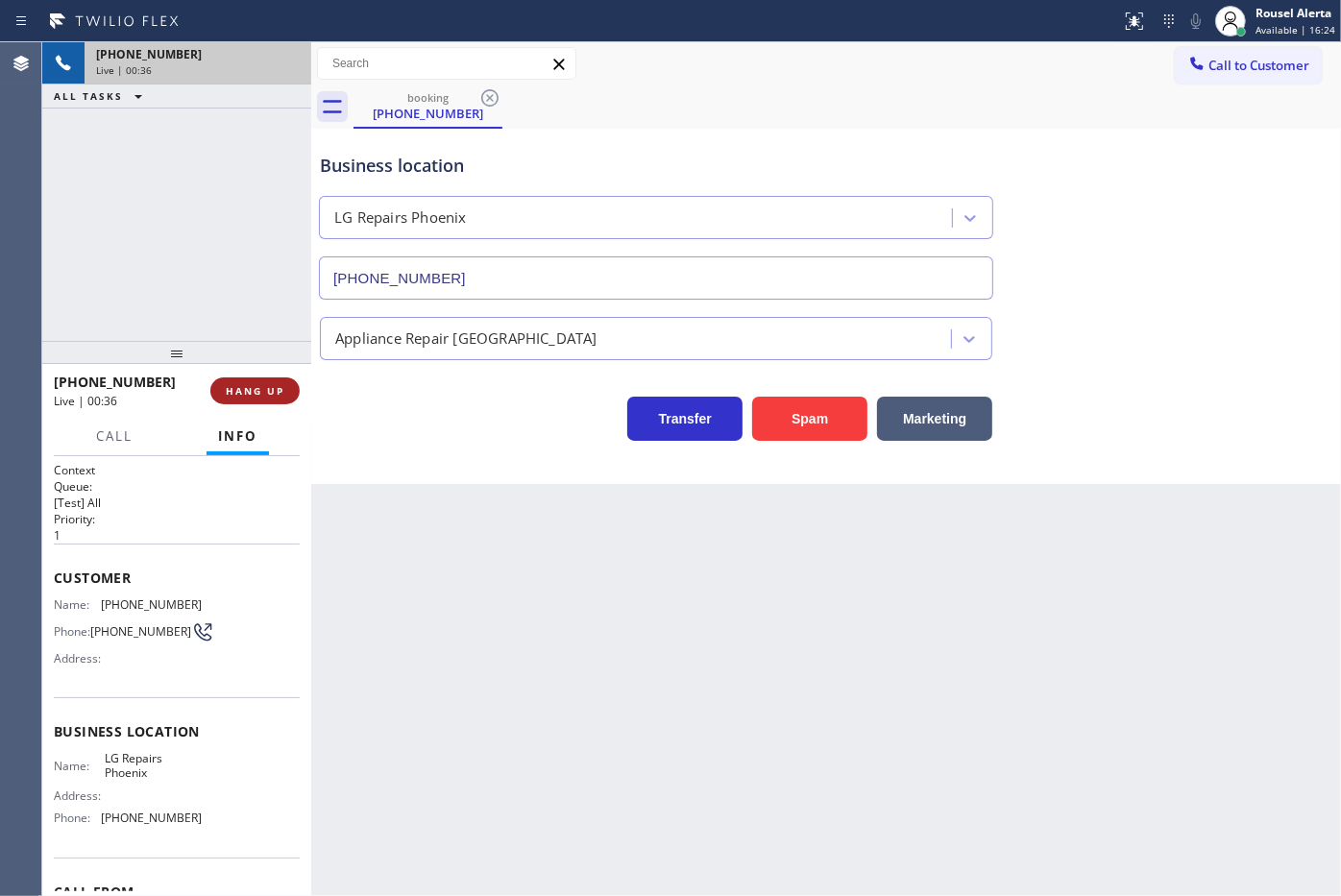
click at [242, 385] on span "HANG UP" at bounding box center [255, 390] width 58 height 14
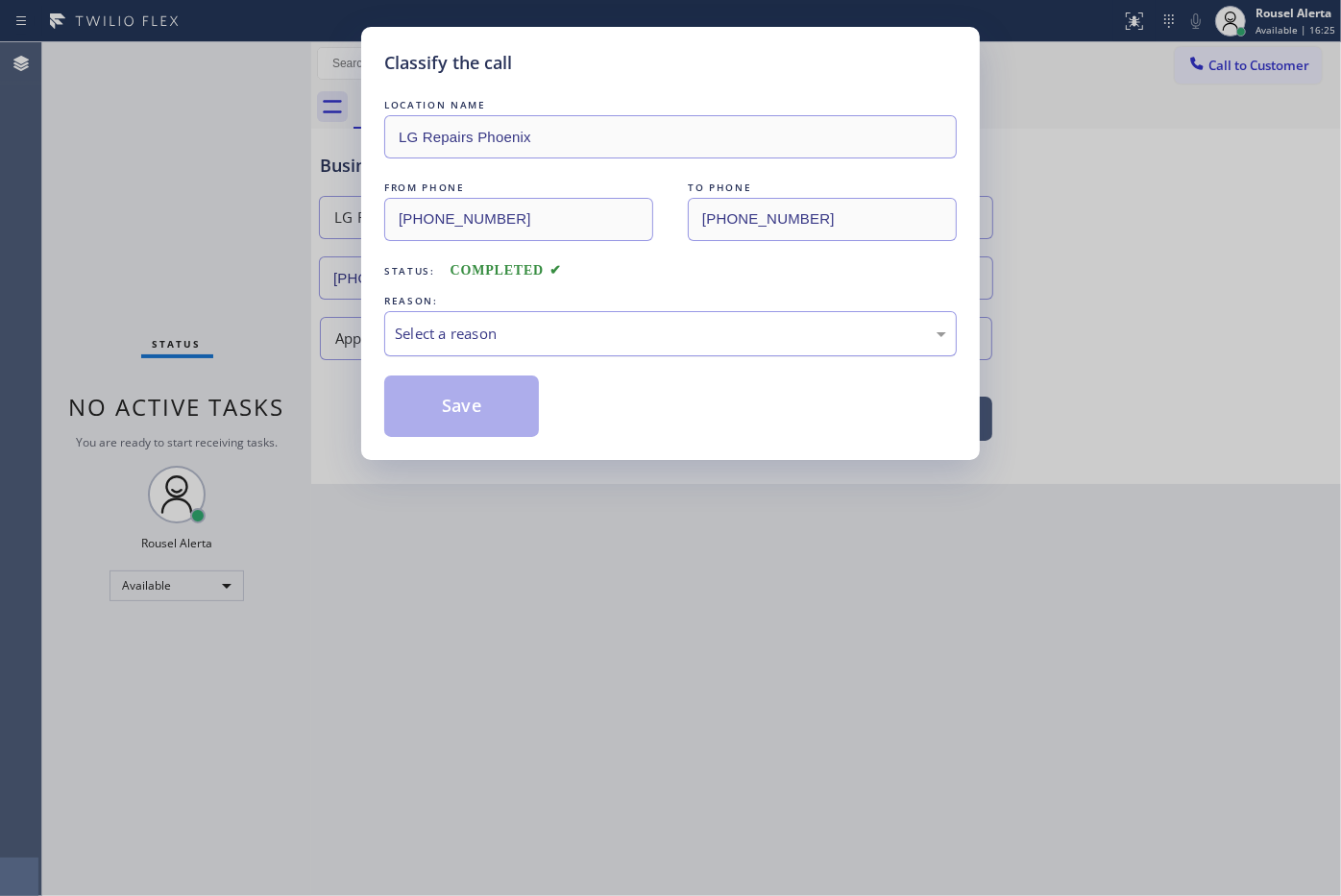
click at [557, 327] on div "Select a reason" at bounding box center [670, 333] width 551 height 22
click at [510, 419] on button "Save" at bounding box center [461, 406] width 155 height 61
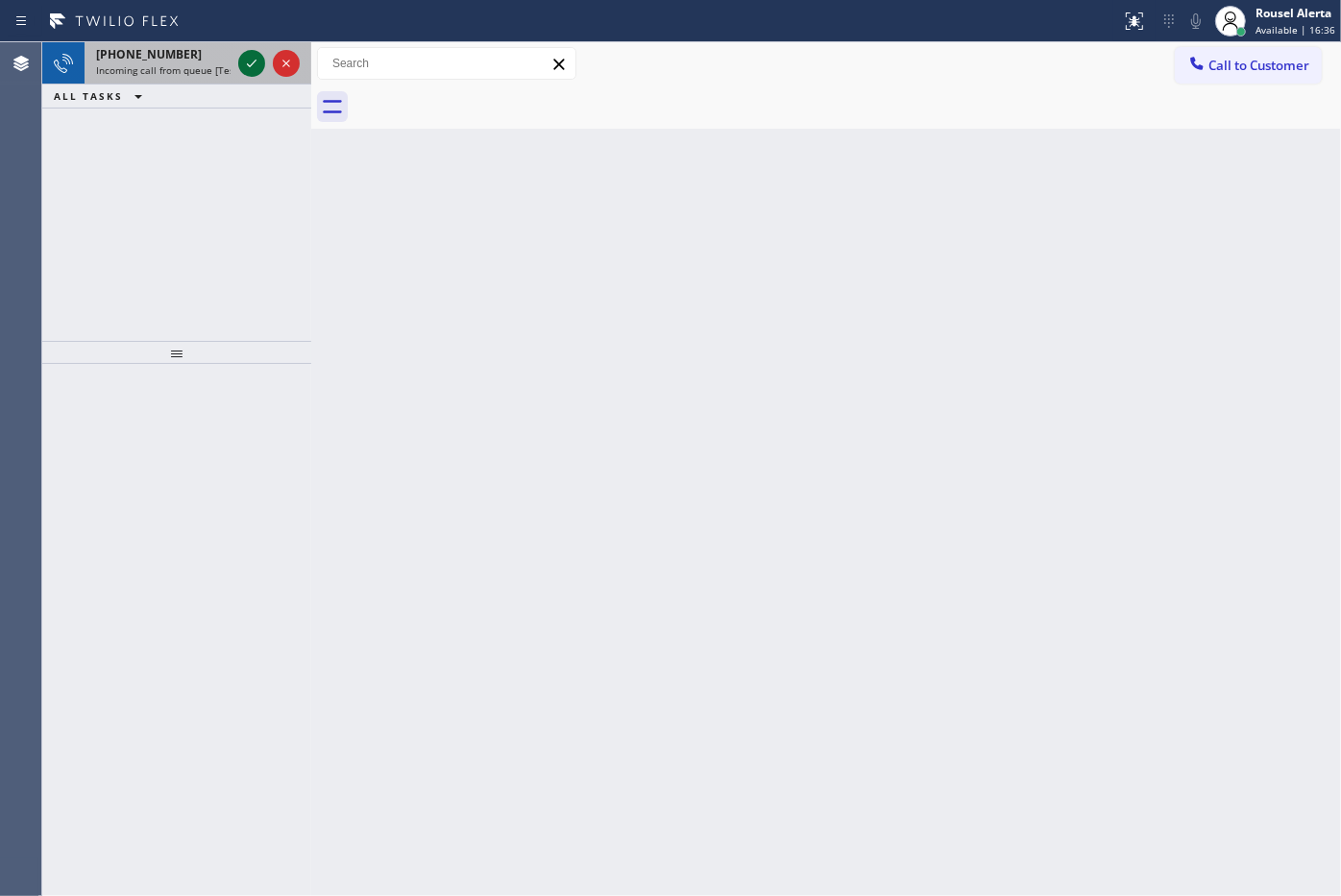
click at [242, 69] on icon at bounding box center [252, 64] width 23 height 23
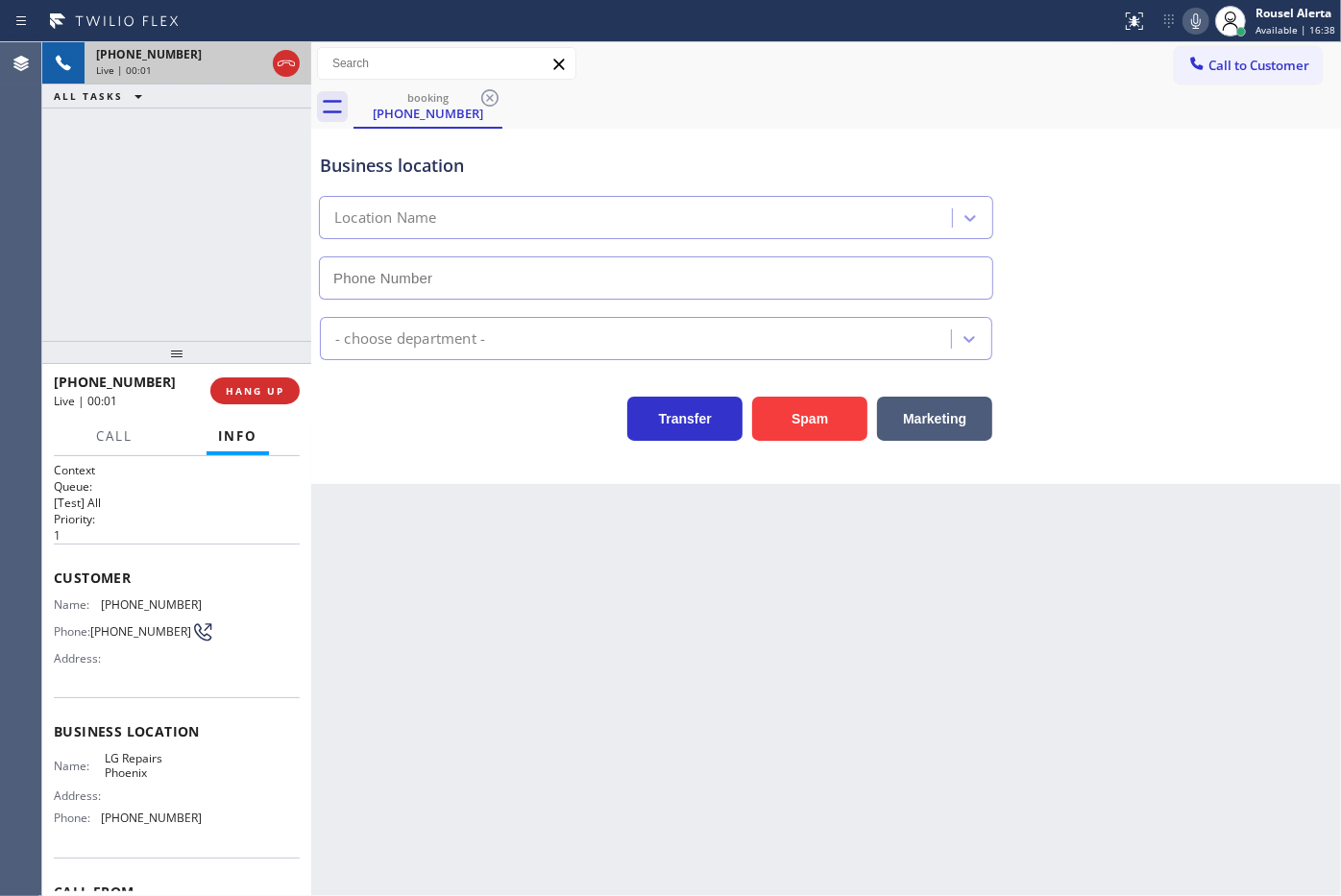
type input "(602) 755-6017"
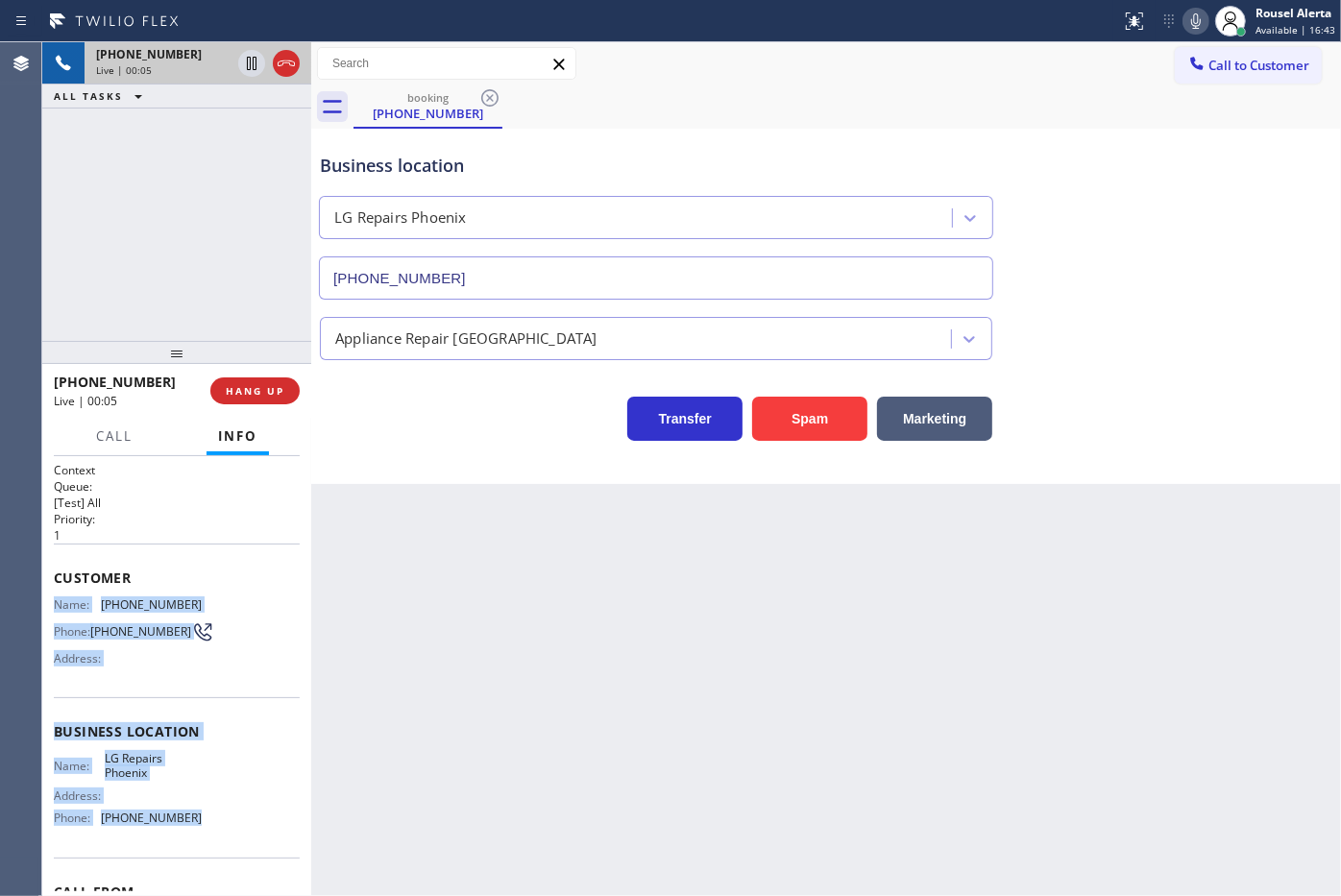
drag, startPoint x: 55, startPoint y: 601, endPoint x: 200, endPoint y: 826, distance: 267.7
click at [200, 826] on div "Context Queue: [Test] All Priority: 1 Customer Name: (480) 861-9066 Phone: (480…" at bounding box center [177, 732] width 246 height 541
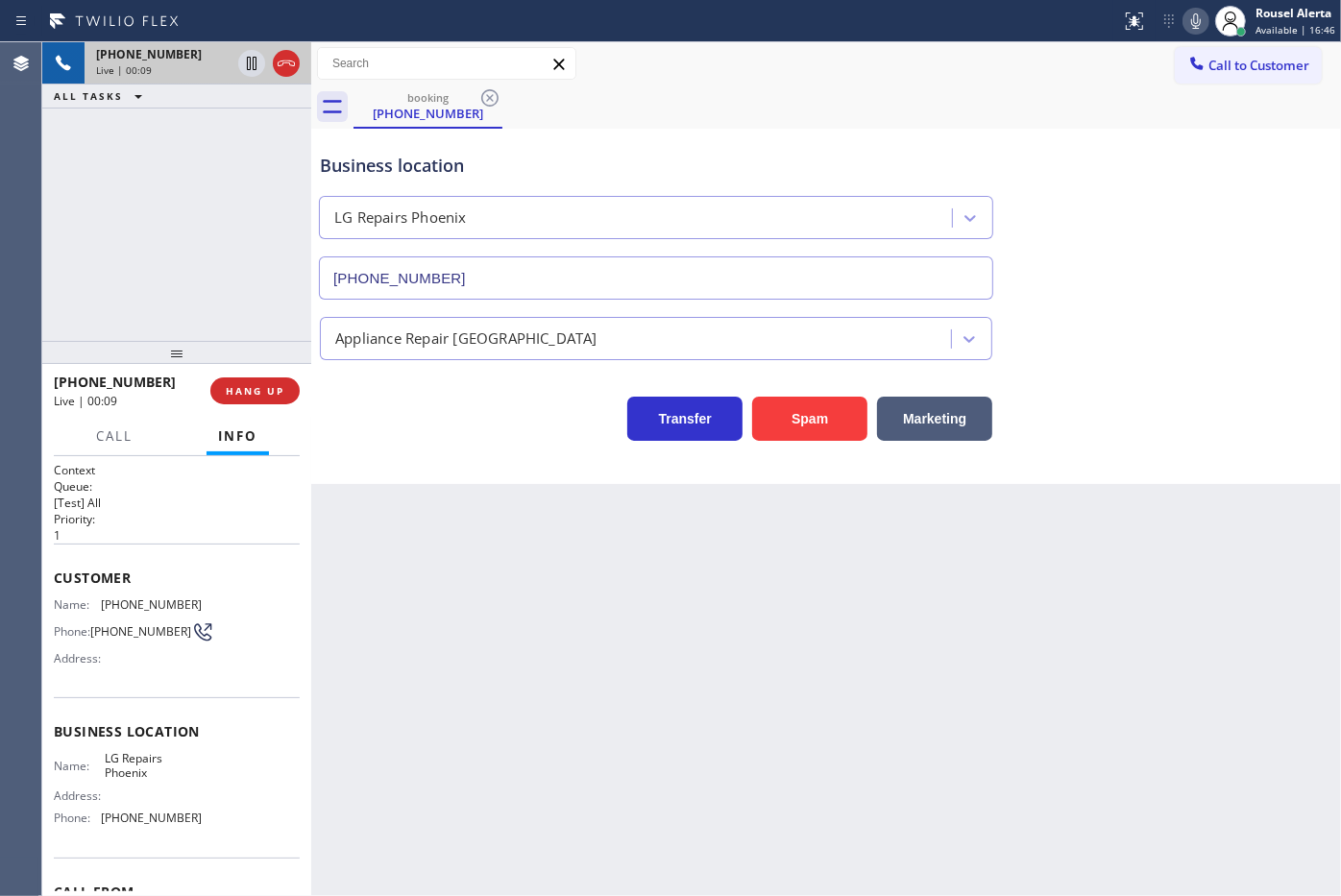
click at [346, 675] on div "Back to Dashboard Change Sender ID Customers Technicians Select a contact Outbo…" at bounding box center [826, 469] width 1030 height 853
click at [396, 611] on div "Back to Dashboard Change Sender ID Customers Technicians Select a contact Outbo…" at bounding box center [826, 469] width 1030 height 853
click at [251, 395] on span "HANG UP" at bounding box center [255, 390] width 58 height 14
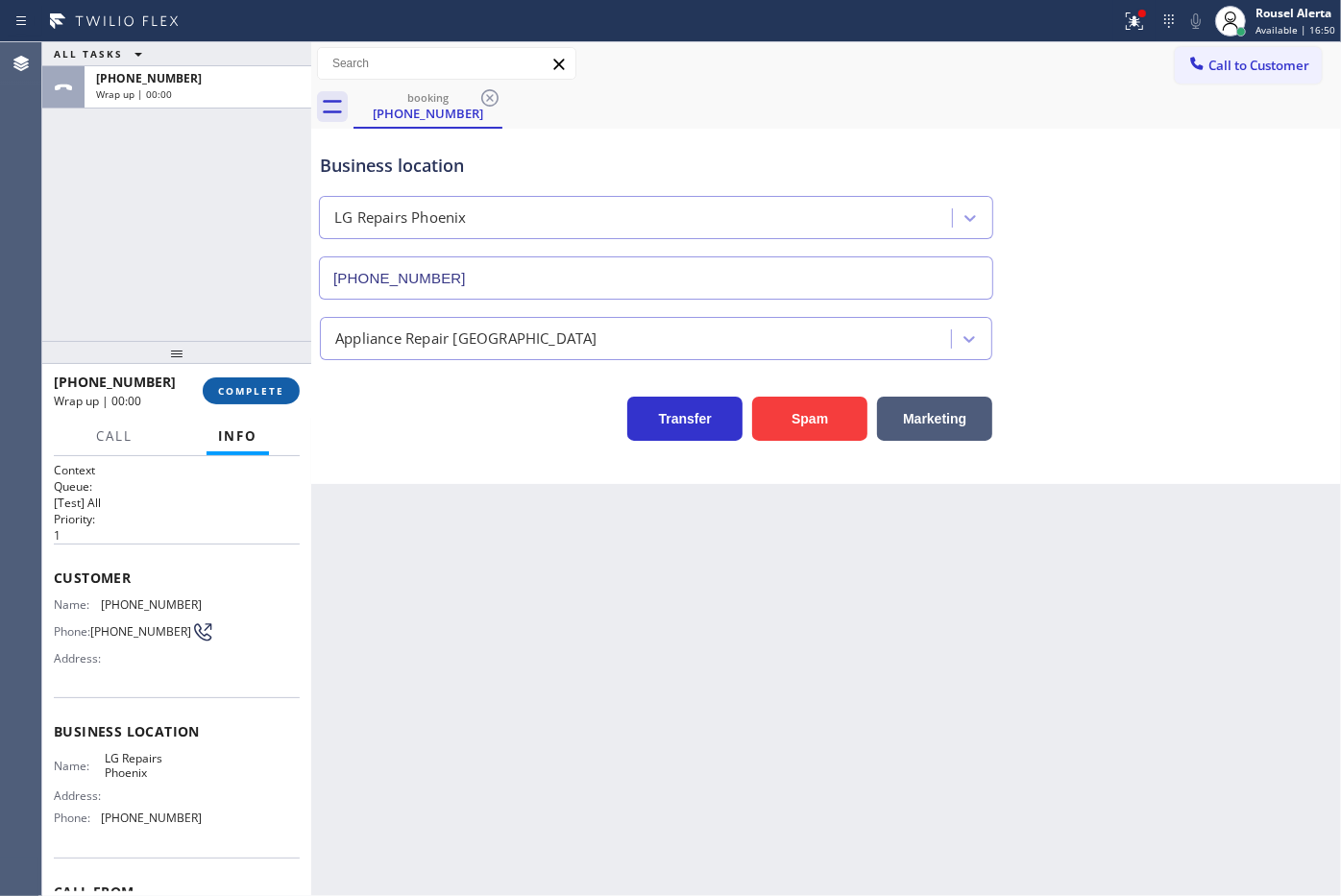
click at [251, 395] on span "COMPLETE" at bounding box center [251, 390] width 66 height 14
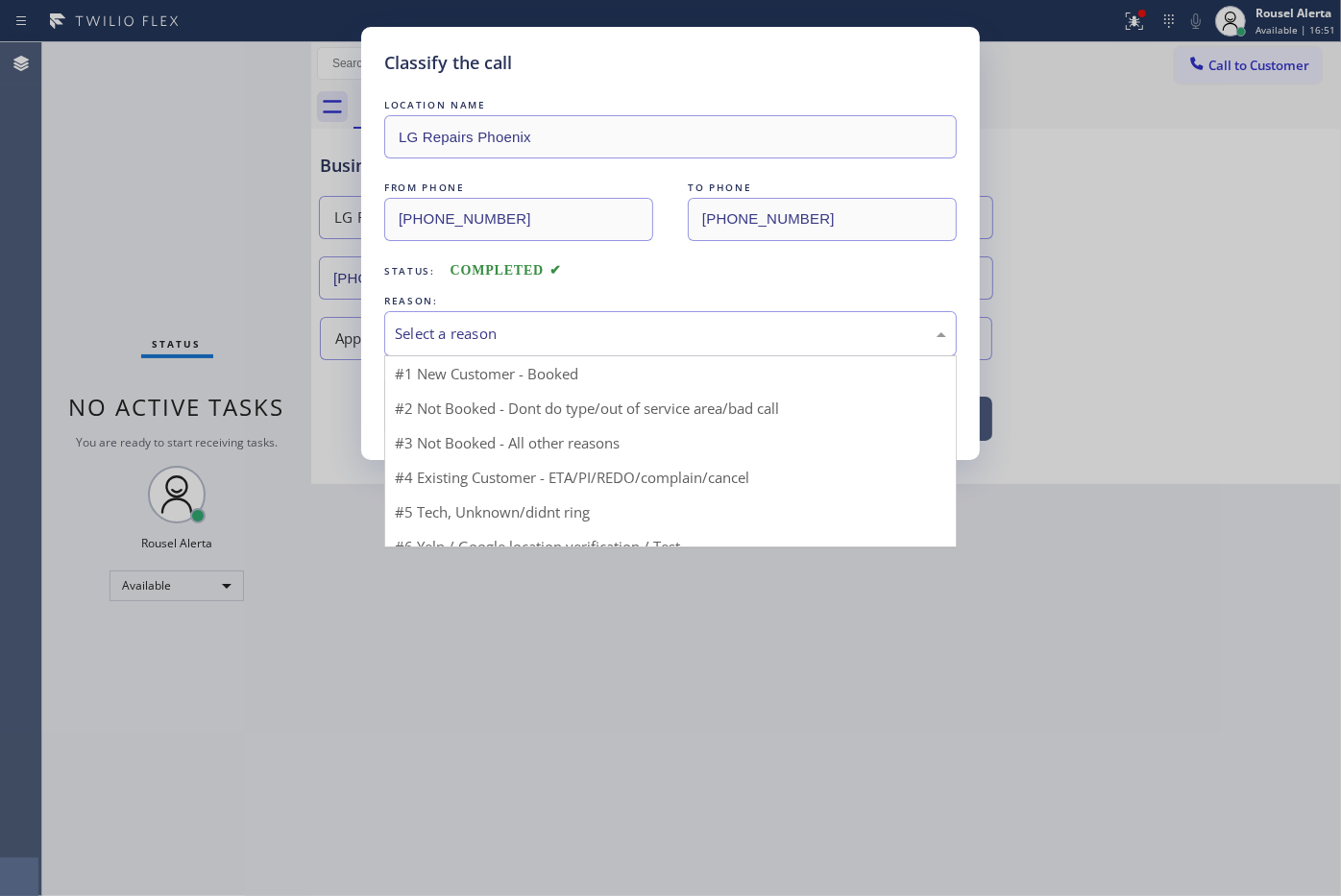
click at [466, 323] on div "Select a reason" at bounding box center [670, 333] width 551 height 22
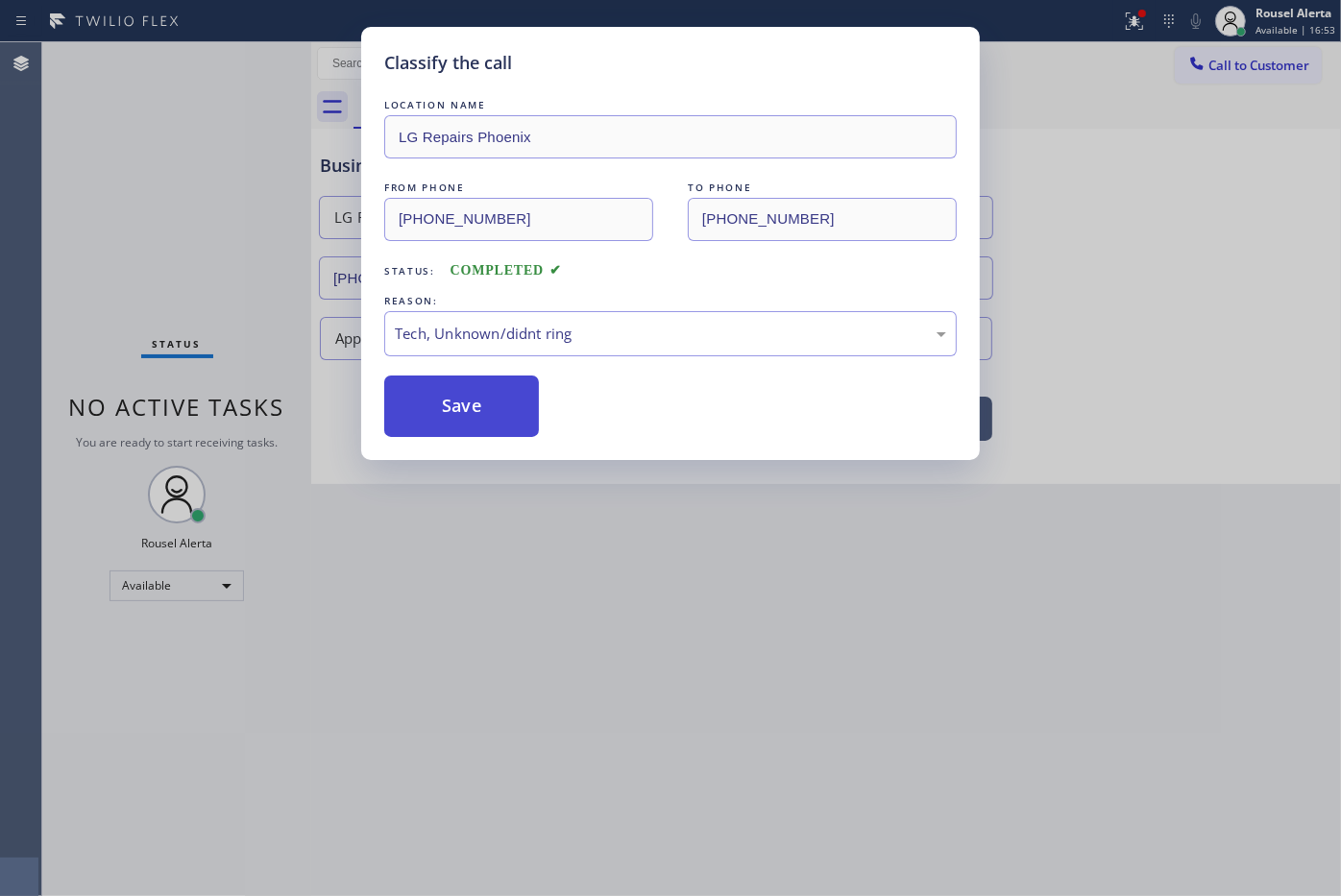
click at [481, 429] on button "Save" at bounding box center [461, 406] width 155 height 61
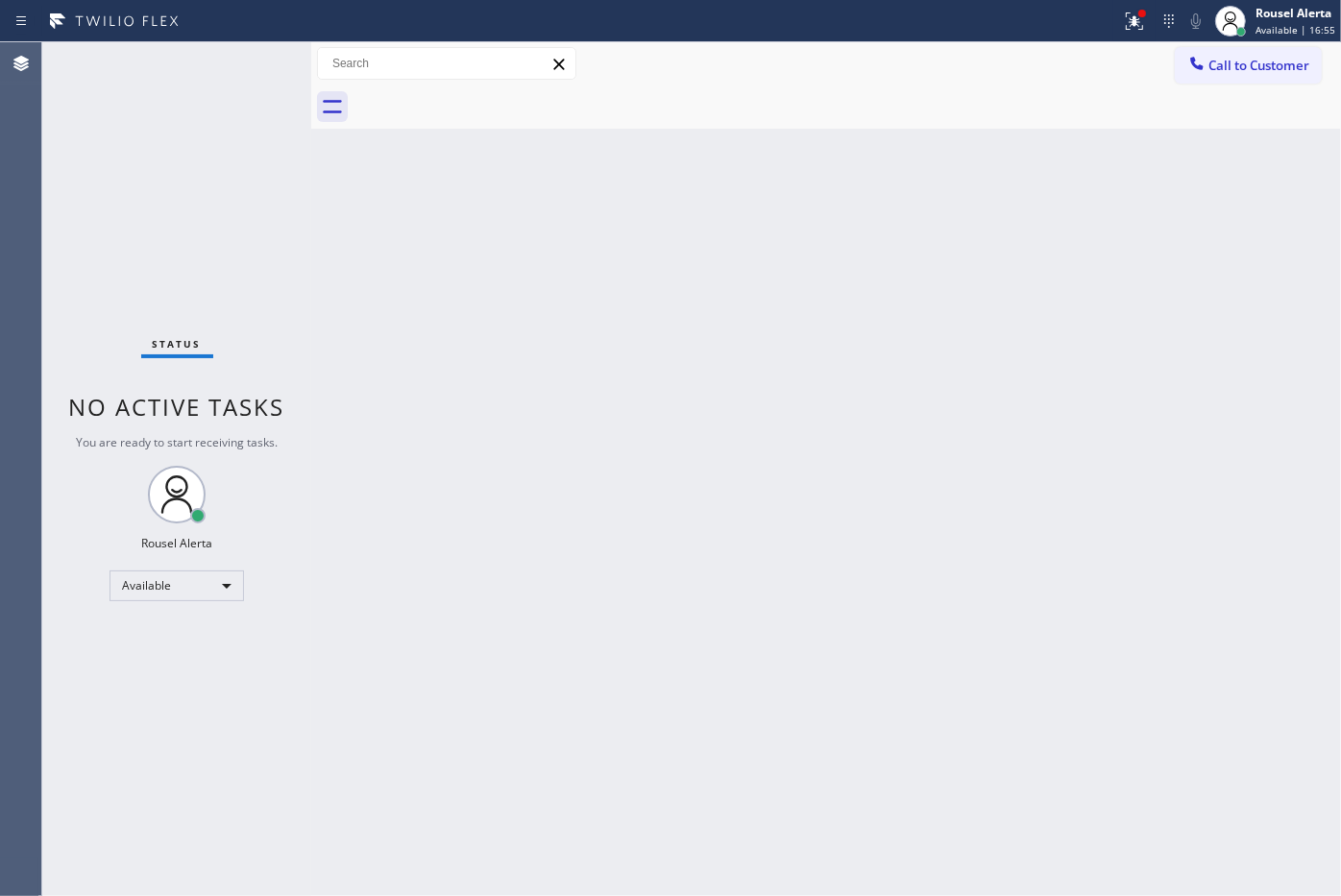
click at [612, 518] on div "Back to Dashboard Change Sender ID Customers Technicians Select a contact Outbo…" at bounding box center [826, 469] width 1030 height 853
click at [1135, 24] on icon at bounding box center [1135, 21] width 23 height 23
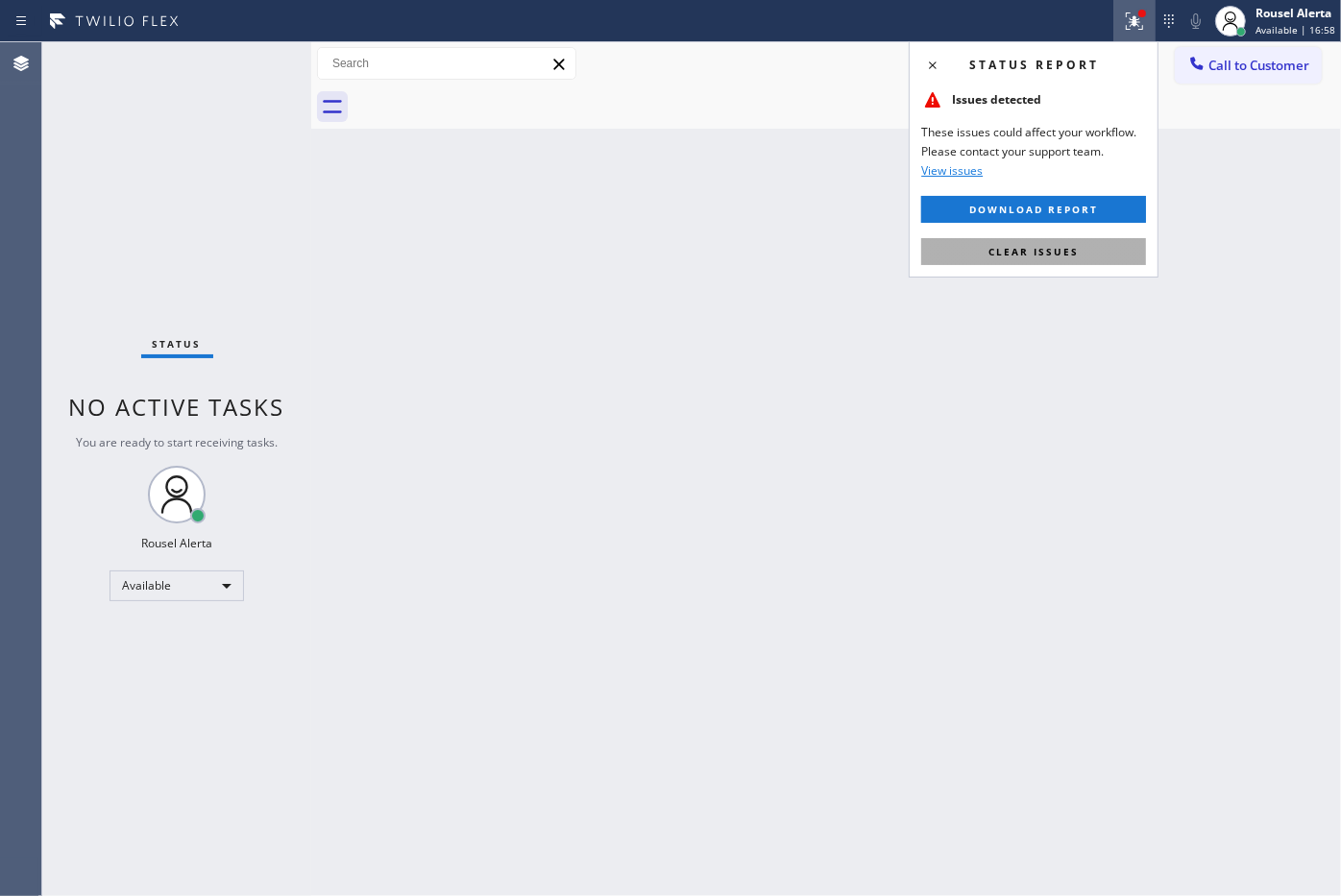
click at [1088, 255] on button "Clear issues" at bounding box center [1034, 252] width 225 height 27
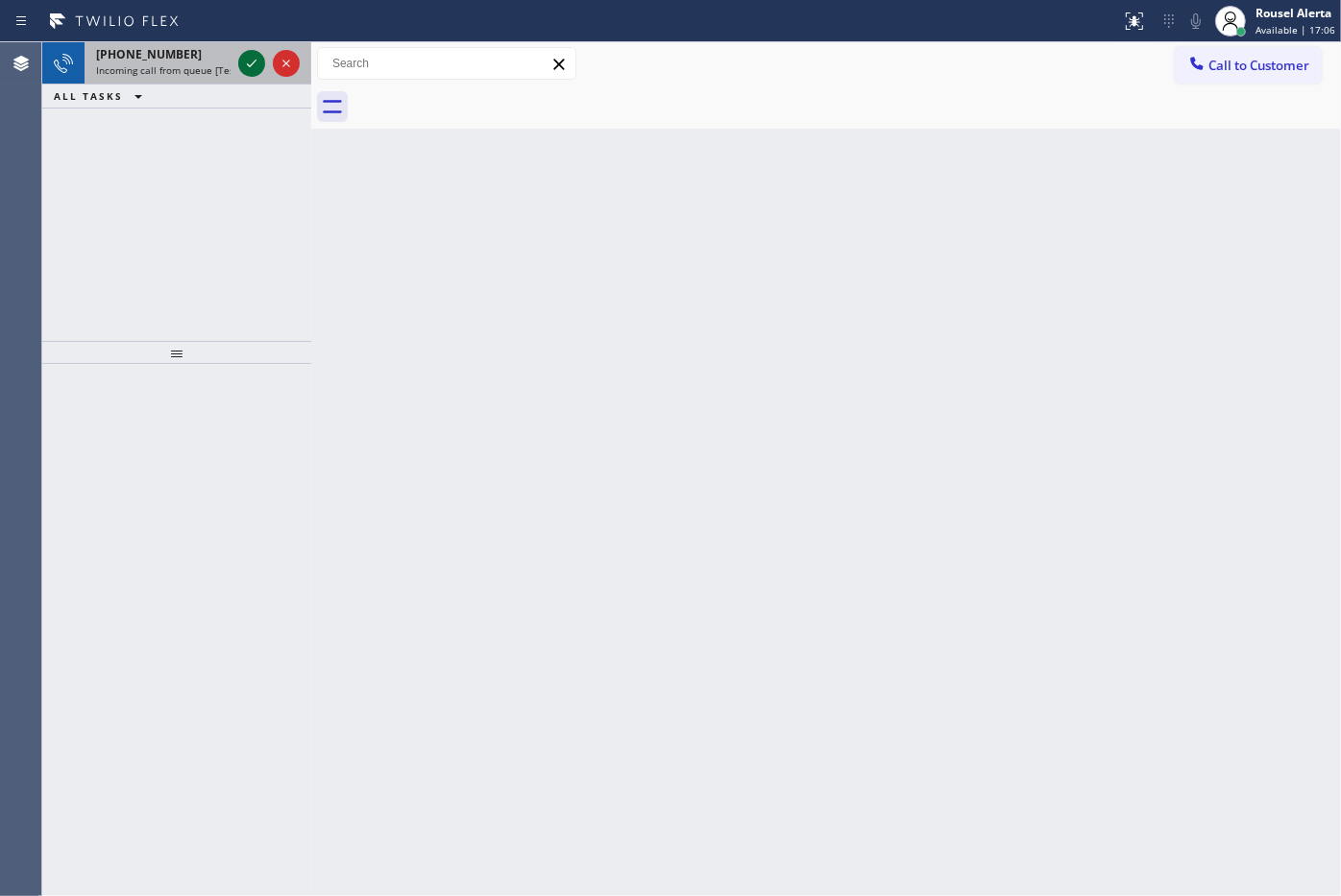
click at [245, 64] on icon at bounding box center [252, 64] width 23 height 23
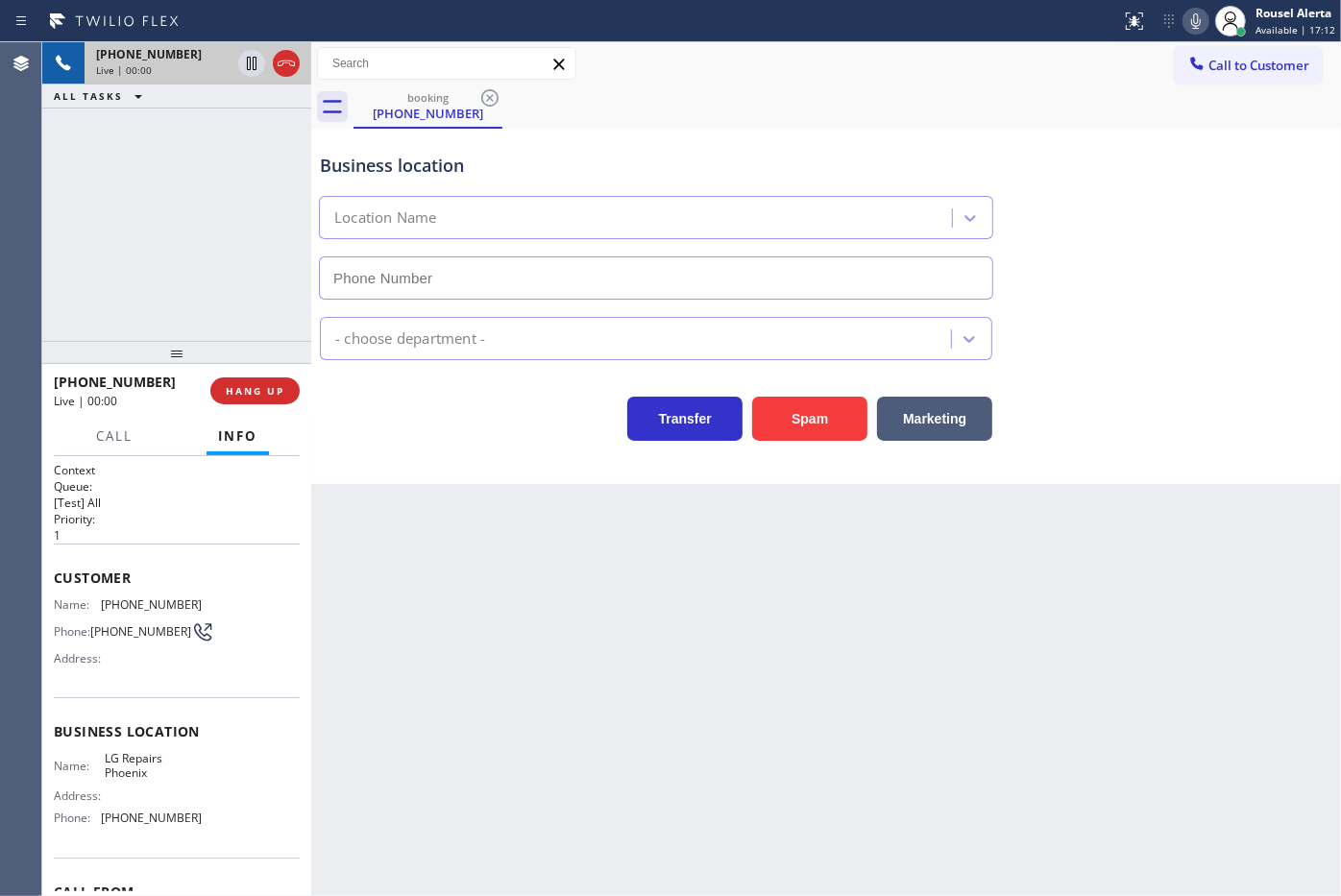
type input "(602) 755-6017"
click at [284, 394] on button "HANG UP" at bounding box center [255, 391] width 89 height 27
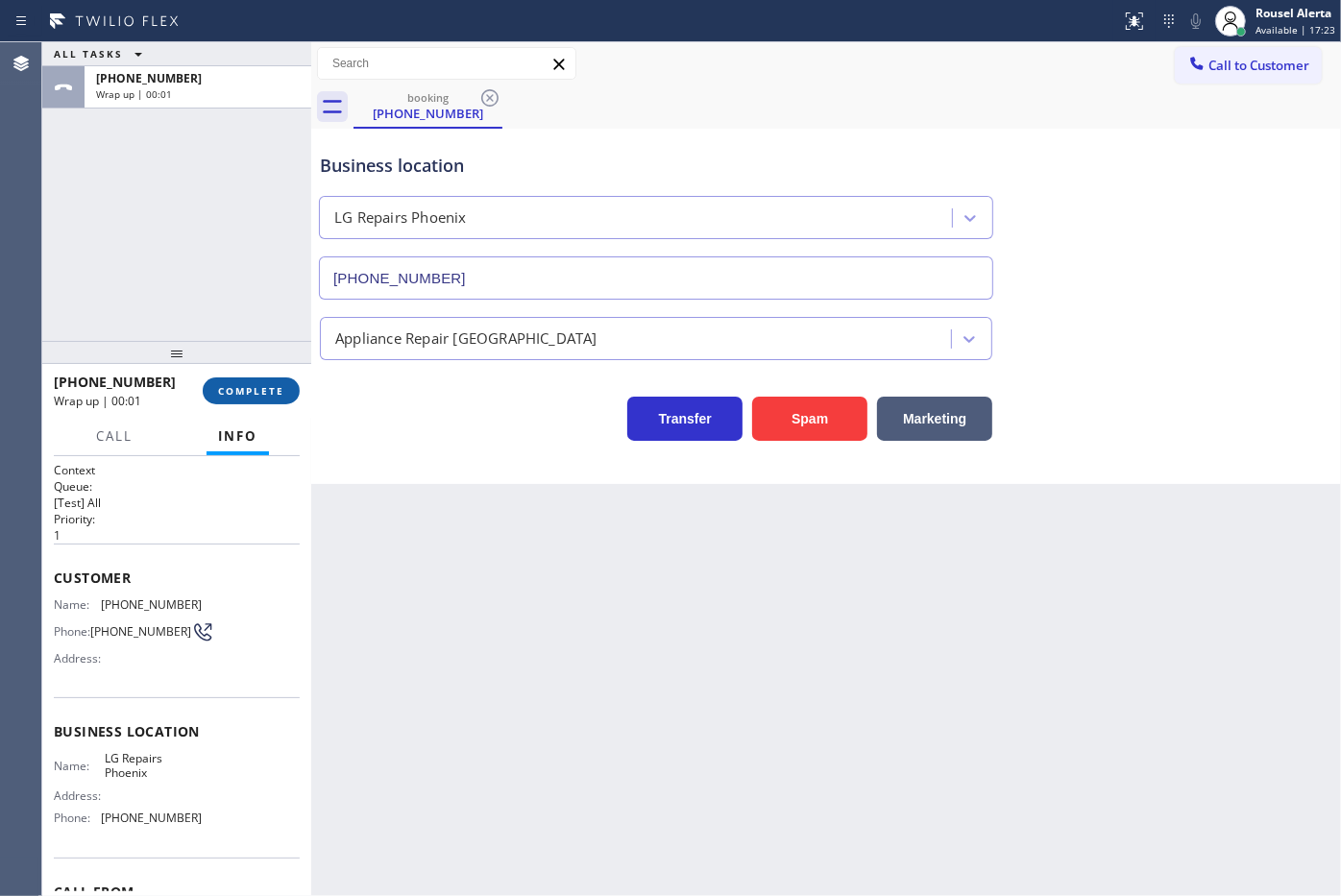
click at [238, 389] on span "COMPLETE" at bounding box center [251, 390] width 66 height 14
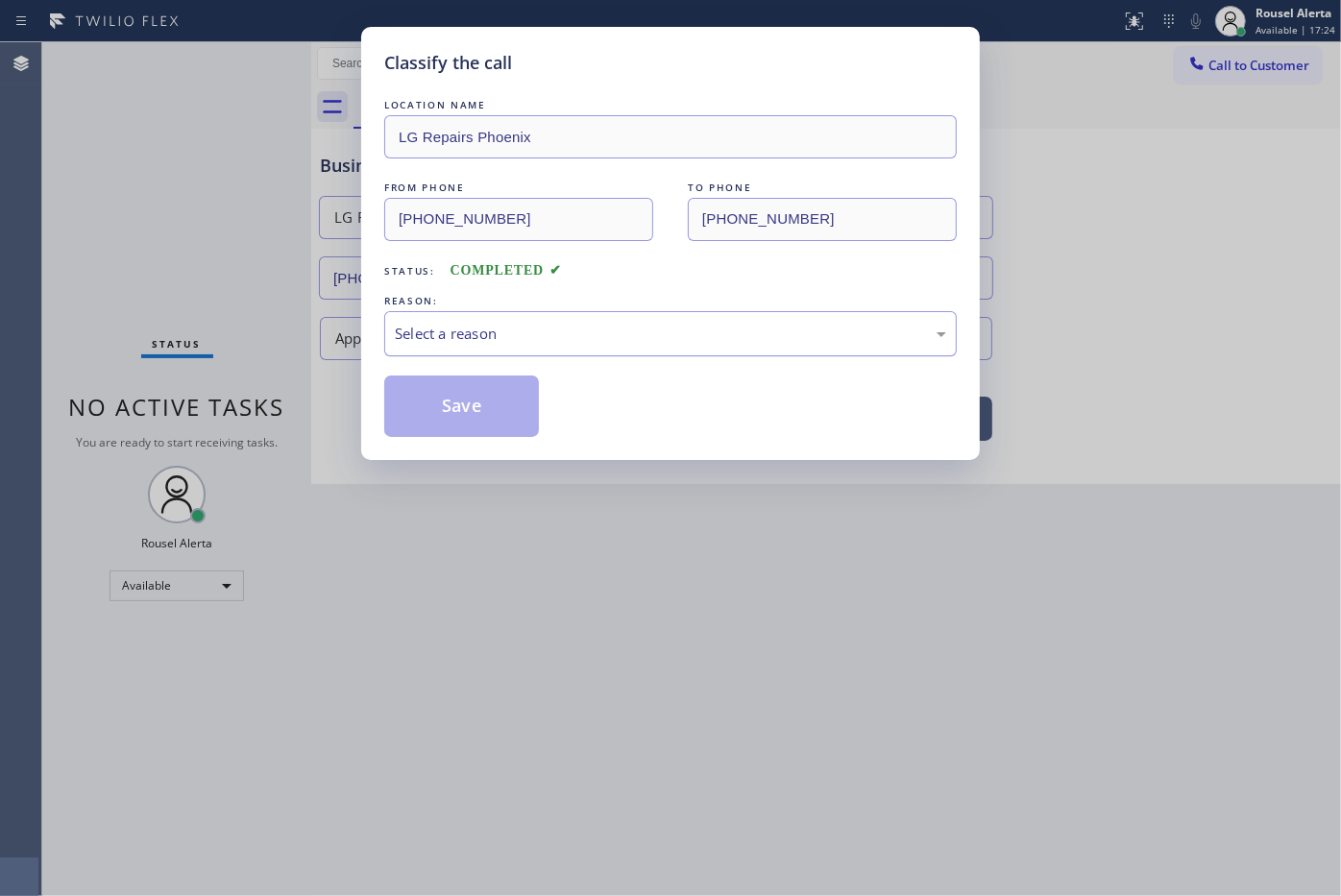
click at [531, 320] on div "Select a reason" at bounding box center [670, 333] width 573 height 46
click at [530, 444] on div "Classify the call LOCATION NAME LG Repairs Phoenix FROM PHONE (480) 861-9066 TO…" at bounding box center [670, 243] width 618 height 433
click at [499, 418] on button "Save" at bounding box center [461, 406] width 155 height 61
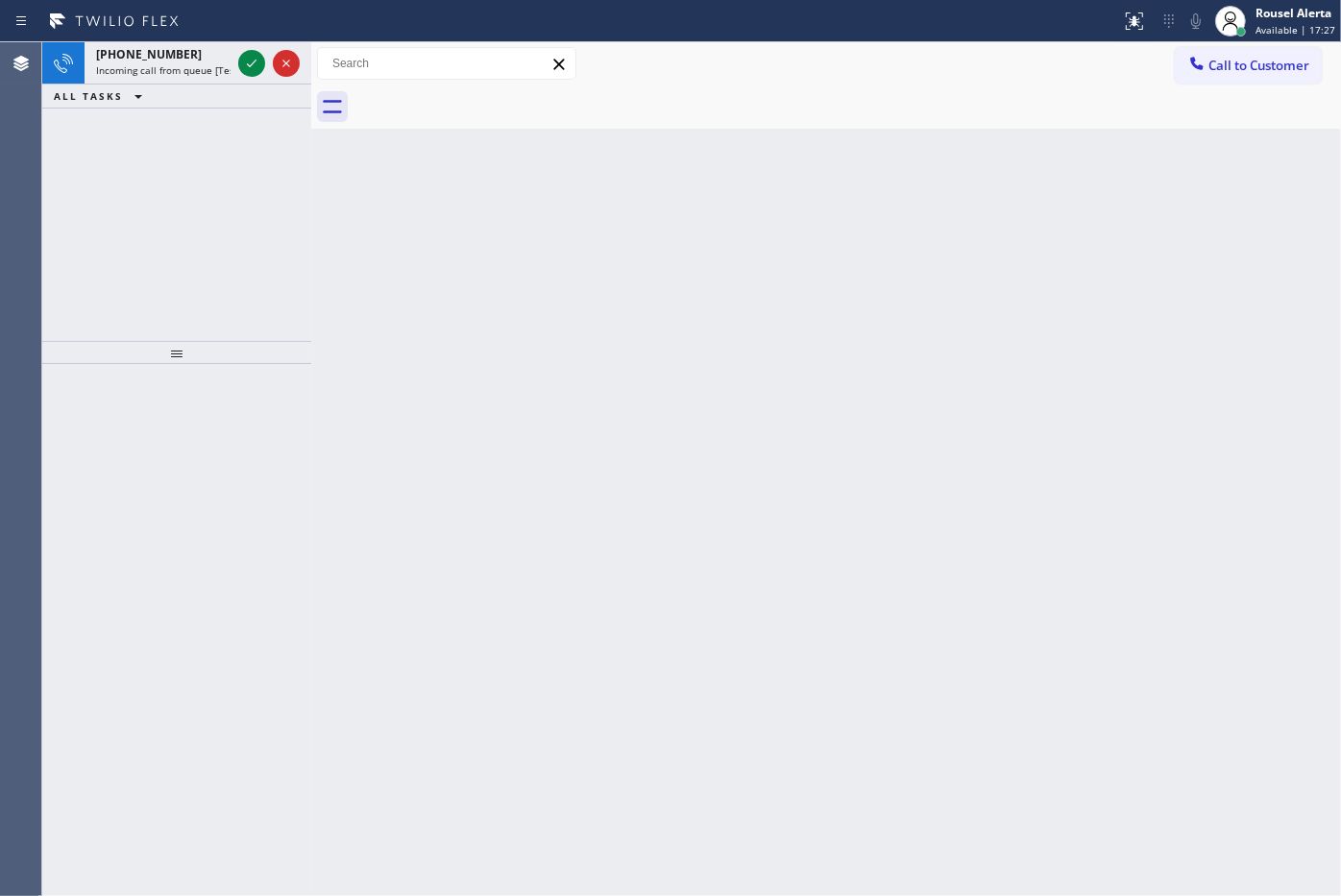
click at [694, 559] on div "Back to Dashboard Change Sender ID Customers Technicians Select a contact Outbo…" at bounding box center [826, 469] width 1030 height 853
click at [203, 70] on span "Incoming call from queue [Test] All" at bounding box center [175, 70] width 160 height 14
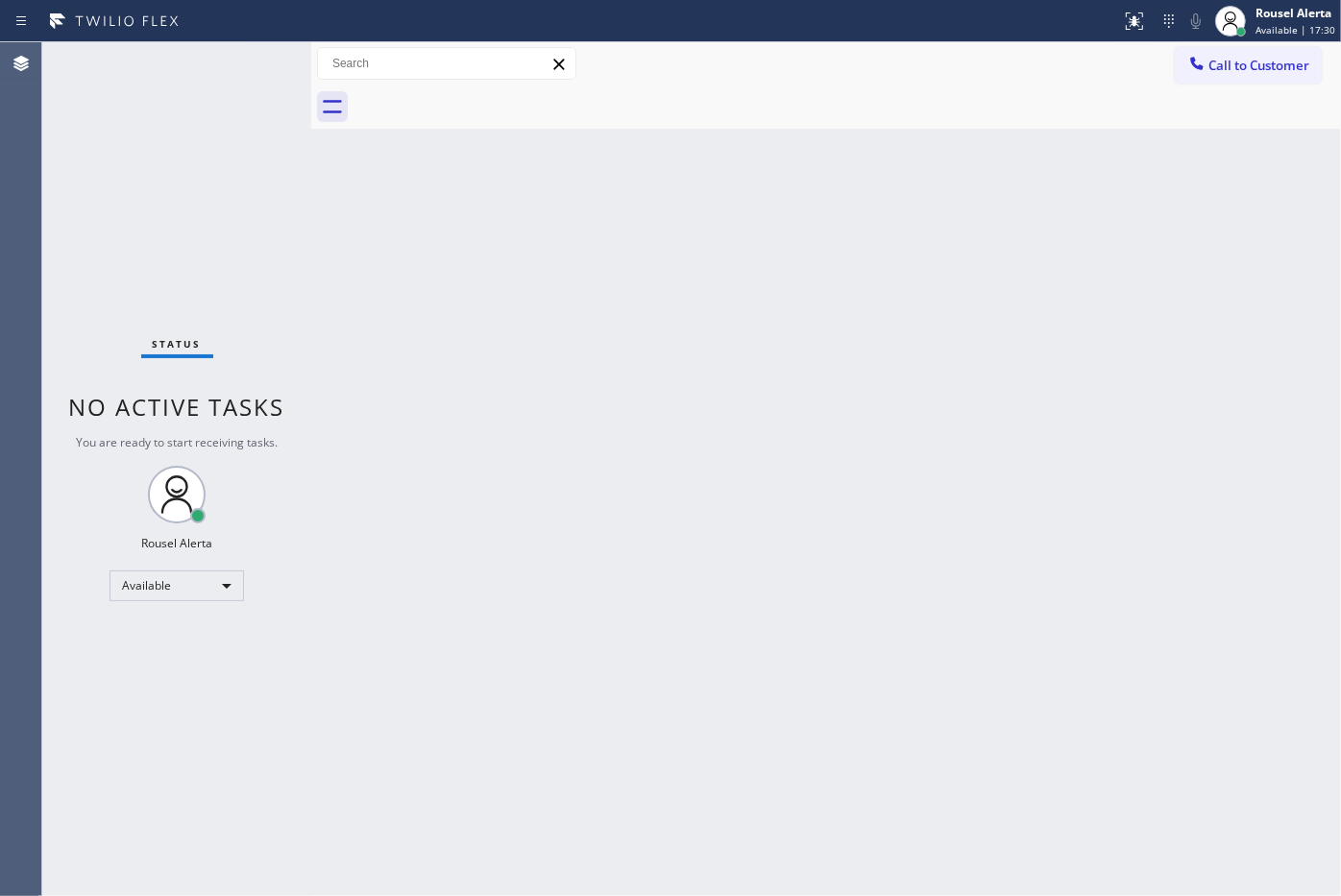
click at [204, 62] on div "Status No active tasks You are ready to start receiving tasks. Rousel Alerta Av…" at bounding box center [177, 469] width 269 height 853
click at [216, 59] on div "Status No active tasks You are ready to start receiving tasks. Rousel Alerta Av…" at bounding box center [177, 469] width 269 height 853
click at [649, 731] on div "Back to Dashboard Change Sender ID Customers Technicians Select a contact Outbo…" at bounding box center [826, 469] width 1030 height 853
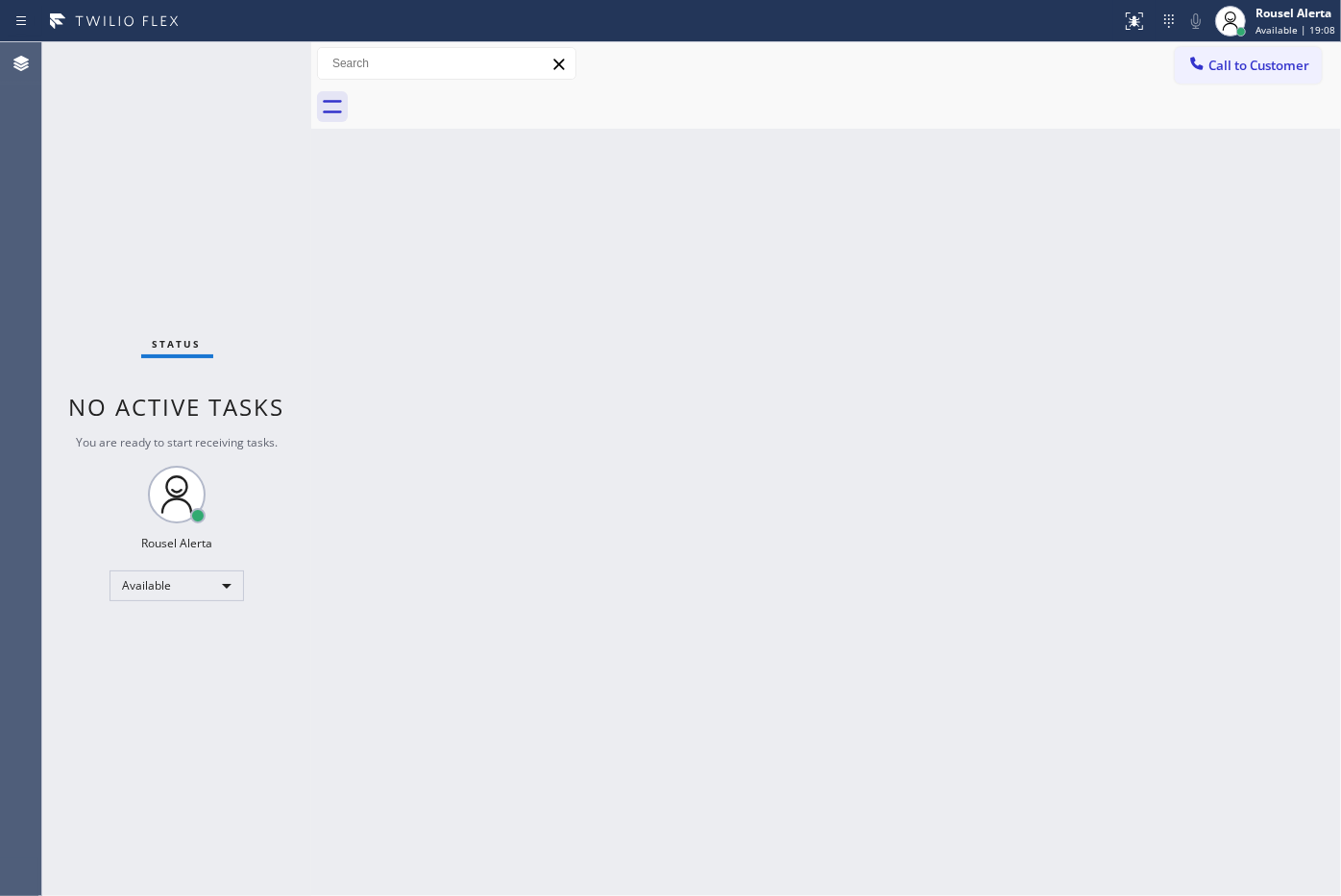
click at [232, 103] on div "Status No active tasks You are ready to start receiving tasks. Rousel Alerta Av…" at bounding box center [177, 469] width 269 height 853
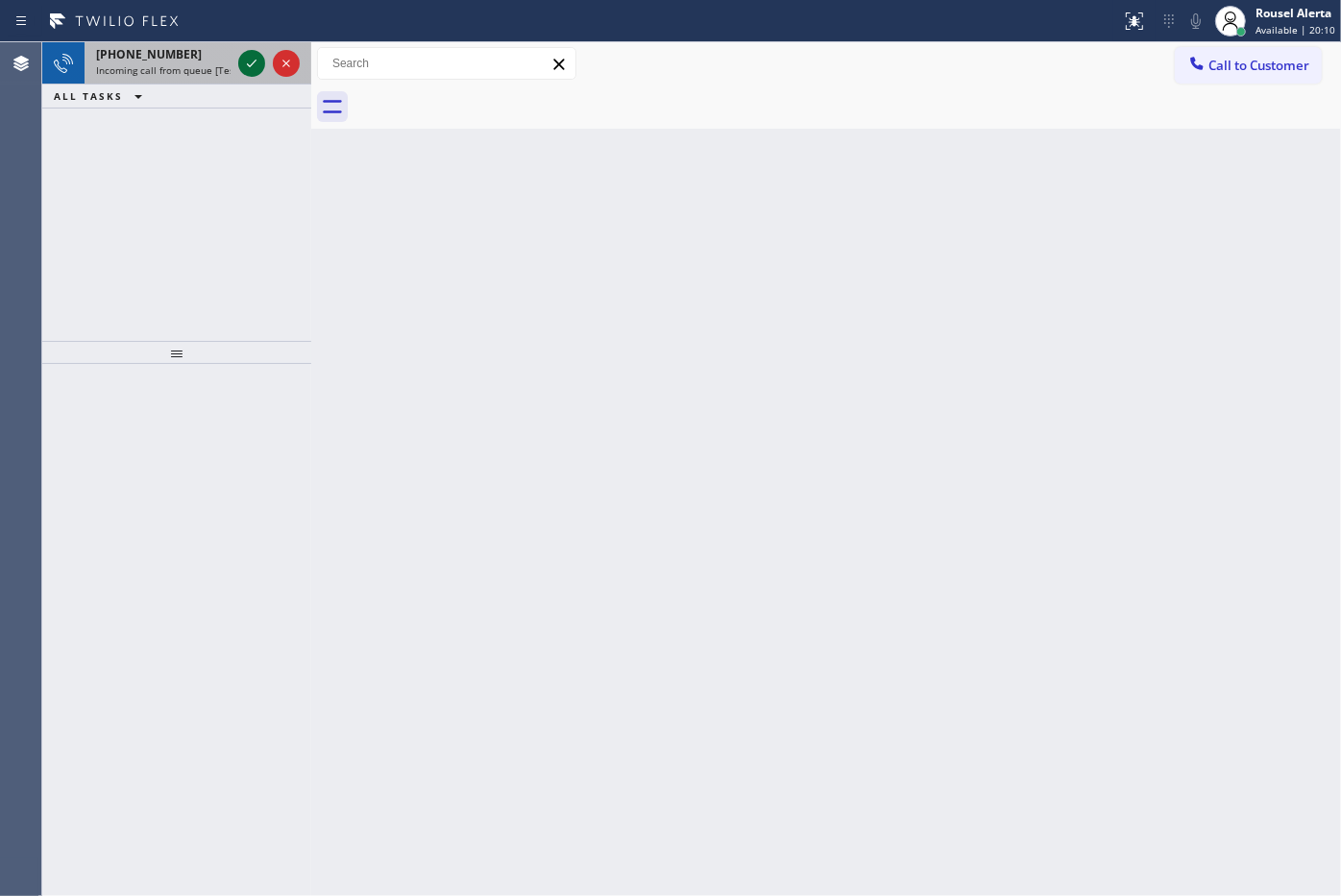
click at [255, 60] on icon at bounding box center [252, 63] width 10 height 8
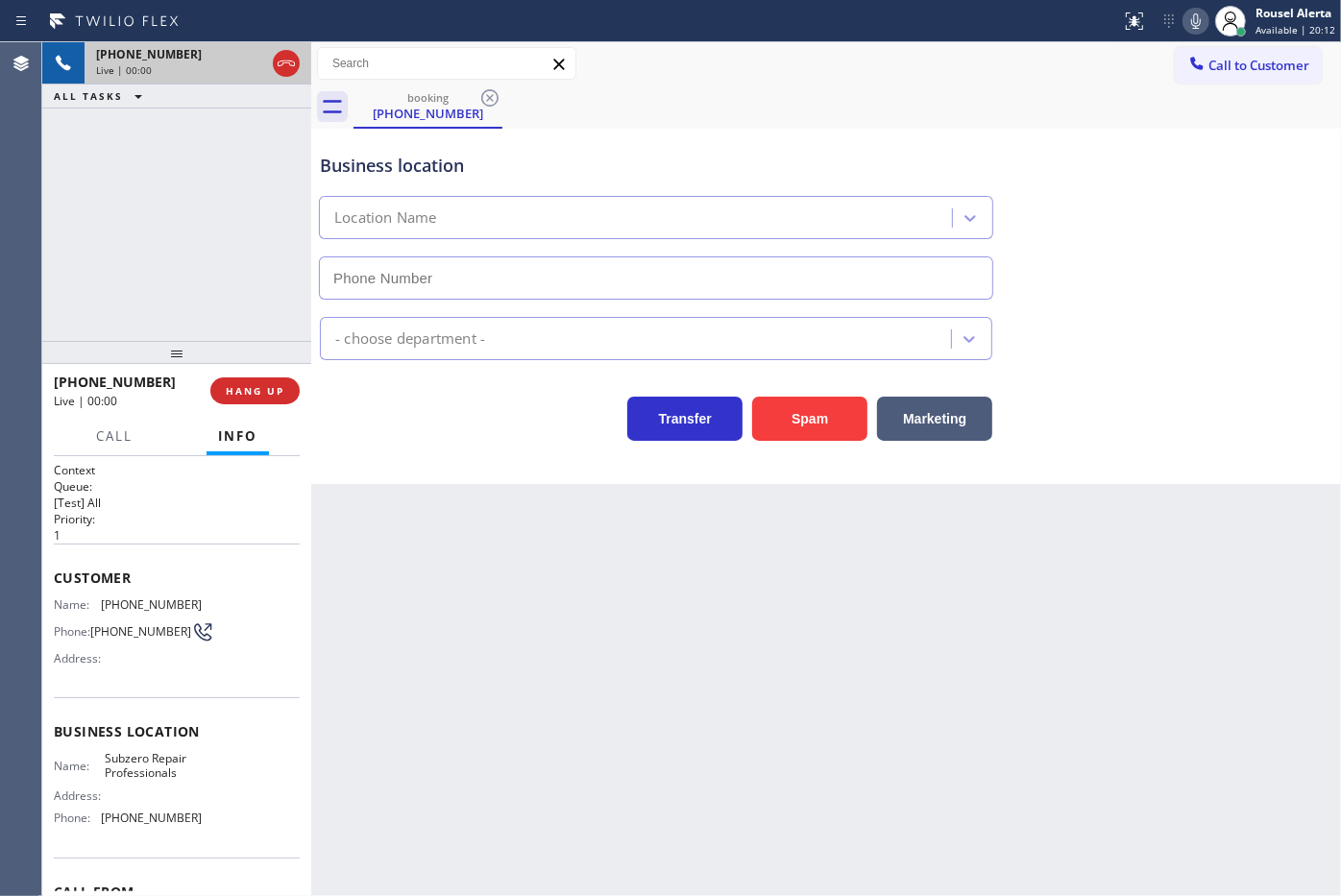
type input "(602) 691-7988"
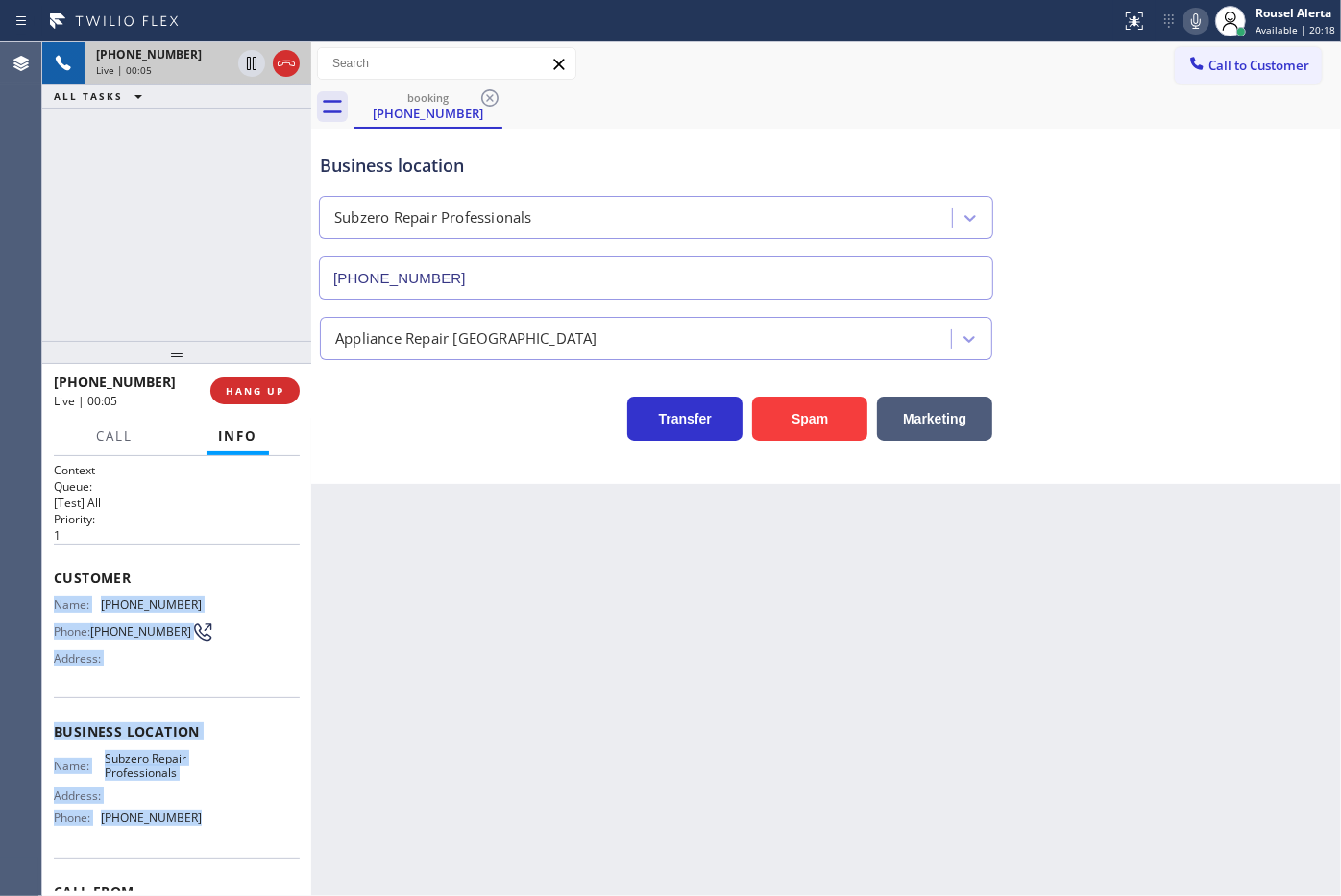
drag, startPoint x: 51, startPoint y: 604, endPoint x: 190, endPoint y: 820, distance: 256.9
click at [190, 820] on div "Context Queue: [Test] All Priority: 1 Customer Name: (612) 790-1606 Phone: (612…" at bounding box center [177, 676] width 269 height 441
copy div "Name: (612) 790-1606 Phone: (612) 790-1606 Address: Business location Name: Sub…"
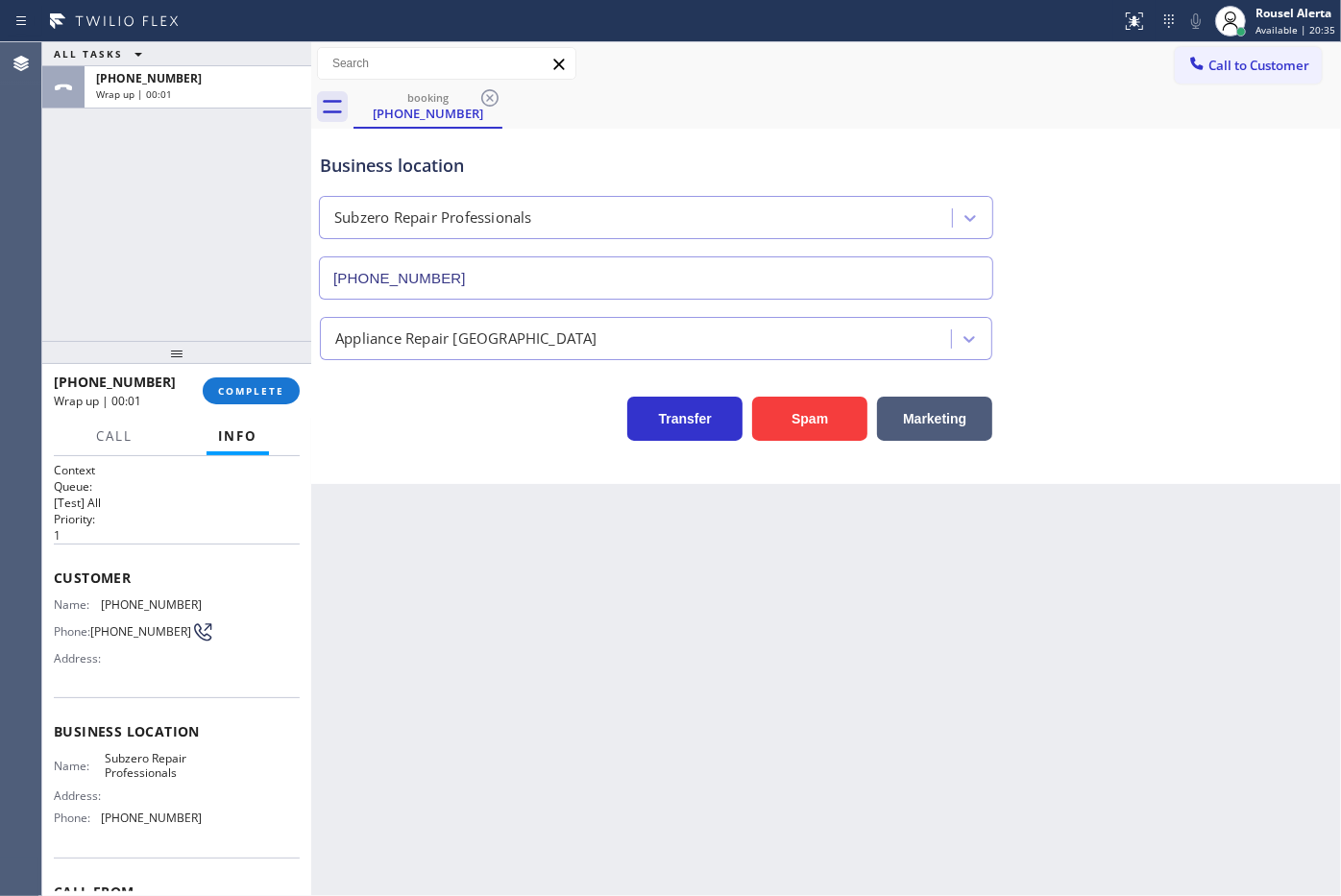
click at [492, 602] on div "Back to Dashboard Change Sender ID Customers Technicians Select a contact Outbo…" at bounding box center [826, 469] width 1030 height 853
click at [273, 395] on span "COMPLETE" at bounding box center [251, 390] width 66 height 14
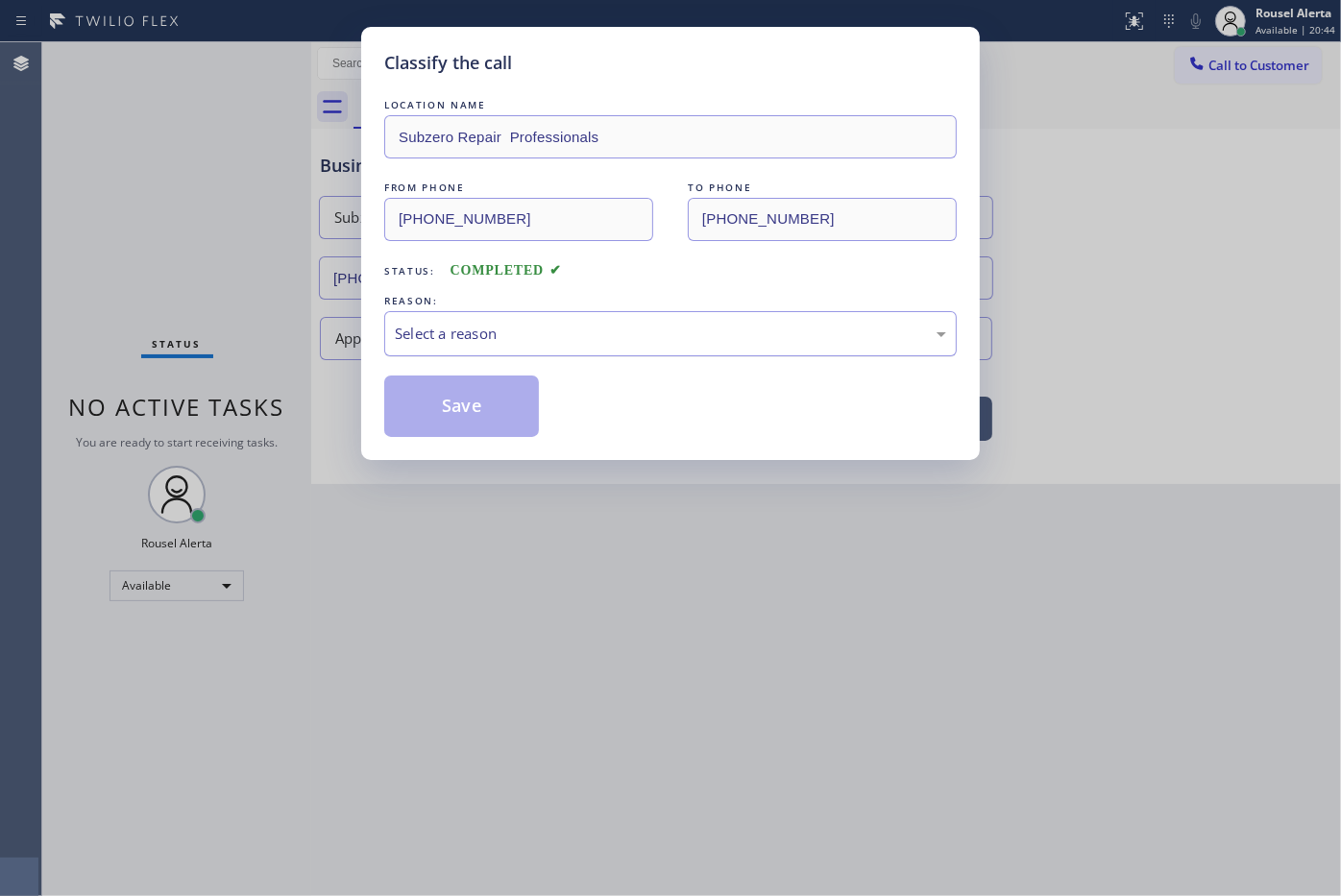
click at [471, 343] on div "Select a reason" at bounding box center [670, 333] width 551 height 22
drag, startPoint x: 474, startPoint y: 405, endPoint x: 490, endPoint y: 398, distance: 17.5
click at [472, 408] on button "Save" at bounding box center [461, 406] width 155 height 61
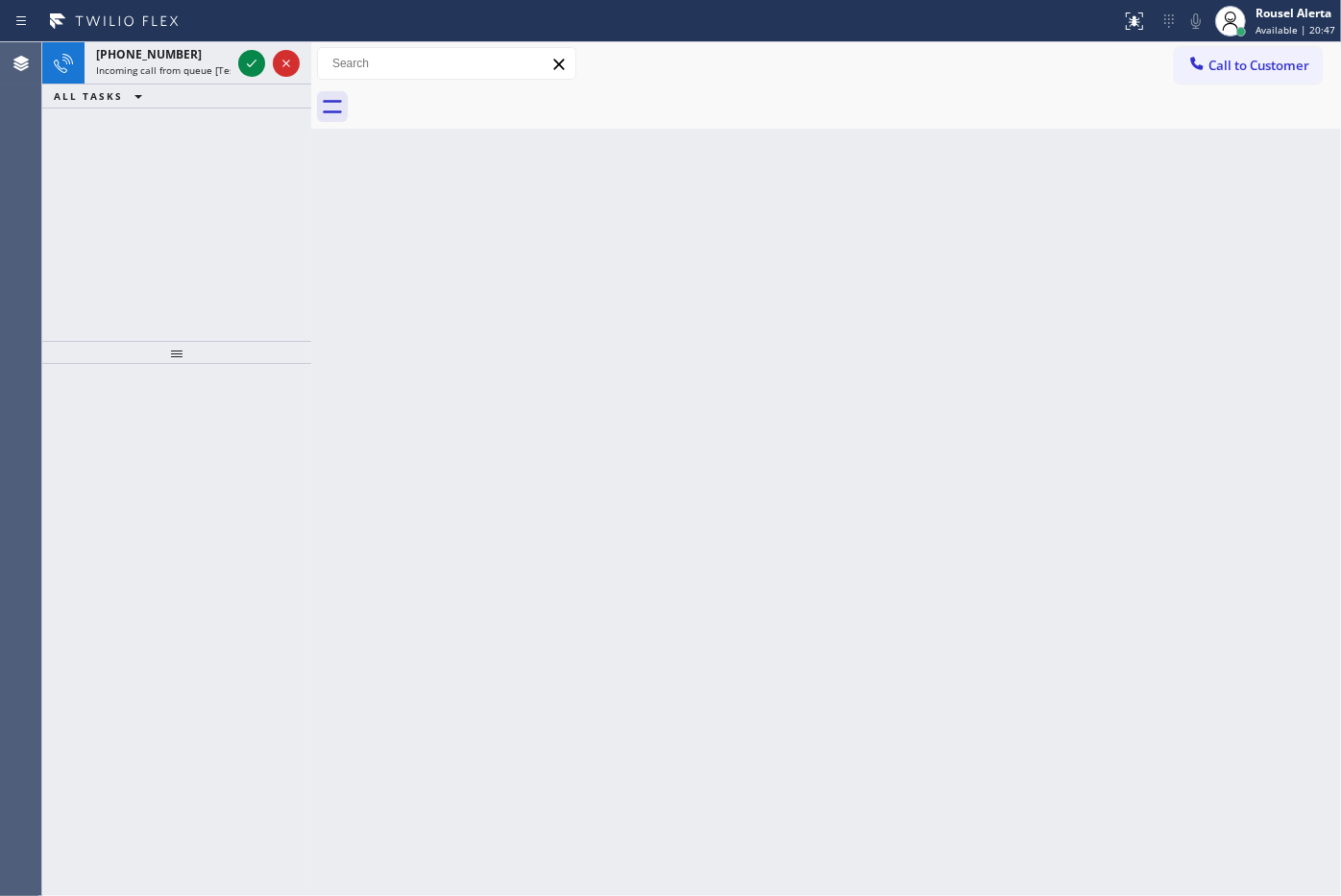
click at [1010, 135] on div "Back to Dashboard Change Sender ID Customers Technicians Select a contact Outbo…" at bounding box center [826, 469] width 1030 height 853
click at [218, 59] on div "+16127901606" at bounding box center [163, 54] width 135 height 16
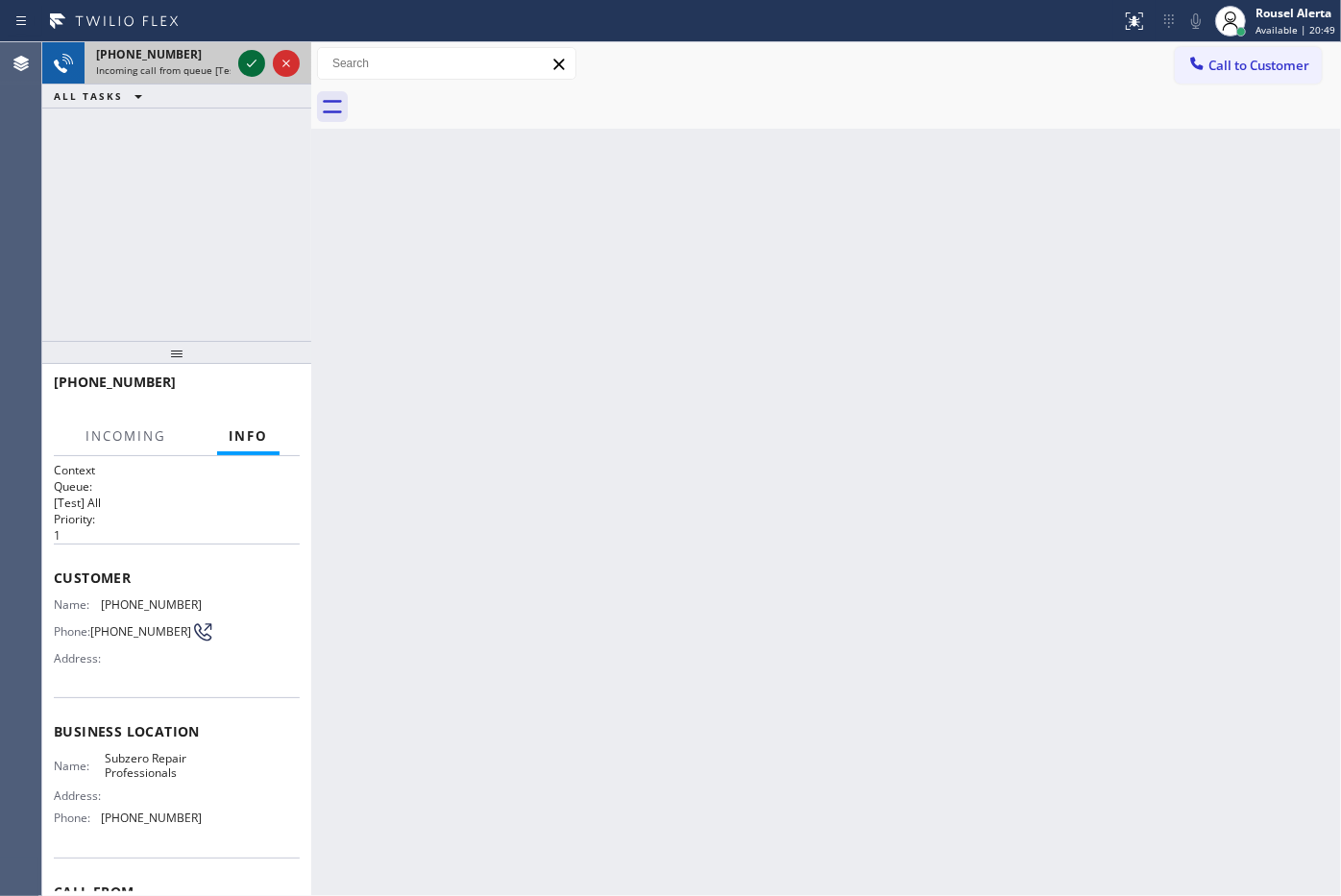
click at [246, 70] on icon at bounding box center [252, 64] width 23 height 23
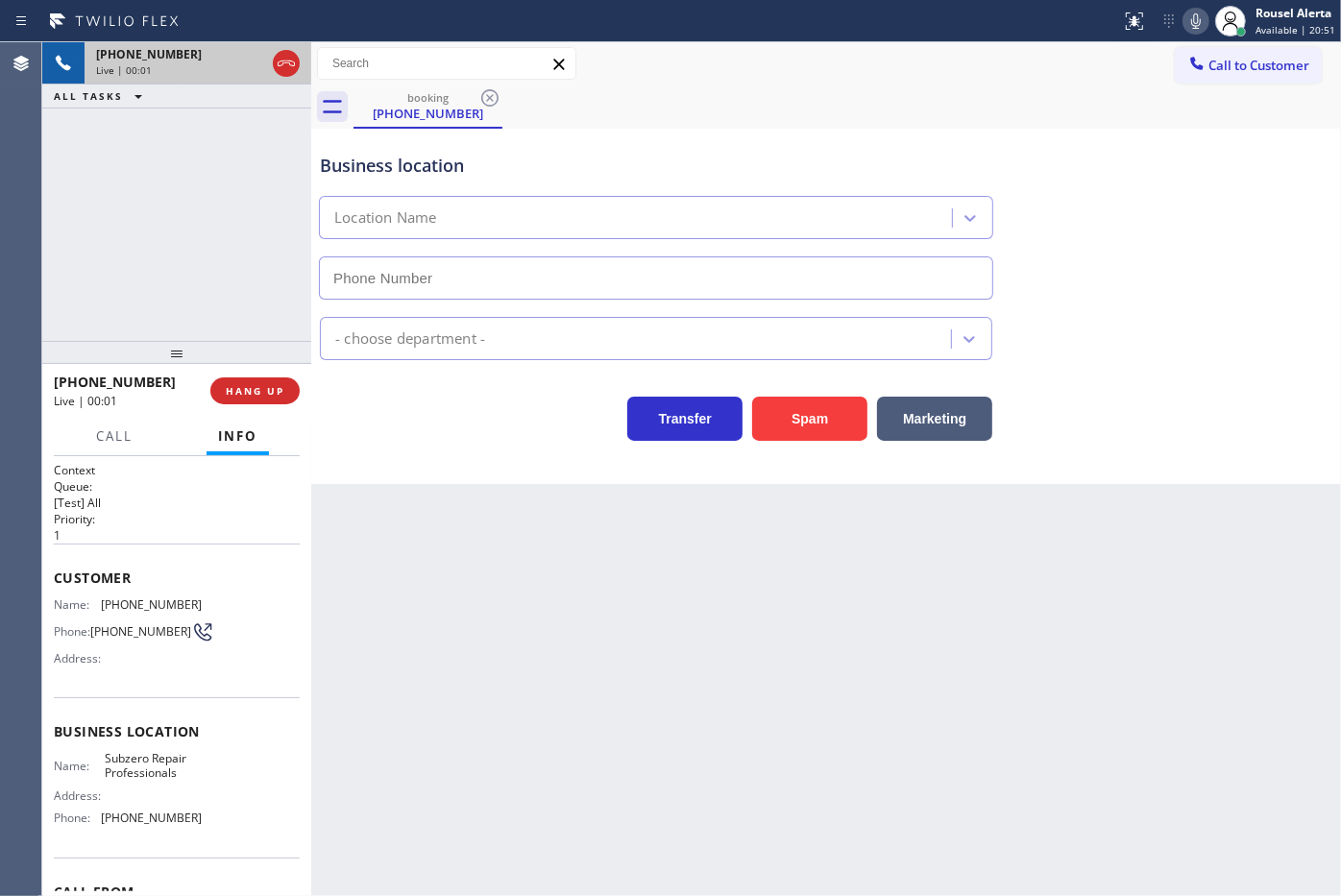
type input "(602) 691-7988"
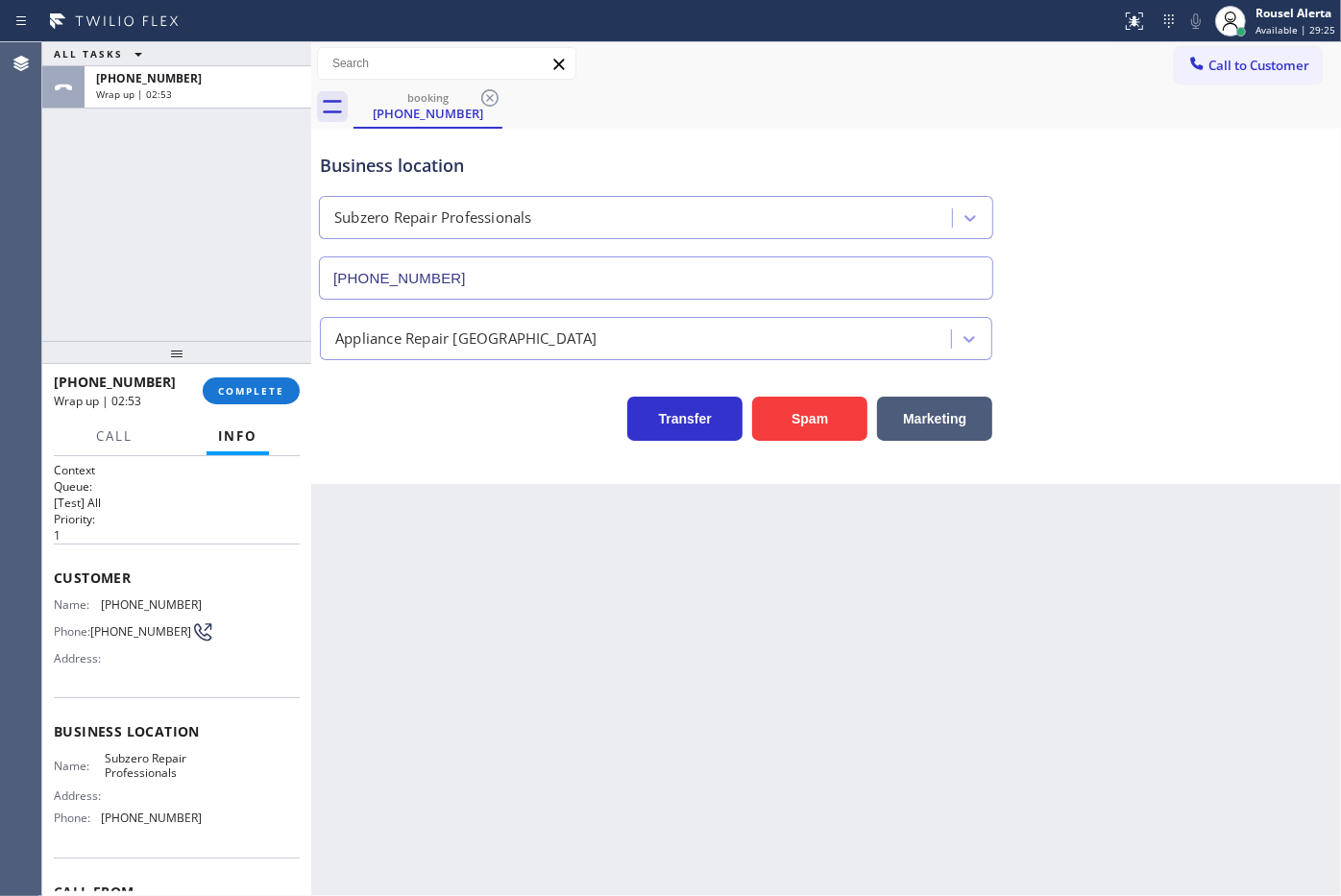
click at [236, 376] on div "+16127901606 Wrap up | 02:53 COMPLETE" at bounding box center [177, 391] width 246 height 50
click at [236, 403] on button "COMPLETE" at bounding box center [251, 391] width 97 height 27
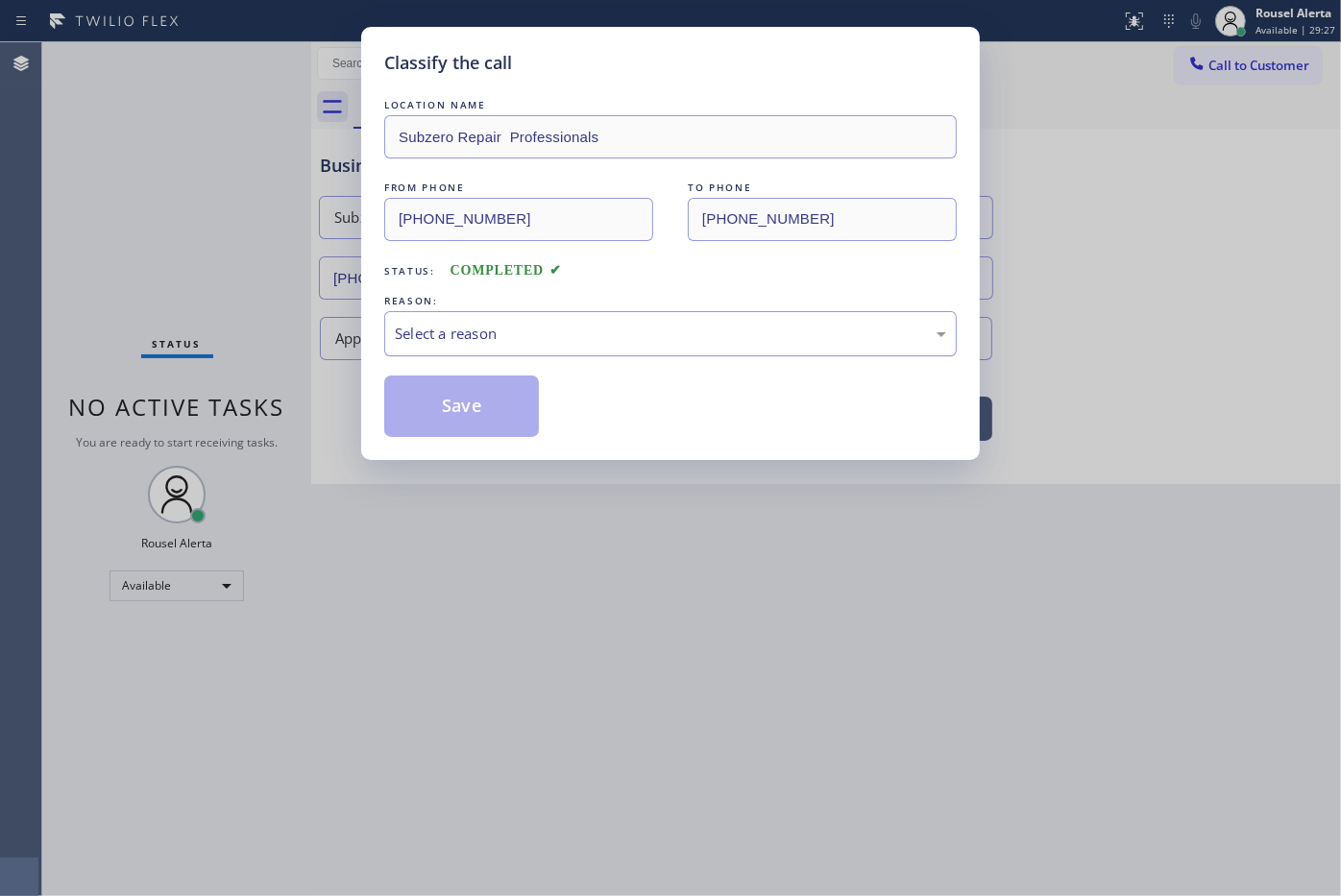
click at [418, 338] on div "Select a reason" at bounding box center [670, 333] width 551 height 22
click at [435, 399] on button "Save" at bounding box center [461, 406] width 155 height 61
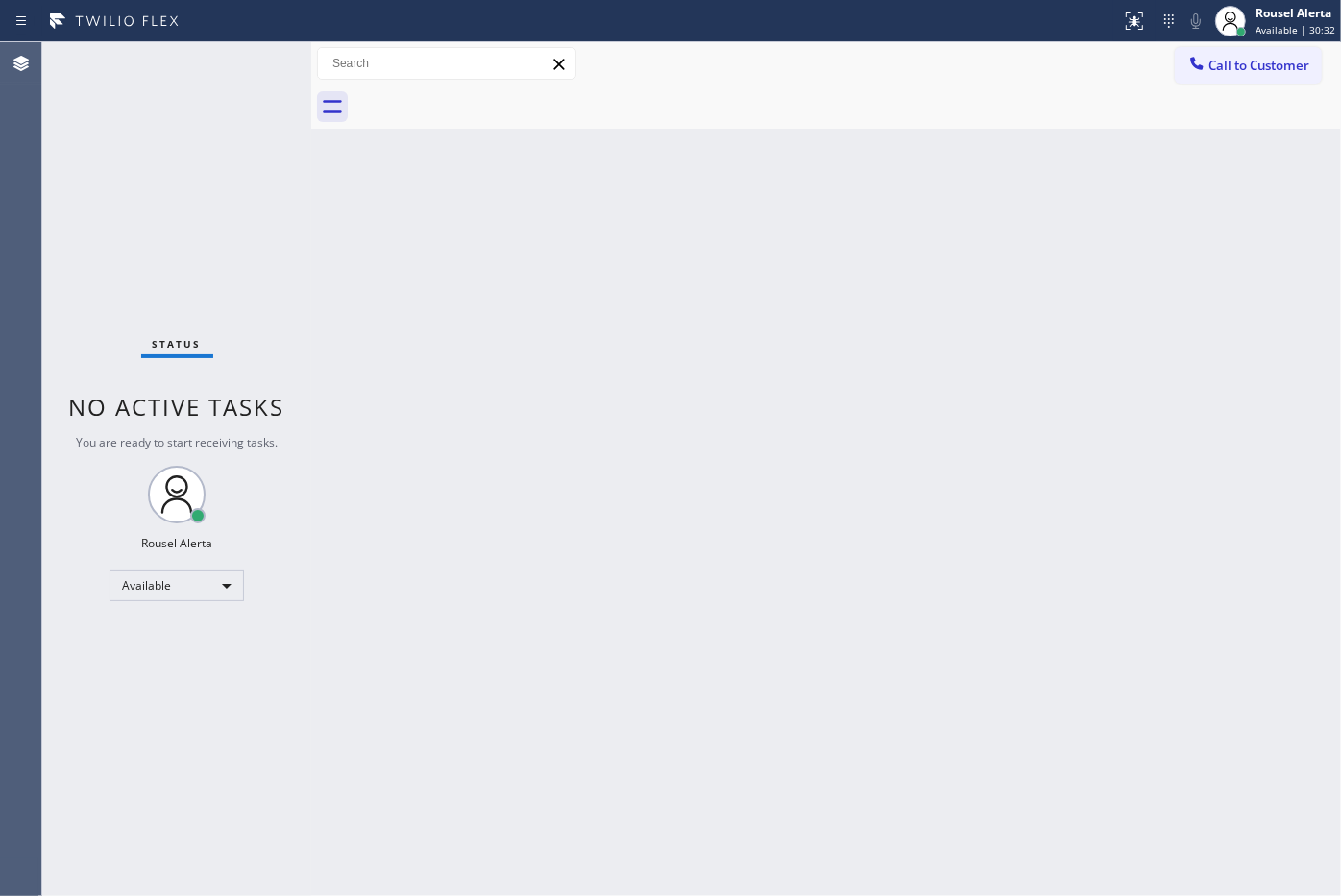
drag, startPoint x: 354, startPoint y: 381, endPoint x: 298, endPoint y: 184, distance: 204.8
click at [357, 376] on div "Back to Dashboard Change Sender ID Customers Technicians Select a contact Outbo…" at bounding box center [826, 469] width 1030 height 853
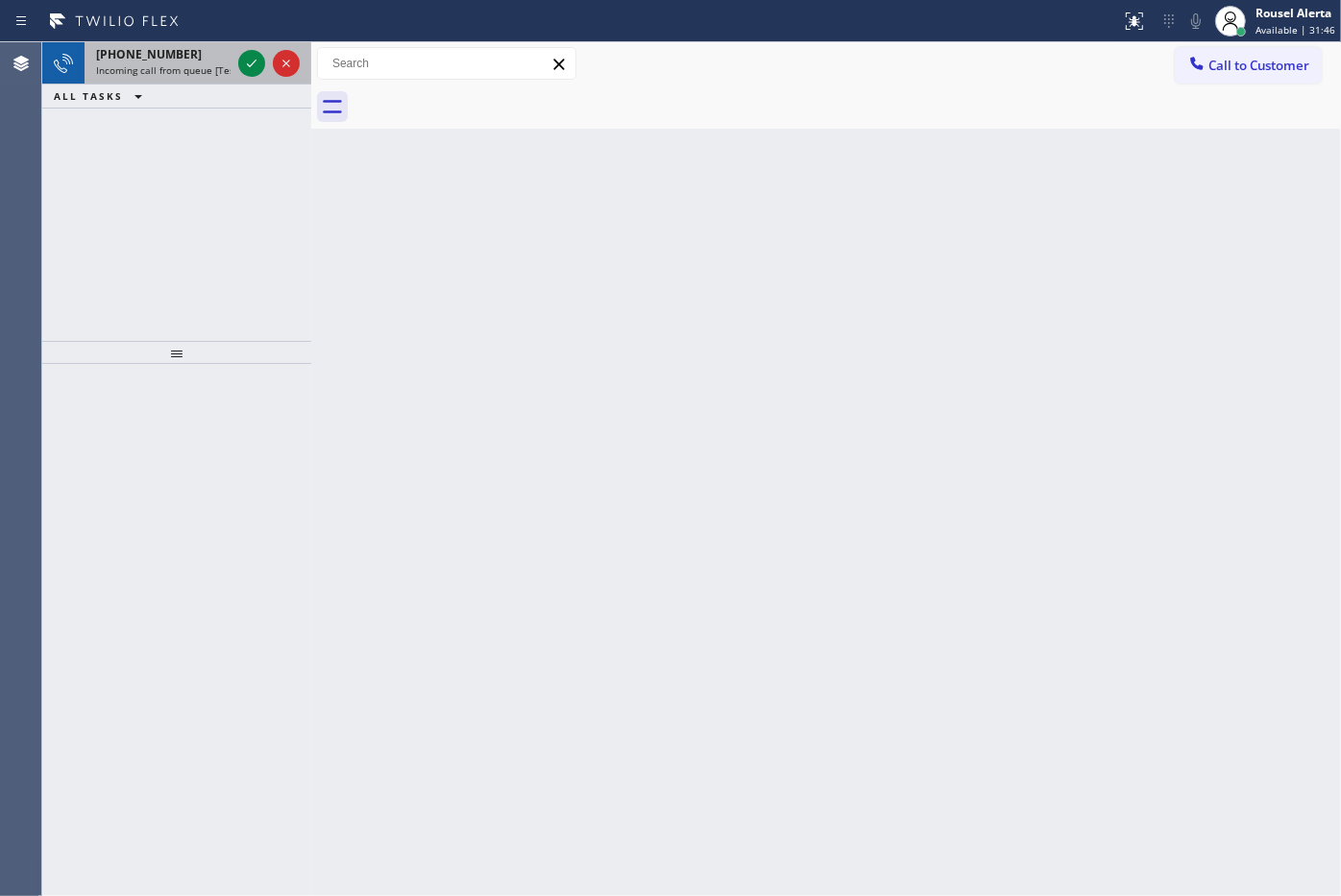
click at [166, 54] on span "+17205199469" at bounding box center [148, 54] width 106 height 16
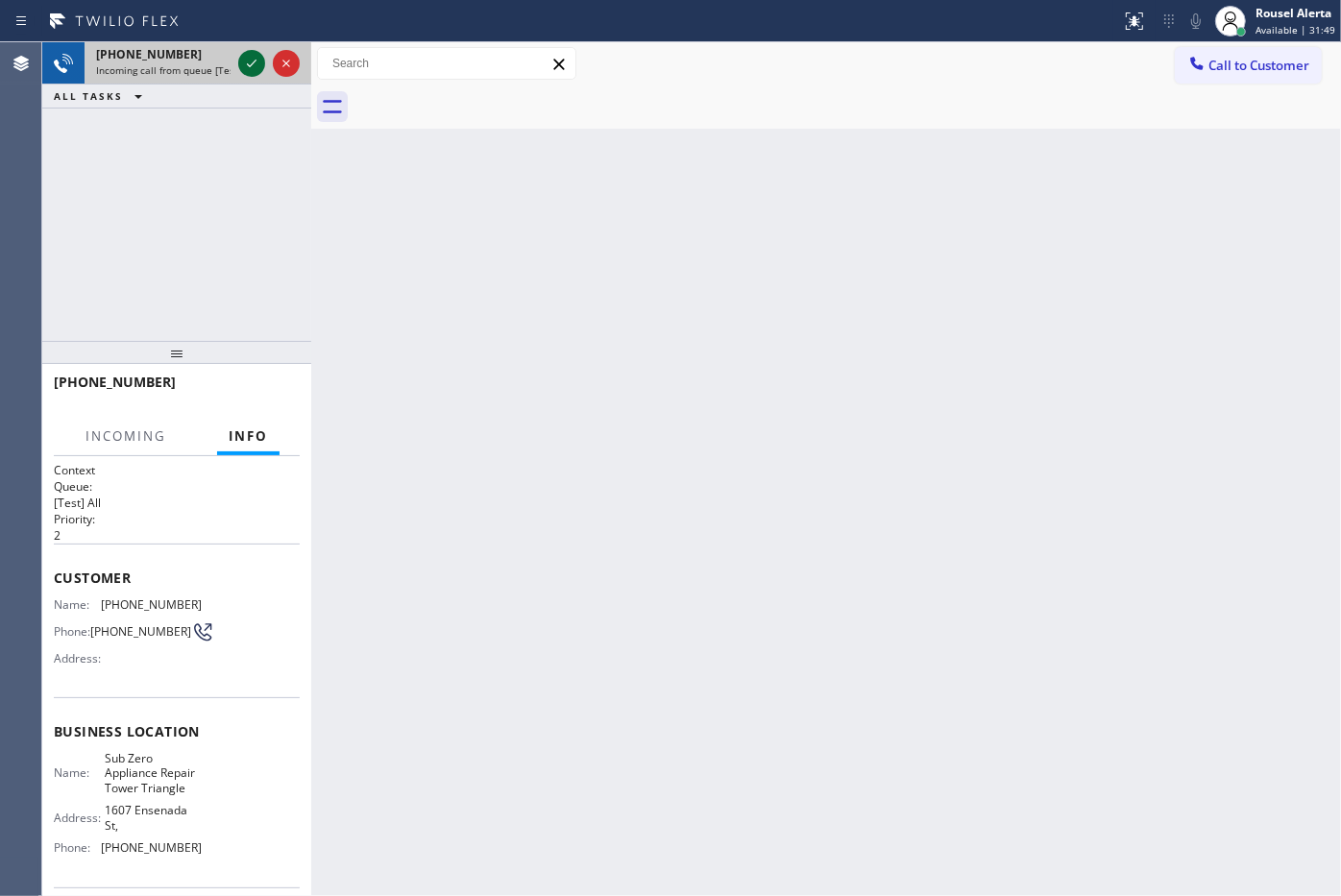
click at [247, 65] on icon at bounding box center [252, 64] width 23 height 23
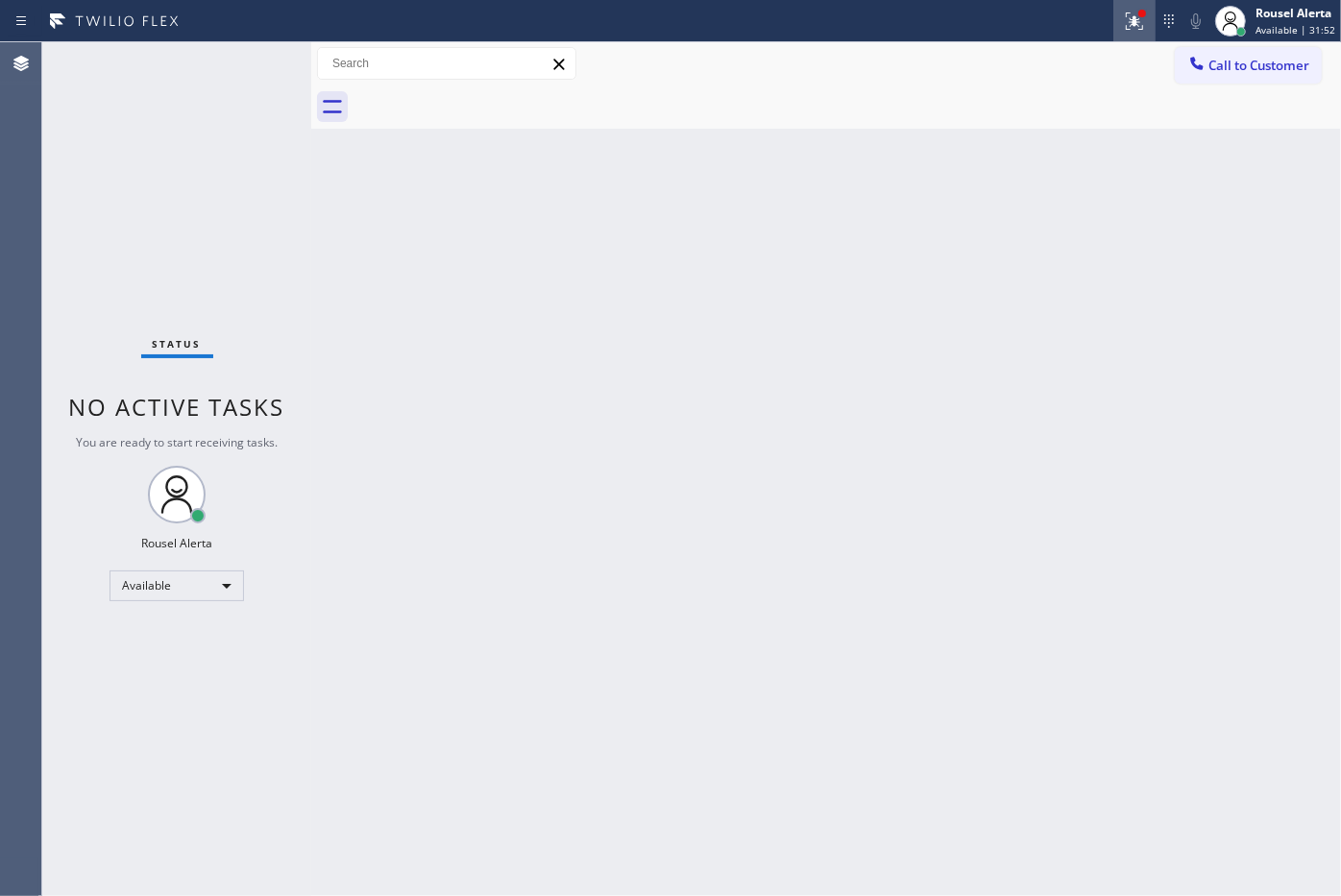
click at [1122, 30] on div at bounding box center [1135, 21] width 43 height 23
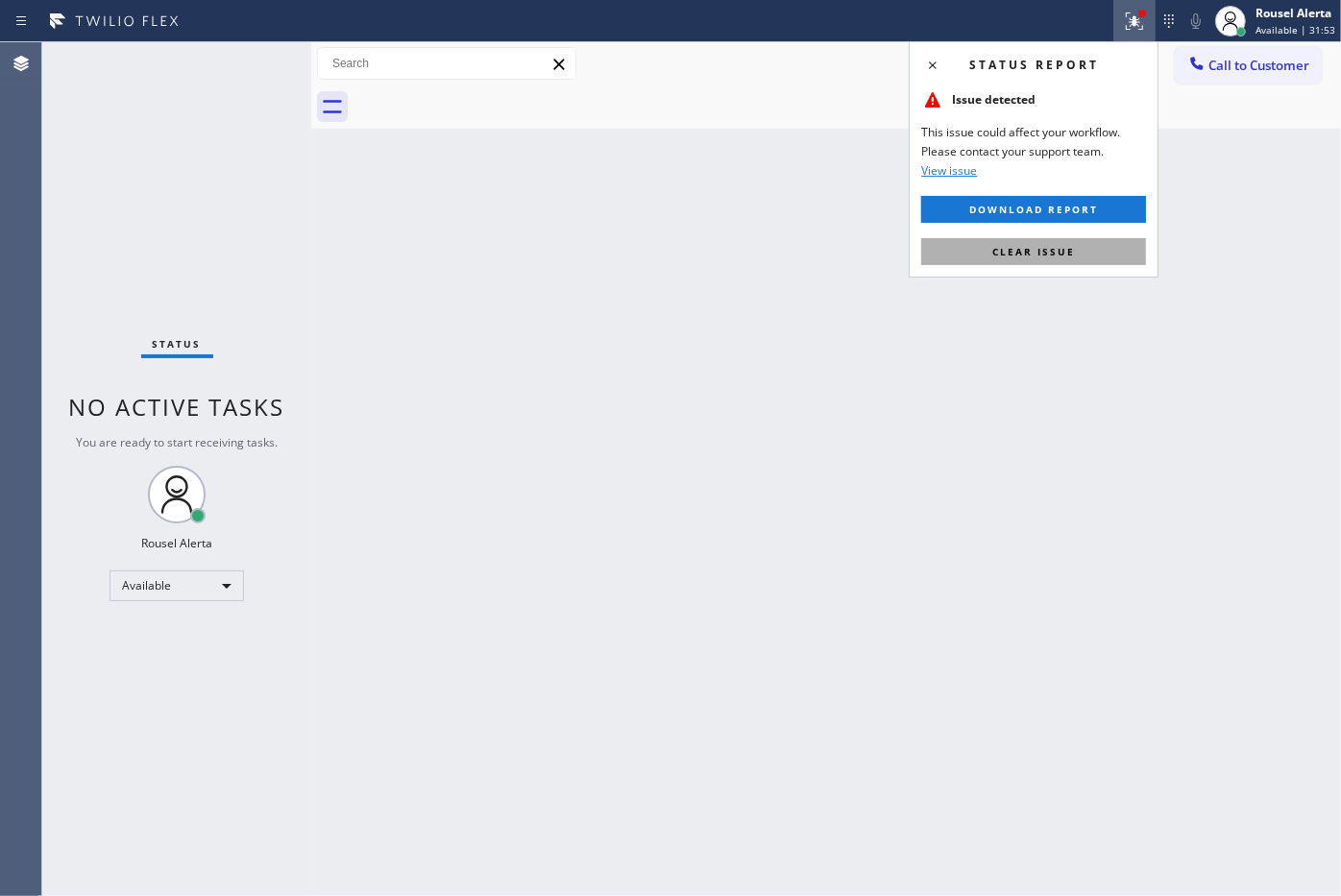
click at [1059, 257] on span "Clear issue" at bounding box center [1033, 252] width 82 height 14
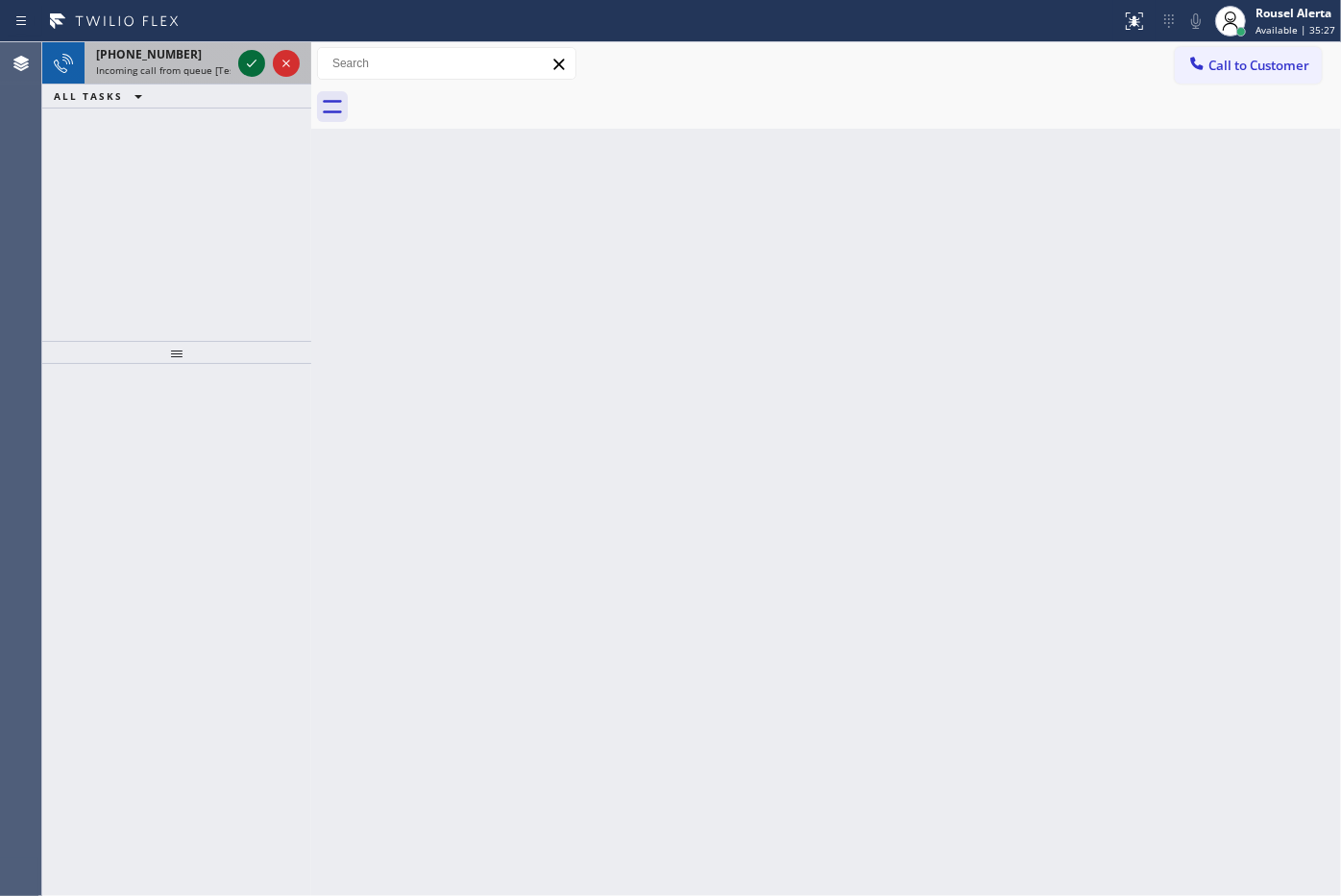
click at [238, 54] on div at bounding box center [252, 64] width 27 height 23
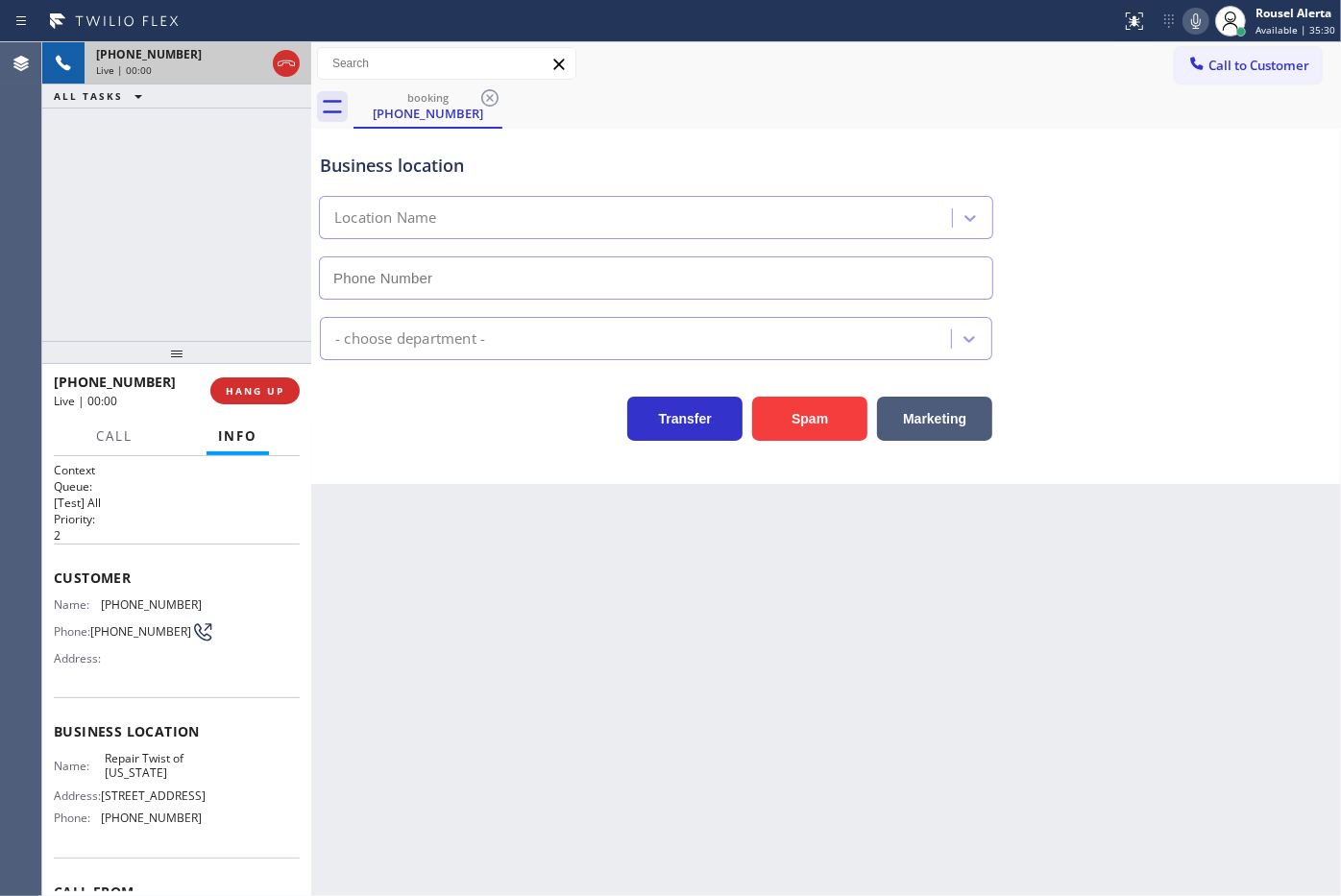
type input "(347) 284-6179"
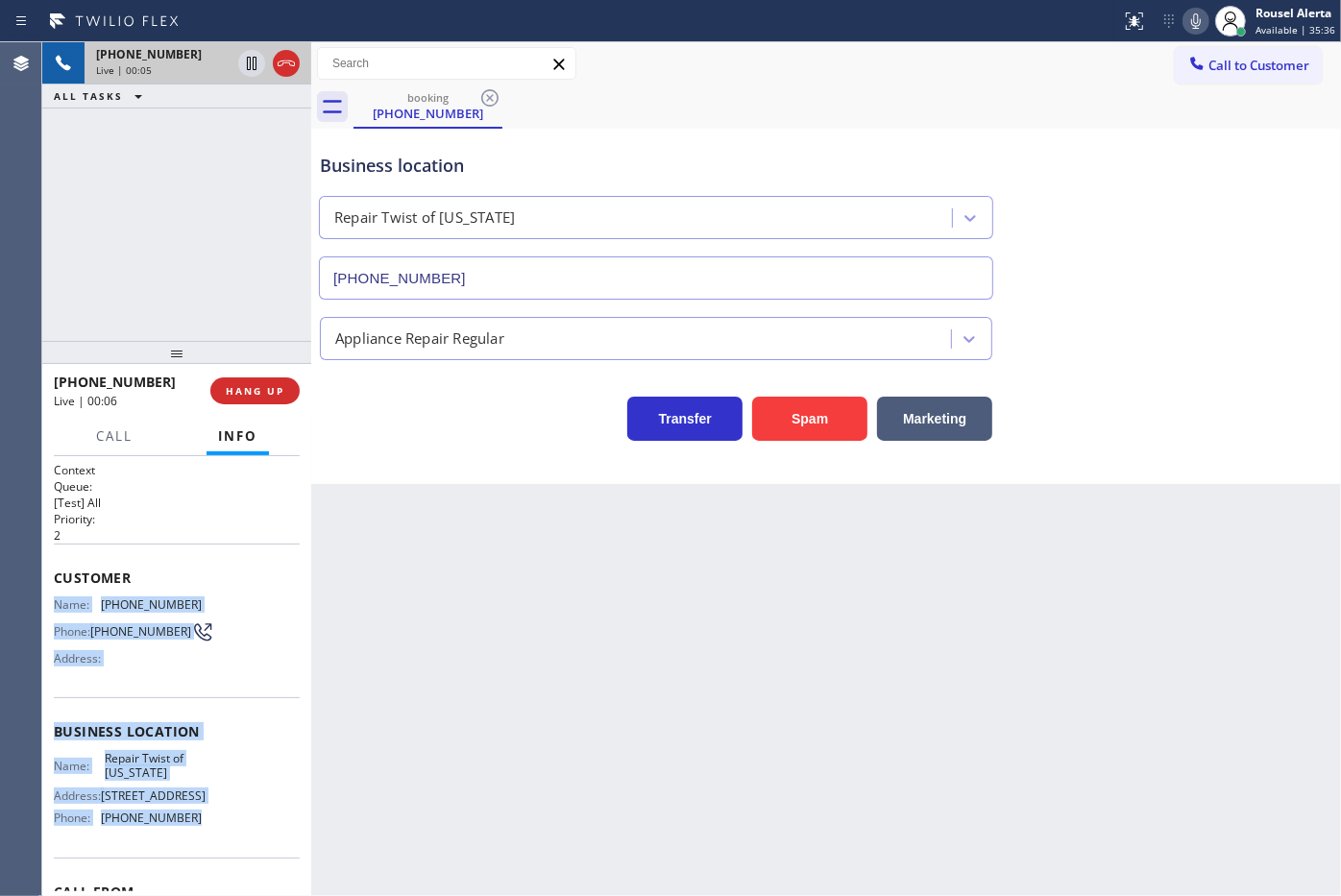
drag, startPoint x: 51, startPoint y: 605, endPoint x: 183, endPoint y: 861, distance: 288.0
click at [183, 861] on div "Context Queue: [Test] All Priority: 2 Customer Name: (347) 551-7993 Phone: (347…" at bounding box center [177, 676] width 269 height 441
copy div "Name: (347) 551-7993 Phone: (347) 551-7993 Address: Business location Name: Rep…"
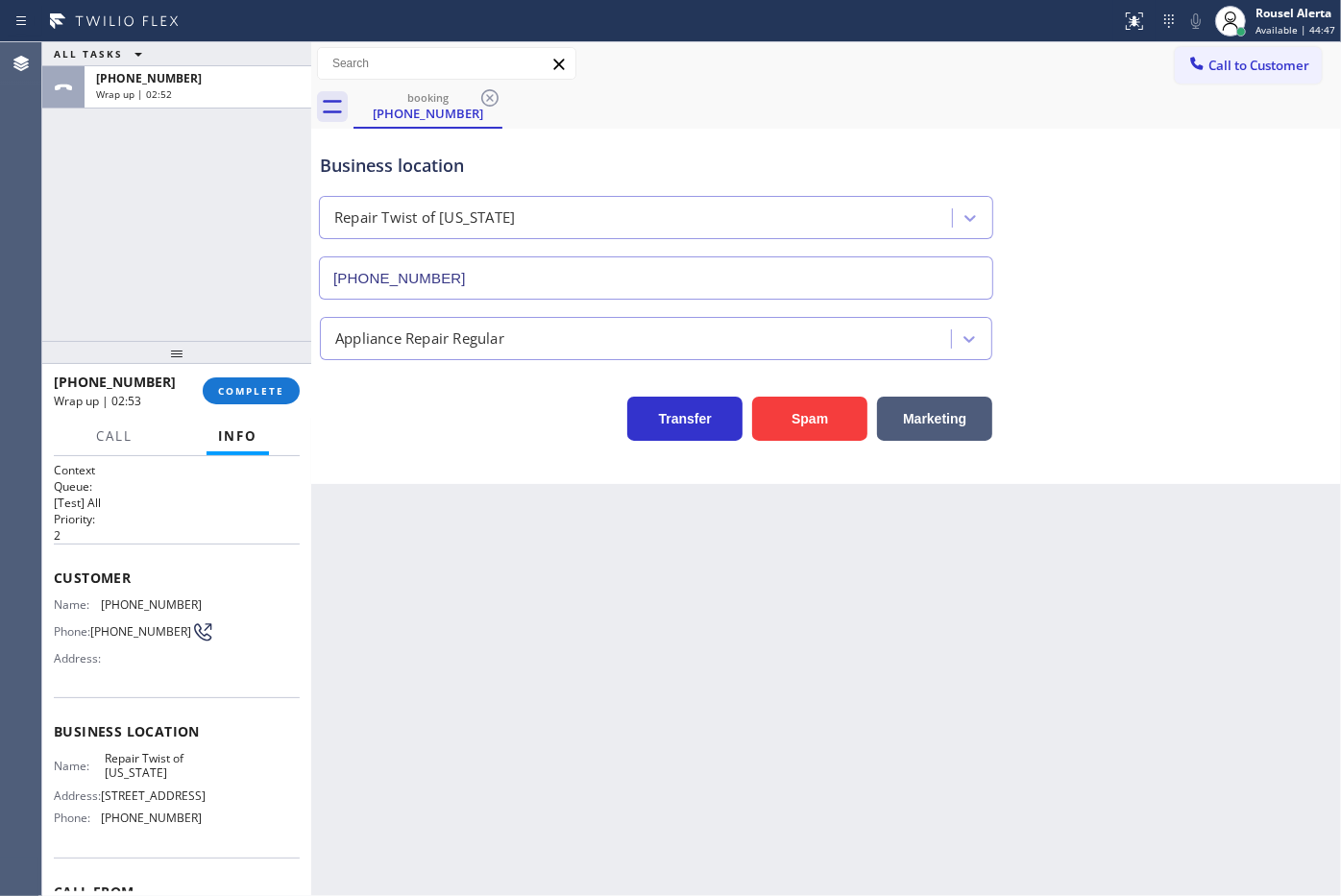
click at [514, 607] on div "Back to Dashboard Change Sender ID Customers Technicians Select a contact Outbo…" at bounding box center [826, 469] width 1030 height 853
click at [263, 394] on span "COMPLETE" at bounding box center [251, 390] width 66 height 14
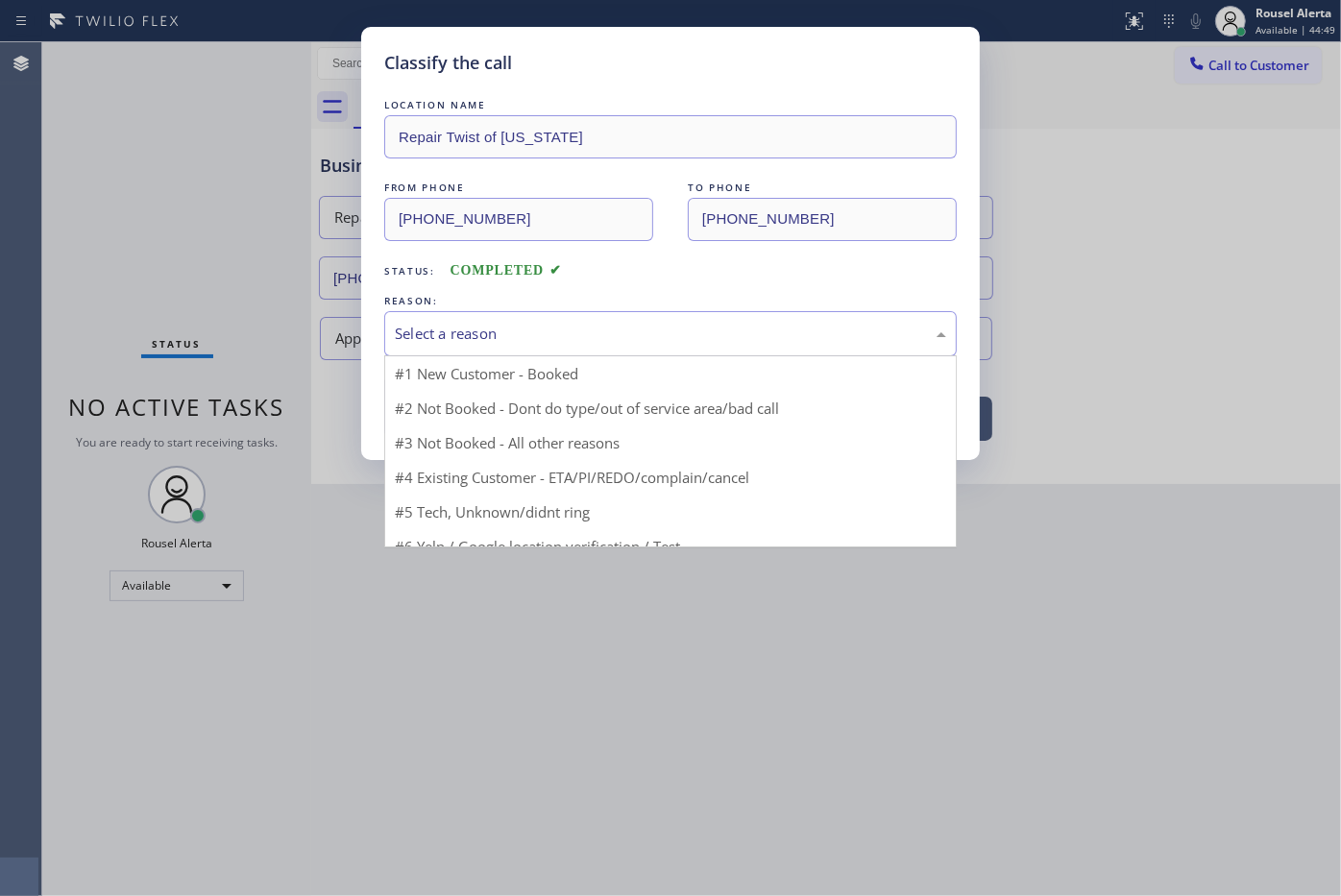
click at [619, 349] on div "Select a reason" at bounding box center [670, 333] width 573 height 46
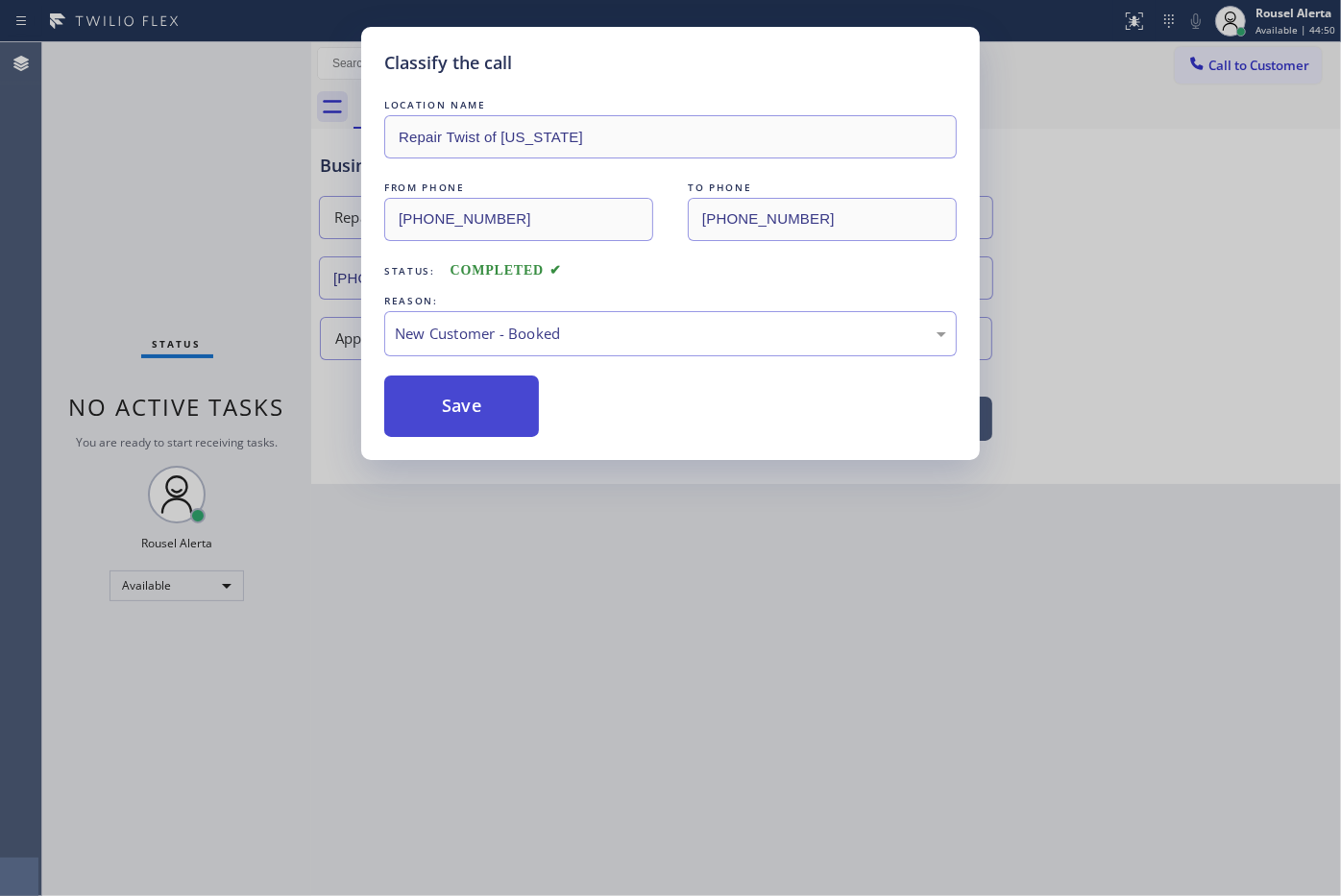
click at [472, 404] on button "Save" at bounding box center [461, 406] width 155 height 61
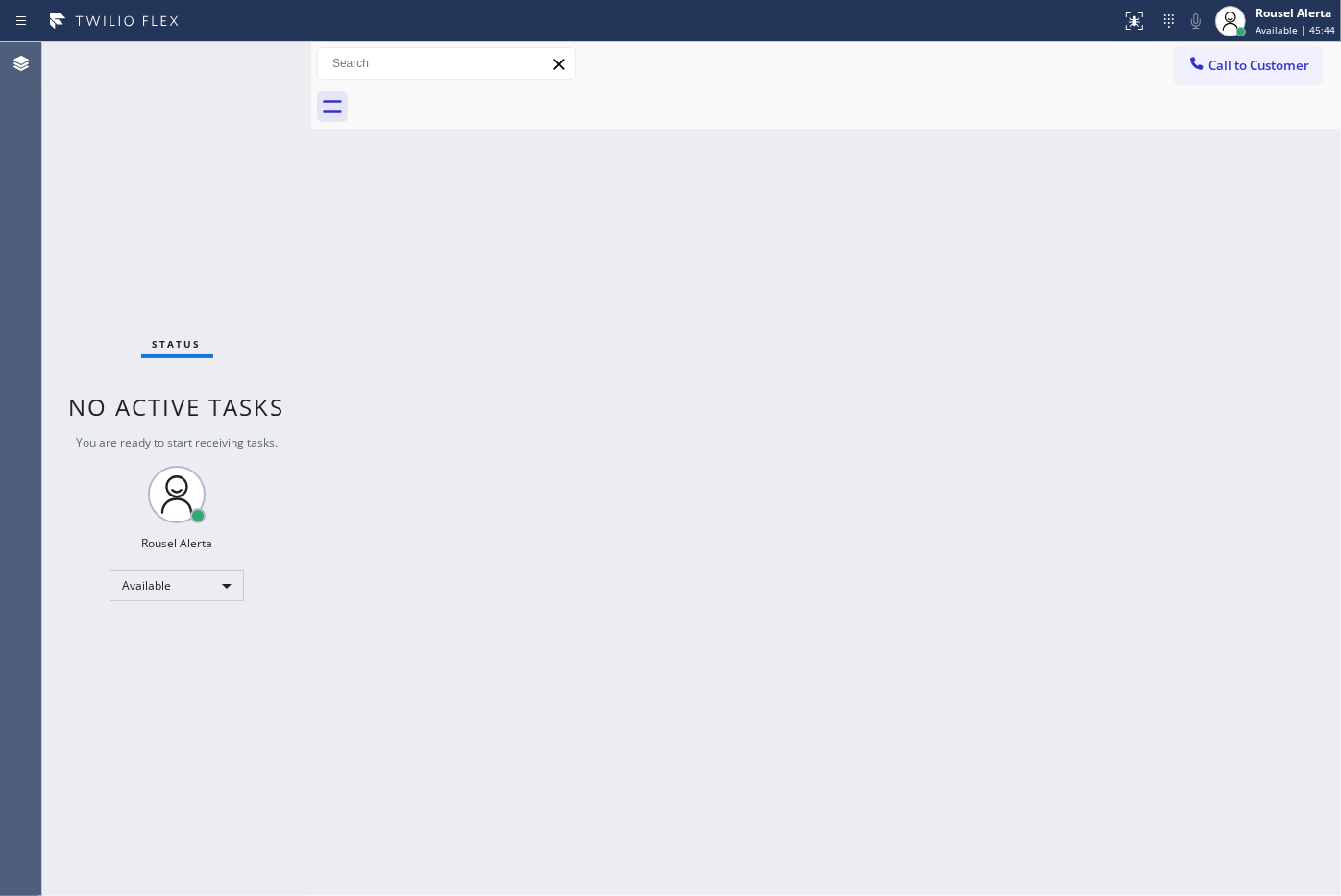
click at [563, 437] on div "Back to Dashboard Change Sender ID Customers Technicians Select a contact Outbo…" at bounding box center [826, 469] width 1030 height 853
click at [243, 69] on div "Status No active tasks You are ready to start receiving tasks. Rousel Alerta Av…" at bounding box center [177, 469] width 269 height 853
click at [267, 160] on div "Status No active tasks You are ready to start receiving tasks. Rousel Alerta Av…" at bounding box center [177, 469] width 269 height 853
click at [227, 103] on div "Status No active tasks You are ready to start receiving tasks. Rousel Alerta Av…" at bounding box center [177, 469] width 269 height 853
click at [237, 68] on div "Status No active tasks You are ready to start receiving tasks. Rousel Alerta Av…" at bounding box center [177, 469] width 269 height 853
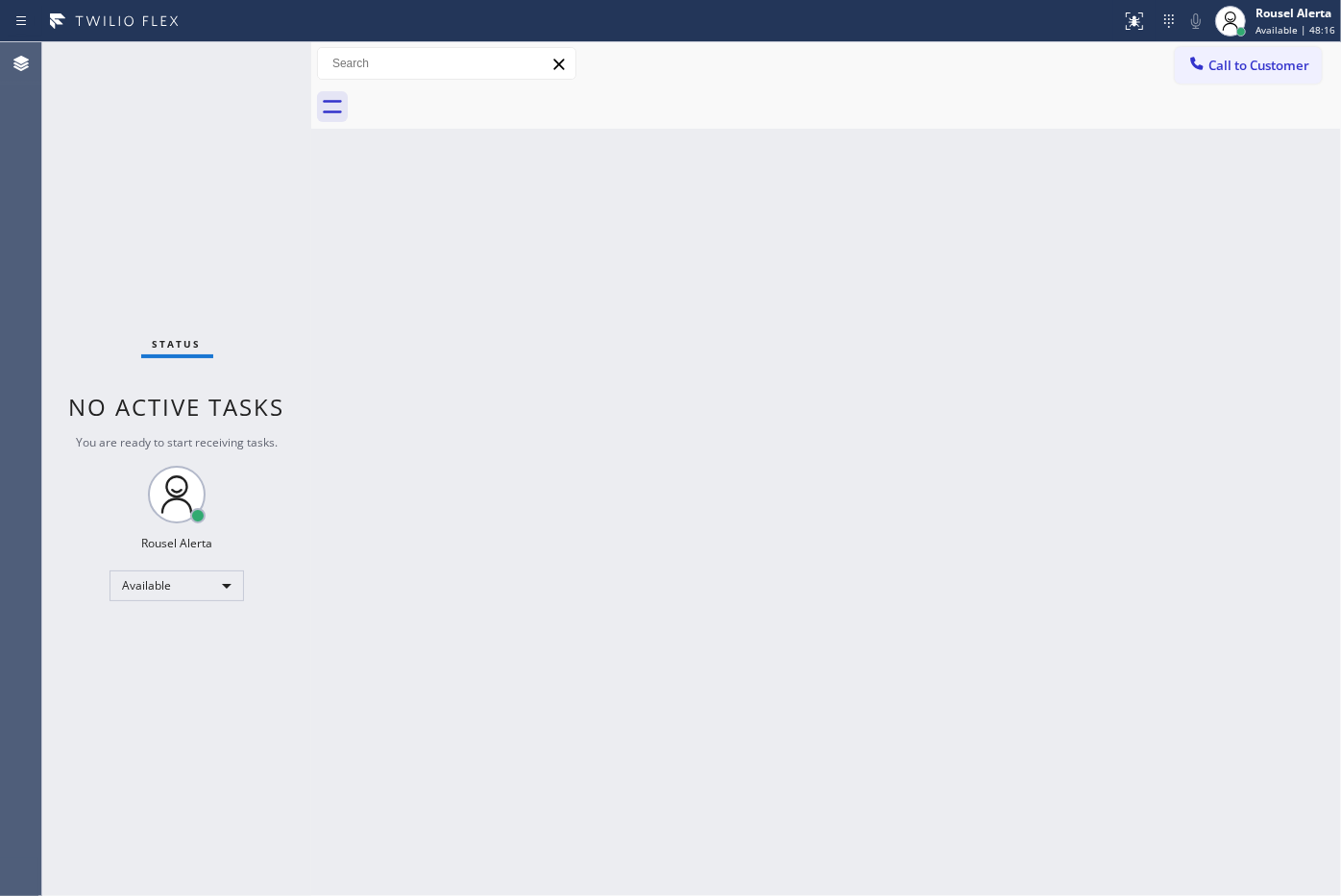
click at [229, 92] on div "Status No active tasks You are ready to start receiving tasks. Rousel Alerta Av…" at bounding box center [177, 469] width 269 height 853
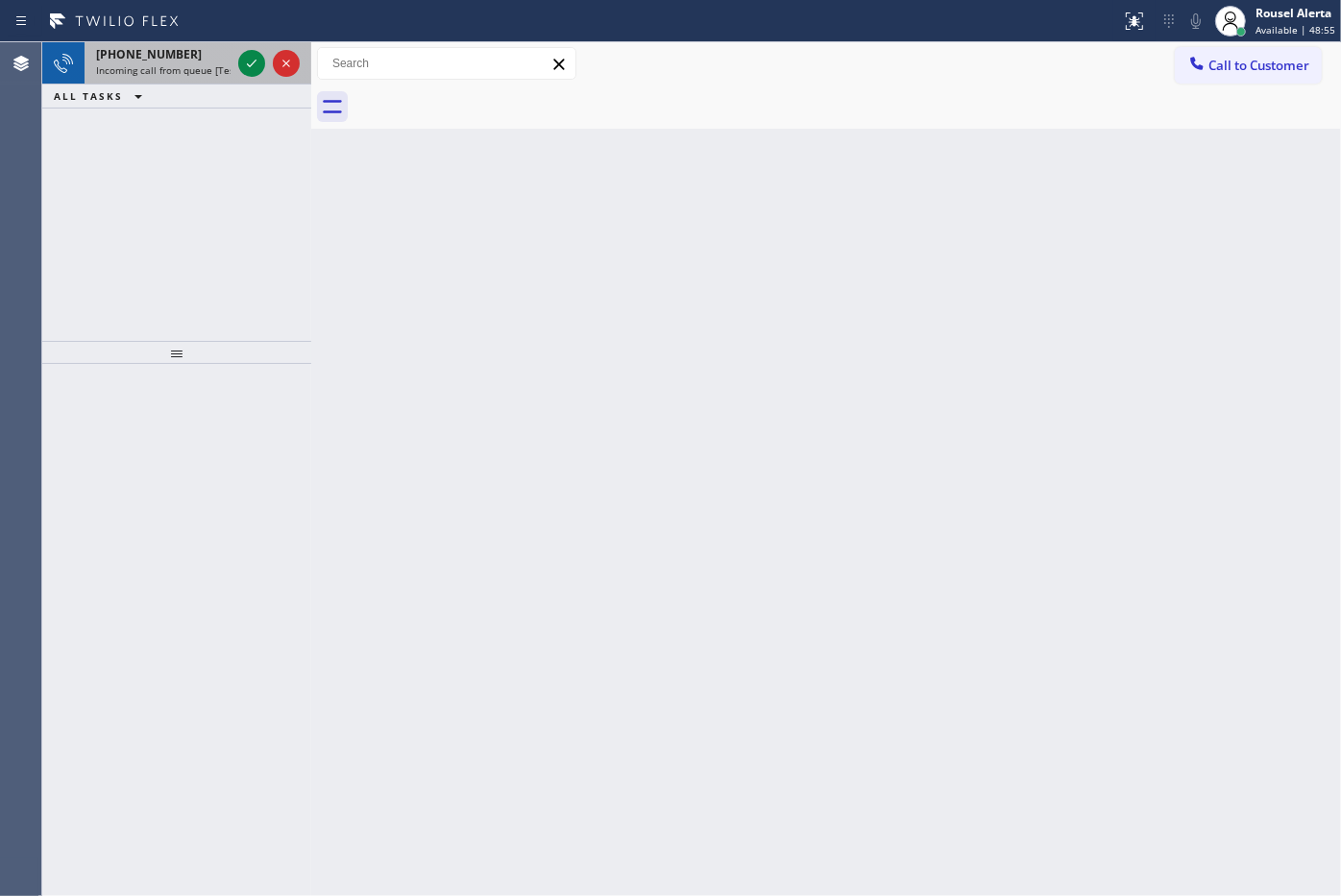
click at [185, 54] on div "+17202989003" at bounding box center [163, 54] width 135 height 16
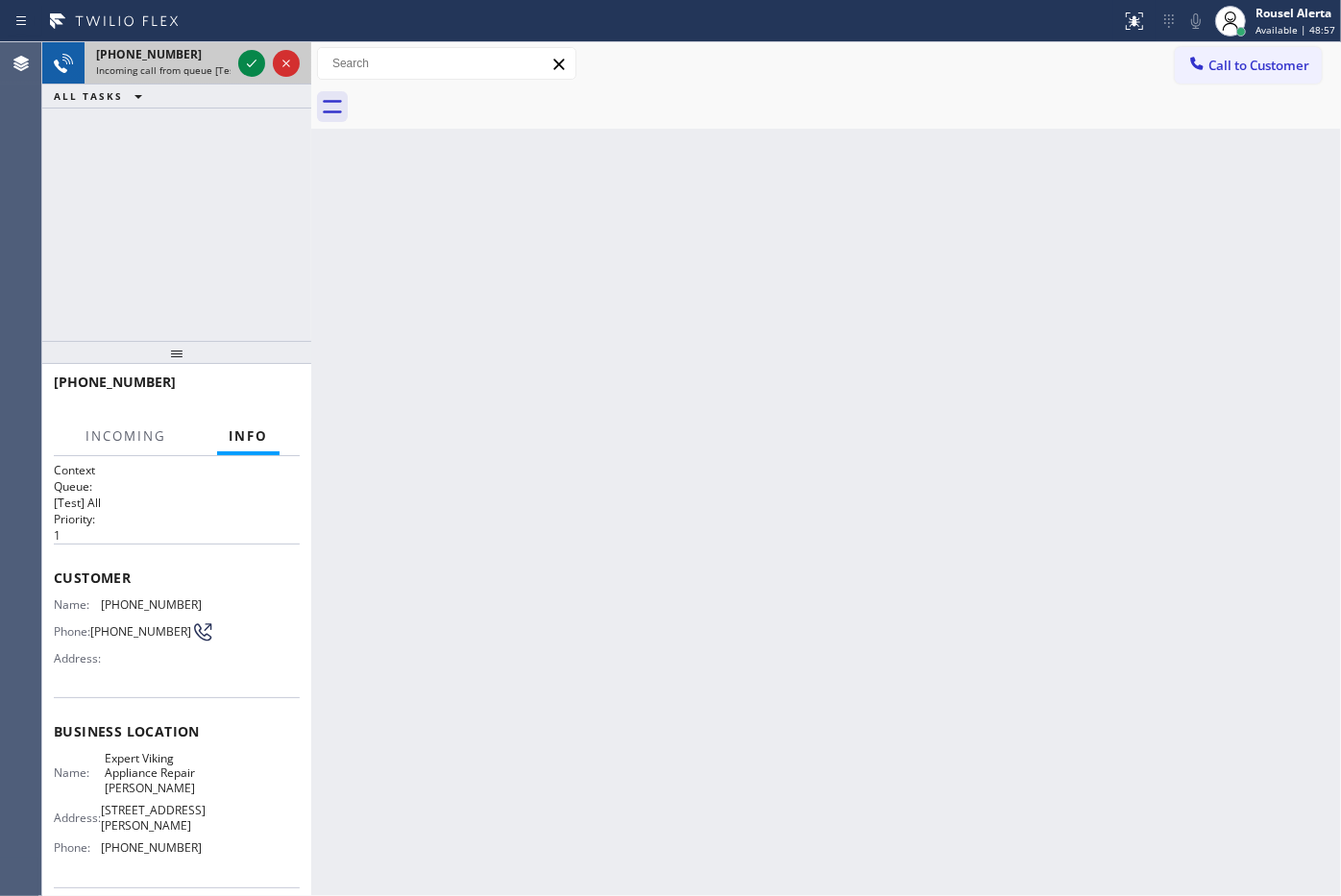
click at [185, 54] on div "+17202989003" at bounding box center [163, 54] width 135 height 16
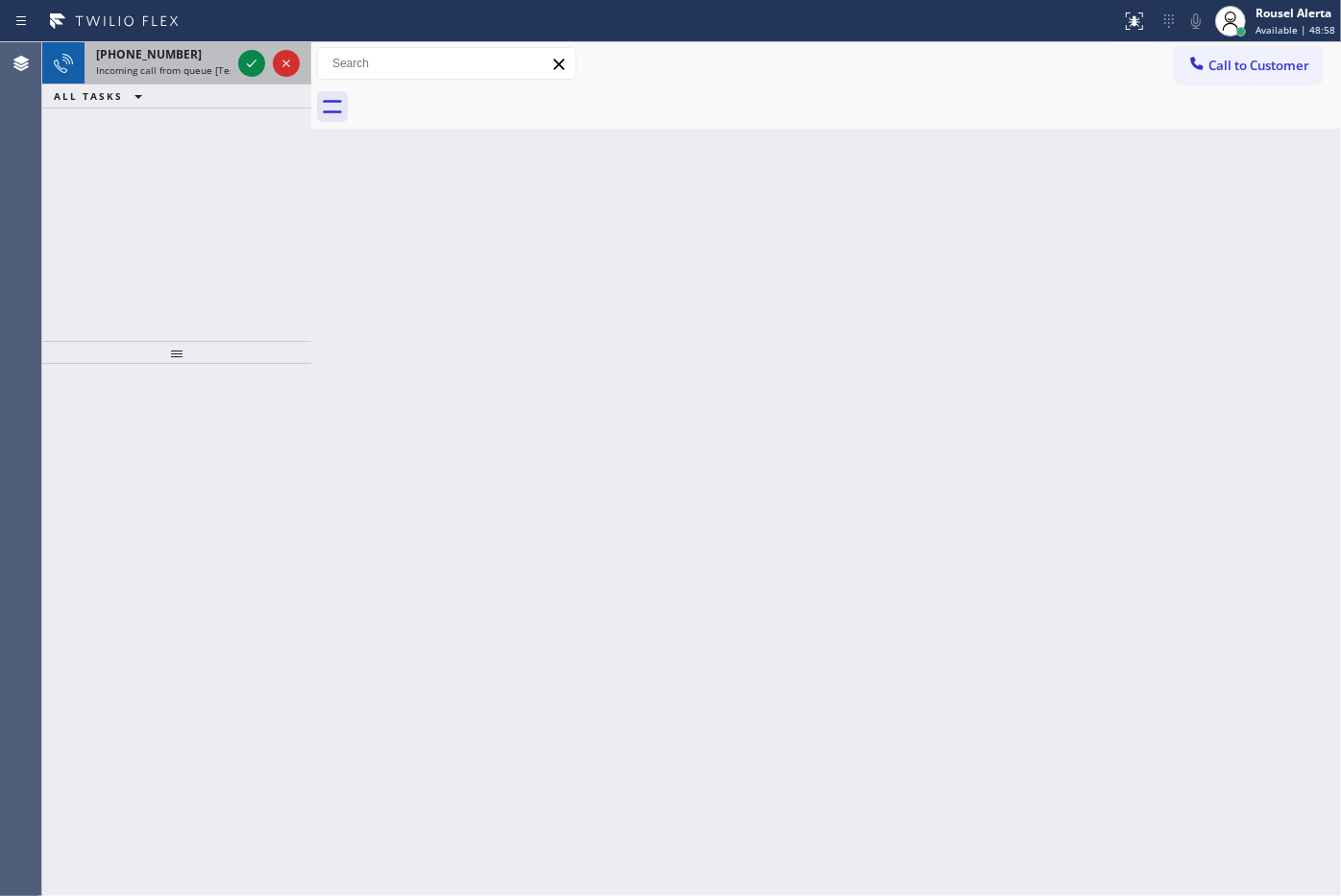
click at [203, 68] on span "Incoming call from queue [Test] All" at bounding box center [175, 70] width 160 height 14
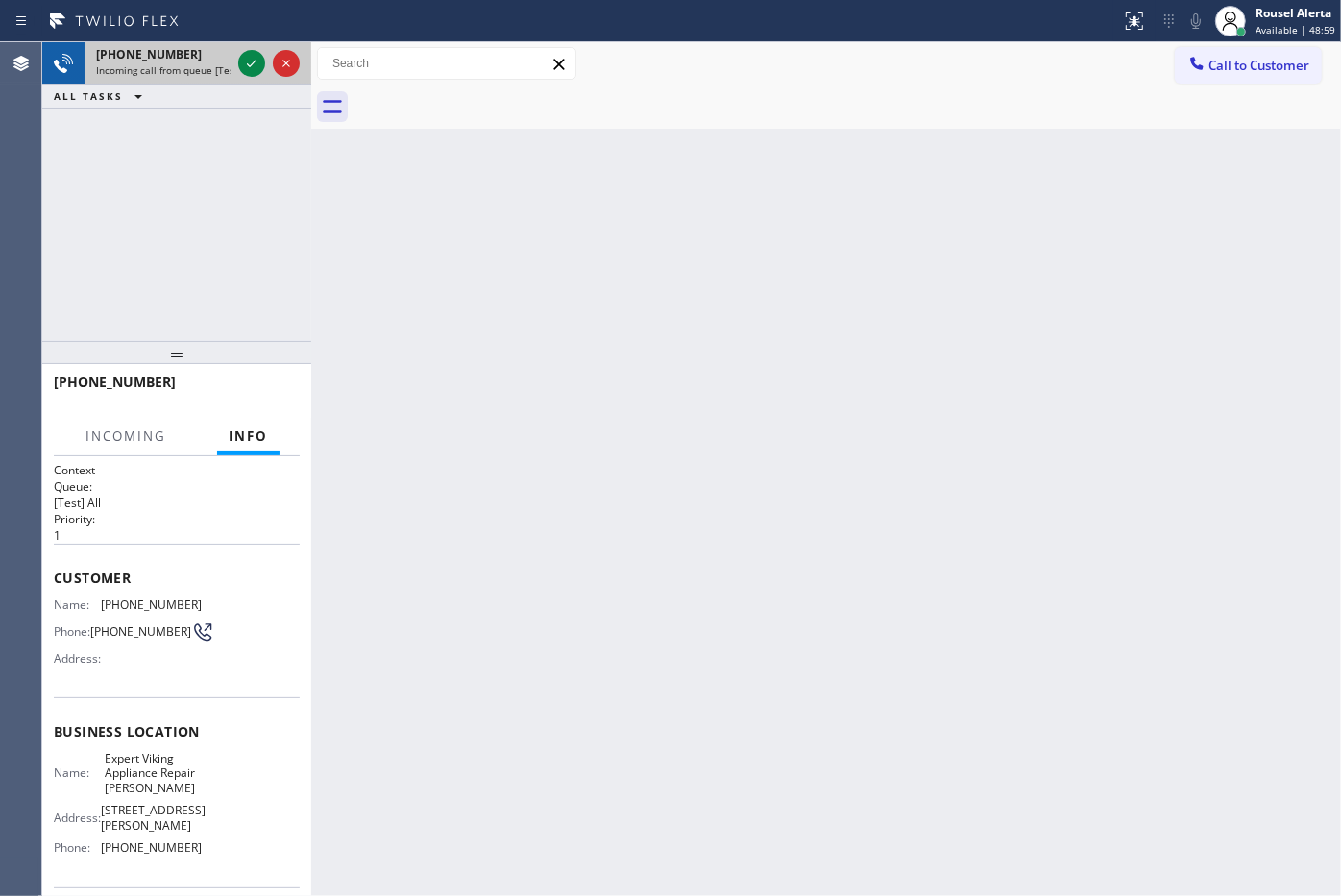
click at [203, 68] on span "Incoming call from queue [Test] All" at bounding box center [175, 70] width 160 height 14
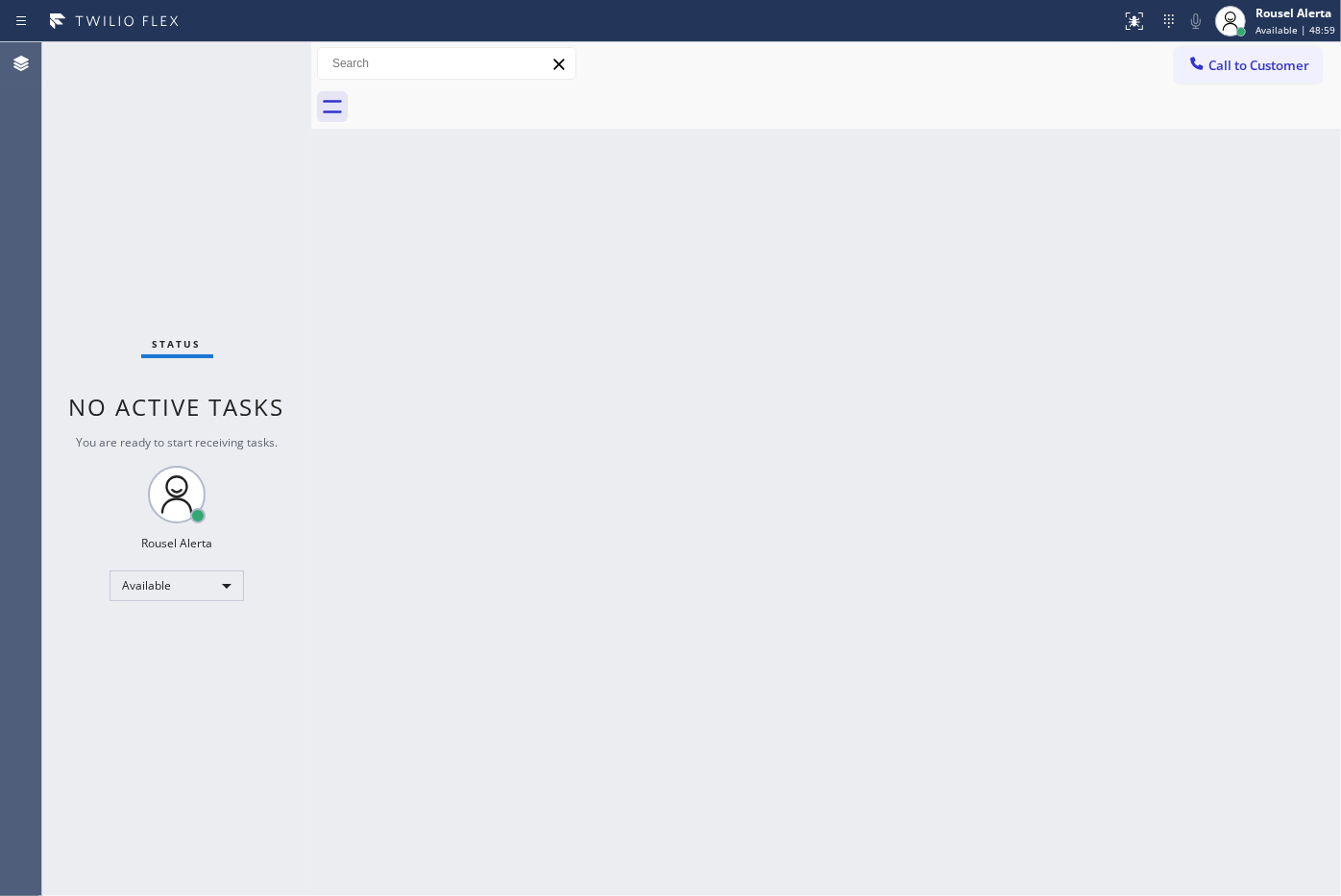
click at [203, 68] on div "Status No active tasks You are ready to start receiving tasks. Rousel Alerta Av…" at bounding box center [177, 469] width 269 height 853
click at [219, 48] on div "Status No active tasks You are ready to start receiving tasks. Rousel Alerta Av…" at bounding box center [177, 469] width 269 height 853
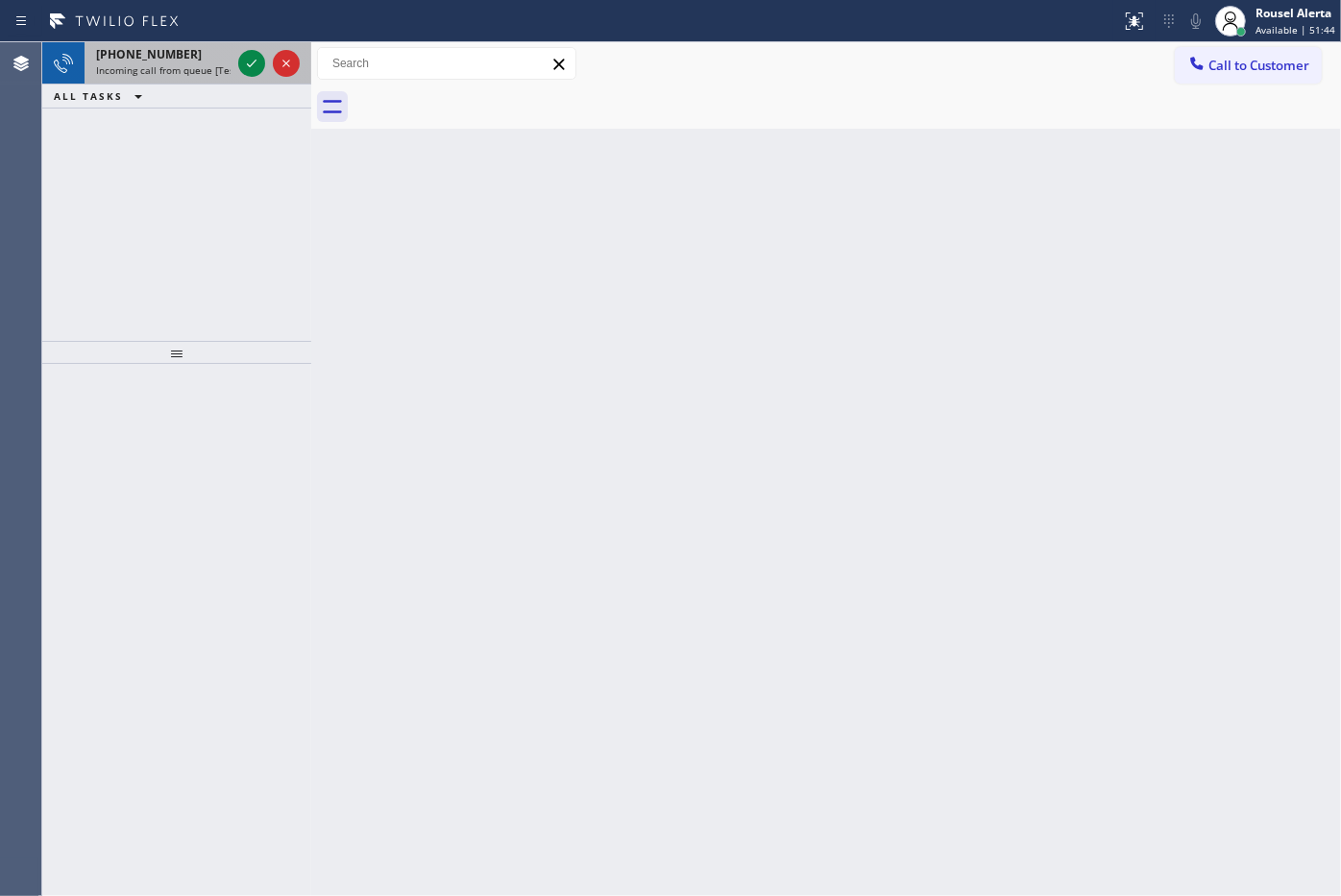
click at [204, 69] on span "Incoming call from queue [Test] All" at bounding box center [175, 70] width 160 height 14
click at [204, 68] on span "Incoming call from queue [Test] All" at bounding box center [175, 70] width 160 height 14
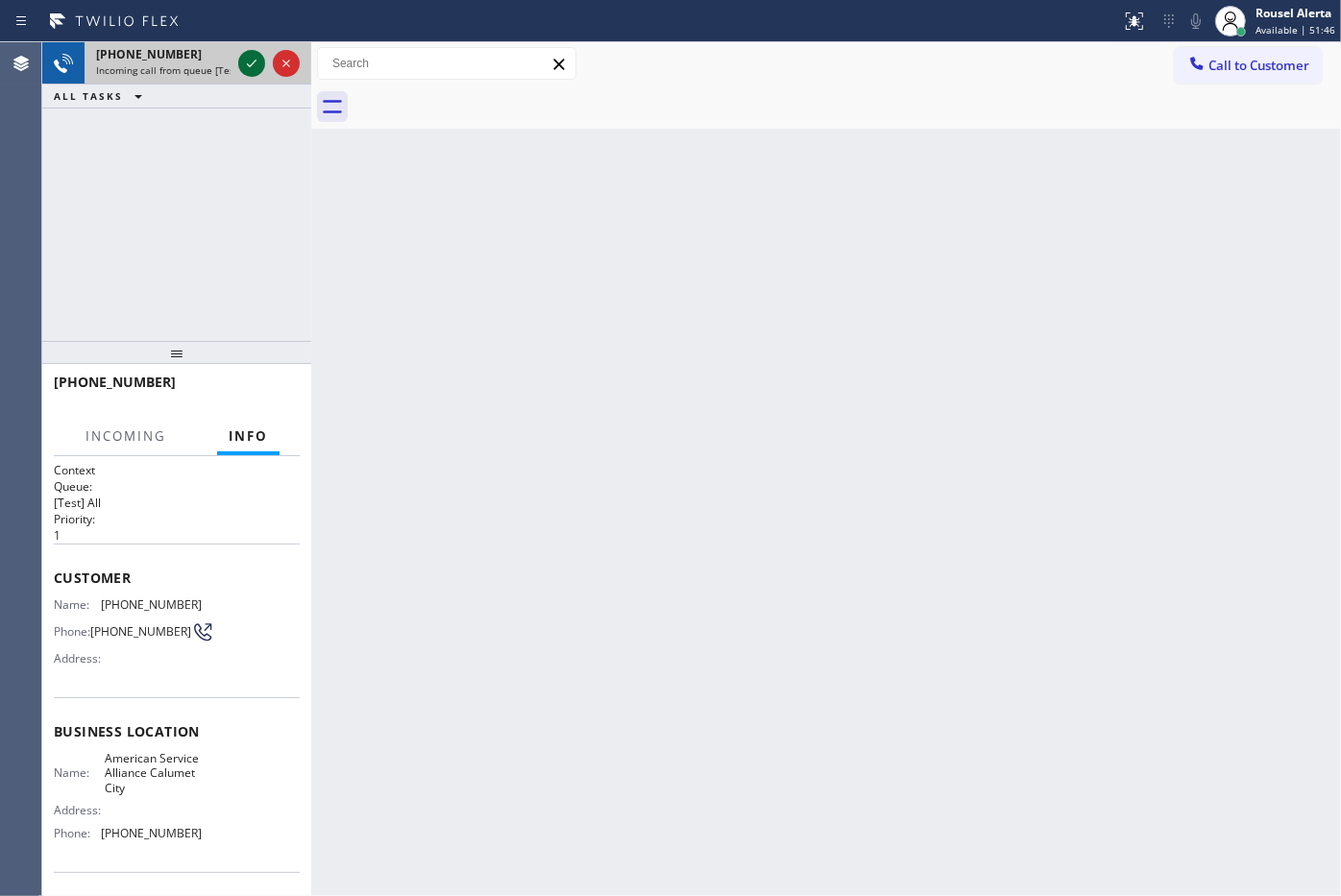
click at [251, 68] on icon at bounding box center [252, 64] width 23 height 23
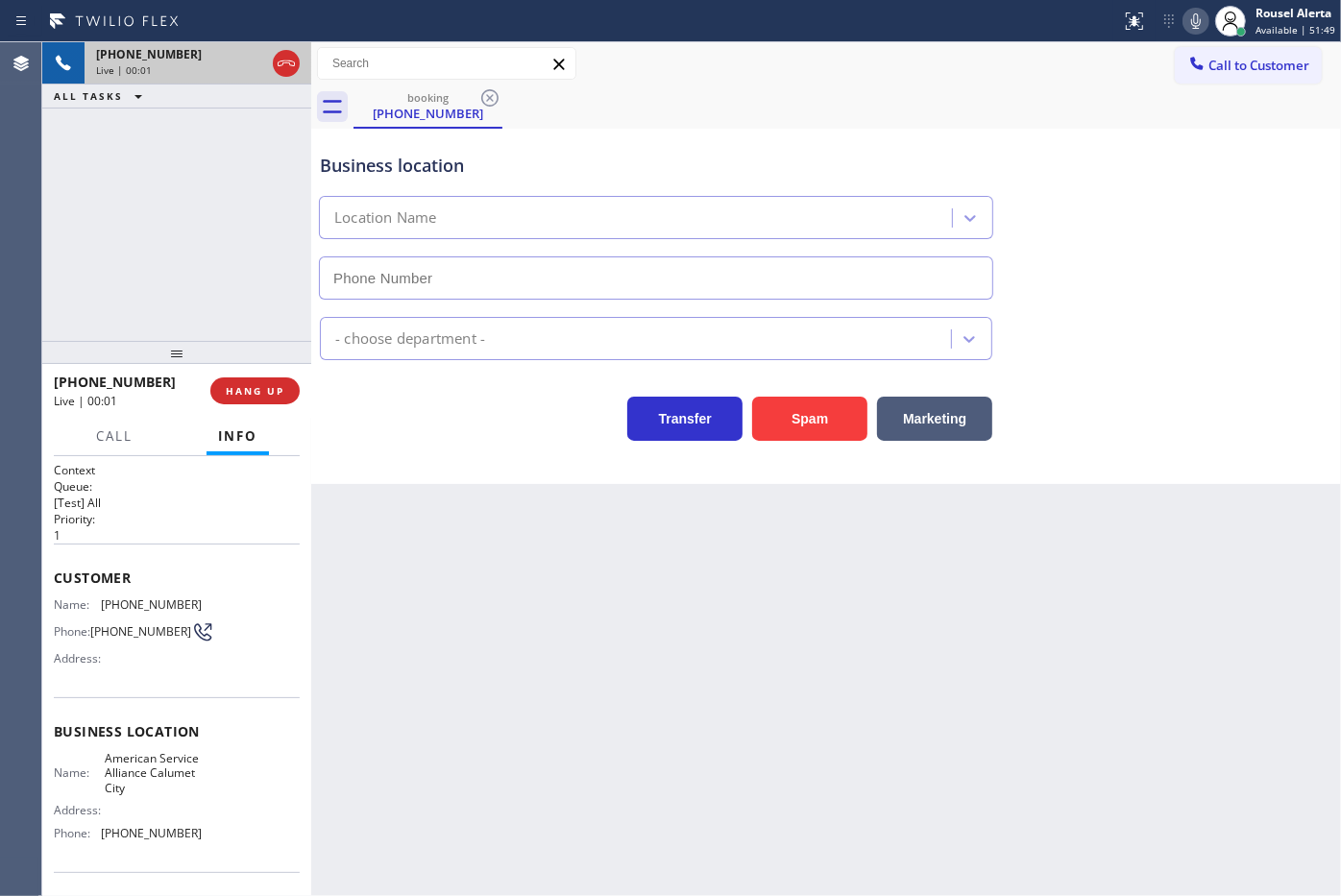
type input "(708) 554-7898"
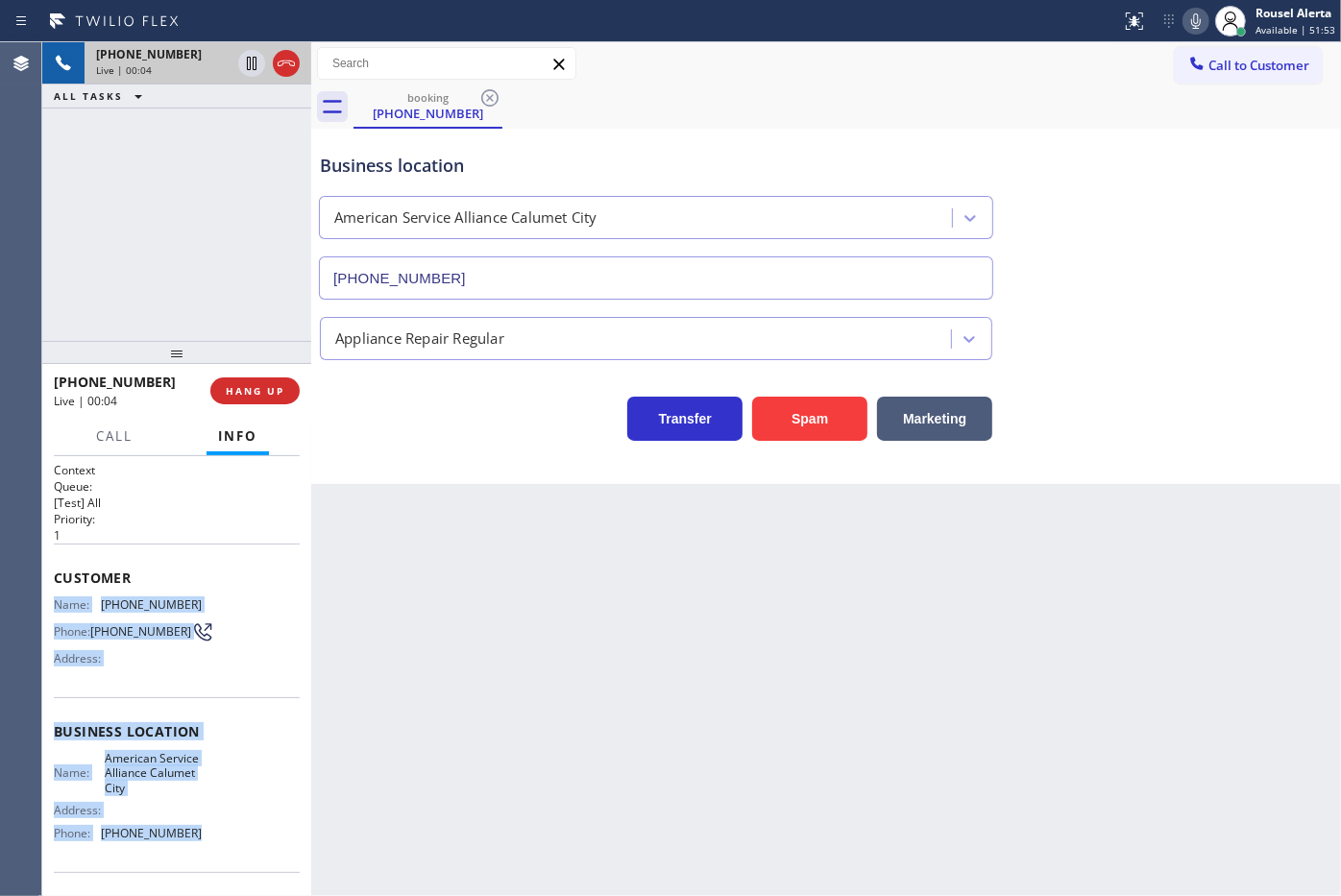
drag, startPoint x: 53, startPoint y: 601, endPoint x: 209, endPoint y: 837, distance: 282.9
click at [209, 837] on div "Context Queue: [Test] All Priority: 1 Customer Name: (773) 415-6266 Phone: (773…" at bounding box center [177, 740] width 246 height 556
copy div "Name: (773) 415-6266 Phone: (773) 415-6266 Address: Business location Name: Ame…"
click at [243, 60] on icon at bounding box center [252, 64] width 23 height 23
click at [1189, 22] on icon at bounding box center [1196, 21] width 23 height 23
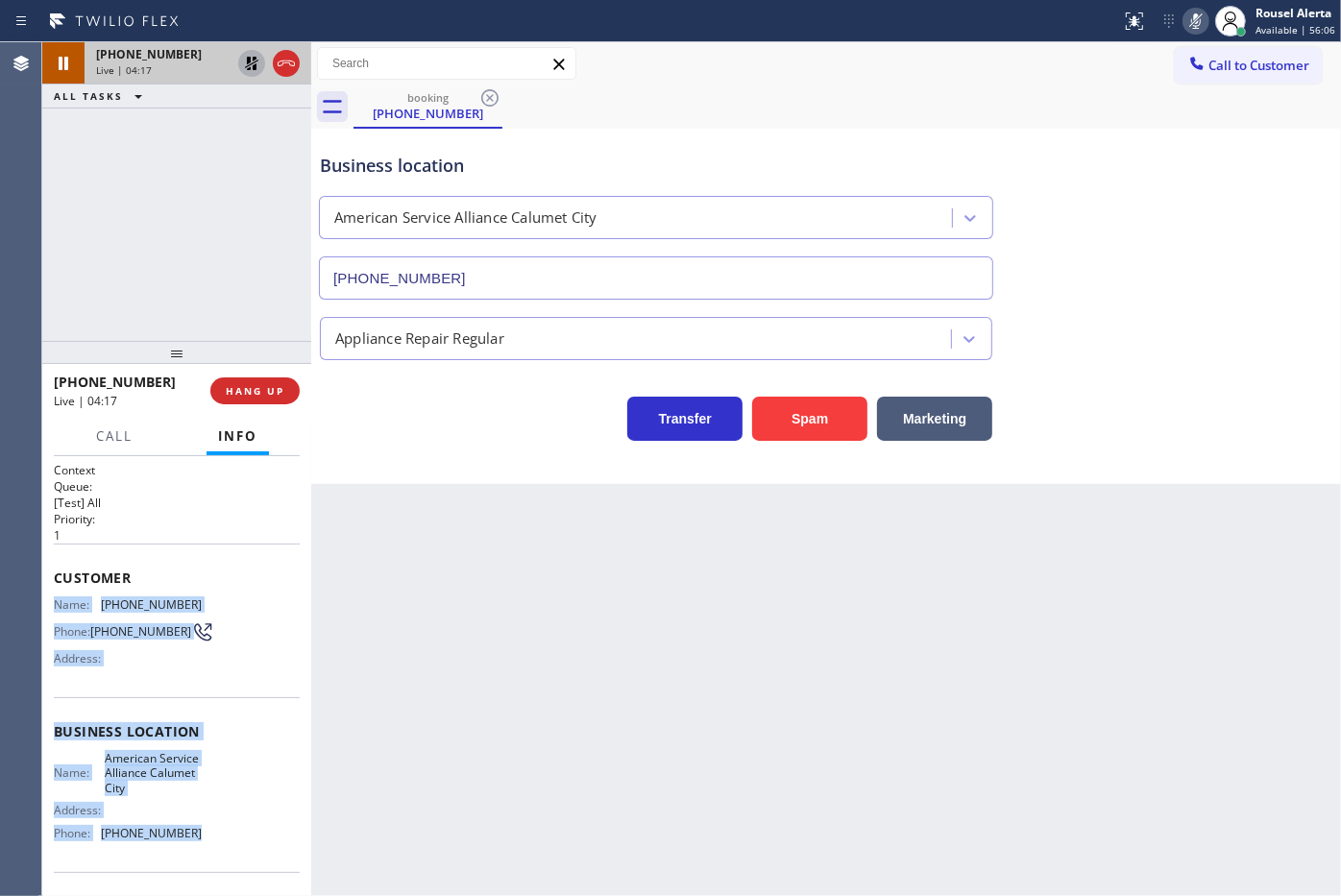
click at [245, 54] on icon at bounding box center [252, 64] width 23 height 23
click at [1194, 24] on rect at bounding box center [1196, 19] width 14 height 14
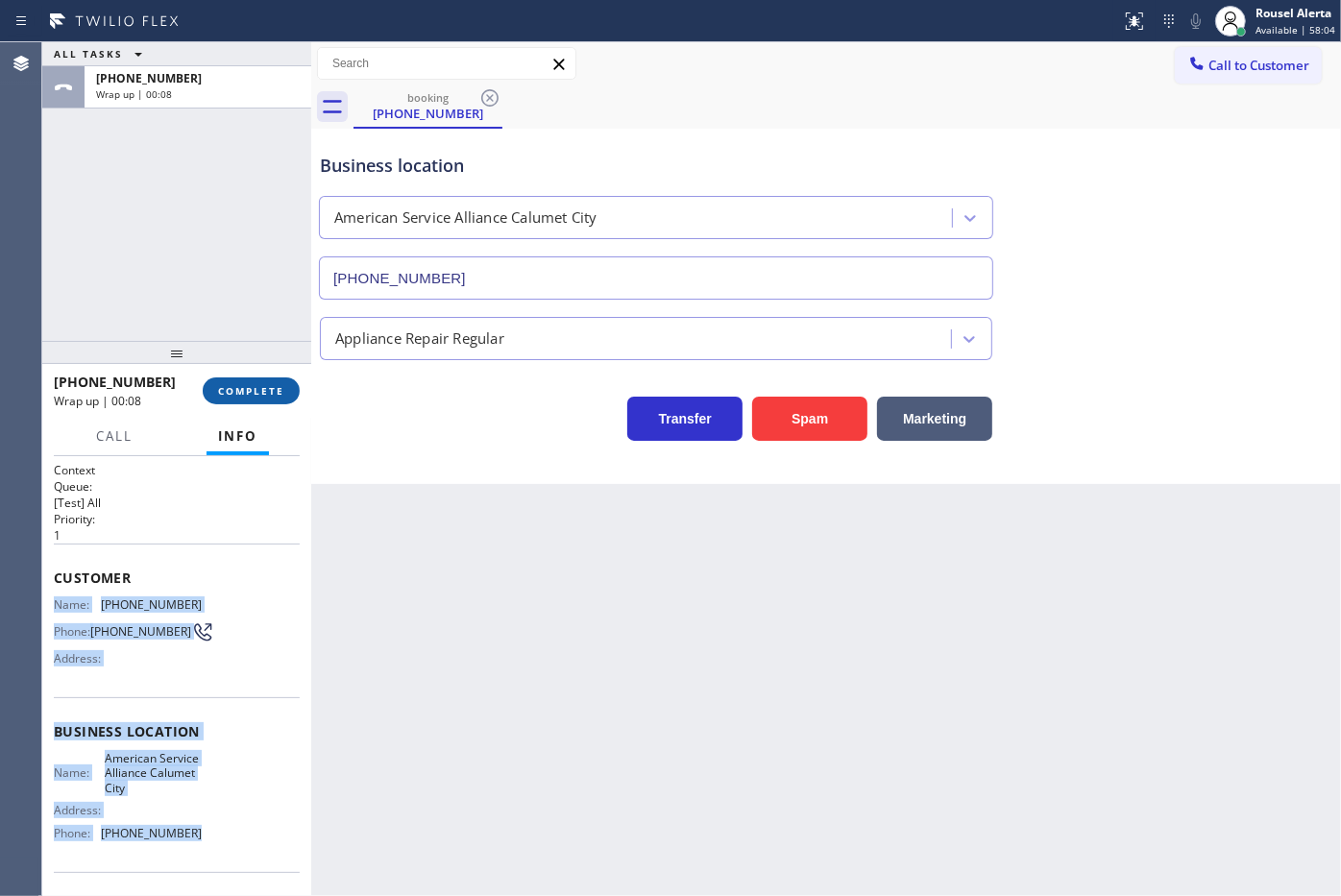
click at [232, 396] on span "COMPLETE" at bounding box center [251, 390] width 66 height 14
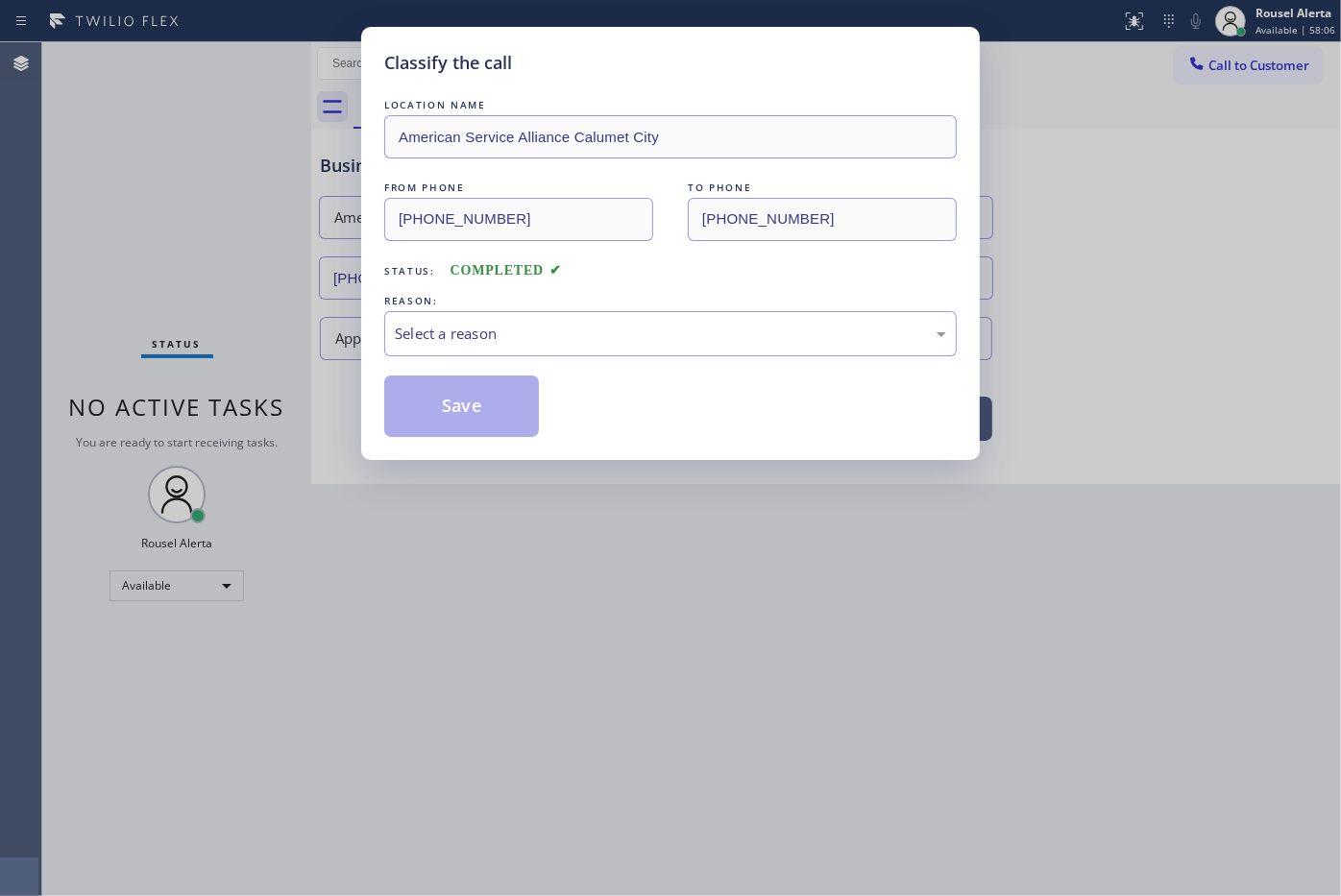
click at [500, 341] on div "Select a reason" at bounding box center [670, 333] width 551 height 22
click at [488, 406] on button "Save" at bounding box center [461, 406] width 155 height 61
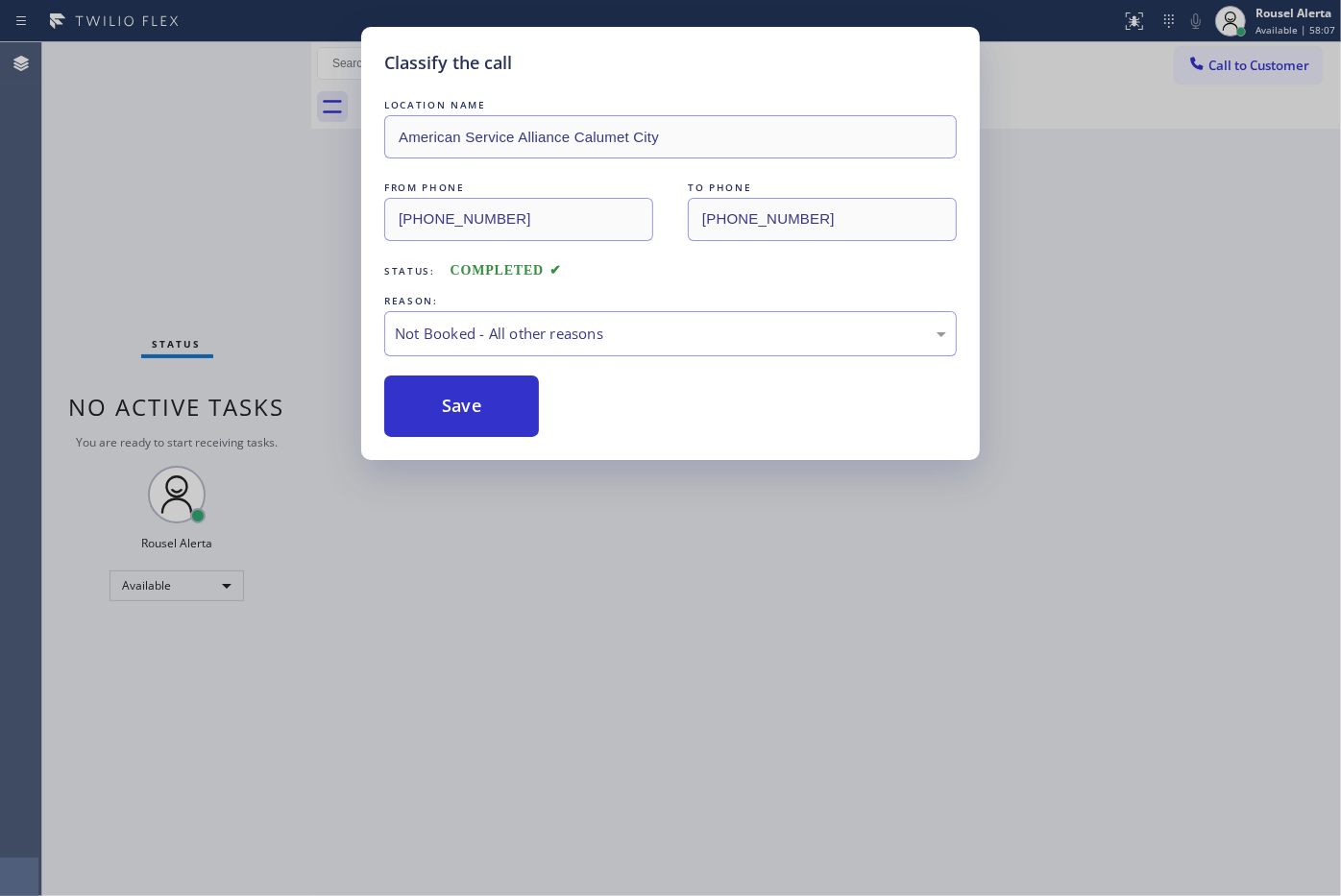
click at [702, 688] on div "Classify the call LOCATION NAME American Service Alliance Calumet City FROM PHO…" at bounding box center [670, 448] width 1341 height 896
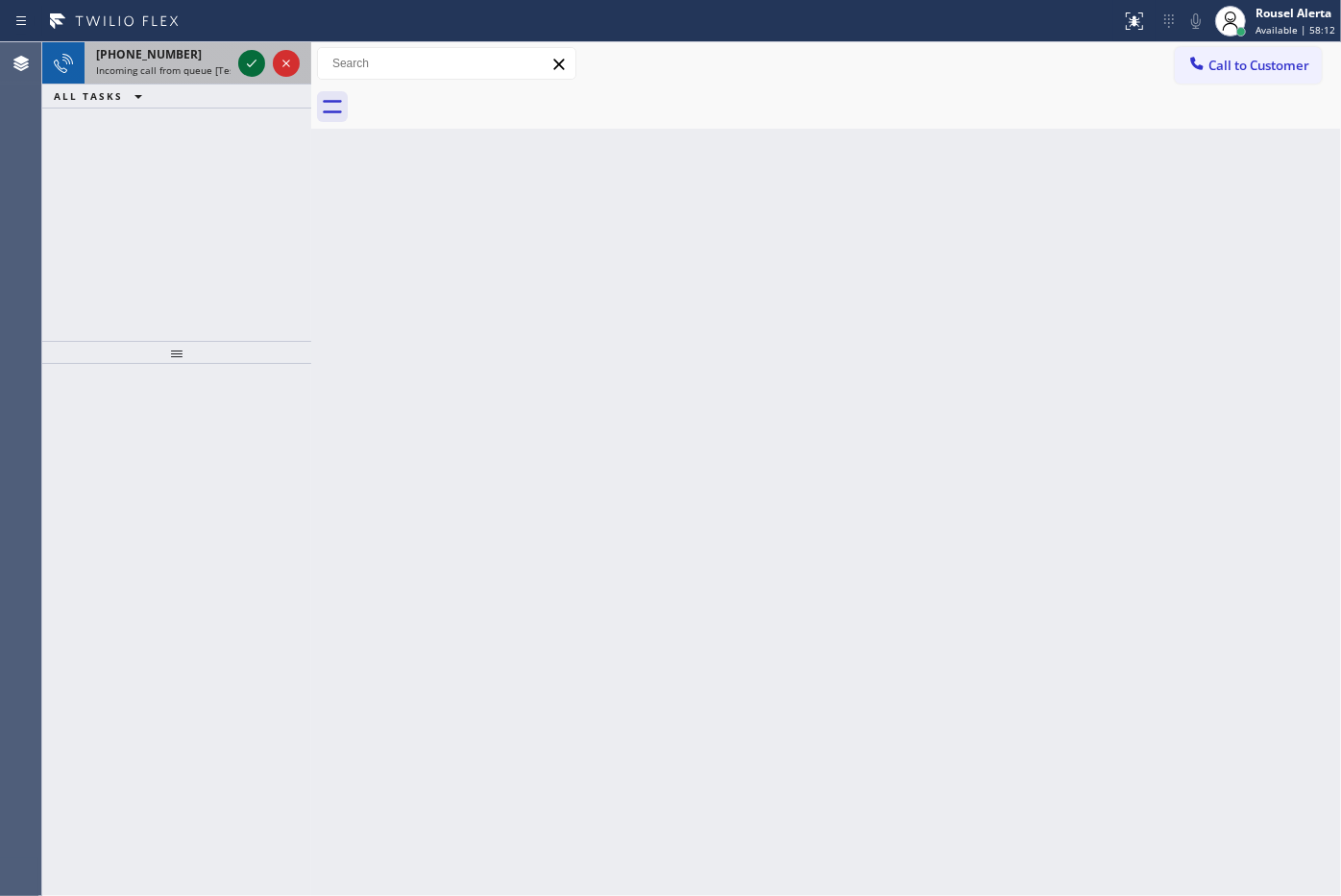
click at [251, 63] on icon at bounding box center [252, 64] width 23 height 23
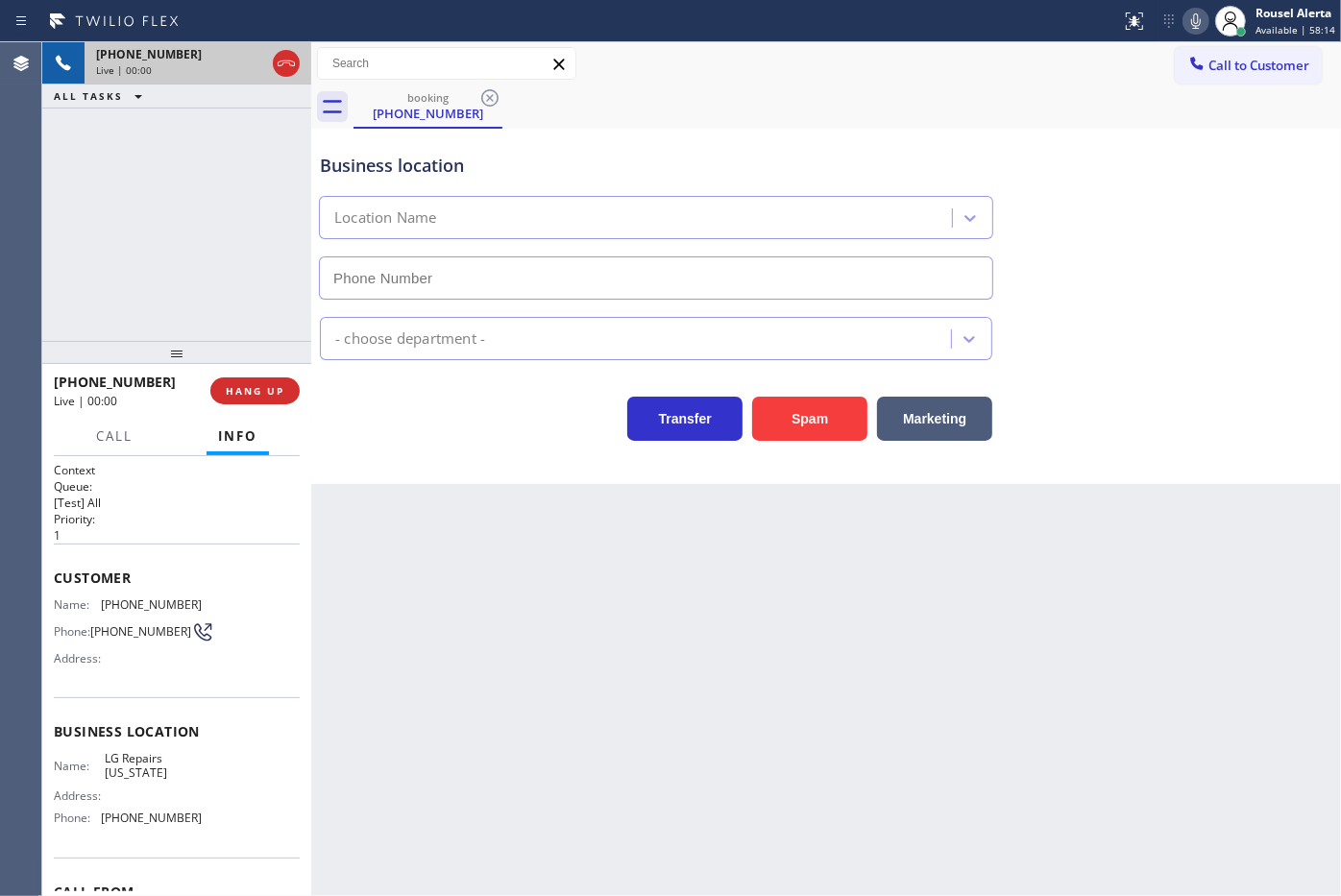
type input "(332) 334-6855"
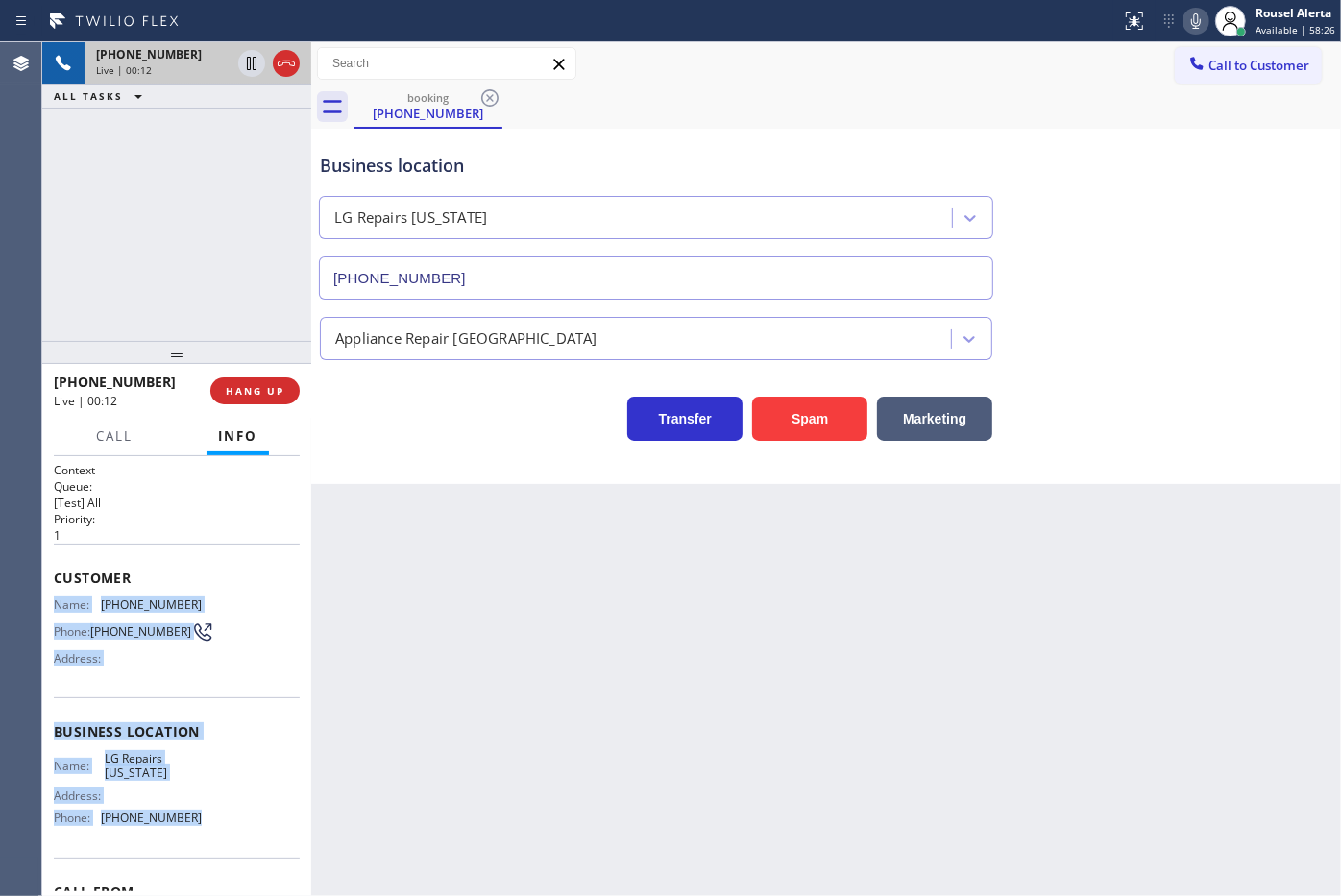
drag, startPoint x: 54, startPoint y: 609, endPoint x: 193, endPoint y: 817, distance: 250.2
click at [193, 817] on div "Context Queue: [Test] All Priority: 1 Customer Name: (646) 662-7344 Phone: (646…" at bounding box center [177, 676] width 269 height 441
copy div "Name: (646) 662-7344 Phone: (646) 662-7344 Address: Business location Name: LG …"
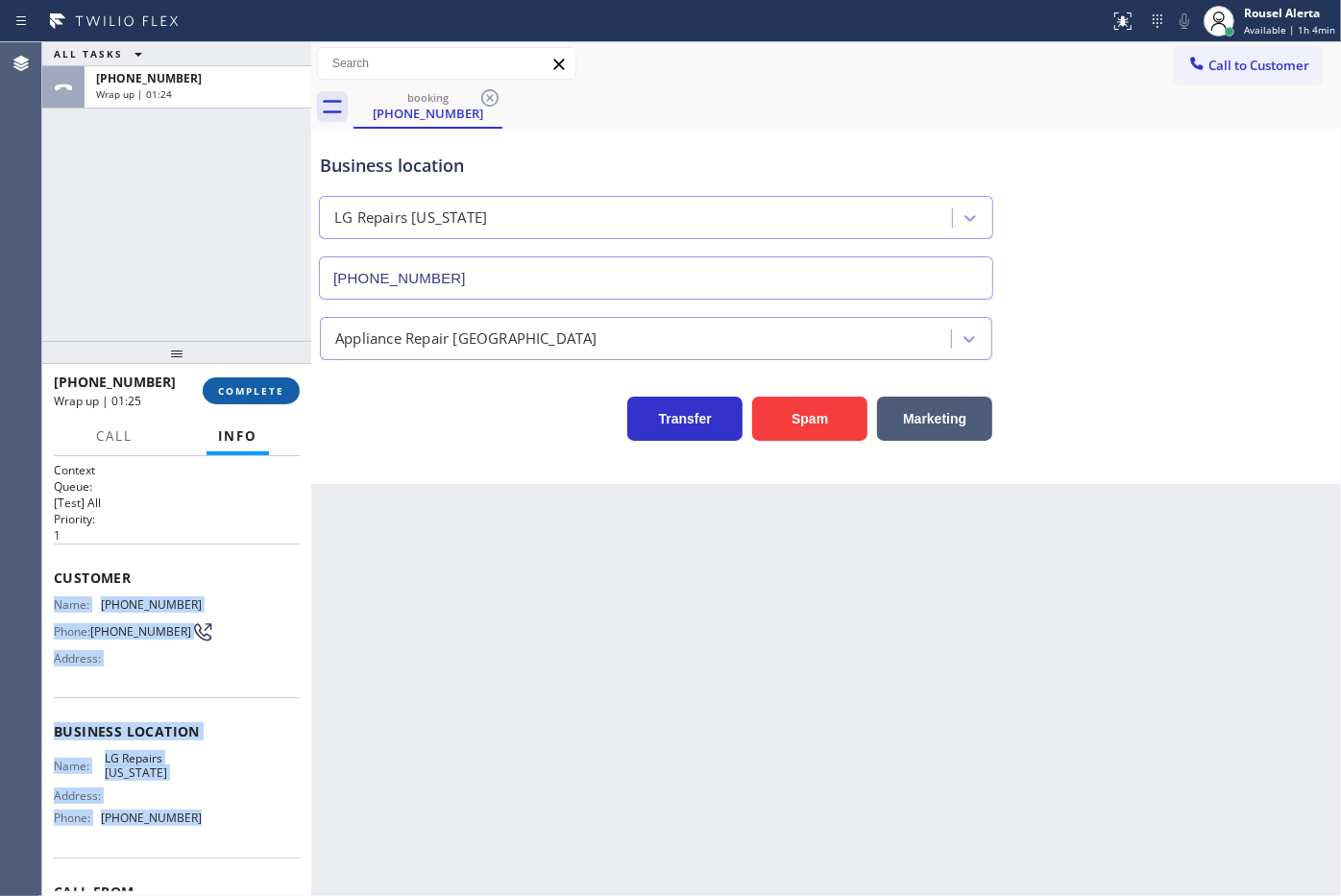
click at [236, 388] on span "COMPLETE" at bounding box center [251, 390] width 66 height 14
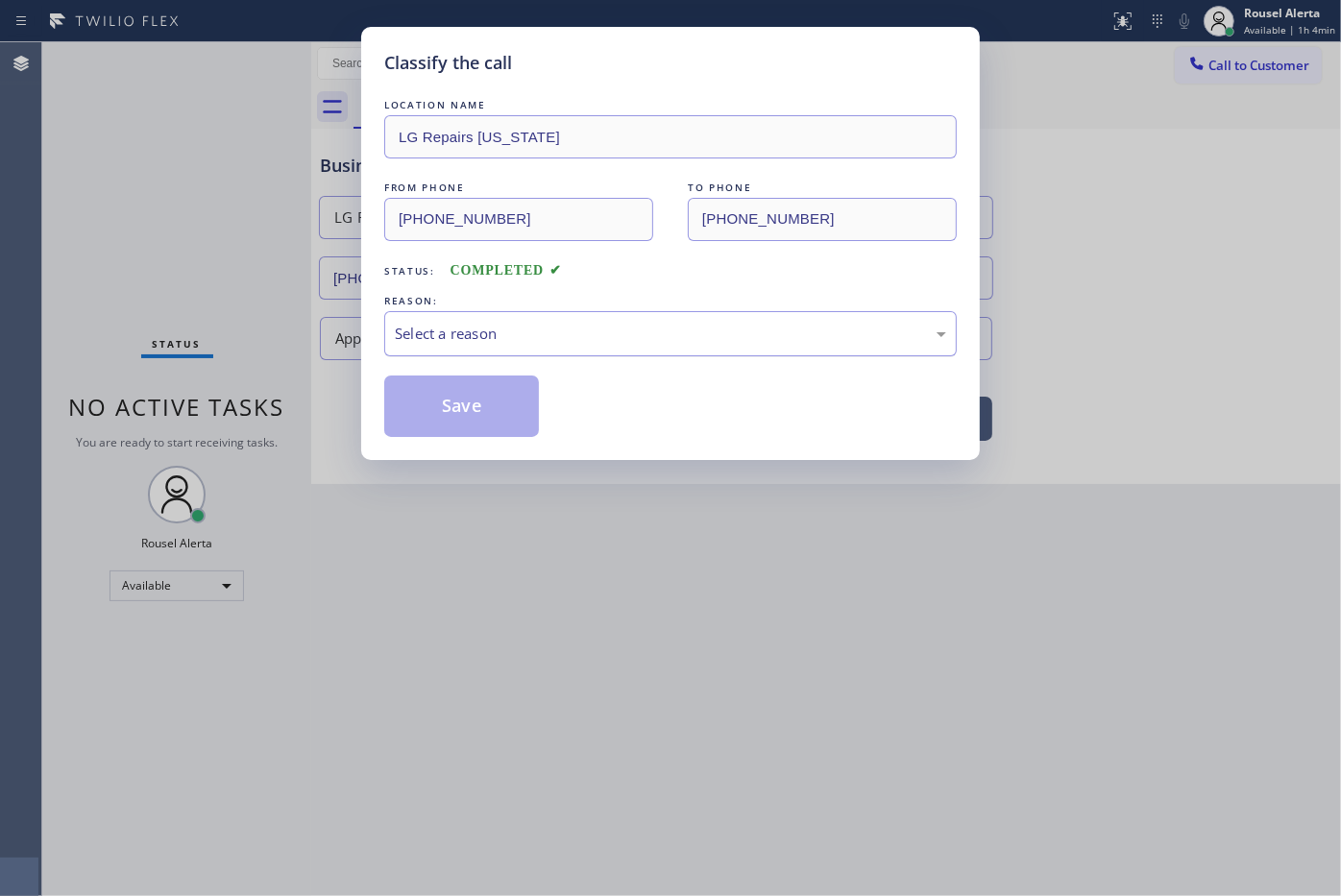
click at [454, 339] on div "Select a reason" at bounding box center [670, 333] width 551 height 22
click at [440, 417] on button "Save" at bounding box center [461, 406] width 155 height 61
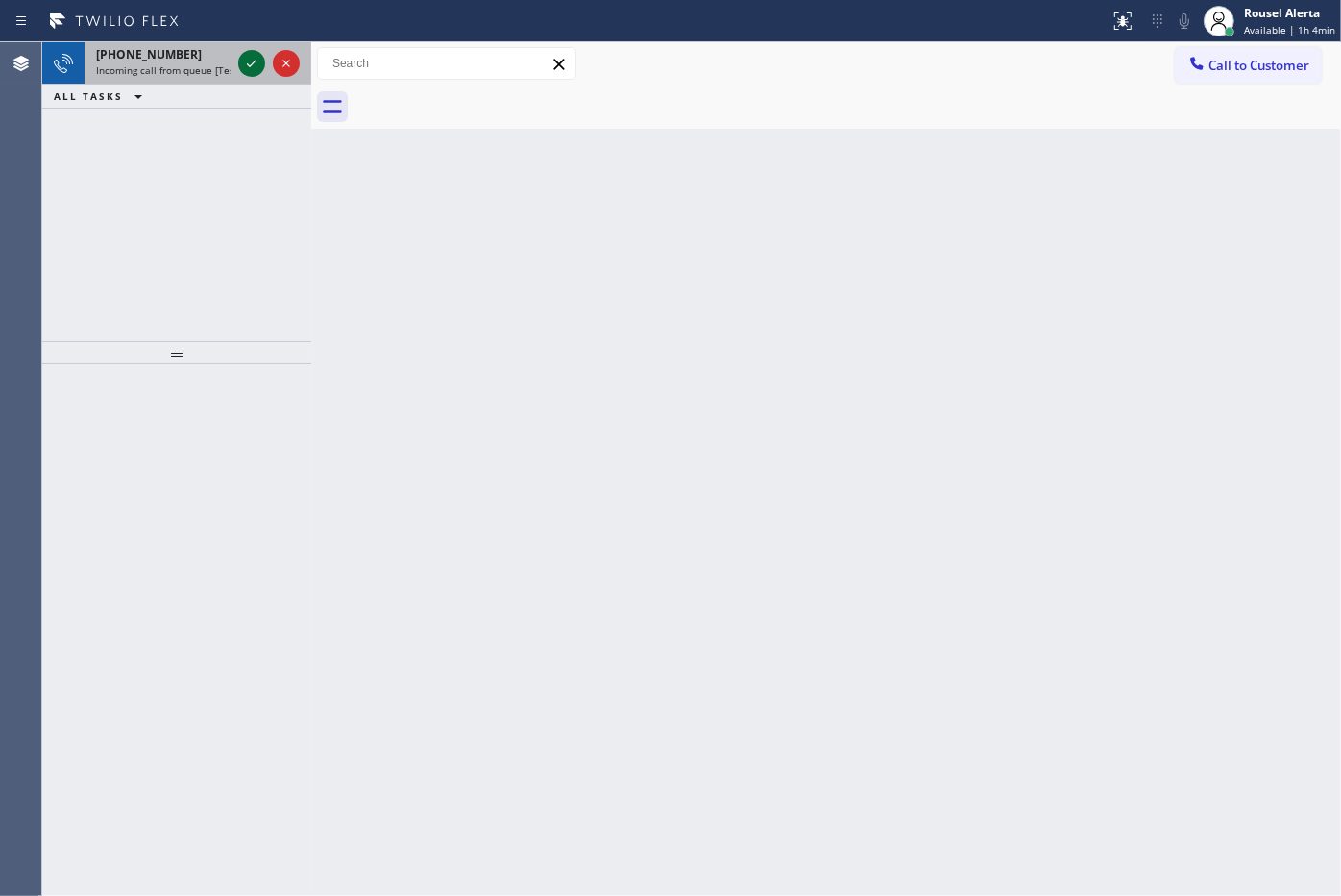
click at [243, 77] on div at bounding box center [268, 64] width 69 height 43
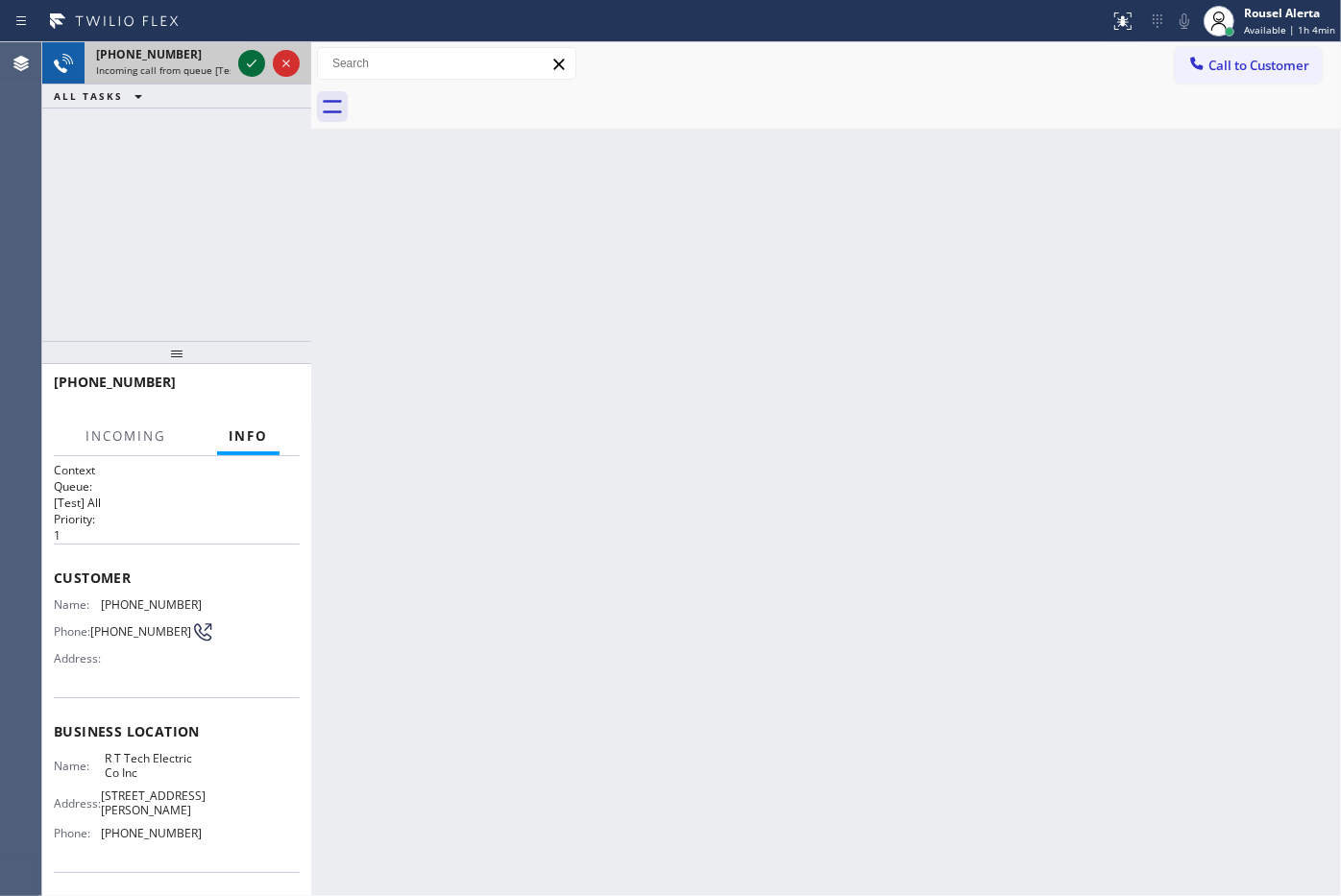
click at [246, 64] on icon at bounding box center [252, 64] width 23 height 23
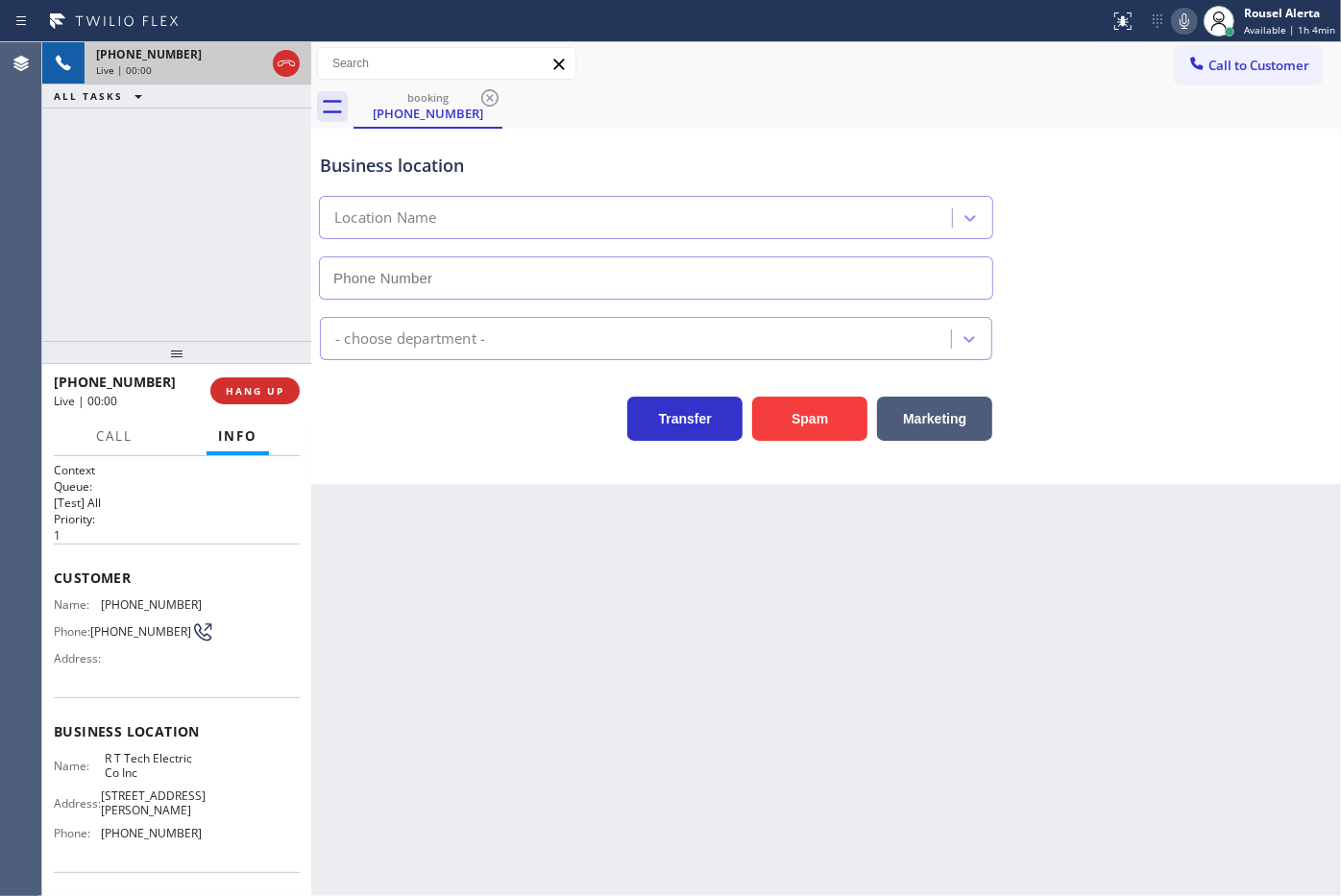
type input "(908) 824-6720"
click at [103, 155] on div "+18478043725 Live | 00:05 ALL TASKS ALL TASKS ACTIVE TASKS TASKS IN WRAP UP" at bounding box center [177, 192] width 269 height 298
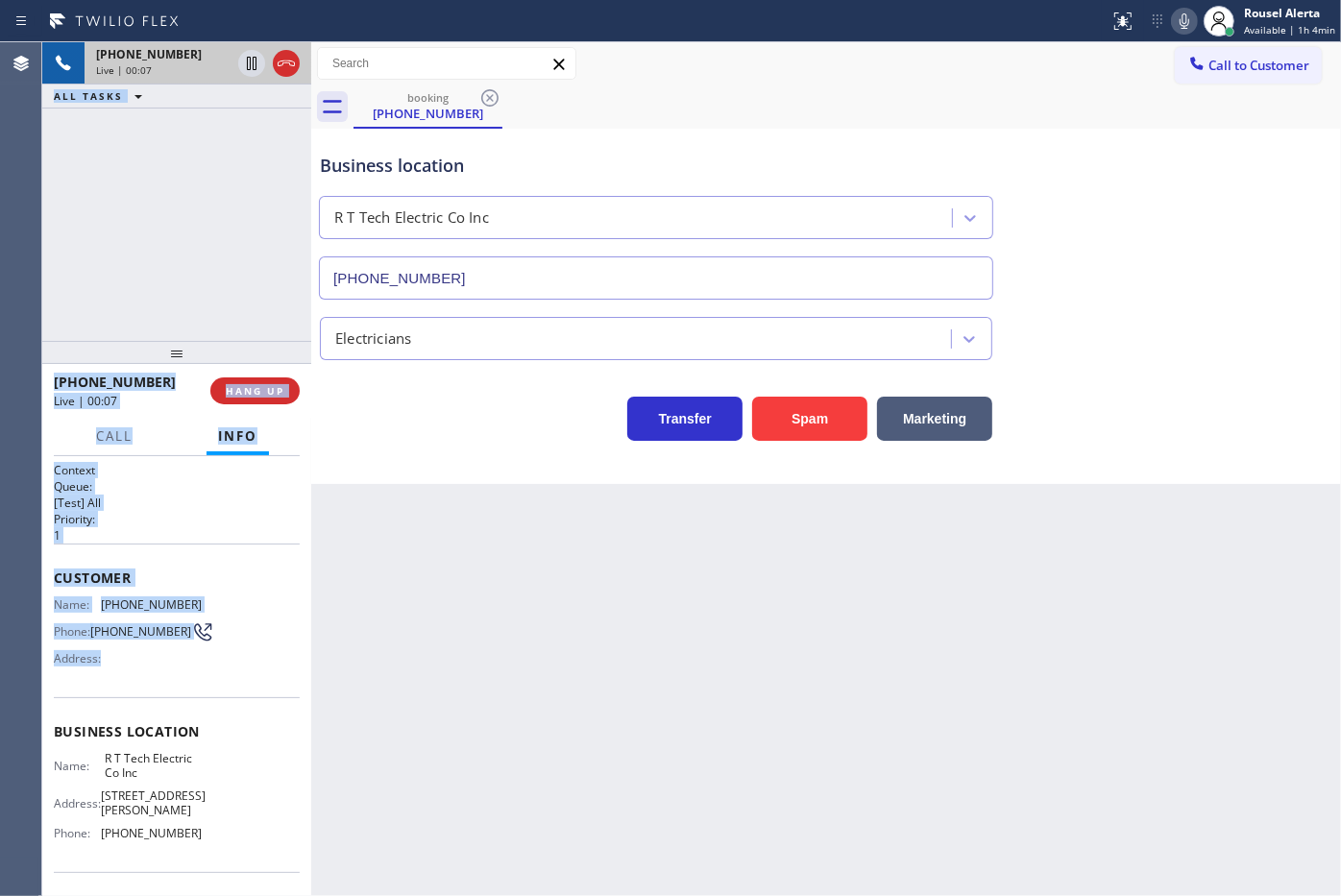
drag, startPoint x: 45, startPoint y: 597, endPoint x: 104, endPoint y: 678, distance: 100.2
click at [104, 678] on div "Agent Desktop Classify the call LOCATION NAME Refrigerator Repair Expert FROM P…" at bounding box center [670, 469] width 1341 height 853
click at [107, 638] on span "(847) 804-3725" at bounding box center [140, 631] width 101 height 15
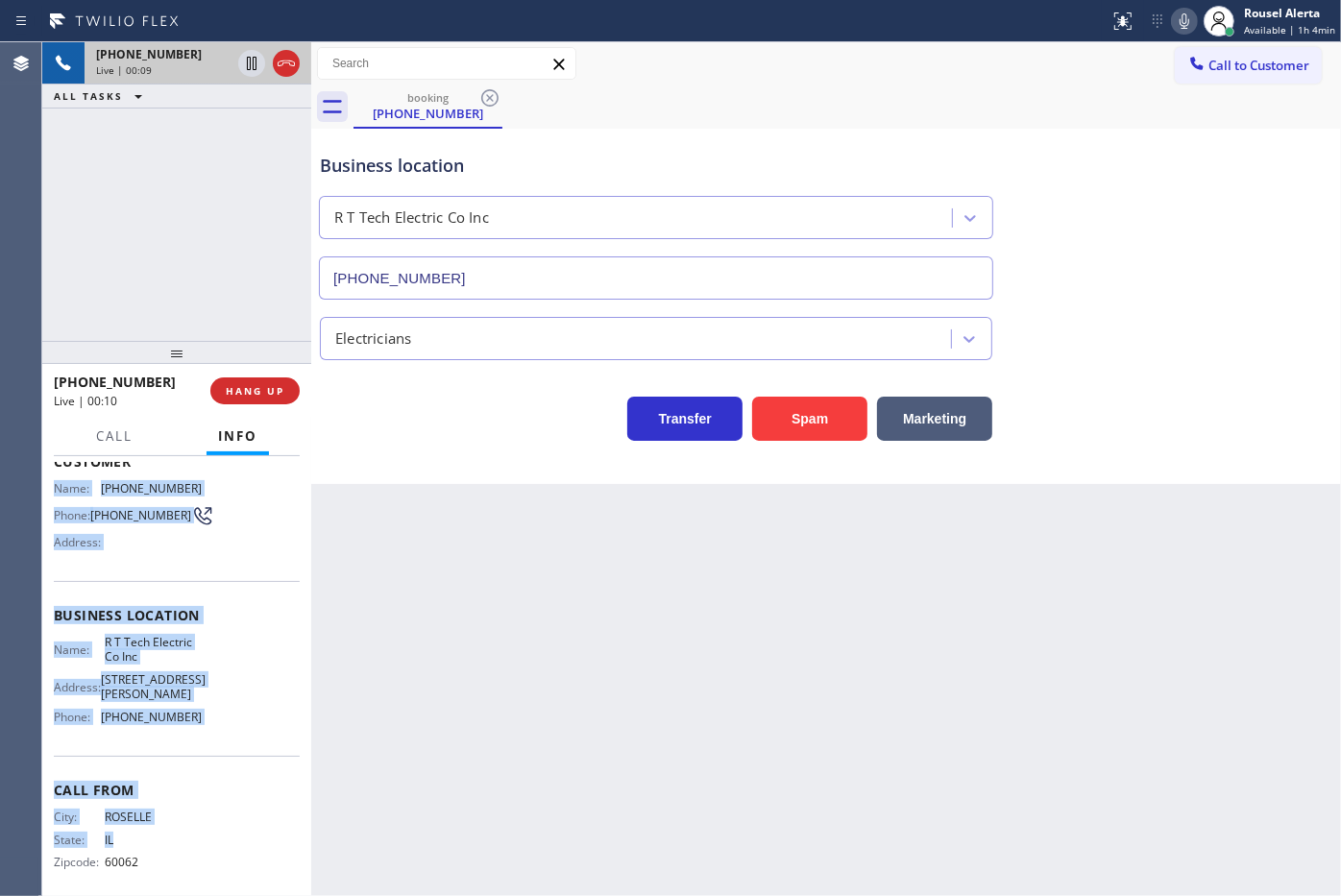
scroll to position [160, 0]
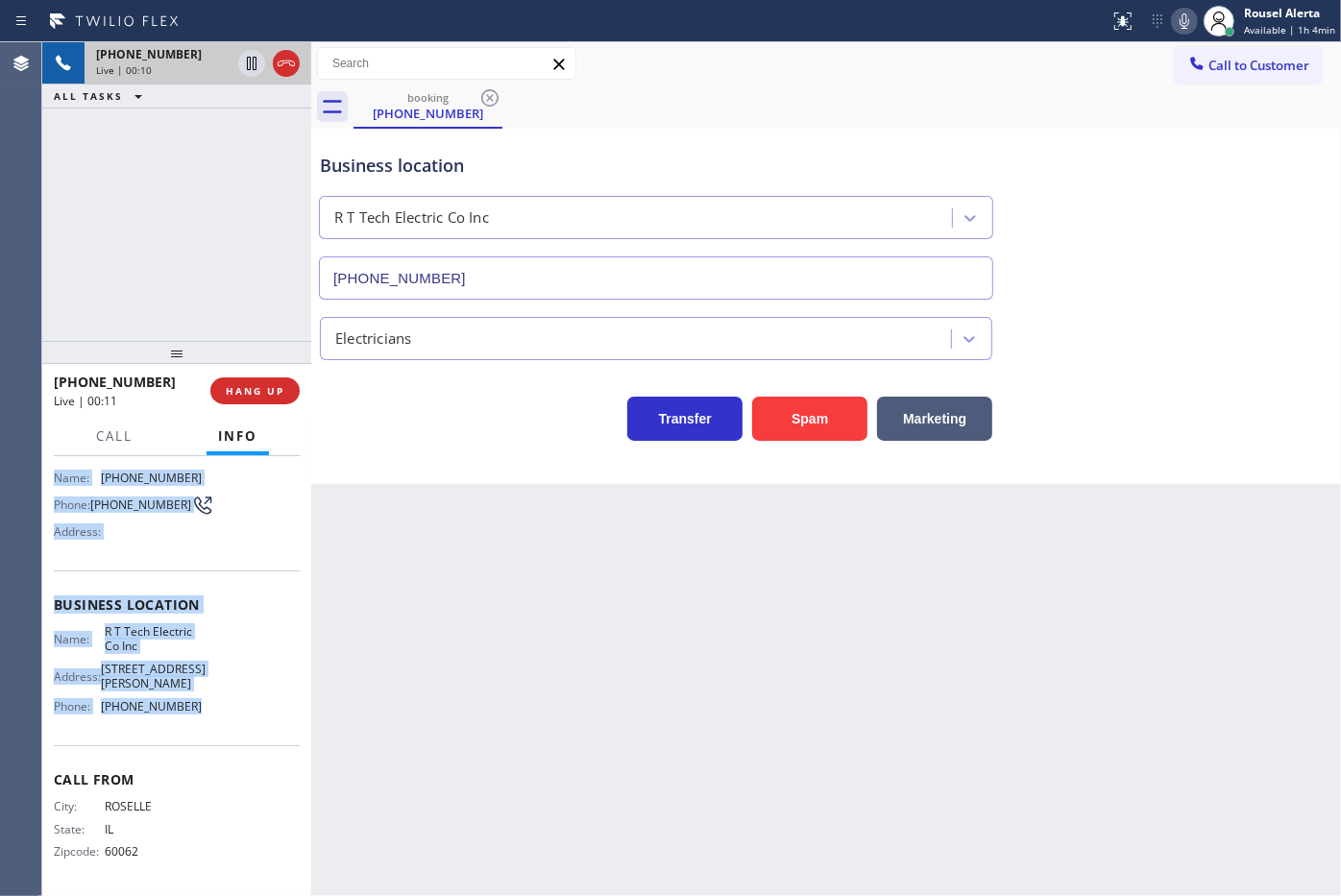
drag, startPoint x: 51, startPoint y: 601, endPoint x: 248, endPoint y: 726, distance: 233.3
click at [248, 726] on div "Context Queue: [Test] All Priority: 1 Customer Name: (847) 804-3725 Phone: (847…" at bounding box center [177, 676] width 269 height 441
copy div "Name: (847) 804-3725 Phone: (847) 804-3725 Address: Business location Name: R T…"
click at [246, 59] on icon at bounding box center [252, 64] width 23 height 23
click at [1188, 16] on icon at bounding box center [1184, 21] width 23 height 23
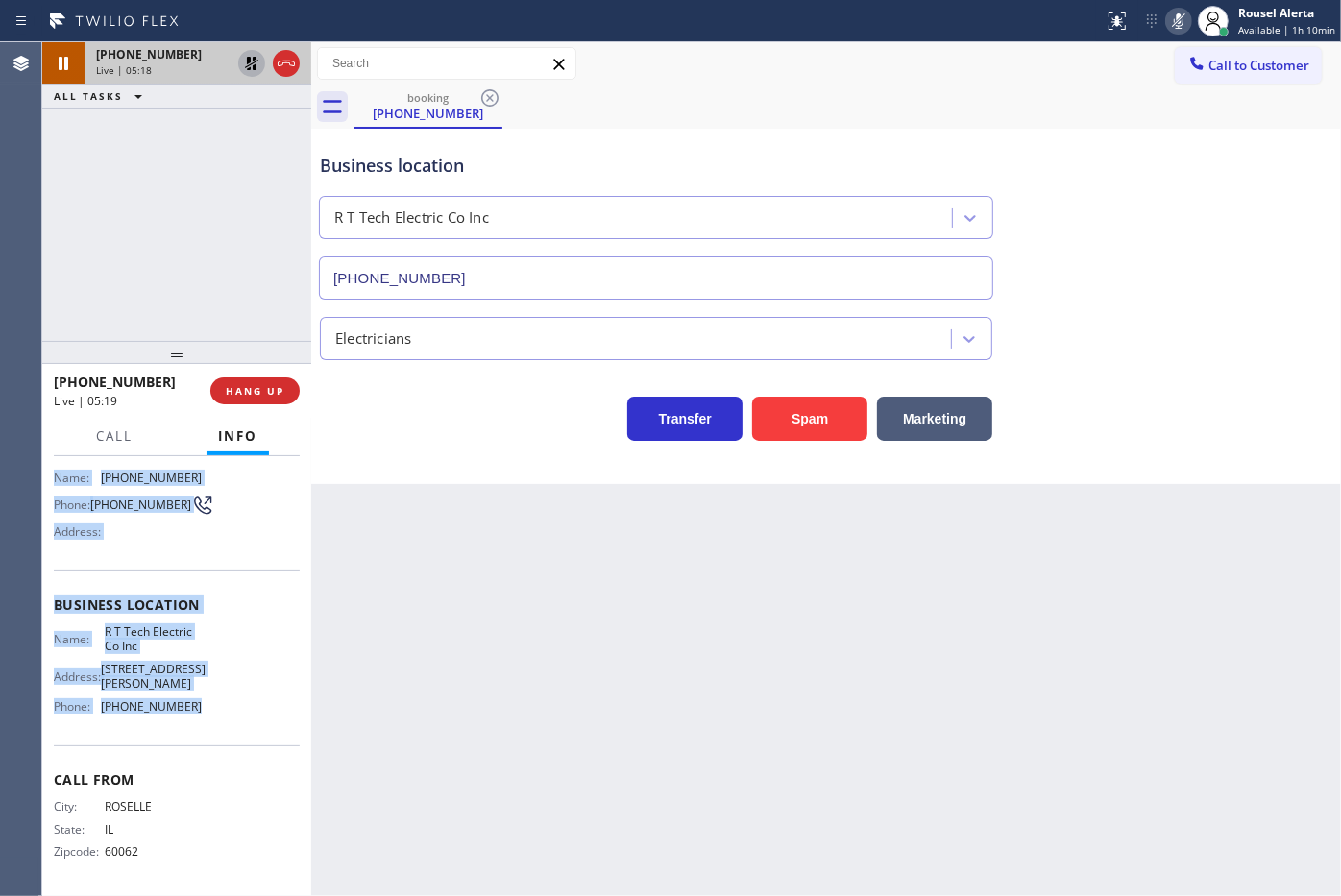
click at [246, 67] on icon at bounding box center [252, 63] width 14 height 14
click at [1181, 19] on icon at bounding box center [1178, 21] width 10 height 15
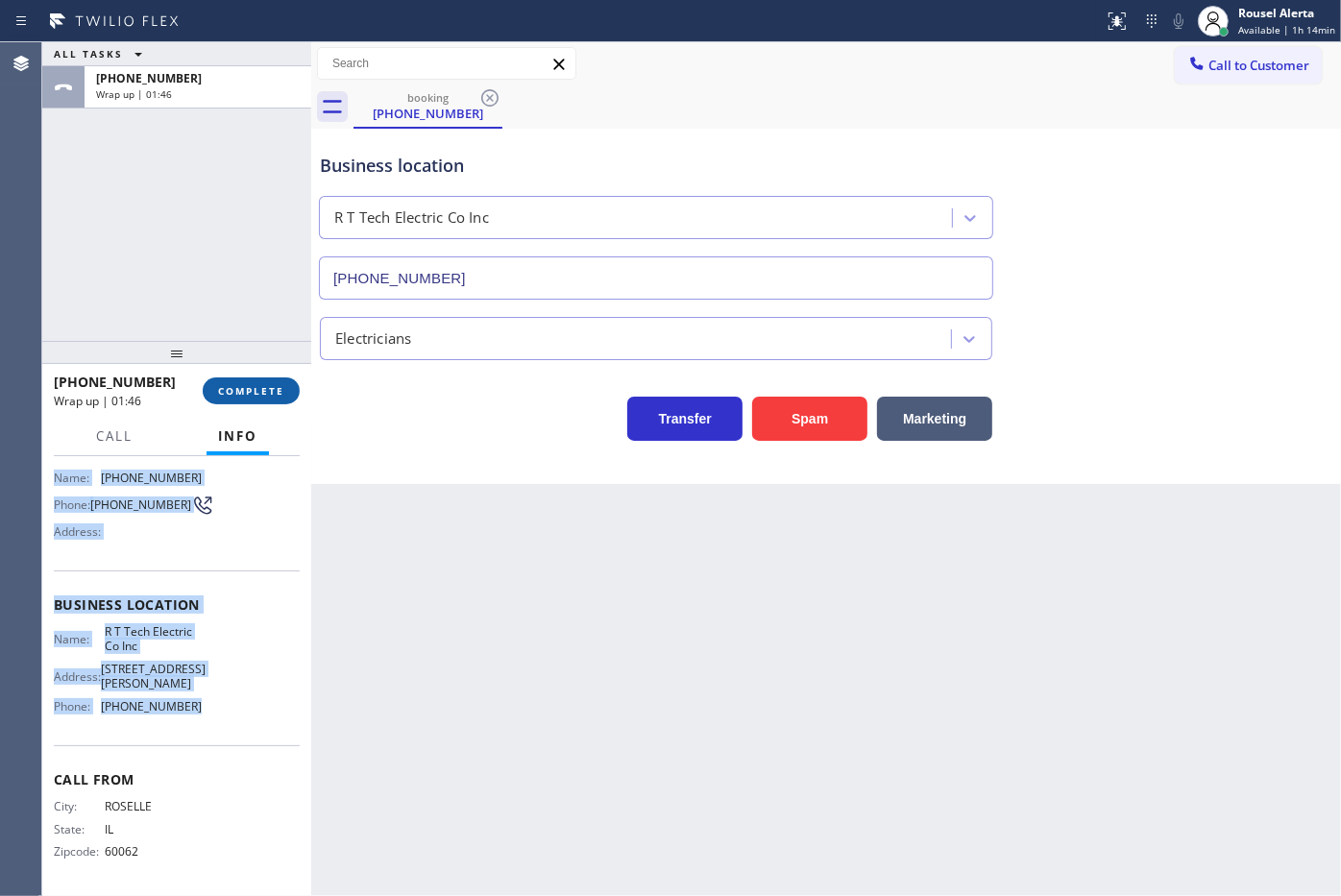
click at [247, 385] on span "COMPLETE" at bounding box center [251, 390] width 66 height 14
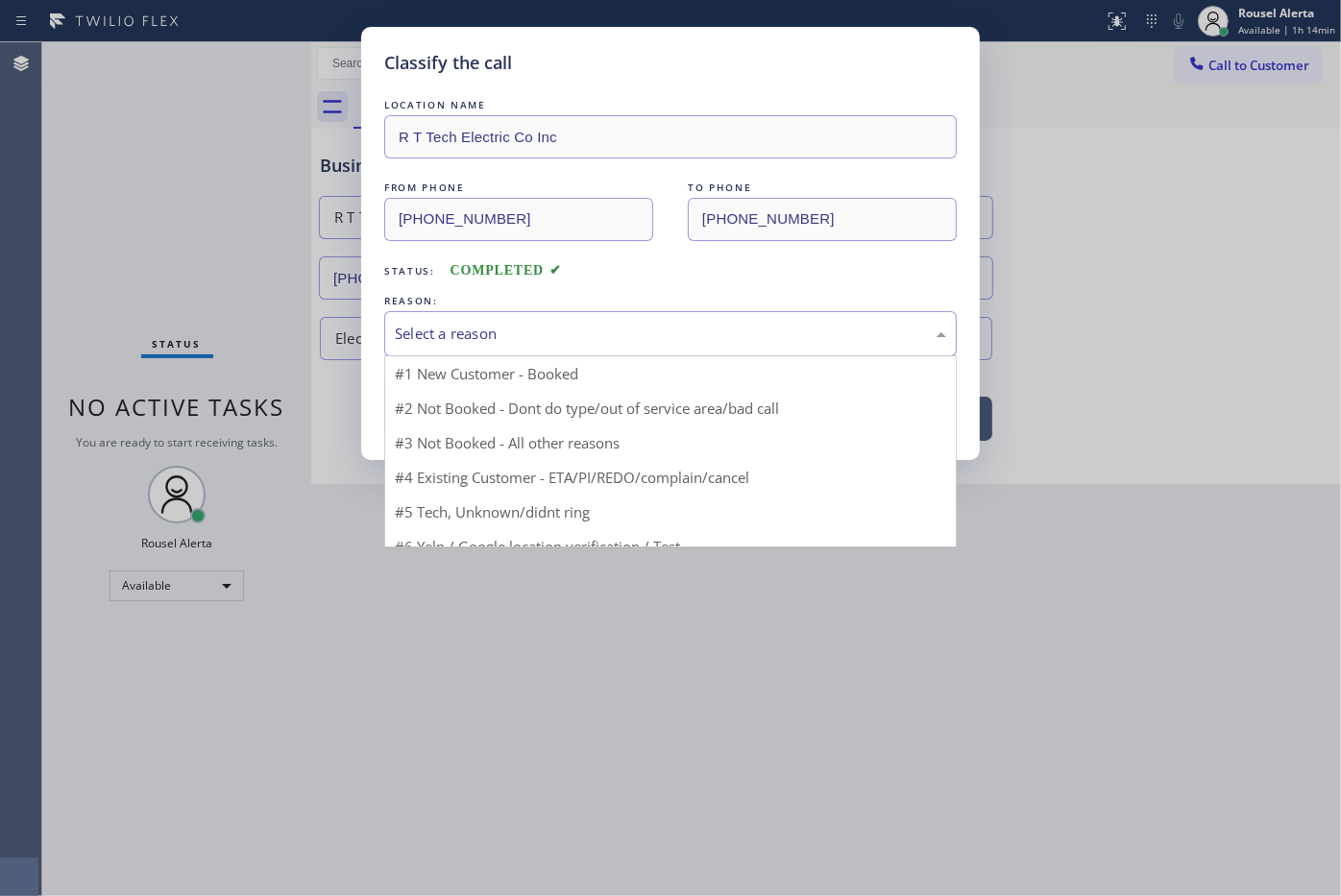
click at [547, 356] on div "Select a reason #1 New Customer - Booked #2 Not Booked - Dont do type/out of se…" at bounding box center [670, 333] width 573 height 46
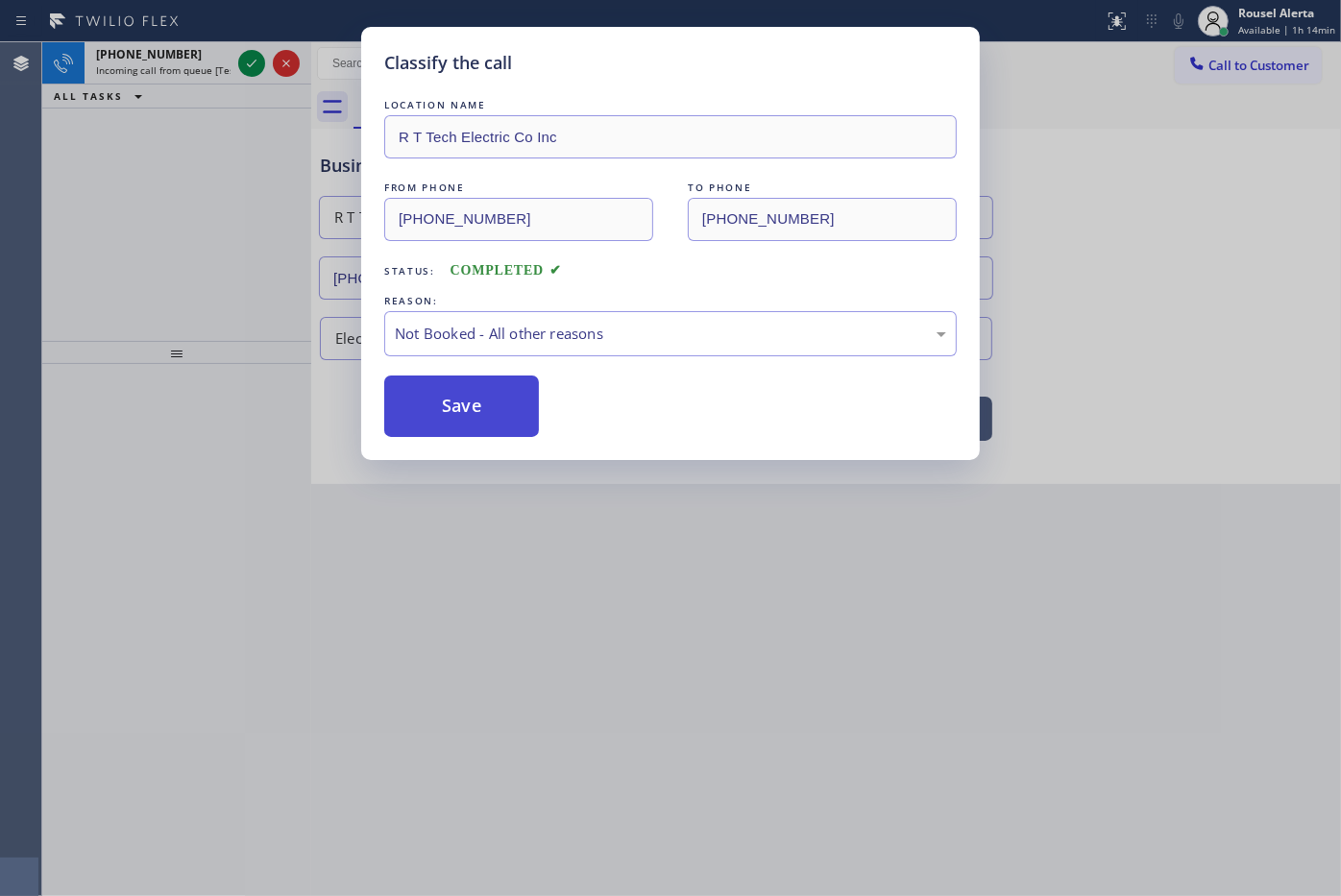
click at [490, 404] on button "Save" at bounding box center [461, 406] width 155 height 61
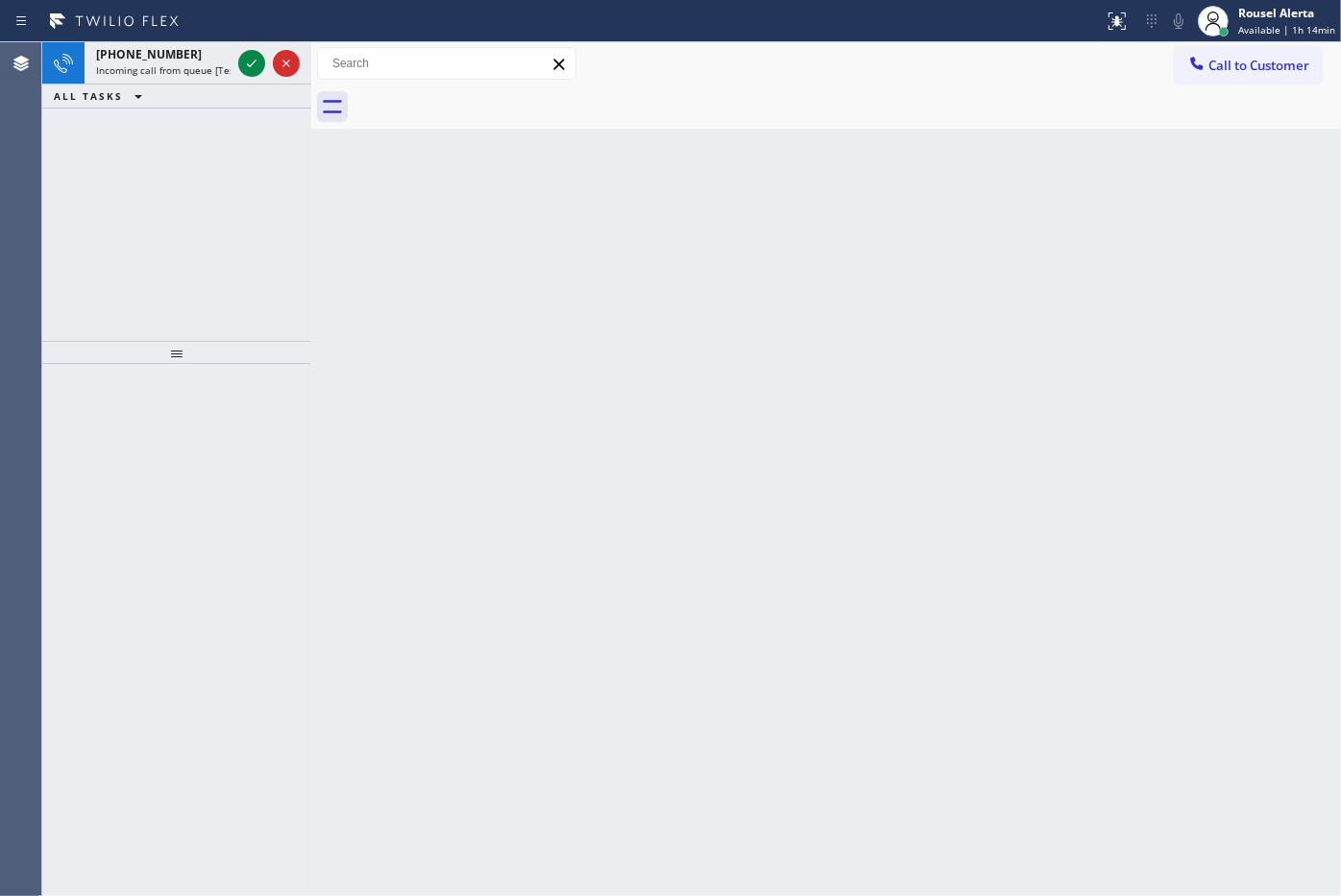
click at [206, 65] on span "Incoming call from queue [Test] All" at bounding box center [175, 70] width 160 height 14
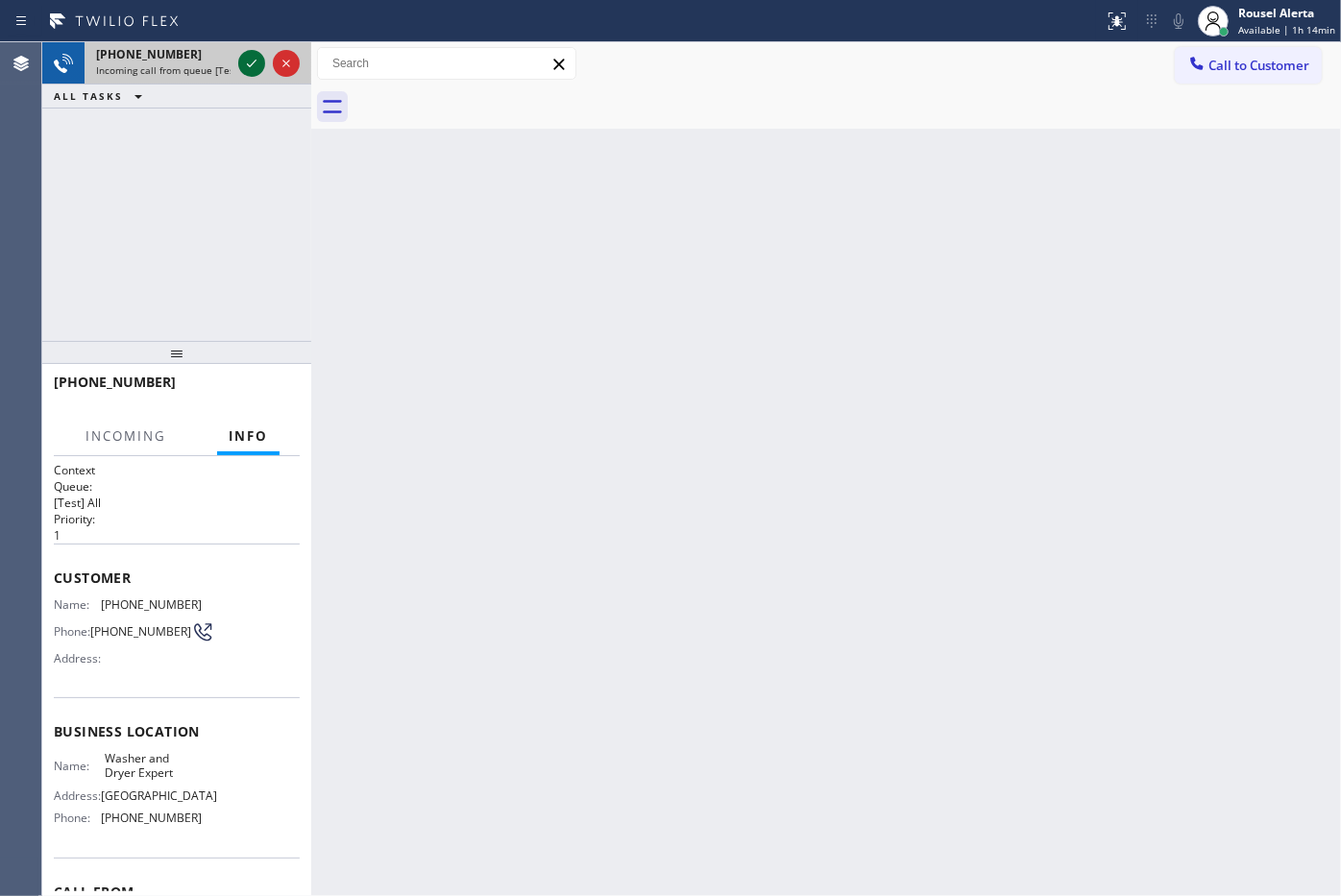
click at [245, 69] on icon at bounding box center [252, 64] width 23 height 23
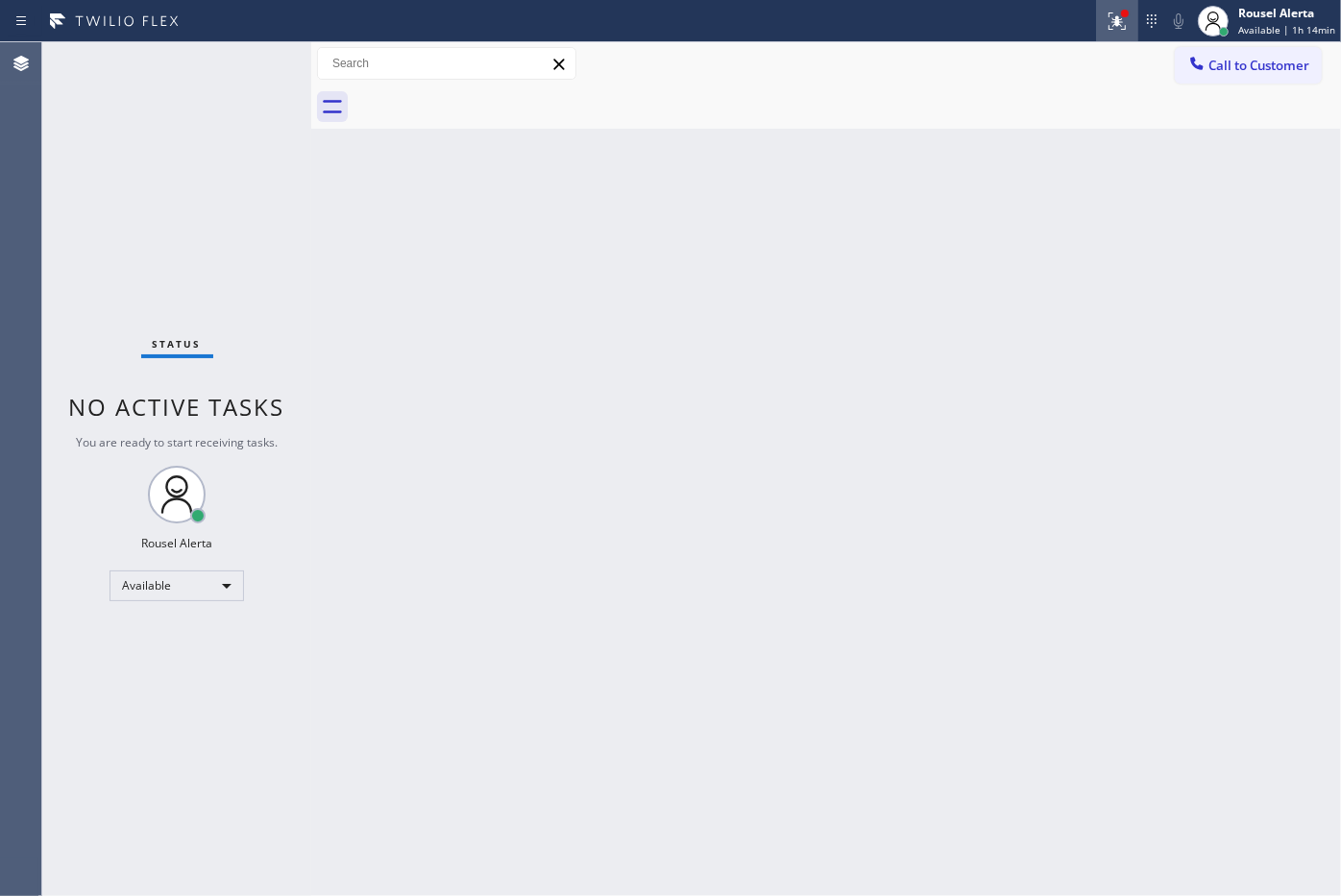
click at [1107, 22] on div at bounding box center [1117, 21] width 43 height 23
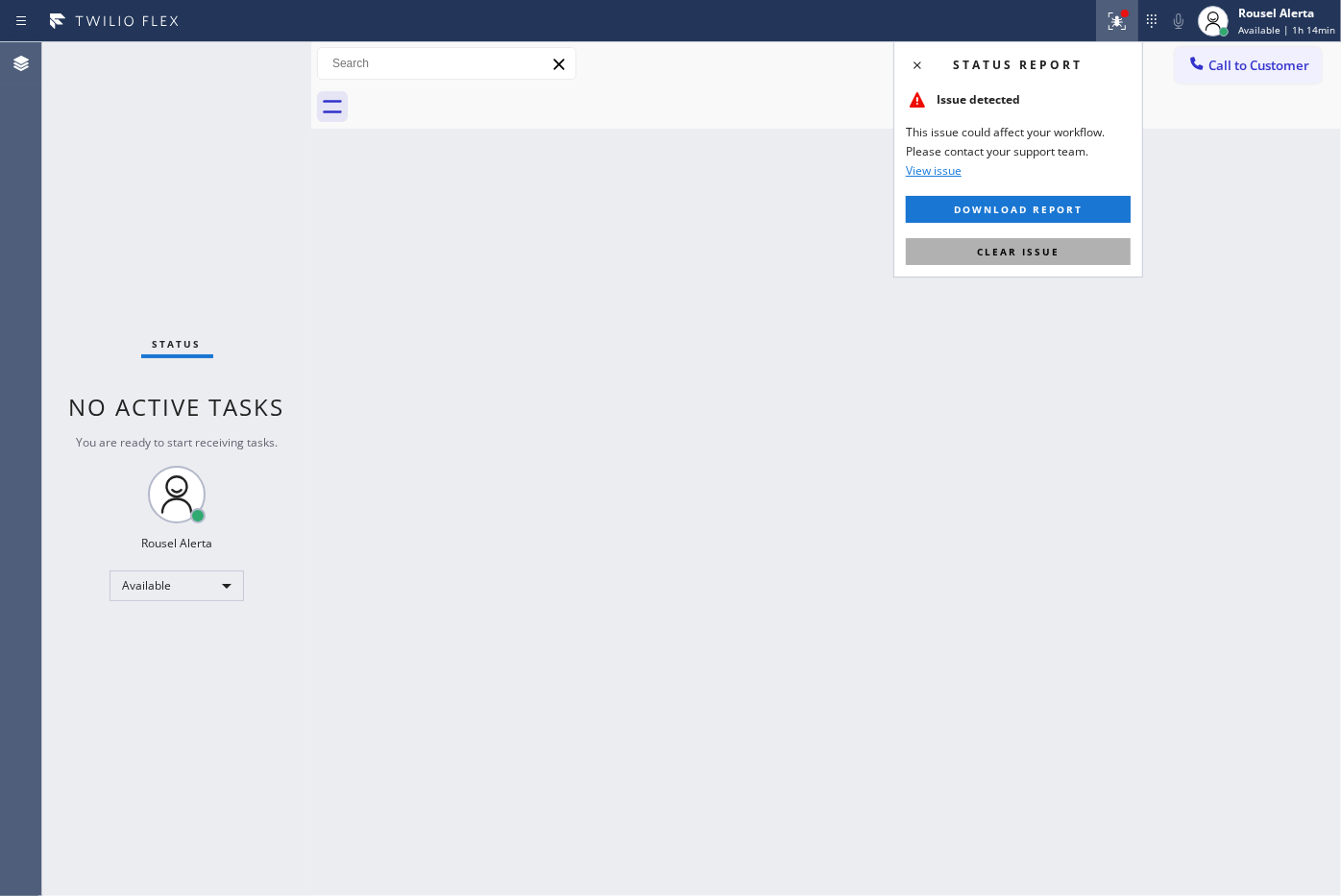
click at [1083, 255] on button "Clear issue" at bounding box center [1018, 252] width 225 height 27
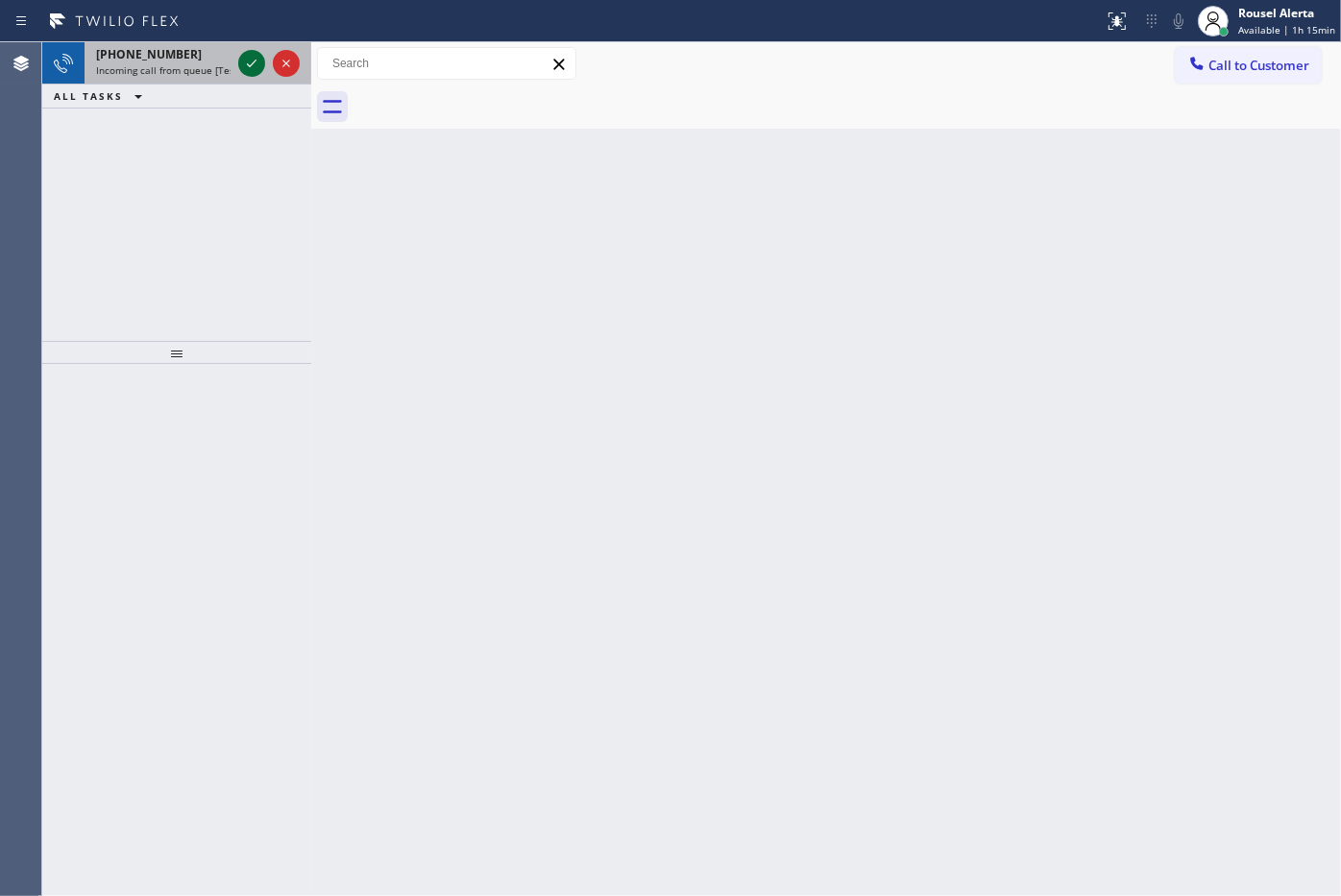
click at [253, 68] on icon at bounding box center [252, 64] width 23 height 23
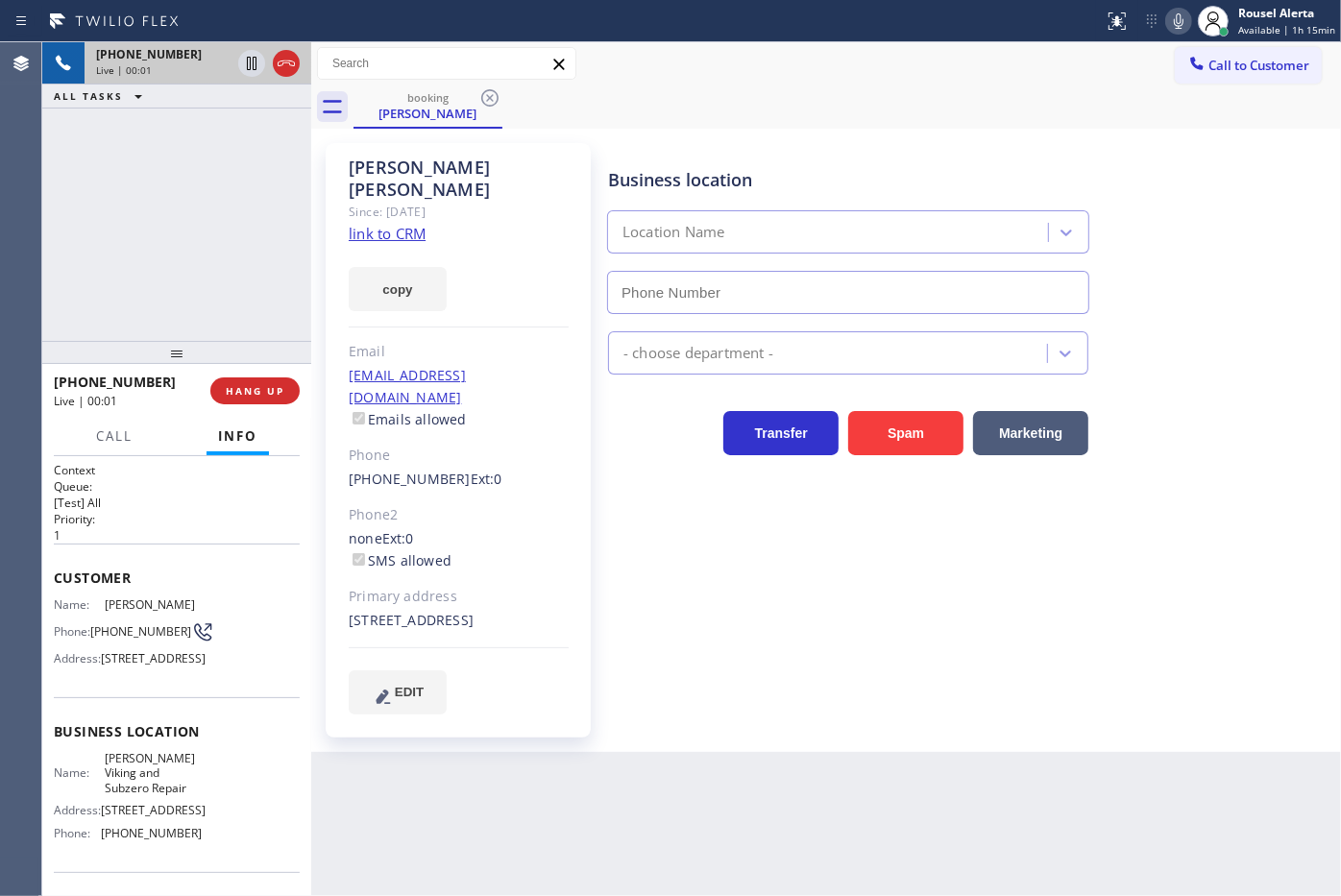
type input "(720) 710-1587"
click at [389, 224] on link "link to CRM" at bounding box center [387, 233] width 77 height 19
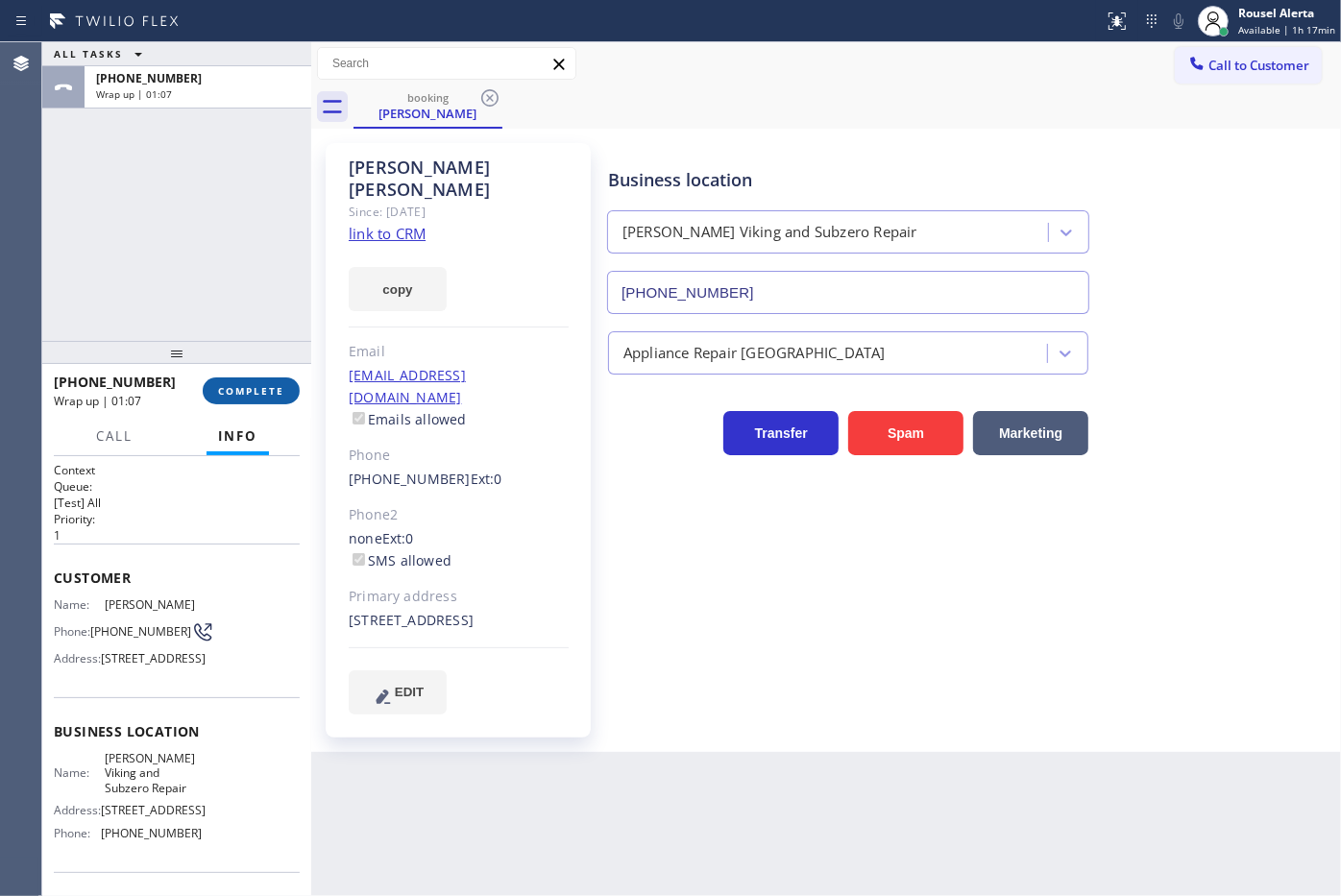
click at [256, 388] on span "COMPLETE" at bounding box center [251, 390] width 66 height 14
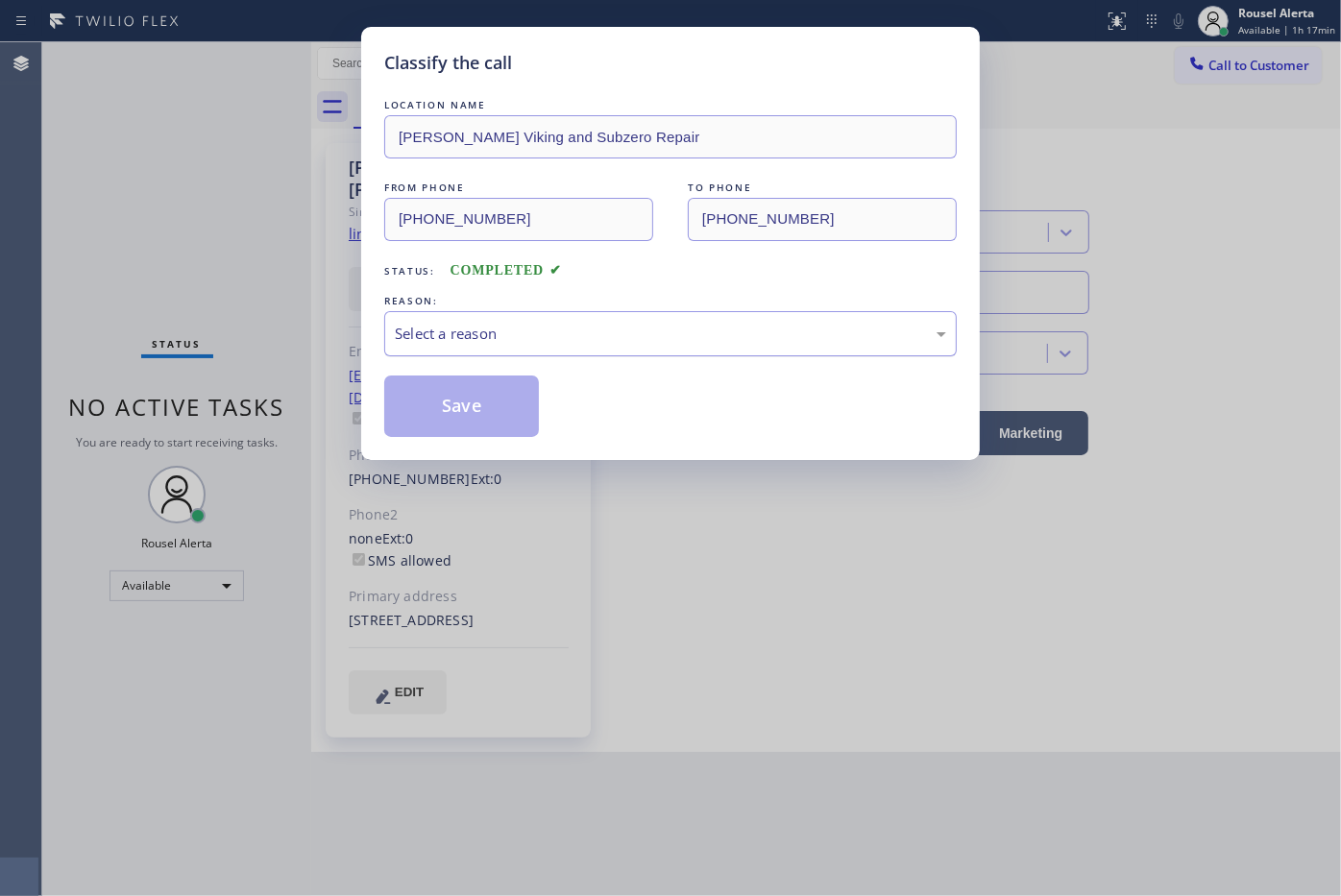
click at [575, 345] on div "Select a reason" at bounding box center [670, 333] width 551 height 22
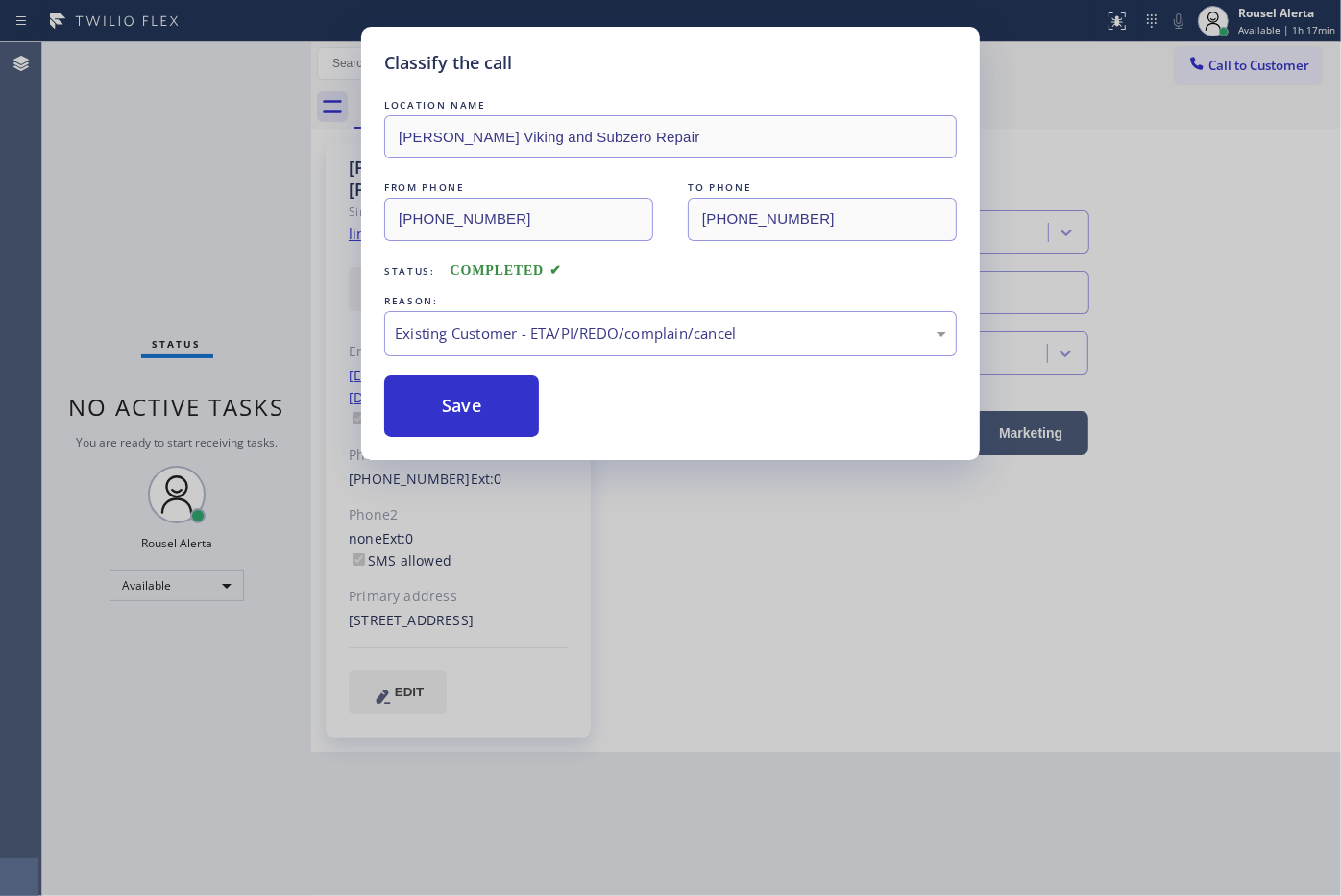
click at [467, 362] on div "LOCATION NAME Murphy Viking and Subzero Repair FROM PHONE (209) 298-4044 TO PHO…" at bounding box center [670, 265] width 573 height 342
click at [461, 381] on button "Save" at bounding box center [461, 406] width 155 height 61
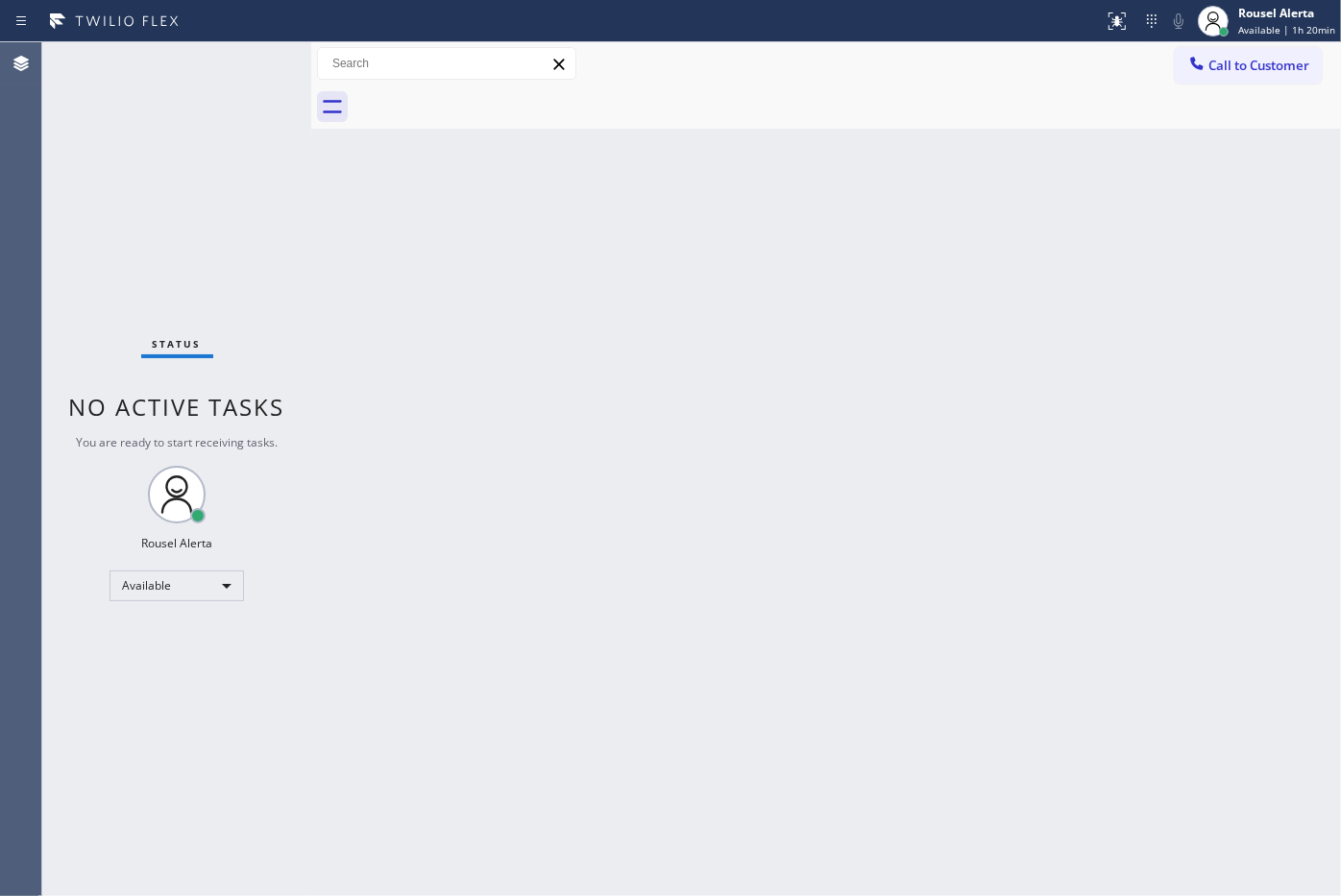
click at [865, 514] on div "Back to Dashboard Change Sender ID Customers Technicians Select a contact Outbo…" at bounding box center [826, 469] width 1030 height 853
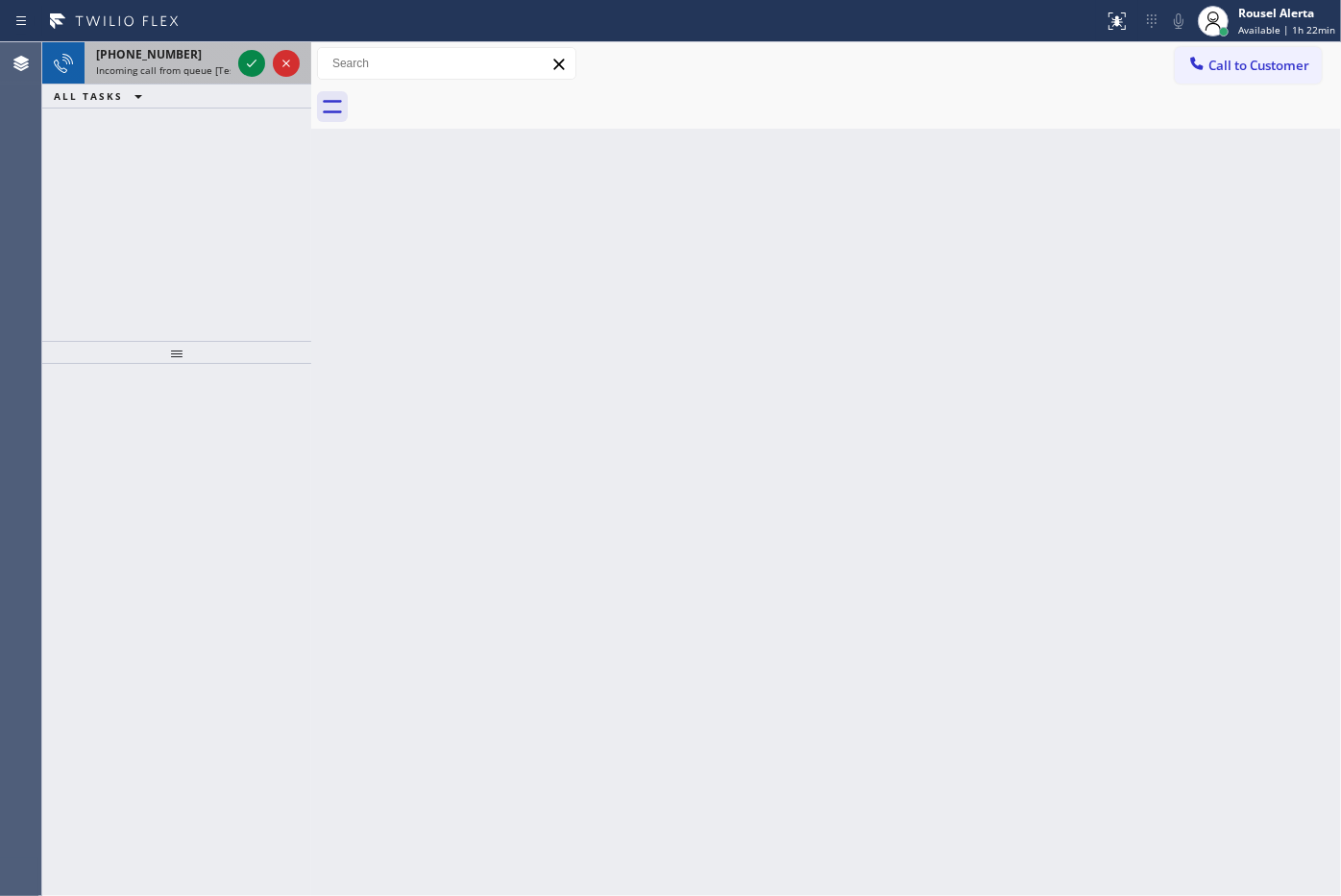
click at [184, 53] on div "+15105578836" at bounding box center [163, 54] width 135 height 16
click at [222, 54] on div "+17604859939" at bounding box center [163, 54] width 135 height 16
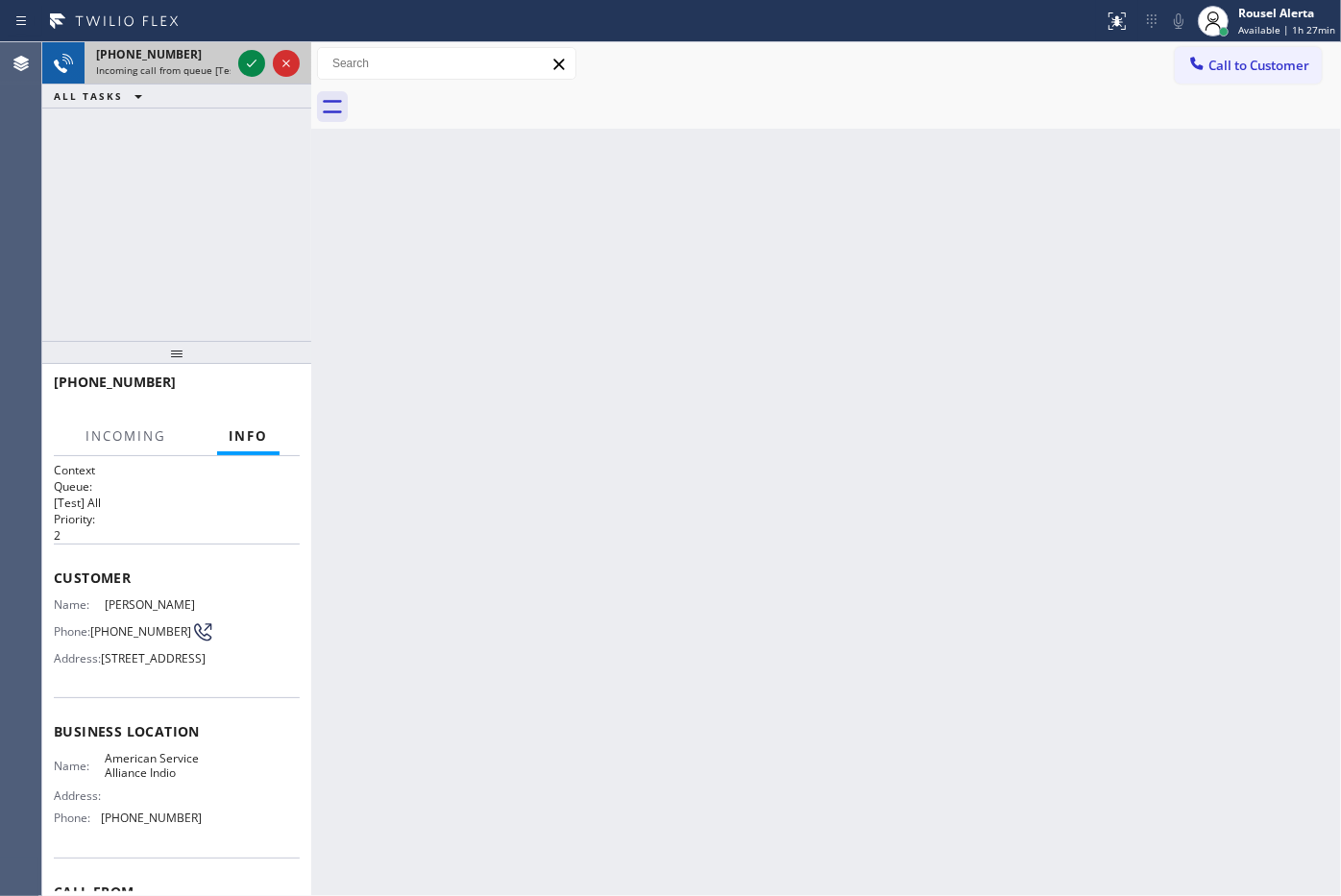
click at [211, 63] on span "Incoming call from queue [Test] All" at bounding box center [175, 70] width 160 height 14
click at [211, 59] on div "+17604859939" at bounding box center [163, 54] width 135 height 16
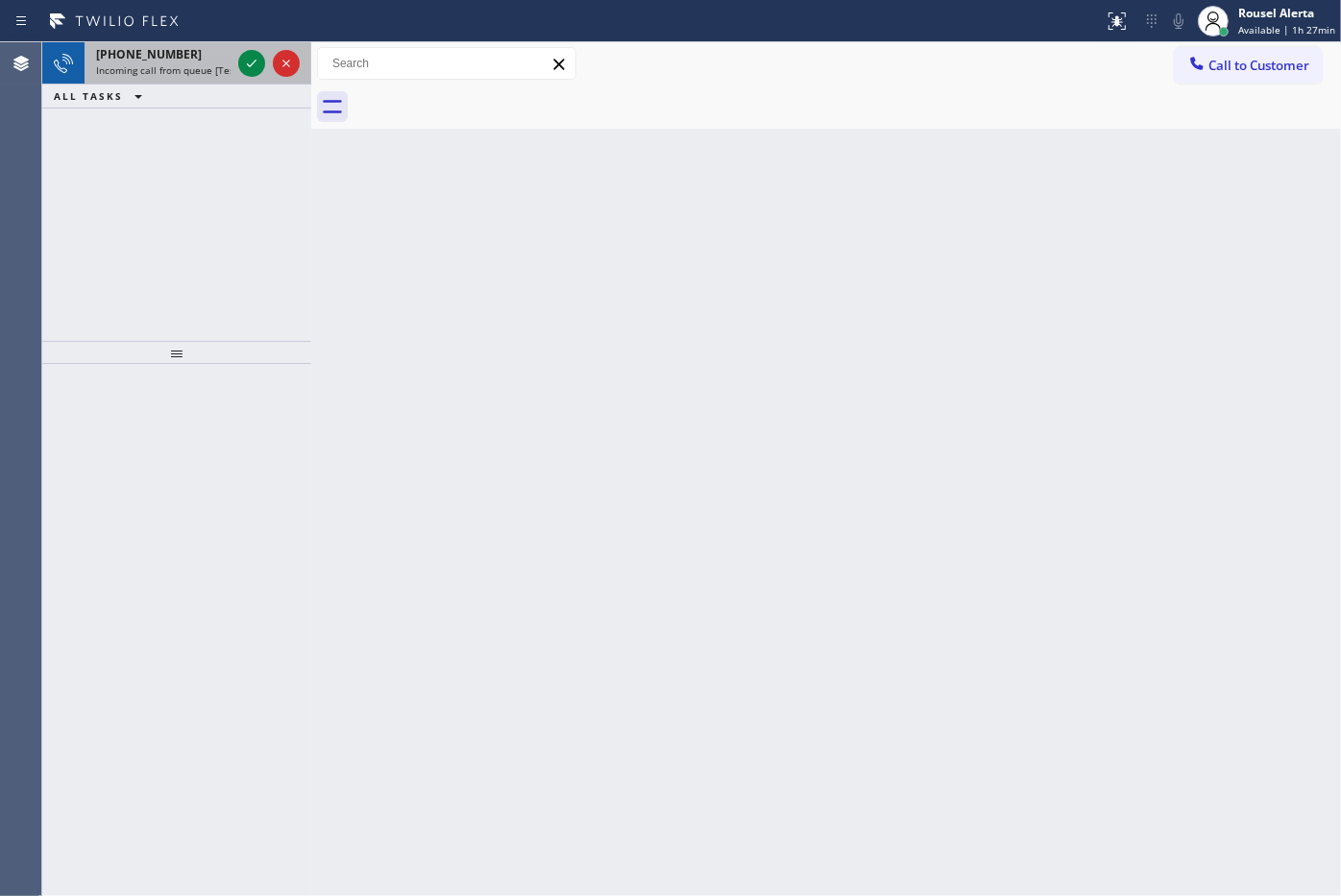
click at [229, 58] on div "+17604859939" at bounding box center [163, 54] width 135 height 16
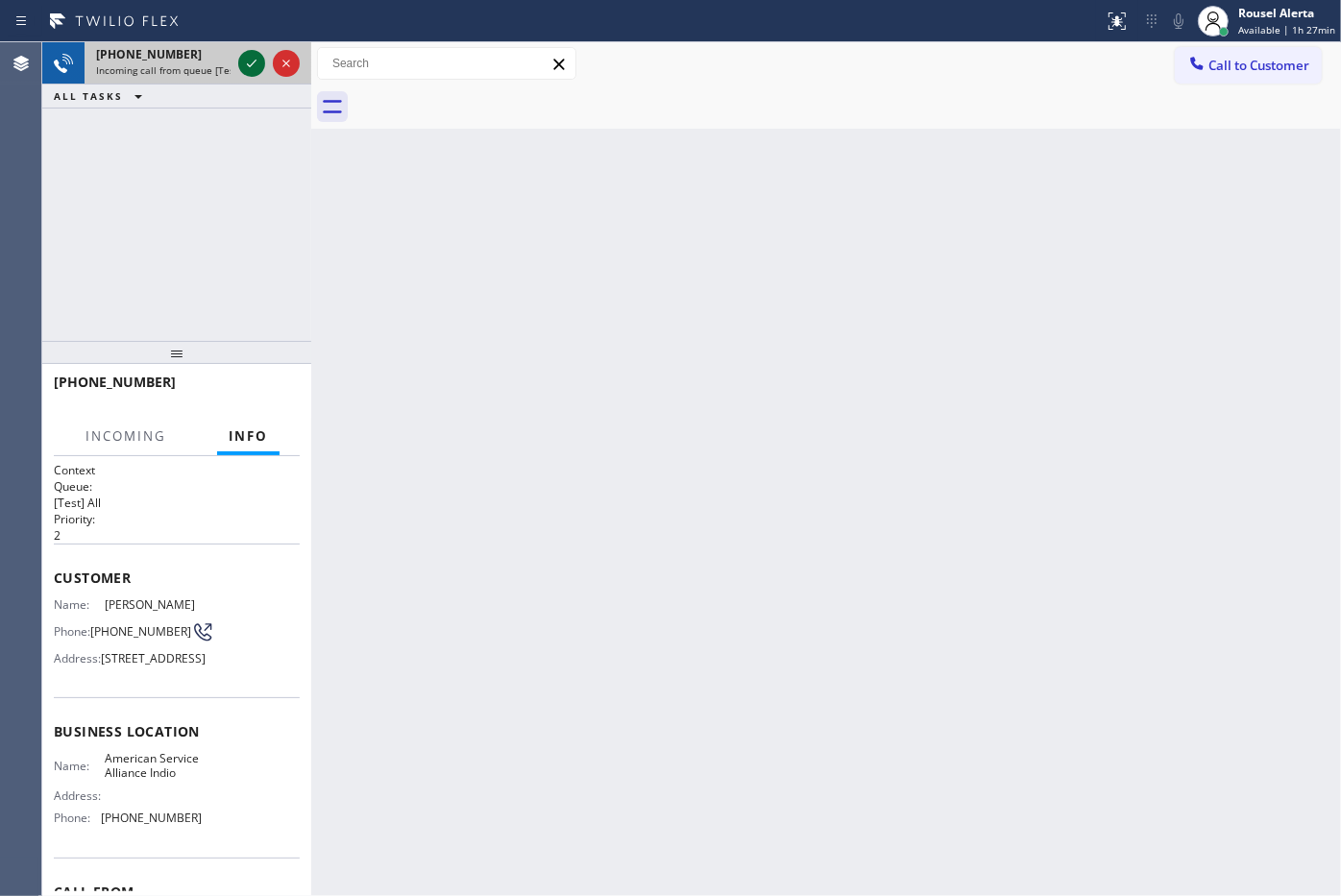
click at [245, 62] on icon at bounding box center [252, 64] width 23 height 23
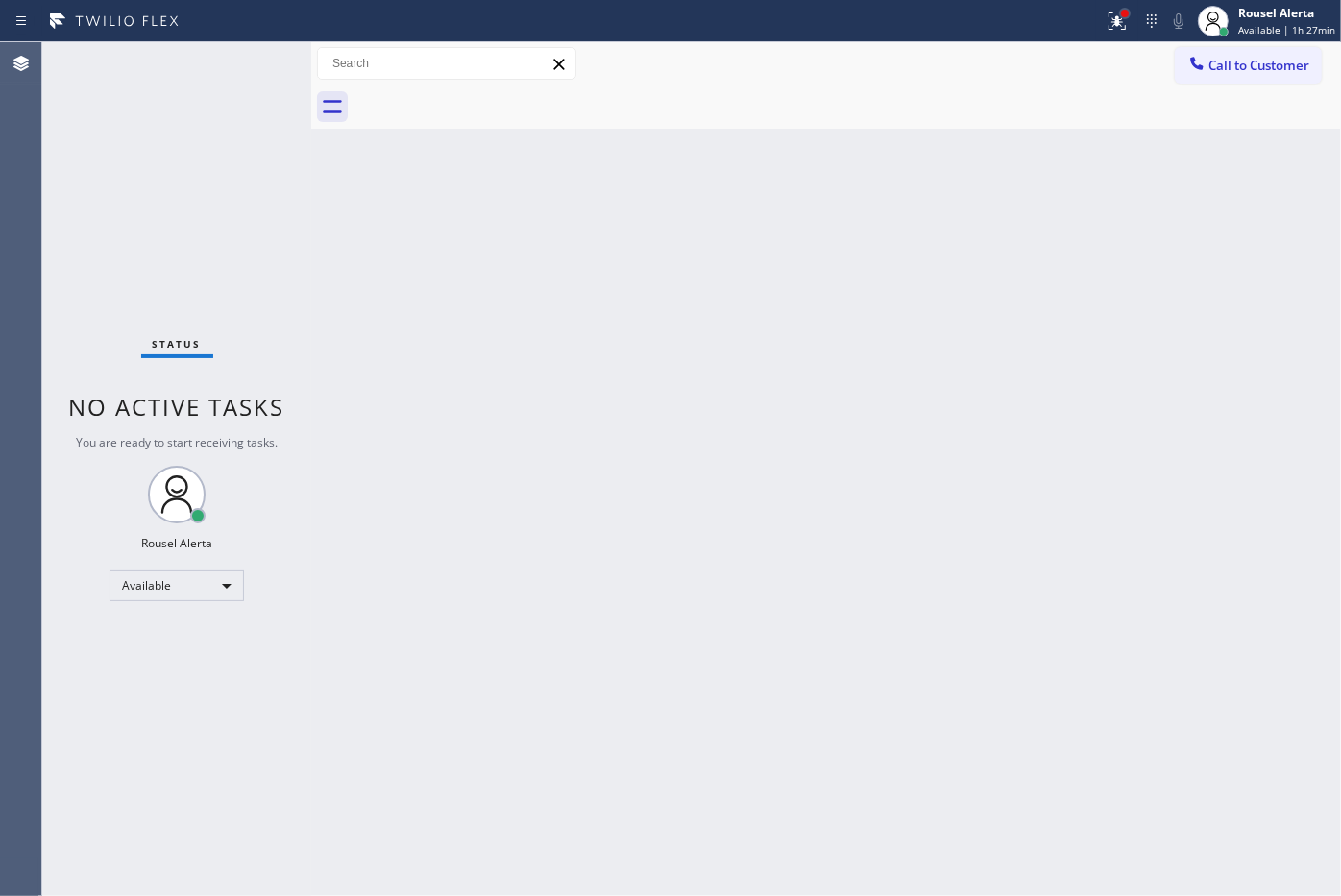
click at [1129, 13] on div at bounding box center [1125, 14] width 8 height 8
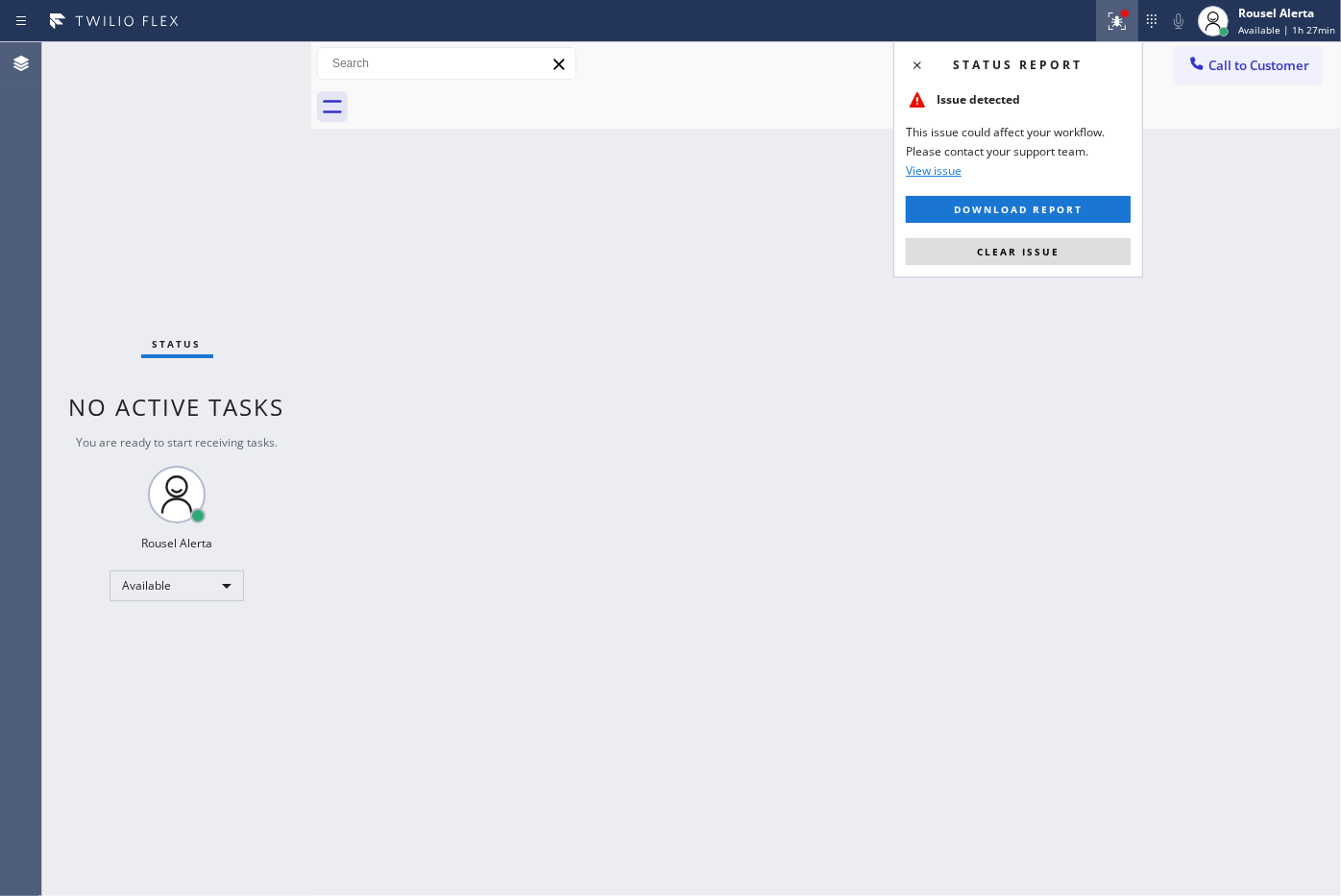
click at [1100, 252] on button "Clear issue" at bounding box center [1018, 252] width 225 height 27
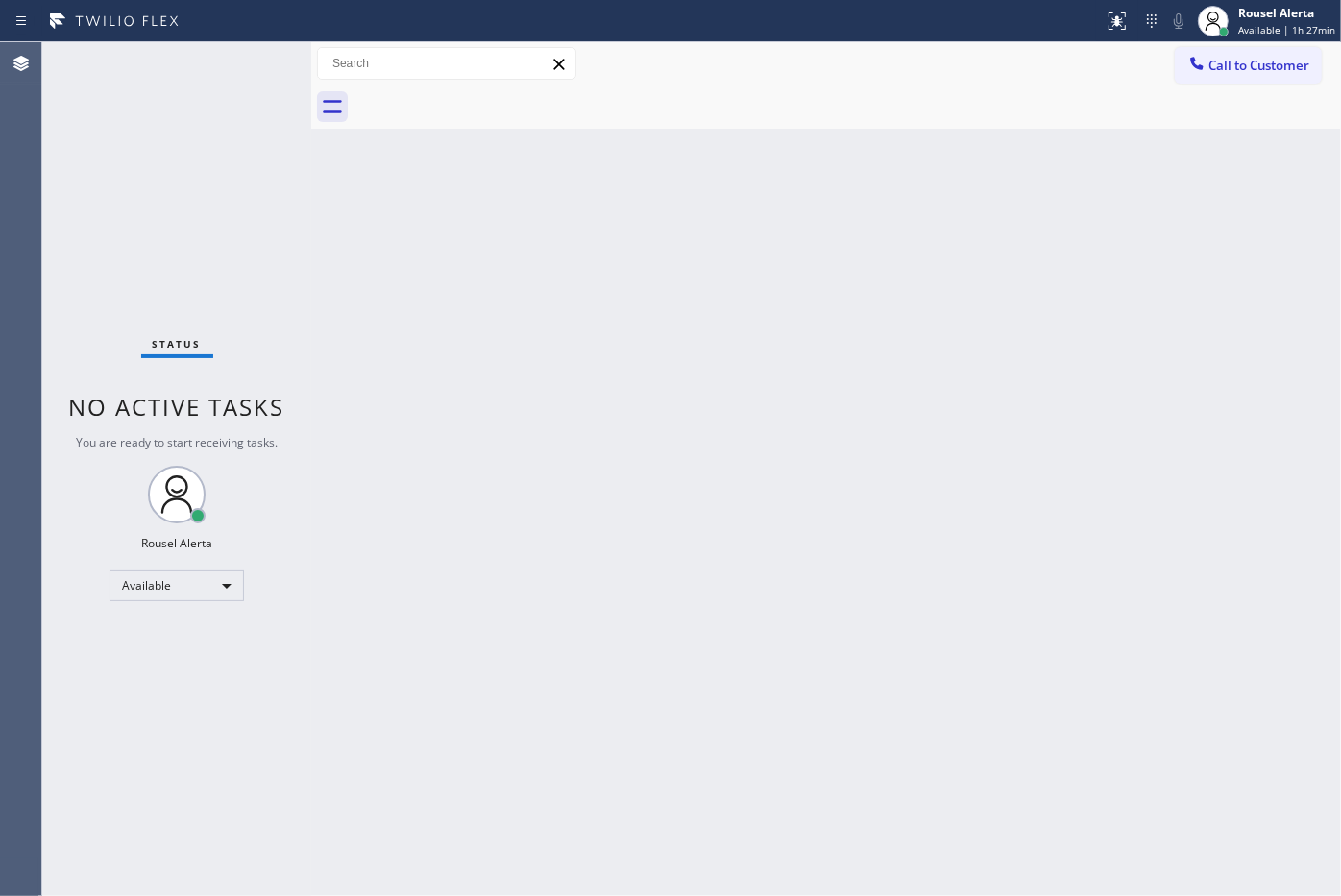
click at [1085, 315] on div "Back to Dashboard Change Sender ID Customers Technicians Select a contact Outbo…" at bounding box center [826, 469] width 1030 height 853
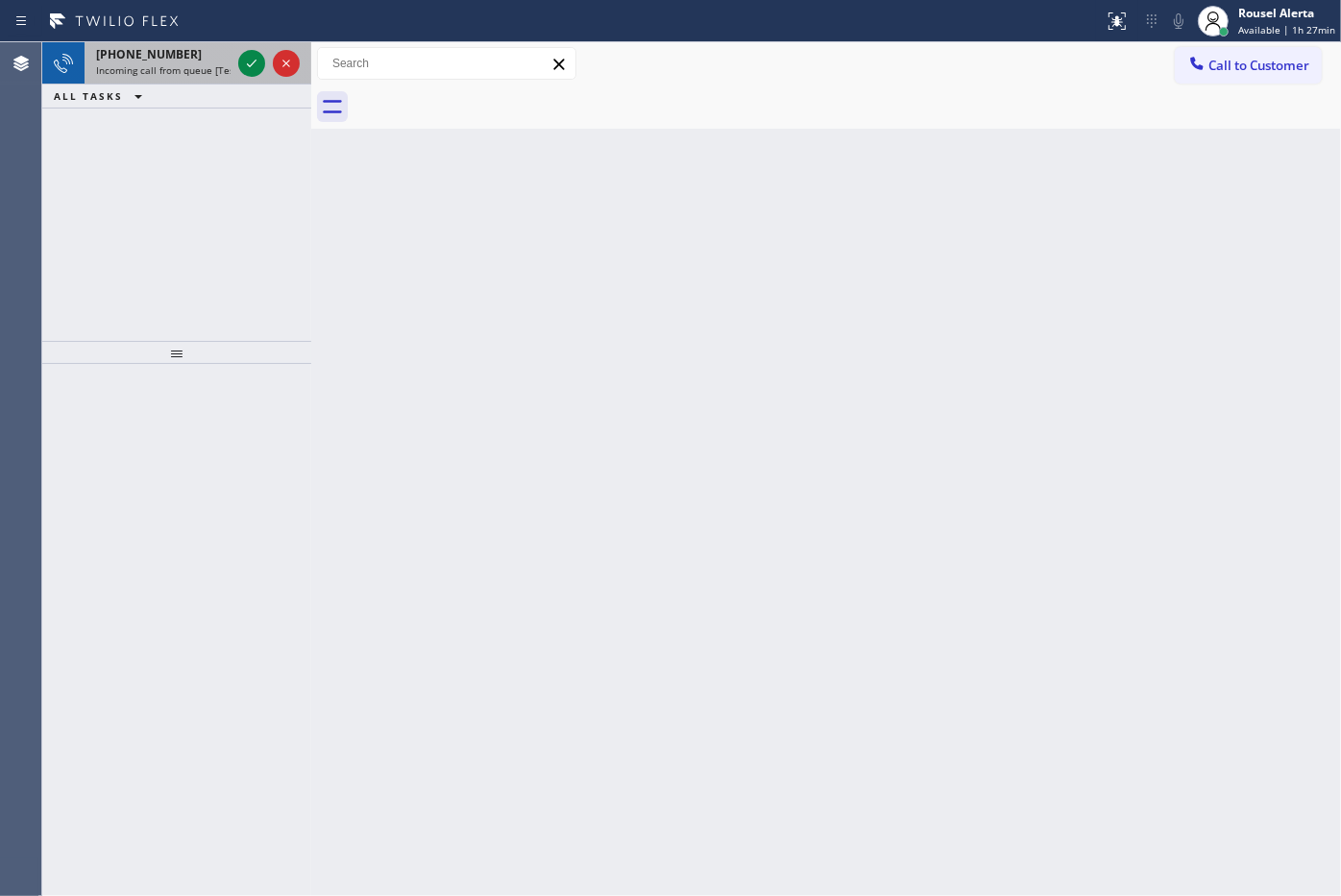
click at [221, 68] on span "Incoming call from queue [Test] All" at bounding box center [175, 70] width 160 height 14
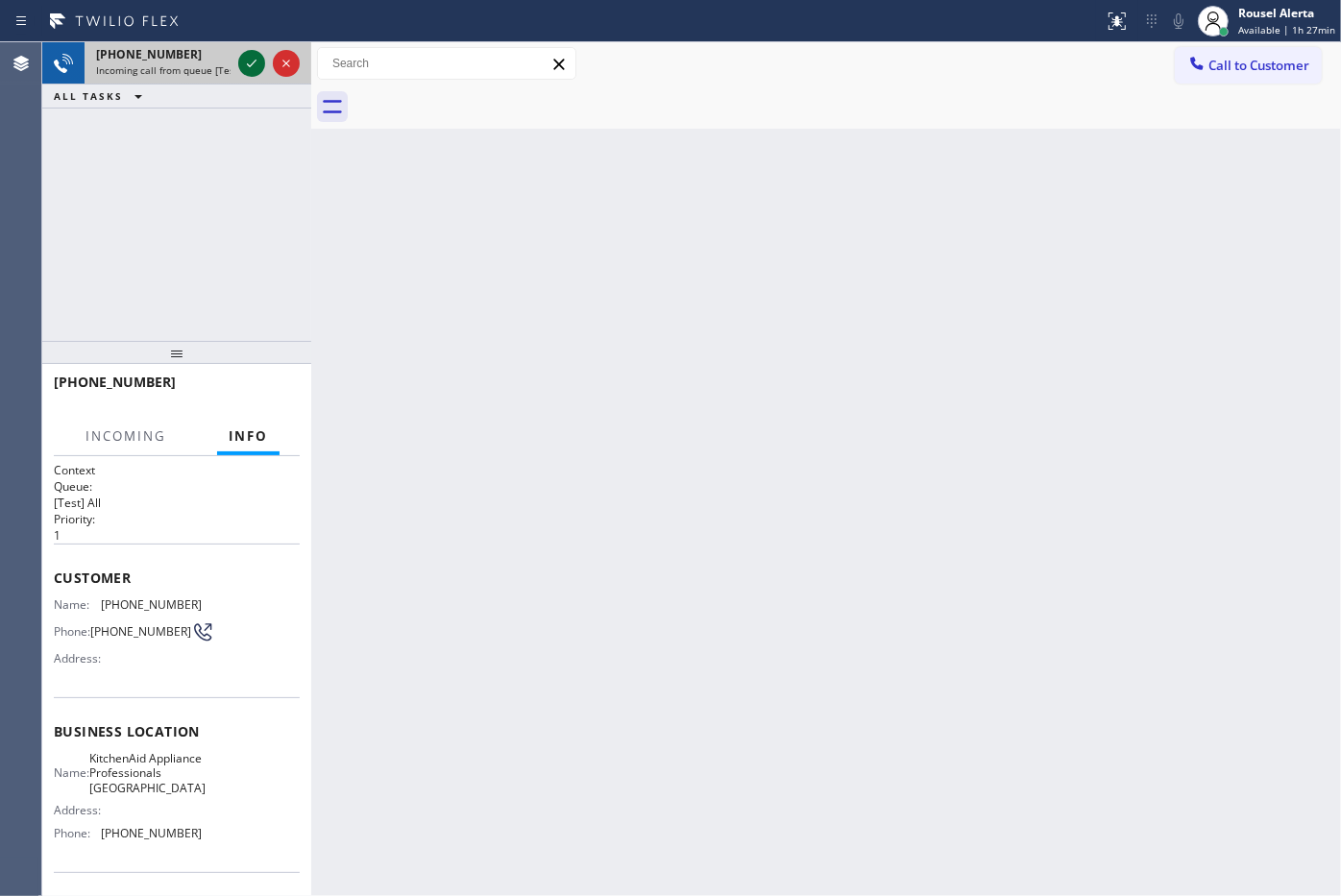
click at [246, 64] on icon at bounding box center [252, 64] width 23 height 23
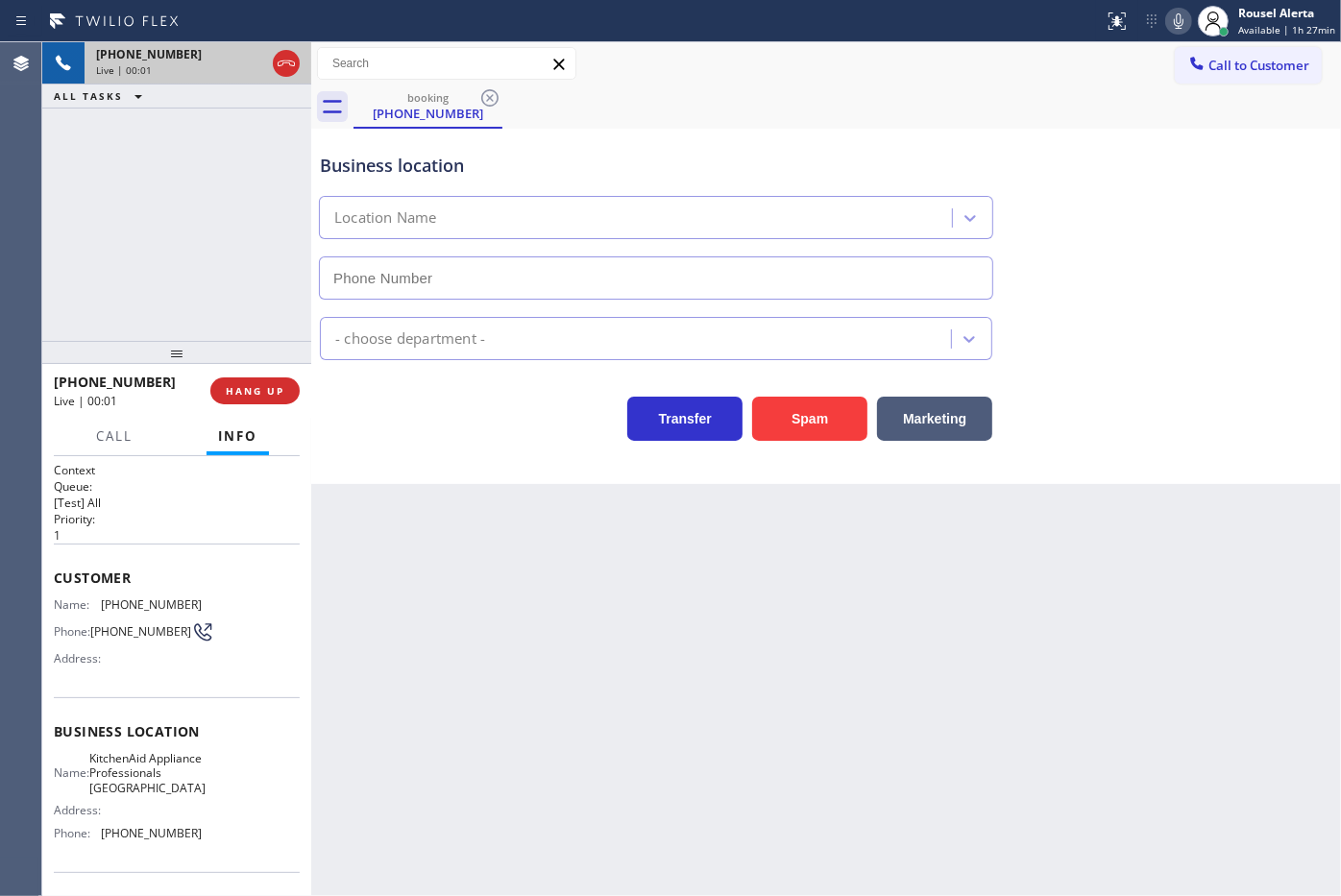
type input "(917) 935-4352"
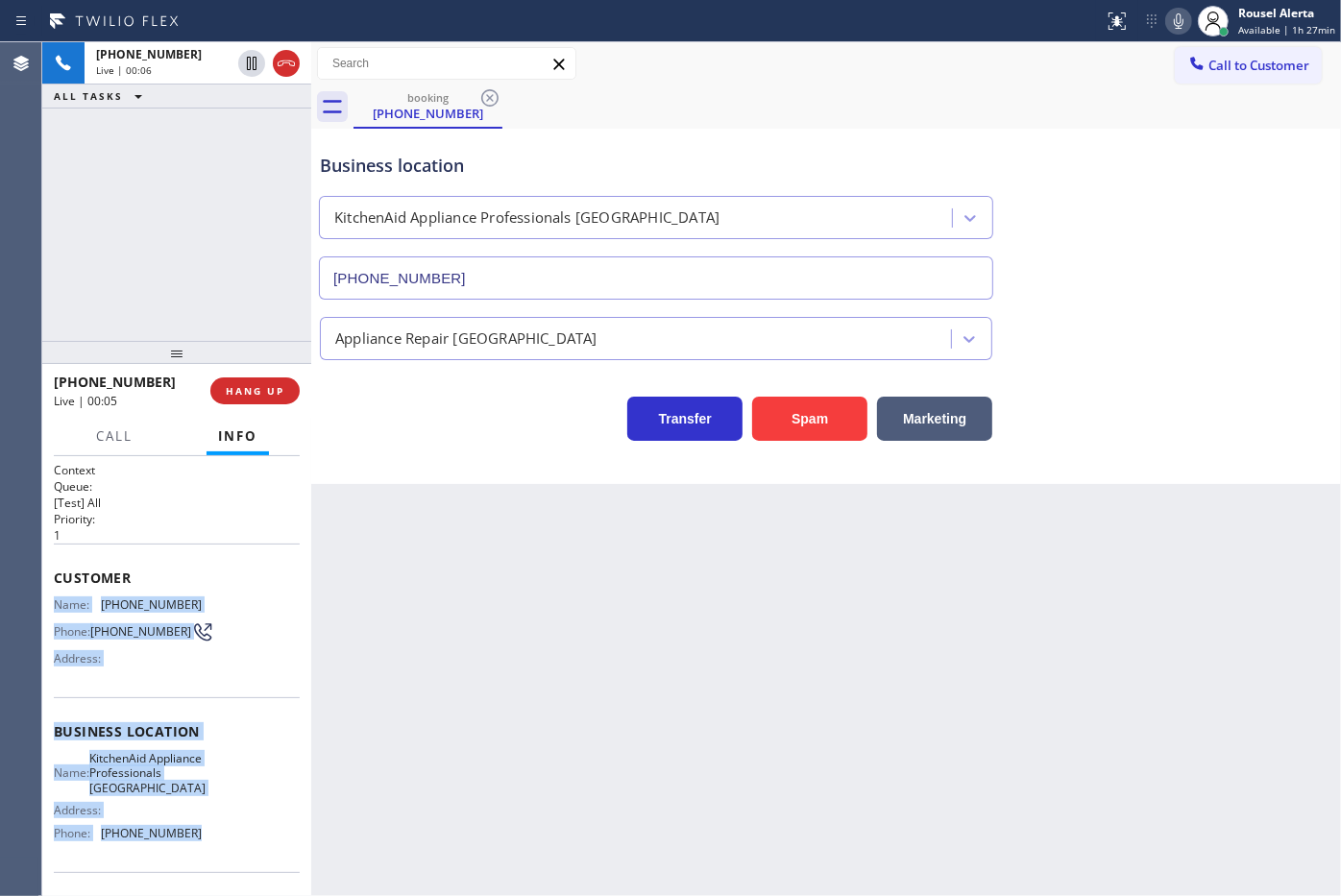
drag, startPoint x: 57, startPoint y: 594, endPoint x: 216, endPoint y: 852, distance: 303.1
click at [216, 852] on div "Context Queue: [Test] All Priority: 1 Customer Name: (516) 244-1432 Phone: (516…" at bounding box center [177, 740] width 246 height 556
copy div "Name: (516) 244-1432 Phone: (516) 244-1432 Address: Business location Name: Kit…"
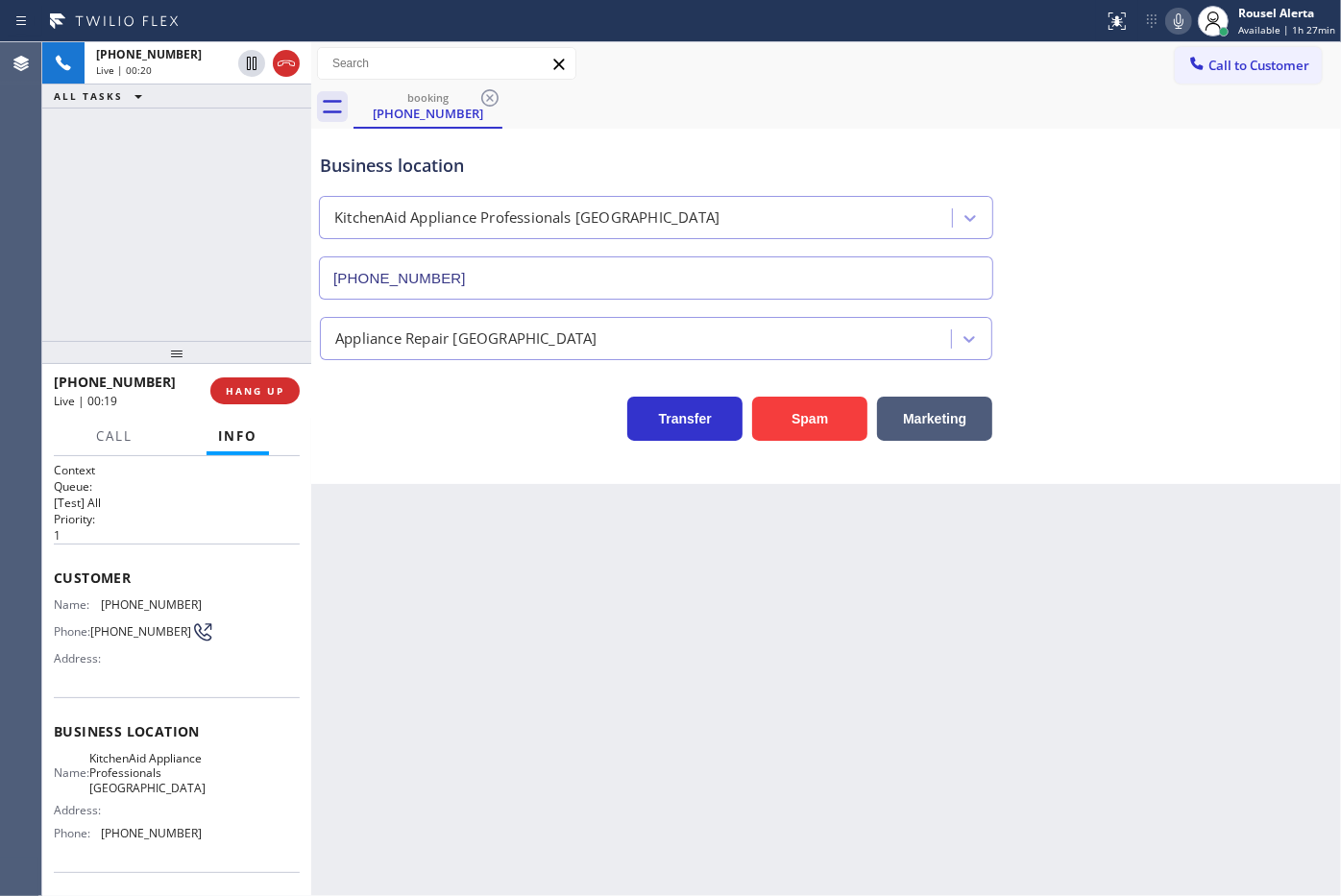
click at [982, 643] on div "Back to Dashboard Change Sender ID Customers Technicians Select a contact Outbo…" at bounding box center [826, 469] width 1030 height 853
drag, startPoint x: 140, startPoint y: 293, endPoint x: 371, endPoint y: 548, distance: 344.1
click at [164, 313] on div "+15162441432 Live | 00:20 ALL TASKS ALL TASKS ACTIVE TASKS TASKS IN WRAP UP" at bounding box center [177, 192] width 269 height 298
click at [448, 631] on div "Back to Dashboard Change Sender ID Customers Technicians Select a contact Outbo…" at bounding box center [826, 469] width 1030 height 853
click at [229, 294] on div "+15162441432 Live | 00:21 ALL TASKS ALL TASKS ACTIVE TASKS TASKS IN WRAP UP" at bounding box center [177, 192] width 269 height 298
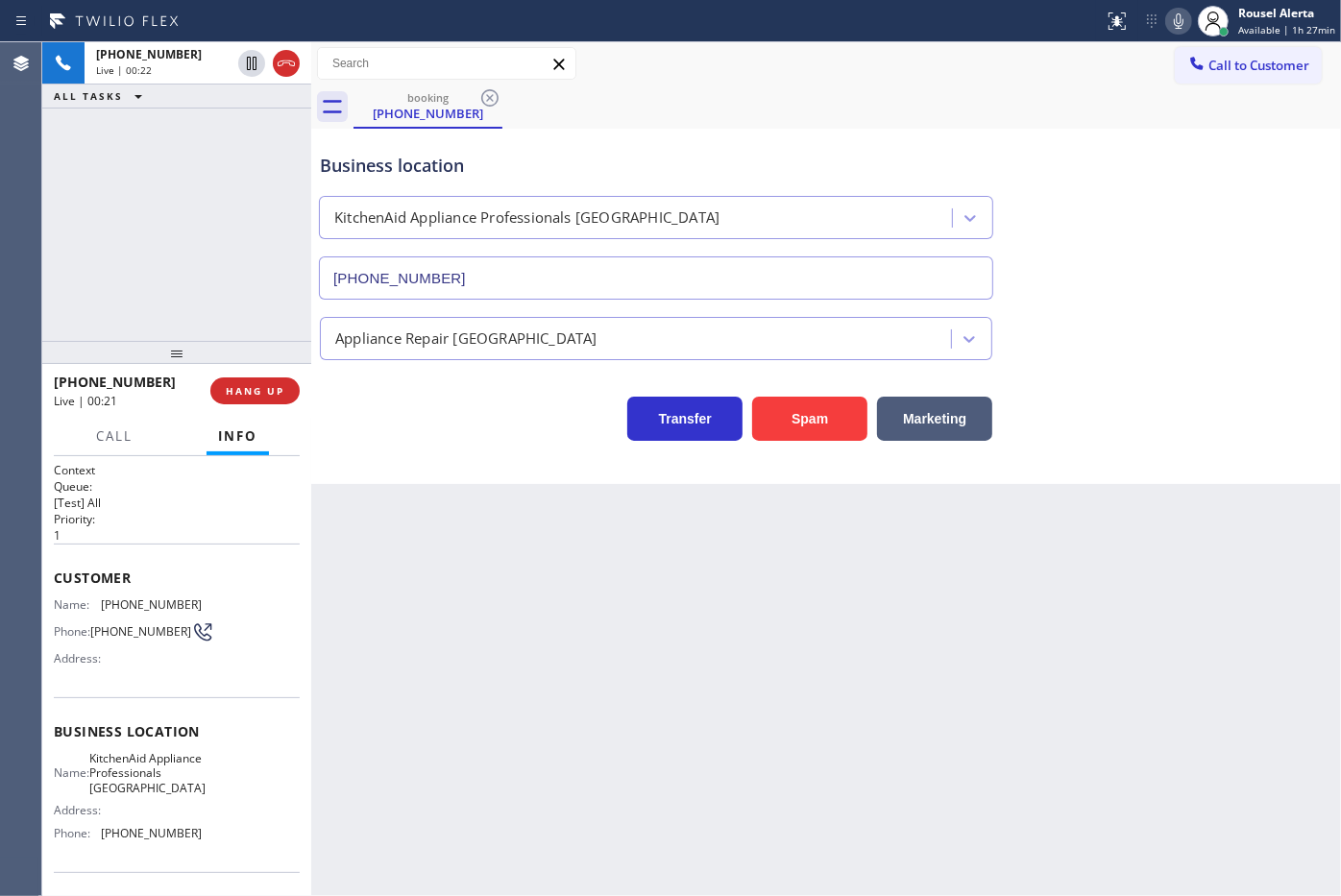
click at [437, 624] on div "Back to Dashboard Change Sender ID Customers Technicians Select a contact Outbo…" at bounding box center [826, 469] width 1030 height 853
drag, startPoint x: 123, startPoint y: 242, endPoint x: 172, endPoint y: 272, distance: 57.5
click at [128, 242] on div "+15162441432 Live | 00:46 ALL TASKS ALL TASKS ACTIVE TASKS TASKS IN WRAP UP" at bounding box center [177, 192] width 269 height 298
click at [399, 516] on div "Back to Dashboard Change Sender ID Customers Technicians Select a contact Outbo…" at bounding box center [826, 469] width 1030 height 853
click at [247, 291] on div "+15162441432 Live | 00:47 ALL TASKS ALL TASKS ACTIVE TASKS TASKS IN WRAP UP" at bounding box center [177, 192] width 269 height 298
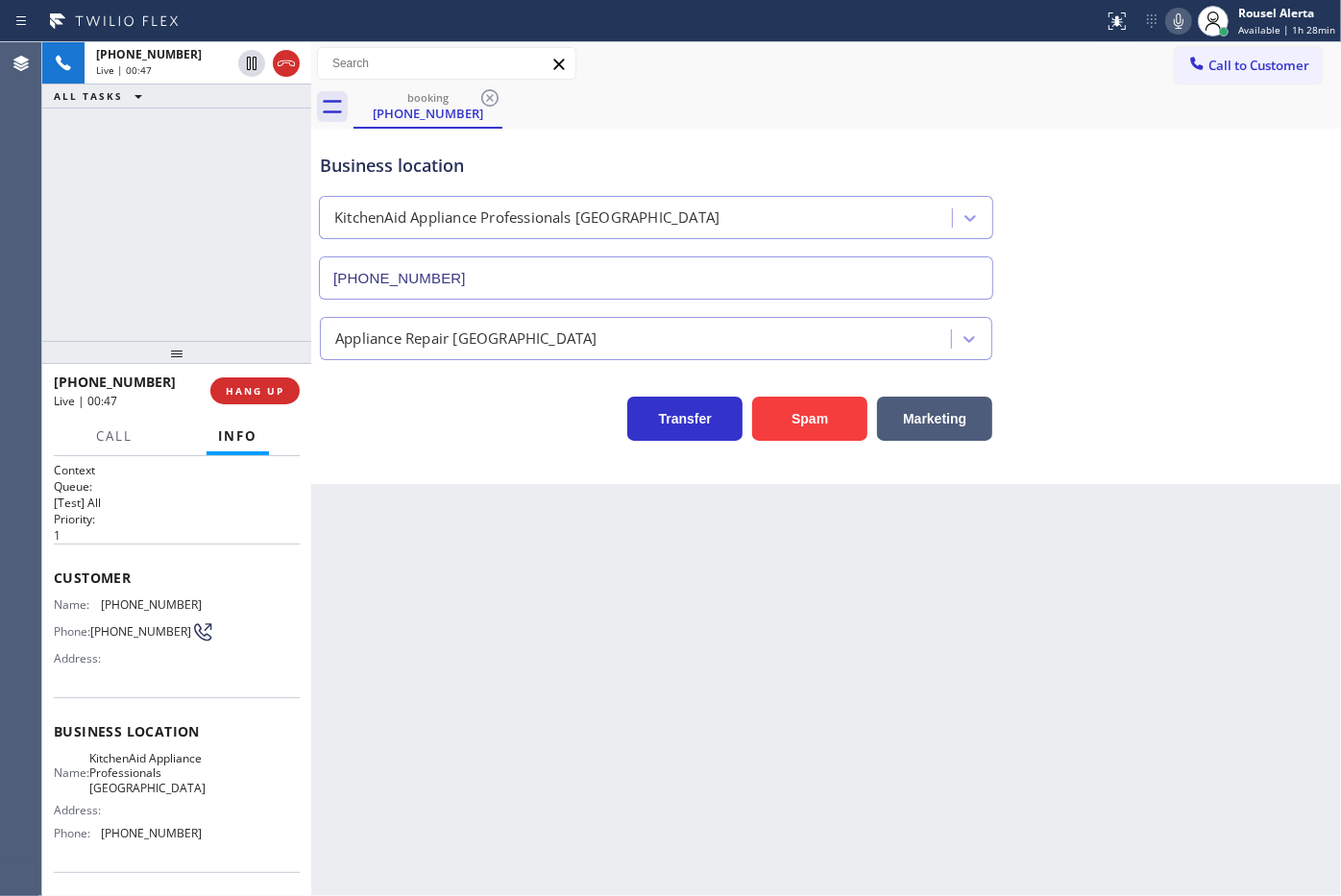
click at [399, 538] on div "Back to Dashboard Change Sender ID Customers Technicians Select a contact Outbo…" at bounding box center [826, 469] width 1030 height 853
click at [251, 384] on span "HANG UP" at bounding box center [255, 390] width 58 height 14
click at [251, 384] on span "COMPLETE" at bounding box center [251, 390] width 66 height 14
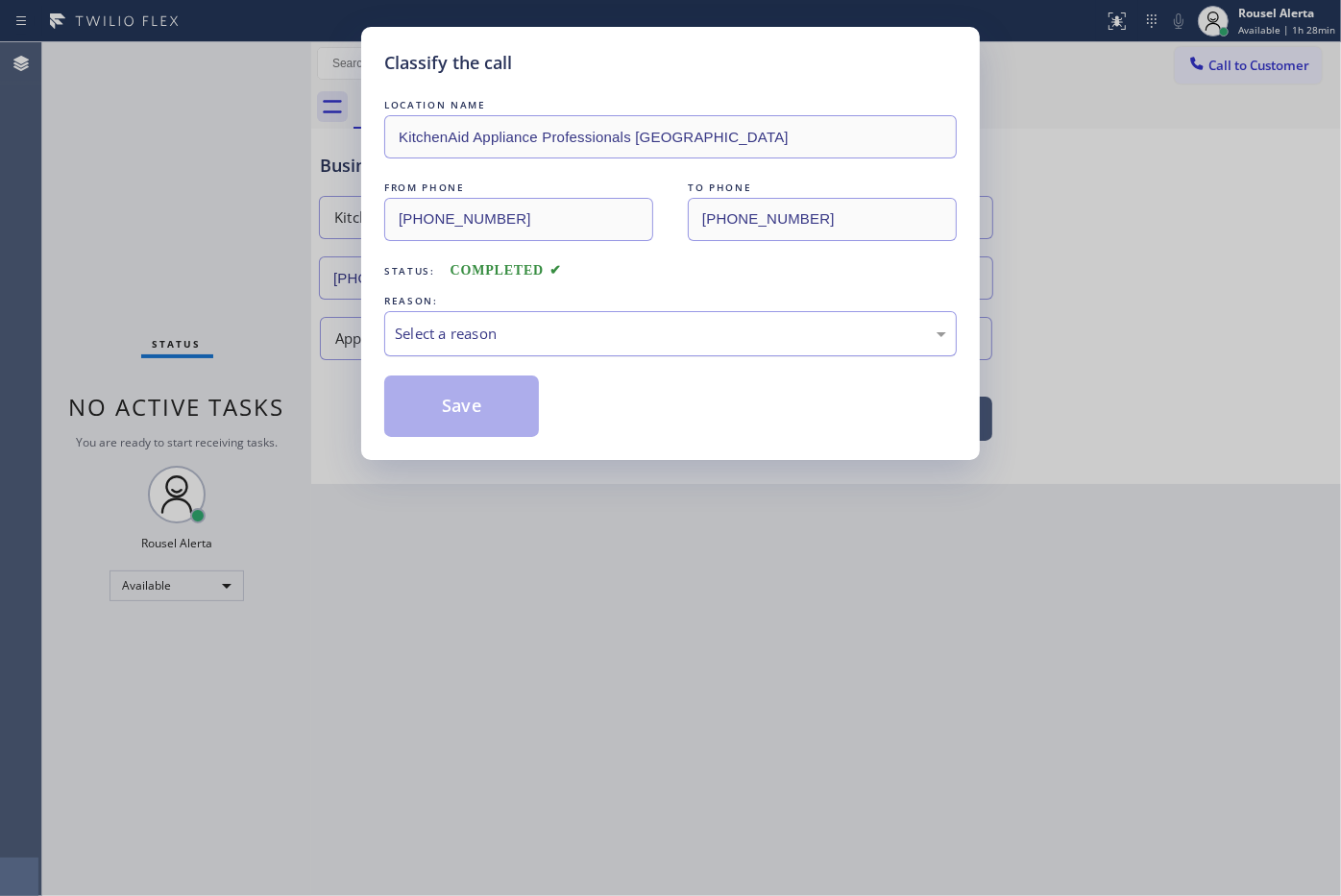
click at [435, 349] on div "Select a reason" at bounding box center [670, 333] width 573 height 46
click at [471, 404] on button "Save" at bounding box center [461, 406] width 155 height 61
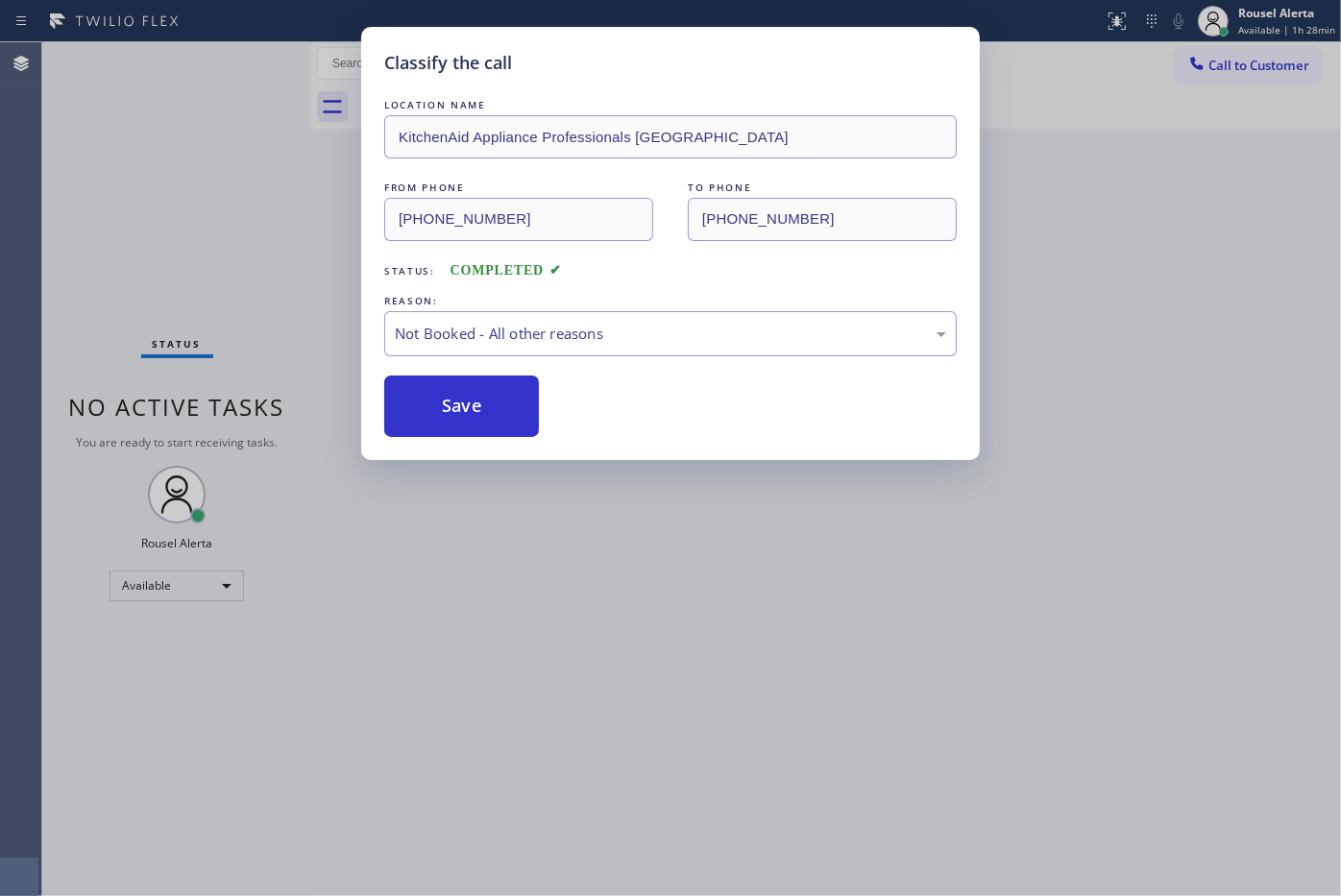
click at [603, 609] on div "Classify the call LOCATION NAME KitchenAid Appliance Professionals New Hyde Par…" at bounding box center [670, 448] width 1341 height 896
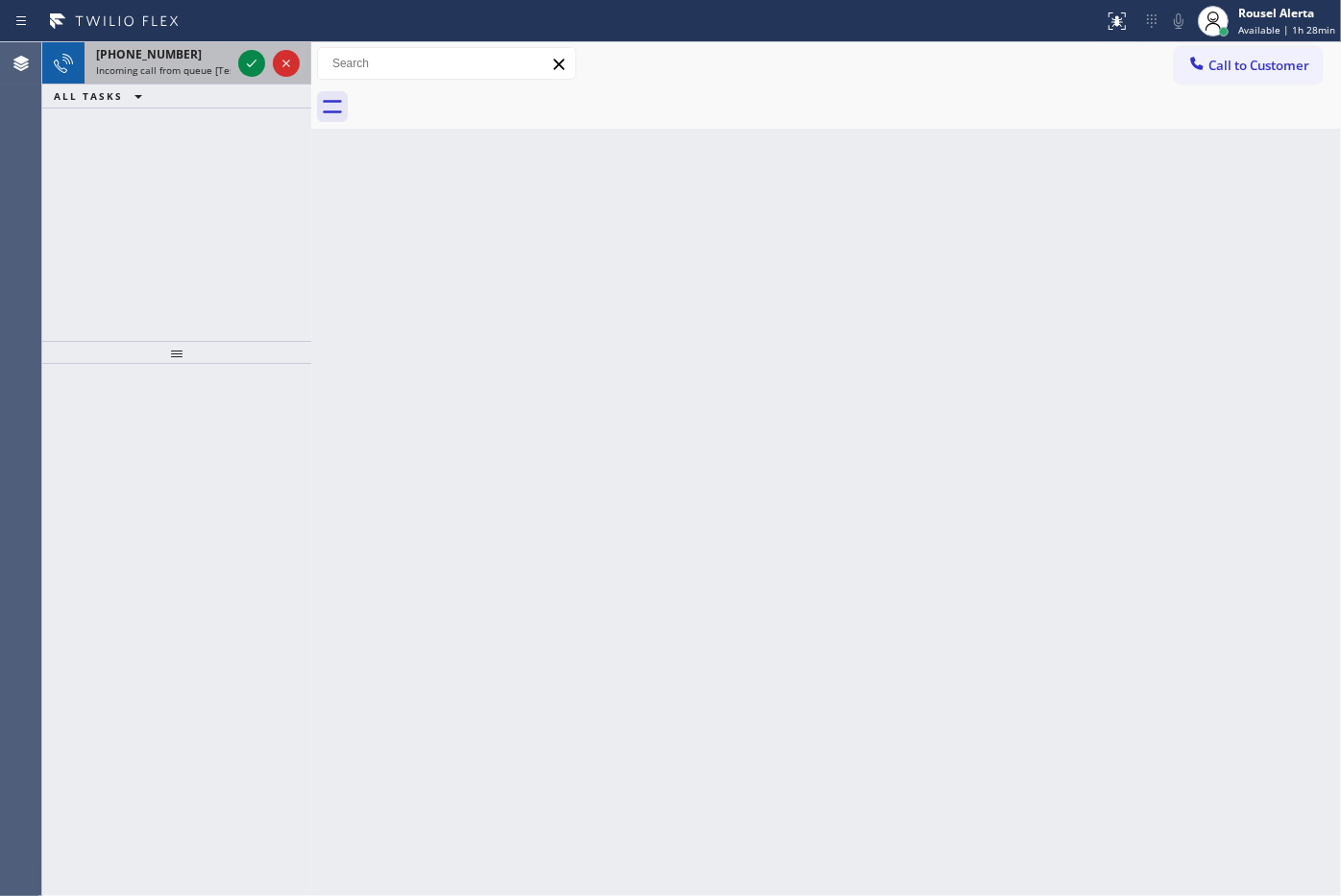
click at [209, 73] on span "Incoming call from queue [Test] All" at bounding box center [175, 70] width 160 height 14
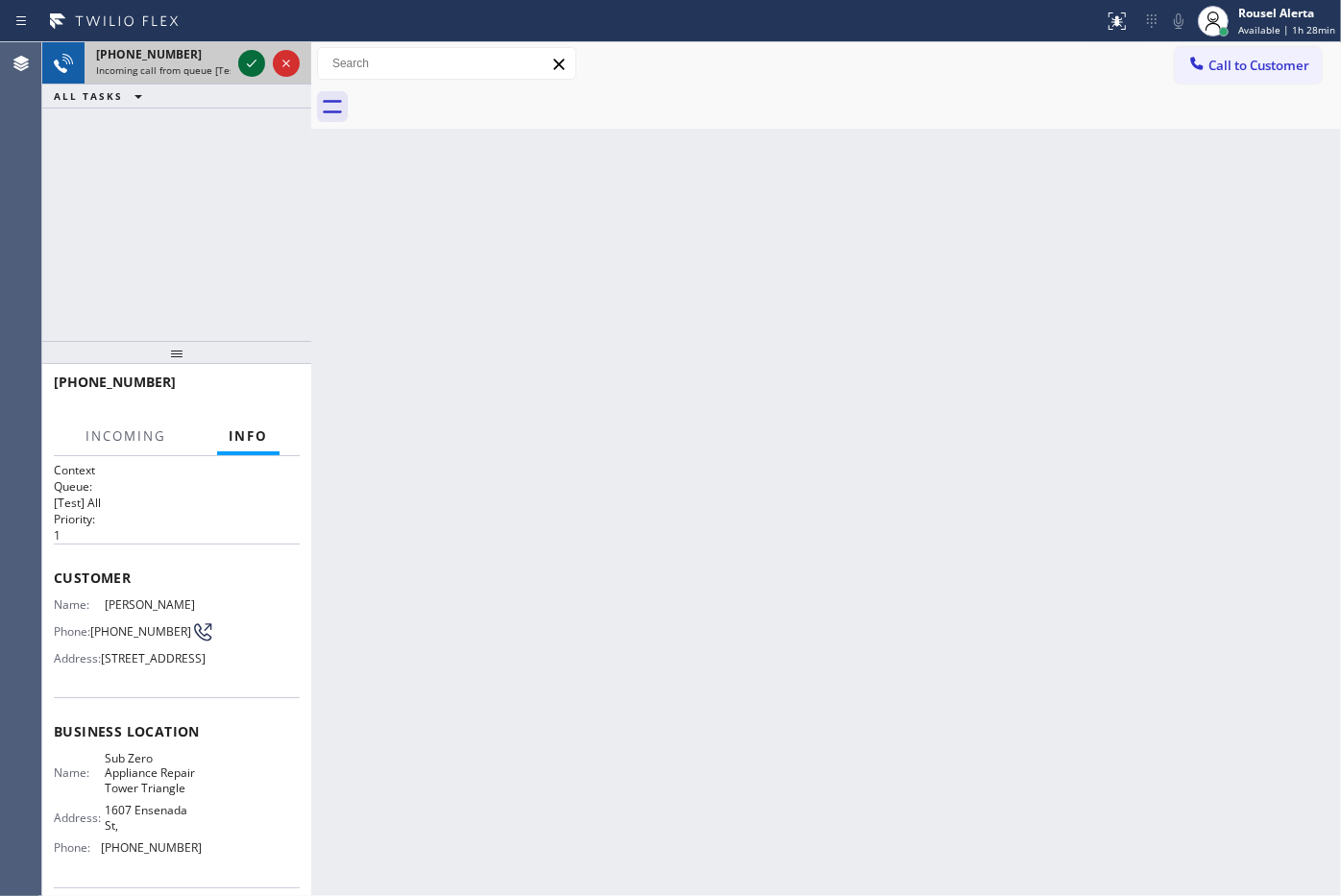
click at [246, 65] on icon at bounding box center [252, 64] width 23 height 23
click at [548, 395] on div "Back to Dashboard Change Sender ID Customers Technicians Select a contact Outbo…" at bounding box center [826, 469] width 1030 height 853
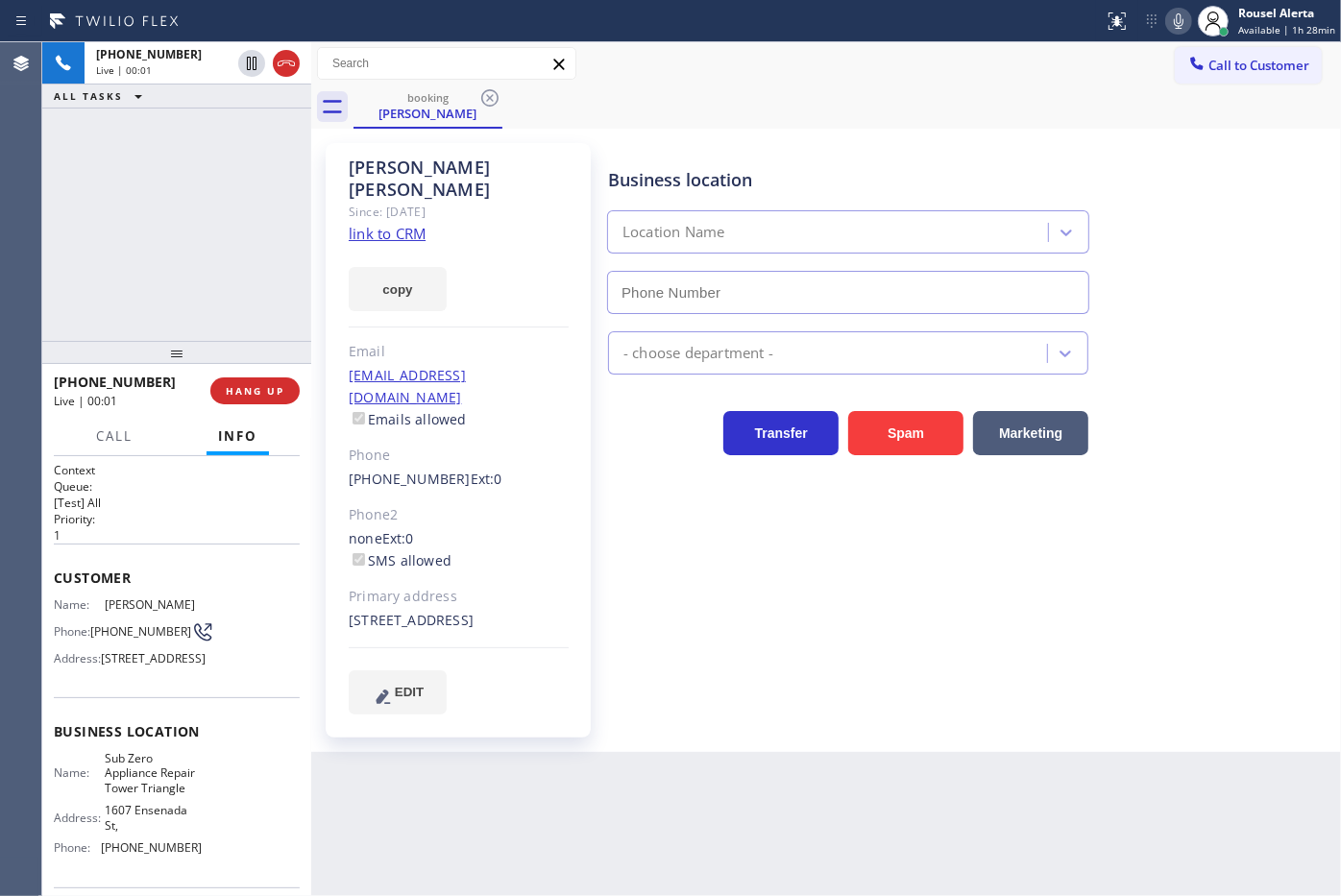
type input "(720) 597-8984"
click at [389, 224] on link "link to CRM" at bounding box center [387, 233] width 77 height 19
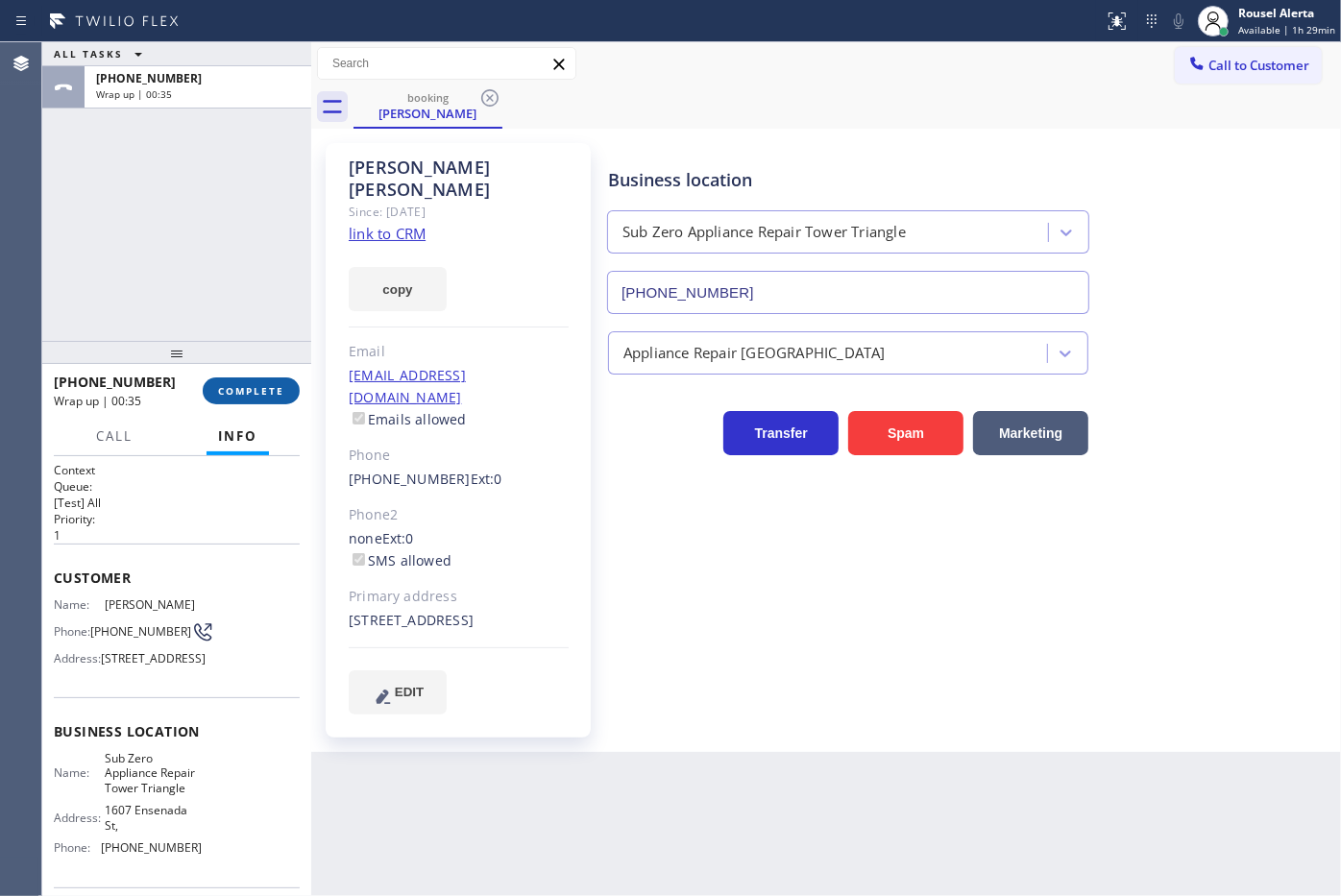
click at [245, 391] on span "COMPLETE" at bounding box center [251, 390] width 66 height 14
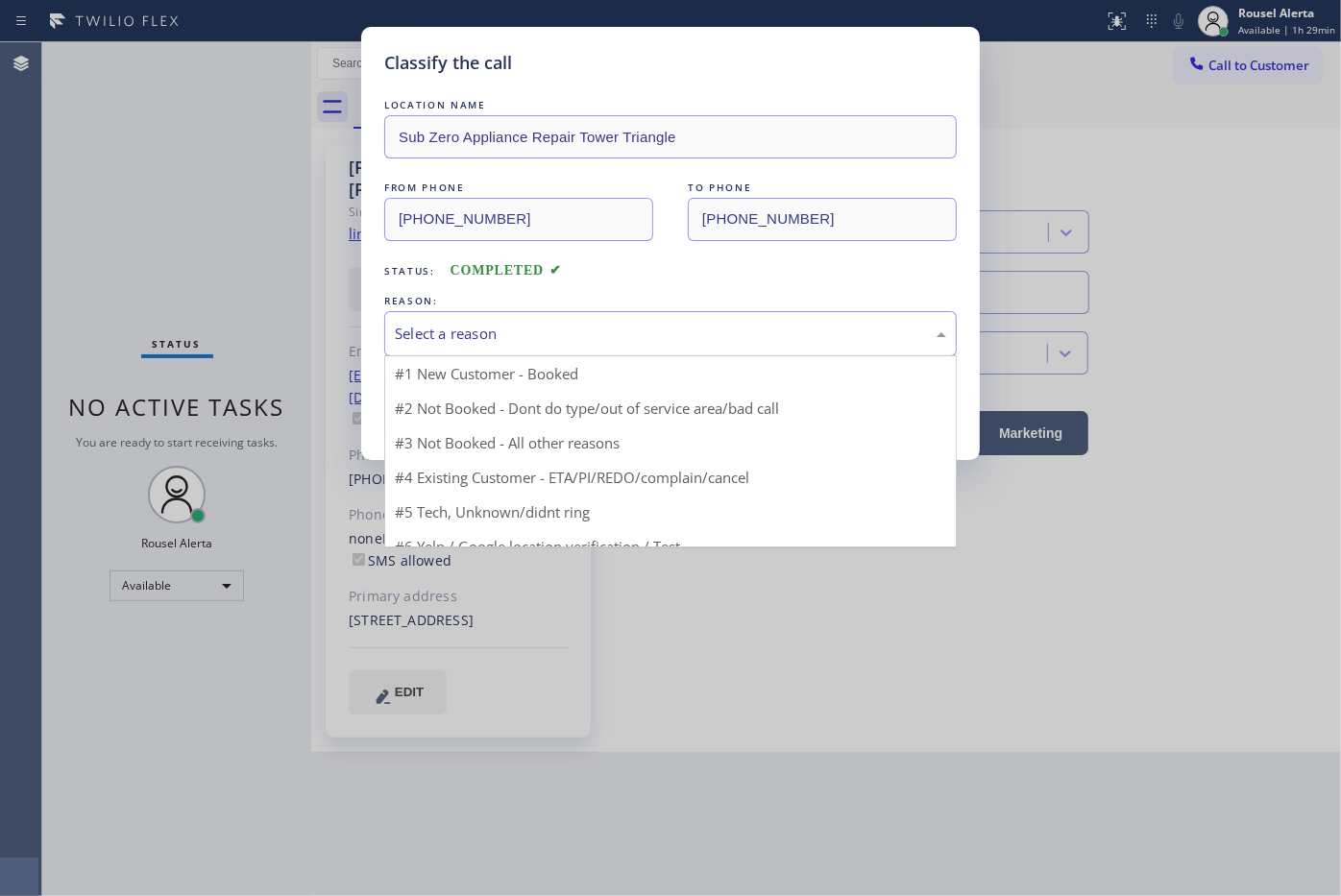
click at [526, 347] on div "Select a reason" at bounding box center [670, 333] width 573 height 46
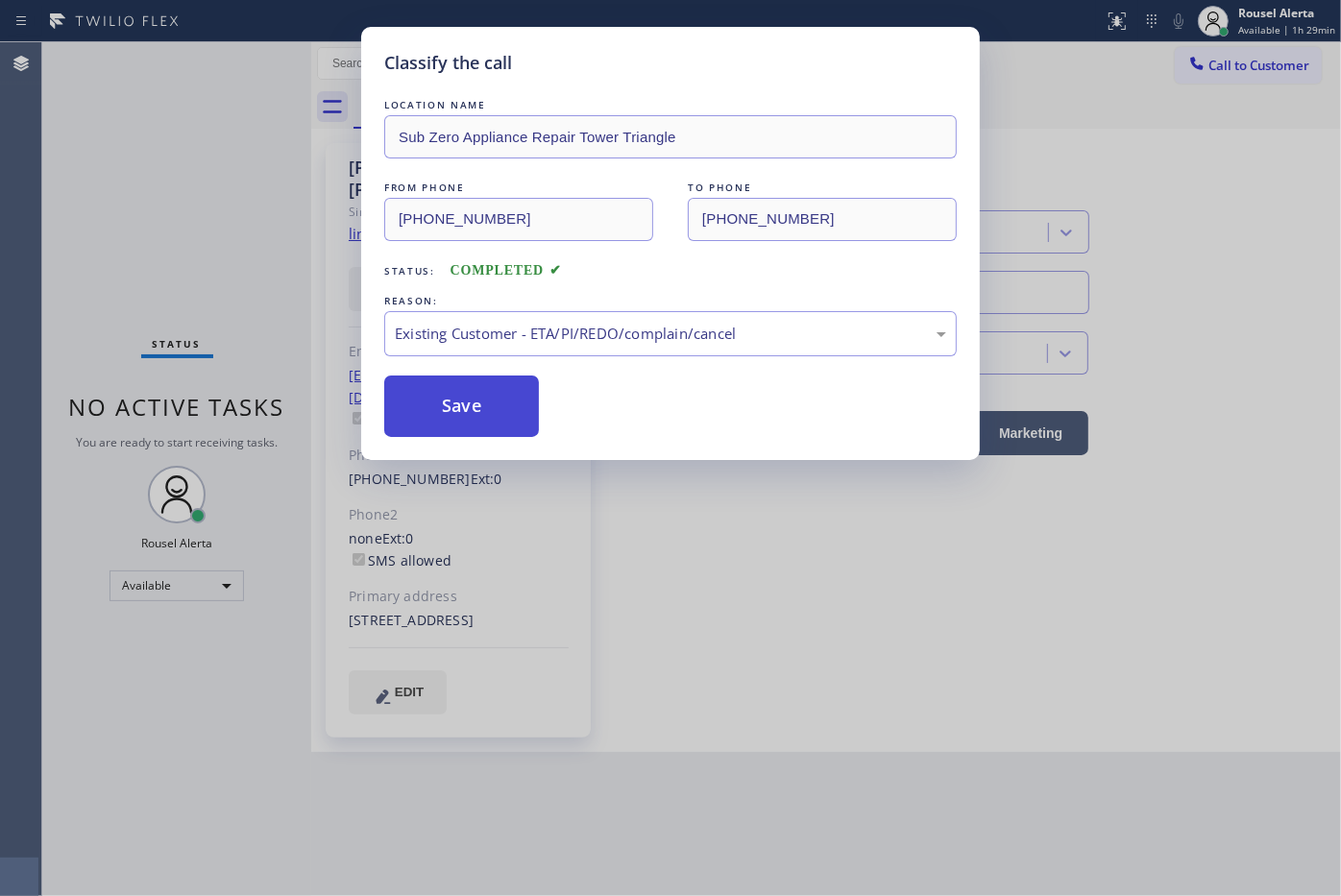
click at [502, 409] on button "Save" at bounding box center [461, 406] width 155 height 61
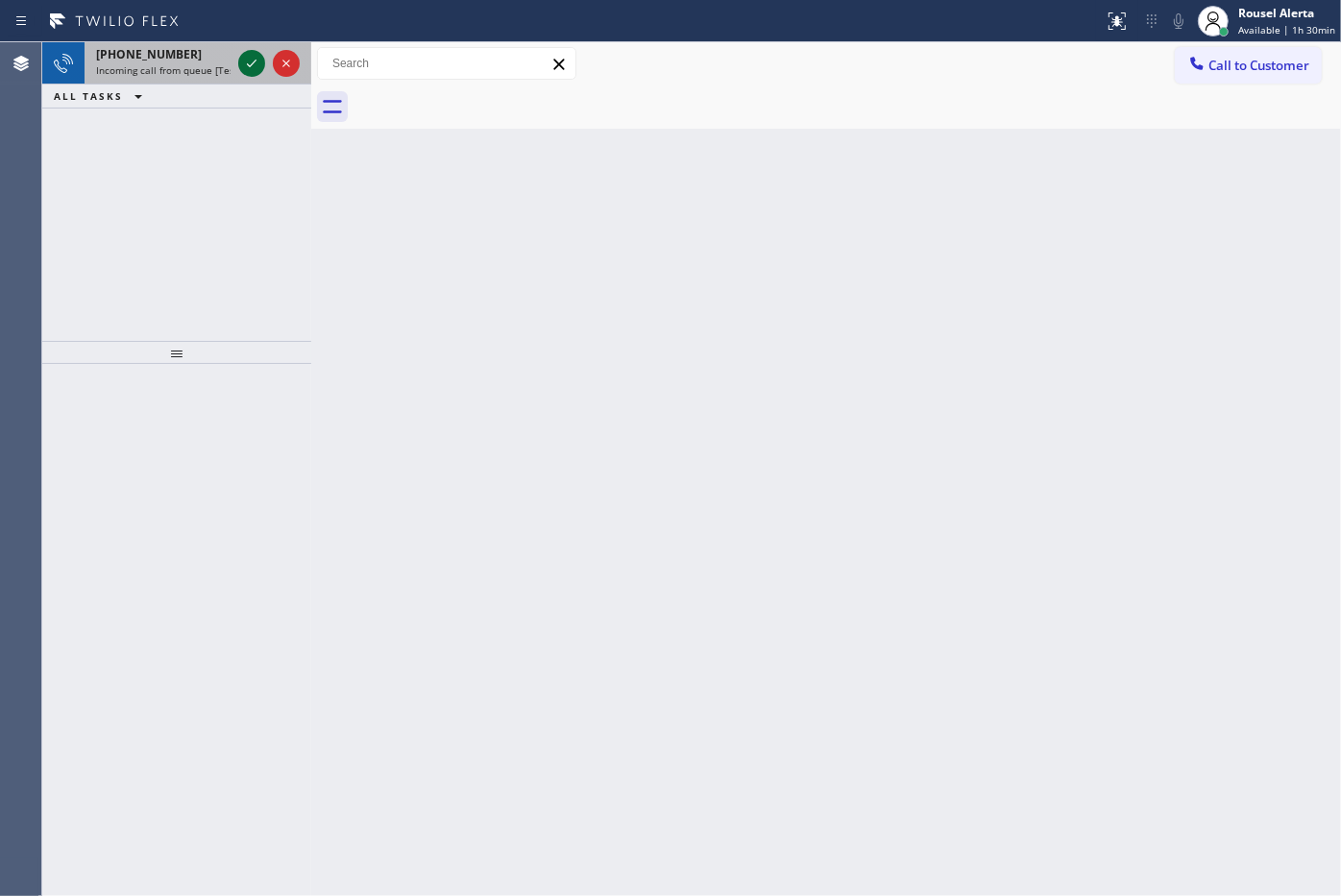
click at [245, 72] on icon at bounding box center [252, 64] width 23 height 23
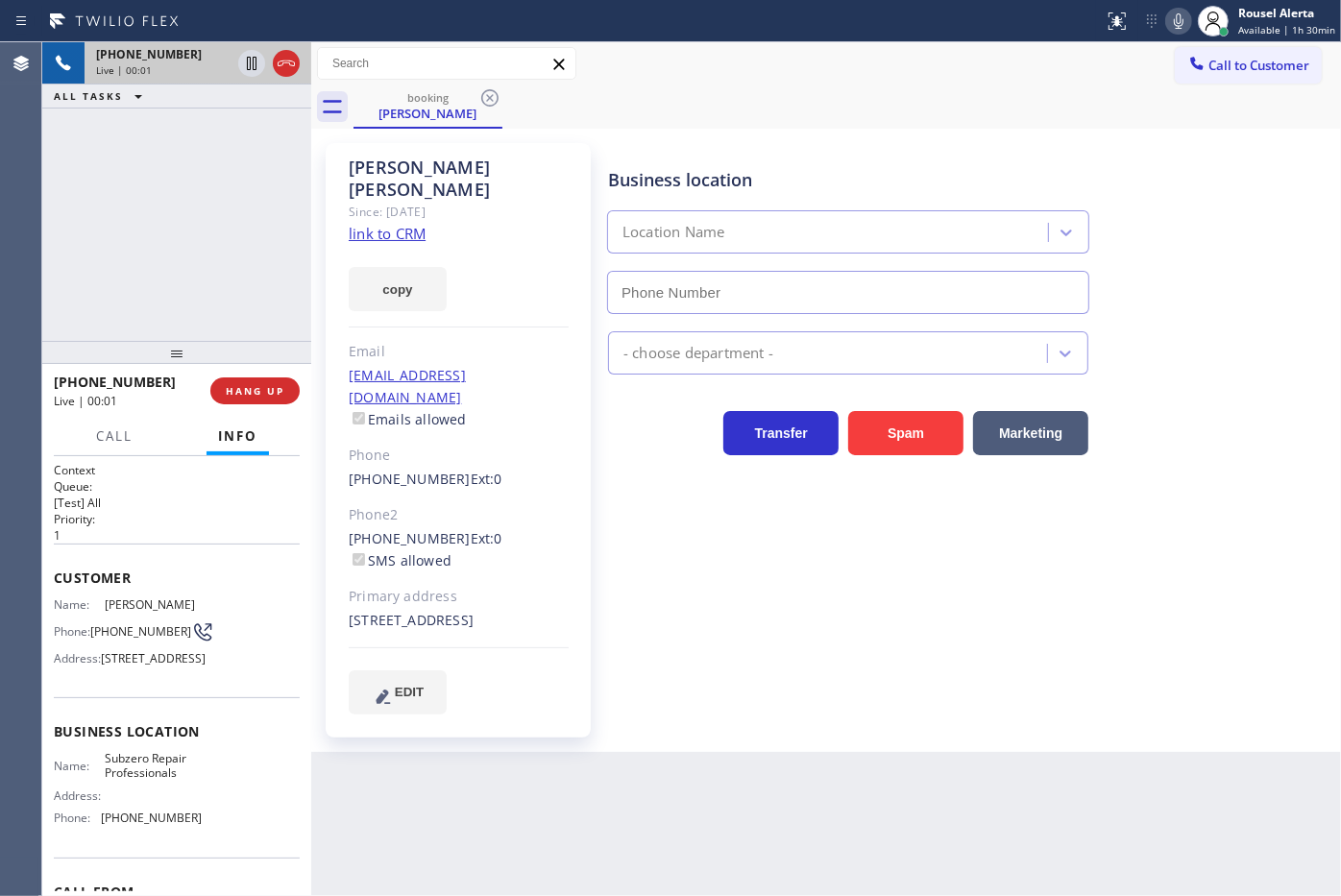
type input "(630) 394-6070"
click at [387, 224] on link "link to CRM" at bounding box center [387, 233] width 77 height 19
click at [814, 823] on div "Back to Dashboard Change Sender ID Customers Technicians Select a contact Outbo…" at bounding box center [826, 469] width 1030 height 853
click at [214, 154] on div "+12032416061 Live | 00:42 ALL TASKS ALL TASKS ACTIVE TASKS TASKS IN WRAP UP" at bounding box center [177, 192] width 269 height 298
click at [250, 69] on icon at bounding box center [252, 63] width 10 height 14
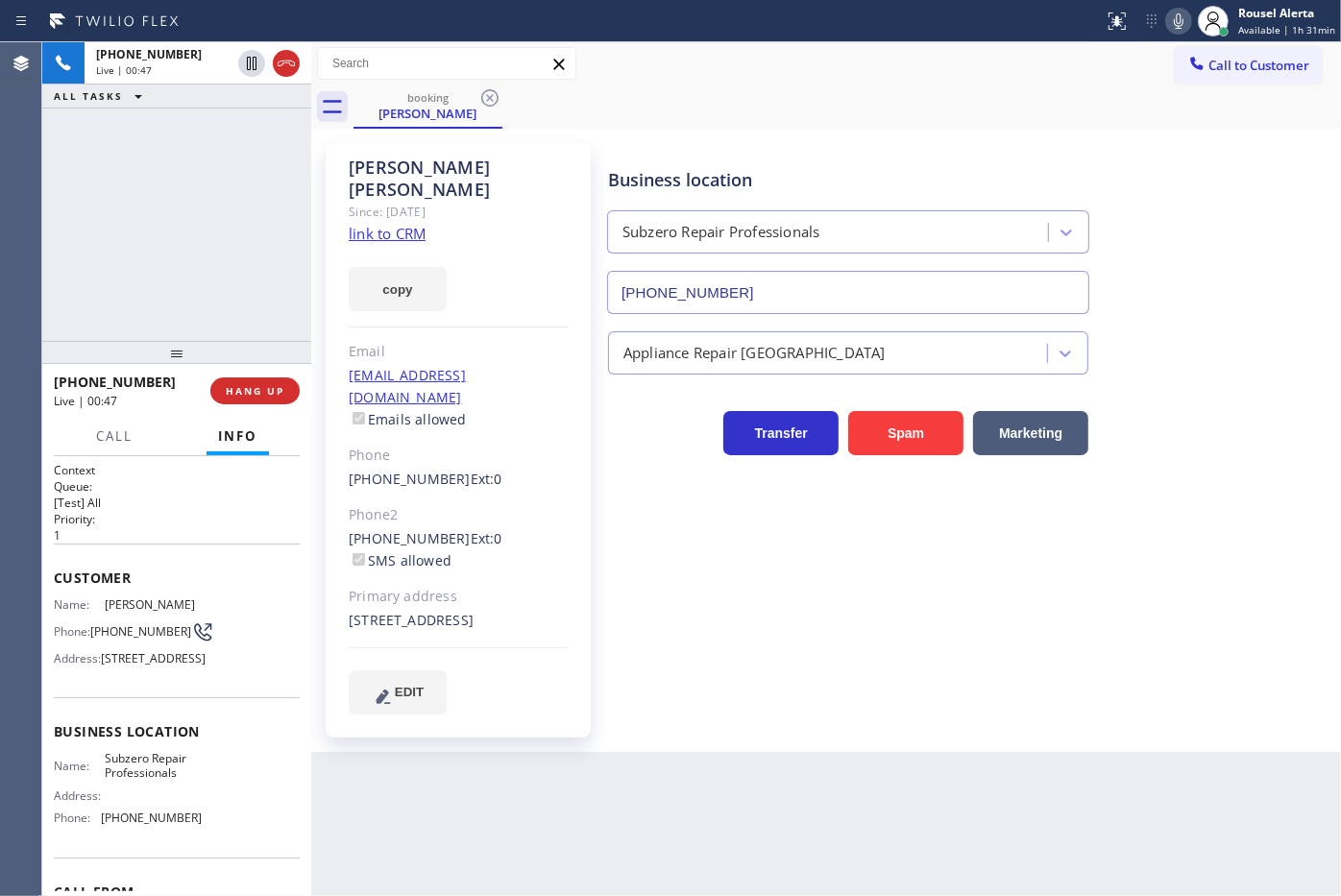
click at [1176, 22] on icon at bounding box center [1178, 21] width 23 height 23
click at [247, 67] on icon at bounding box center [252, 64] width 23 height 23
click at [1171, 16] on icon at bounding box center [1178, 21] width 23 height 23
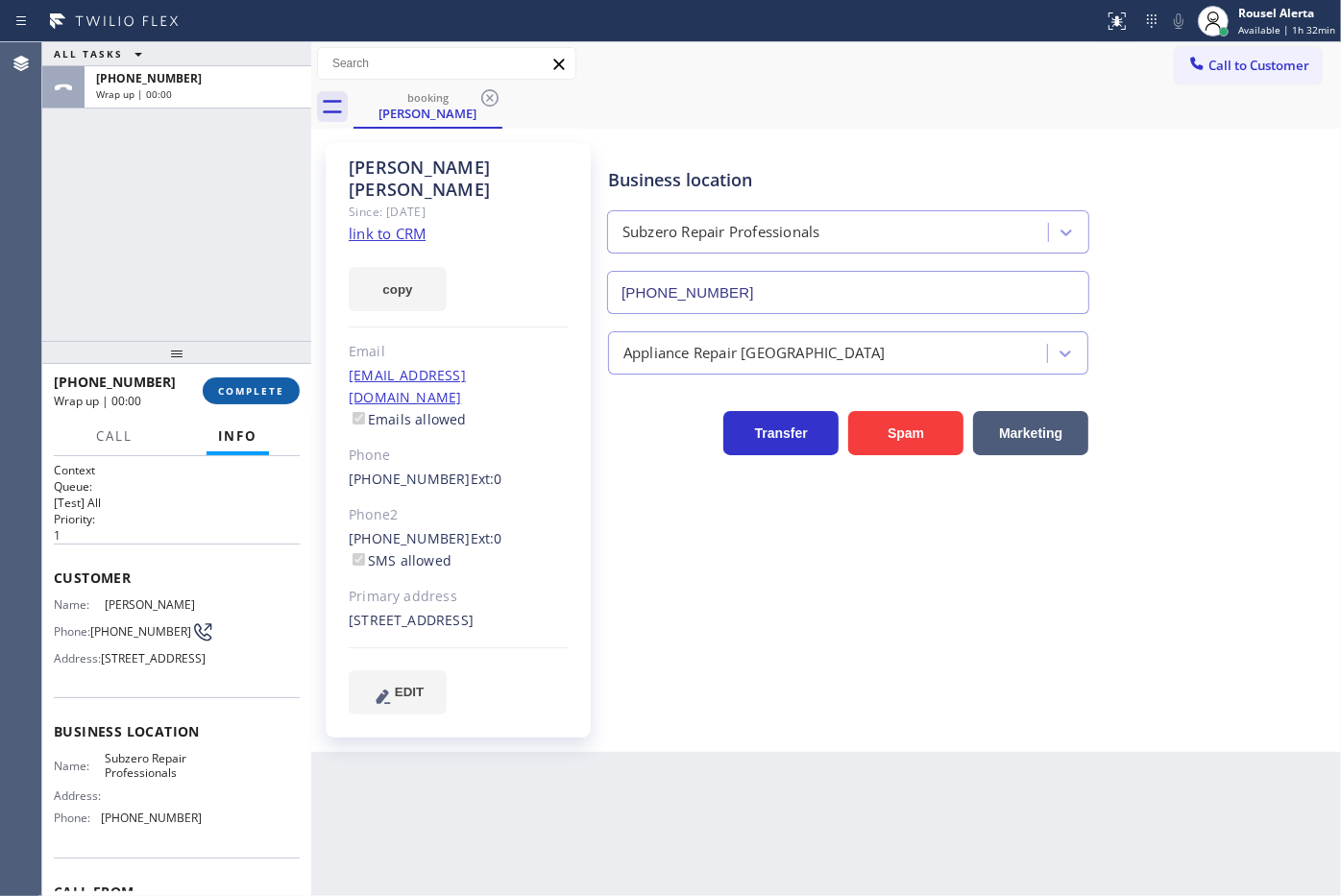
click at [251, 398] on button "COMPLETE" at bounding box center [251, 391] width 97 height 27
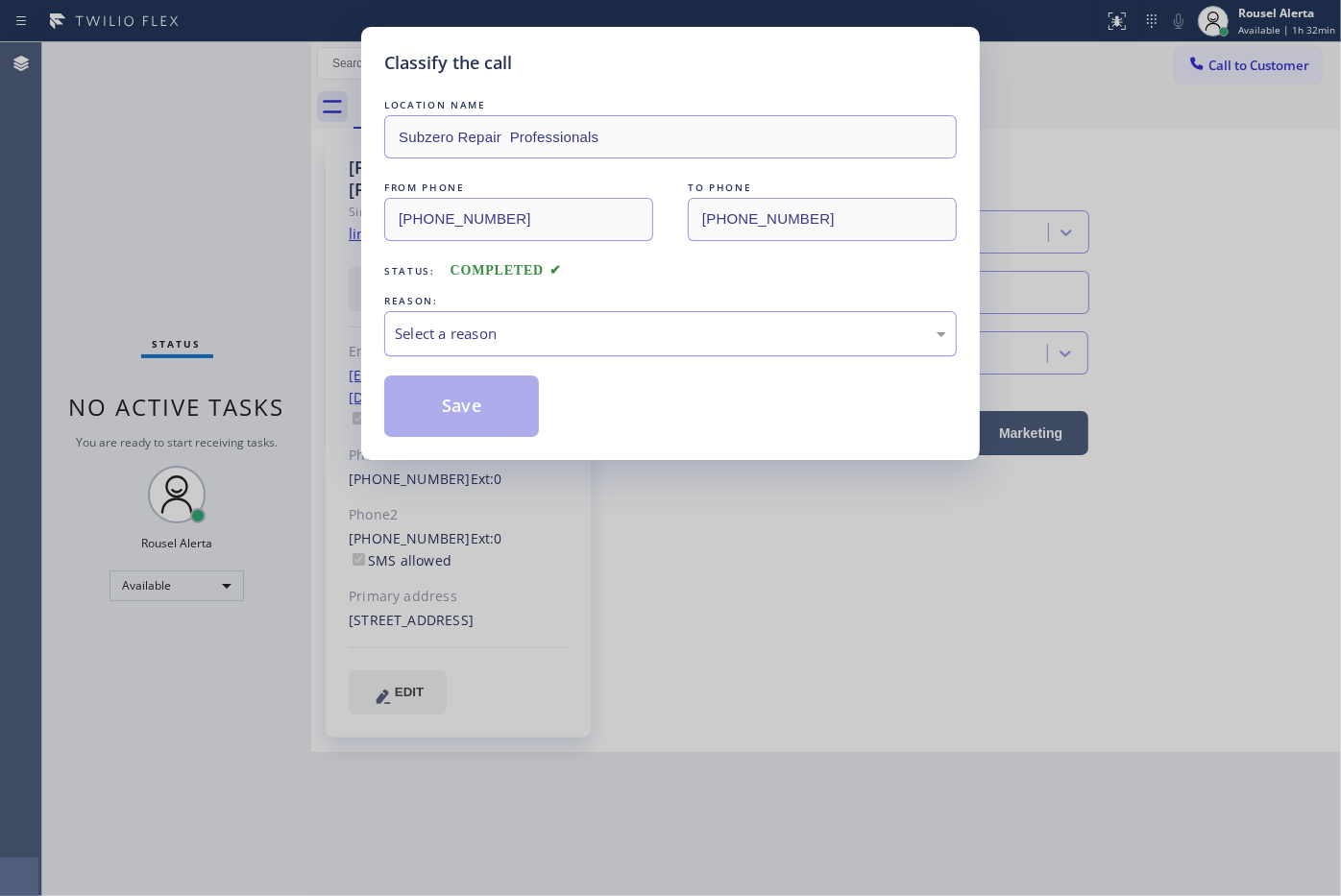
click at [452, 352] on div "Select a reason" at bounding box center [670, 333] width 573 height 46
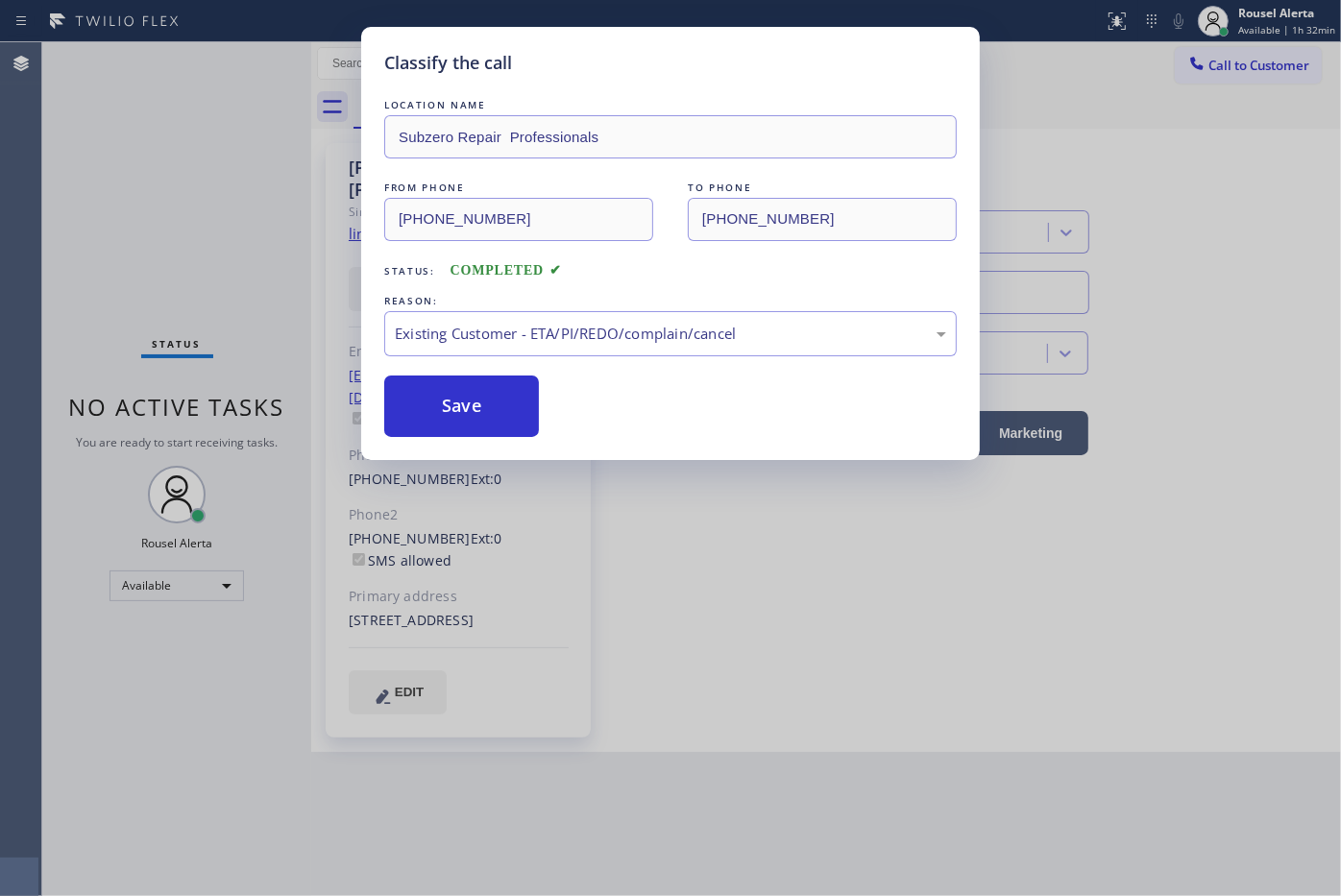
drag, startPoint x: 449, startPoint y: 408, endPoint x: 267, endPoint y: 201, distance: 275.6
click at [448, 408] on button "Save" at bounding box center [461, 406] width 155 height 61
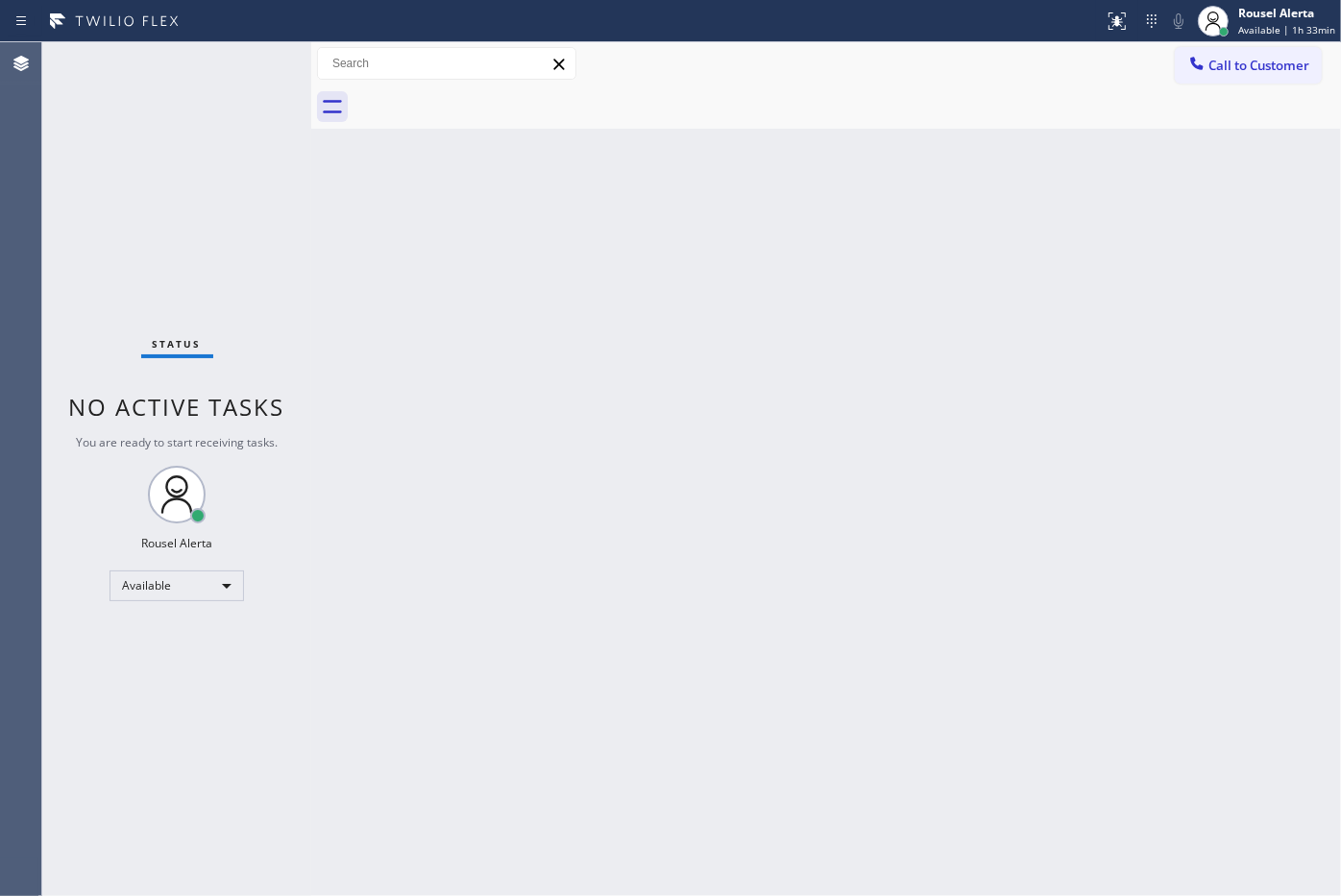
click at [235, 99] on div "Status No active tasks You are ready to start receiving tasks. Rousel Alerta Av…" at bounding box center [177, 469] width 269 height 853
click at [212, 82] on div "Status No active tasks You are ready to start receiving tasks. Rousel Alerta Av…" at bounding box center [177, 469] width 269 height 853
click at [224, 115] on div "Status No active tasks You are ready to start receiving tasks. Rousel Alerta Av…" at bounding box center [177, 469] width 269 height 853
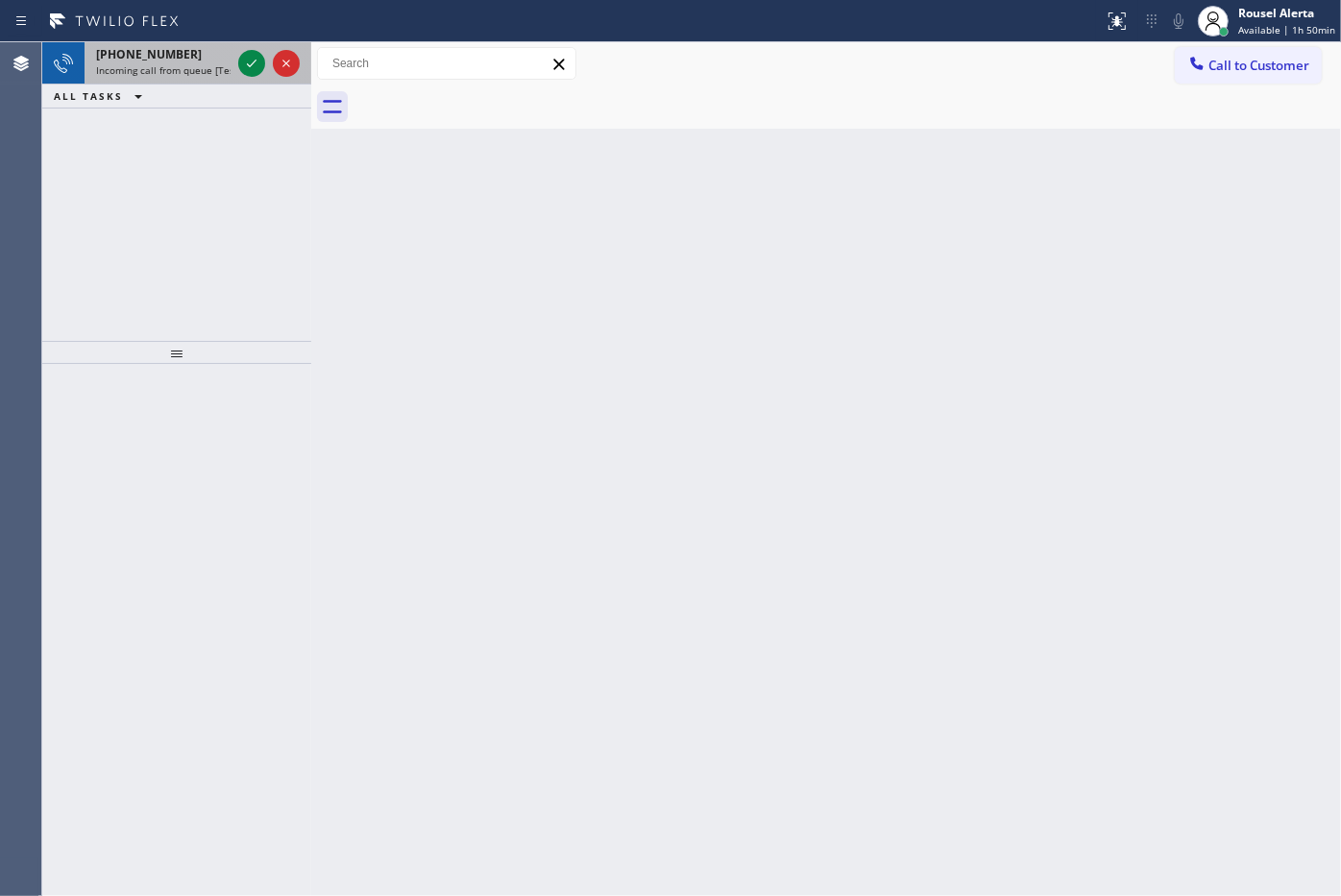
click at [212, 65] on span "Incoming call from queue [Test] All" at bounding box center [175, 70] width 160 height 14
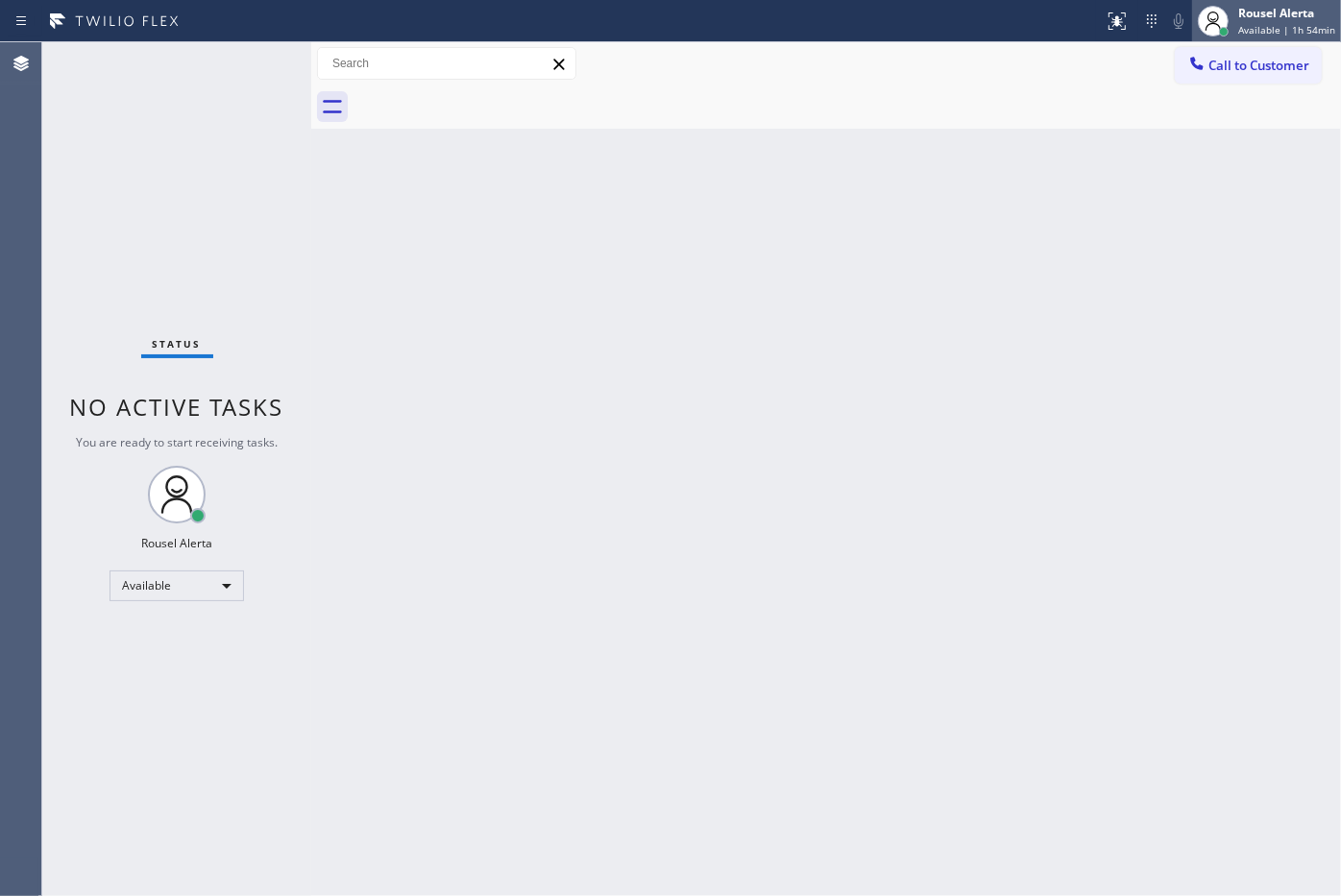
click at [1242, 17] on div "Rousel Alerta" at bounding box center [1287, 13] width 97 height 16
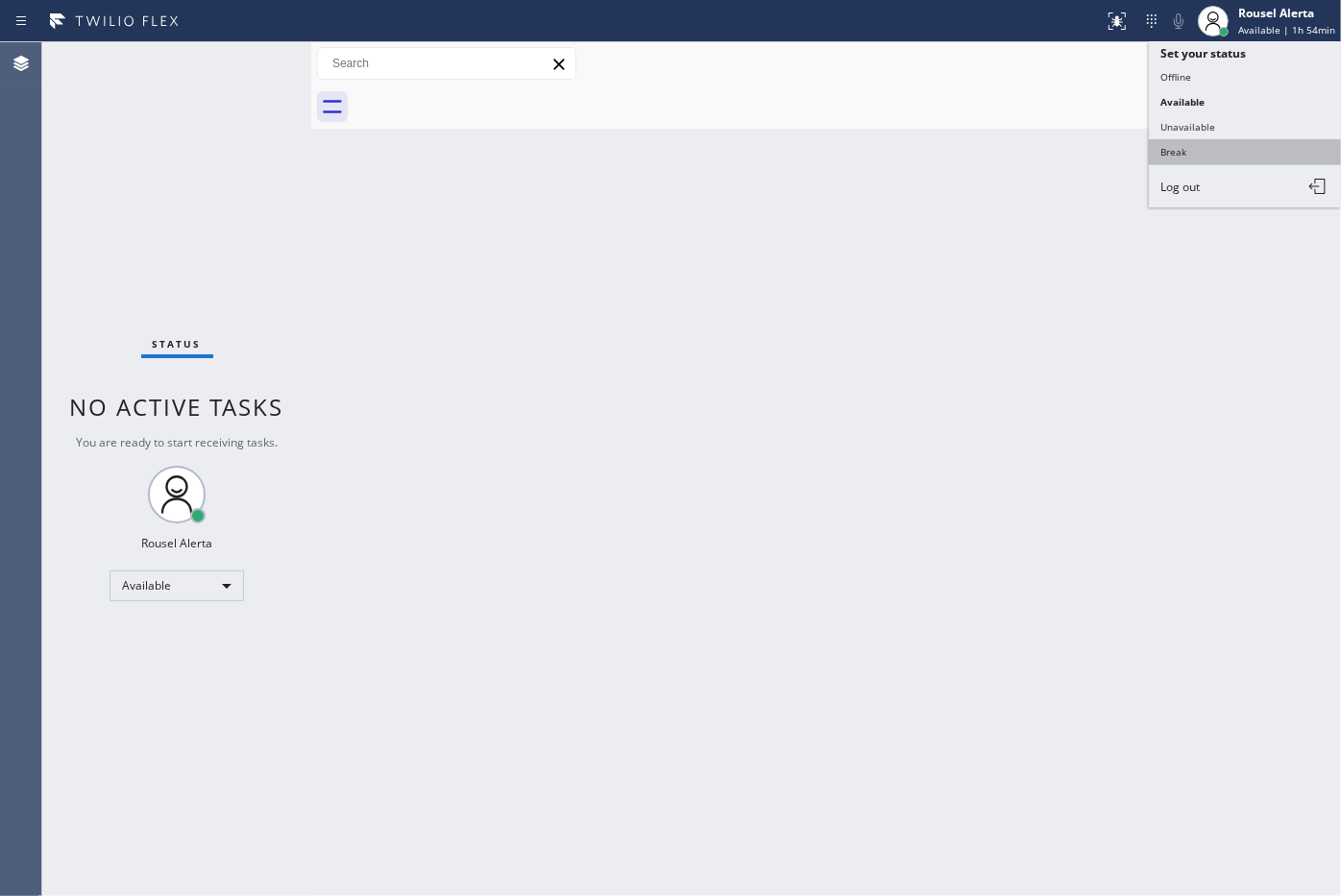
click at [1188, 144] on button "Break" at bounding box center [1244, 152] width 192 height 25
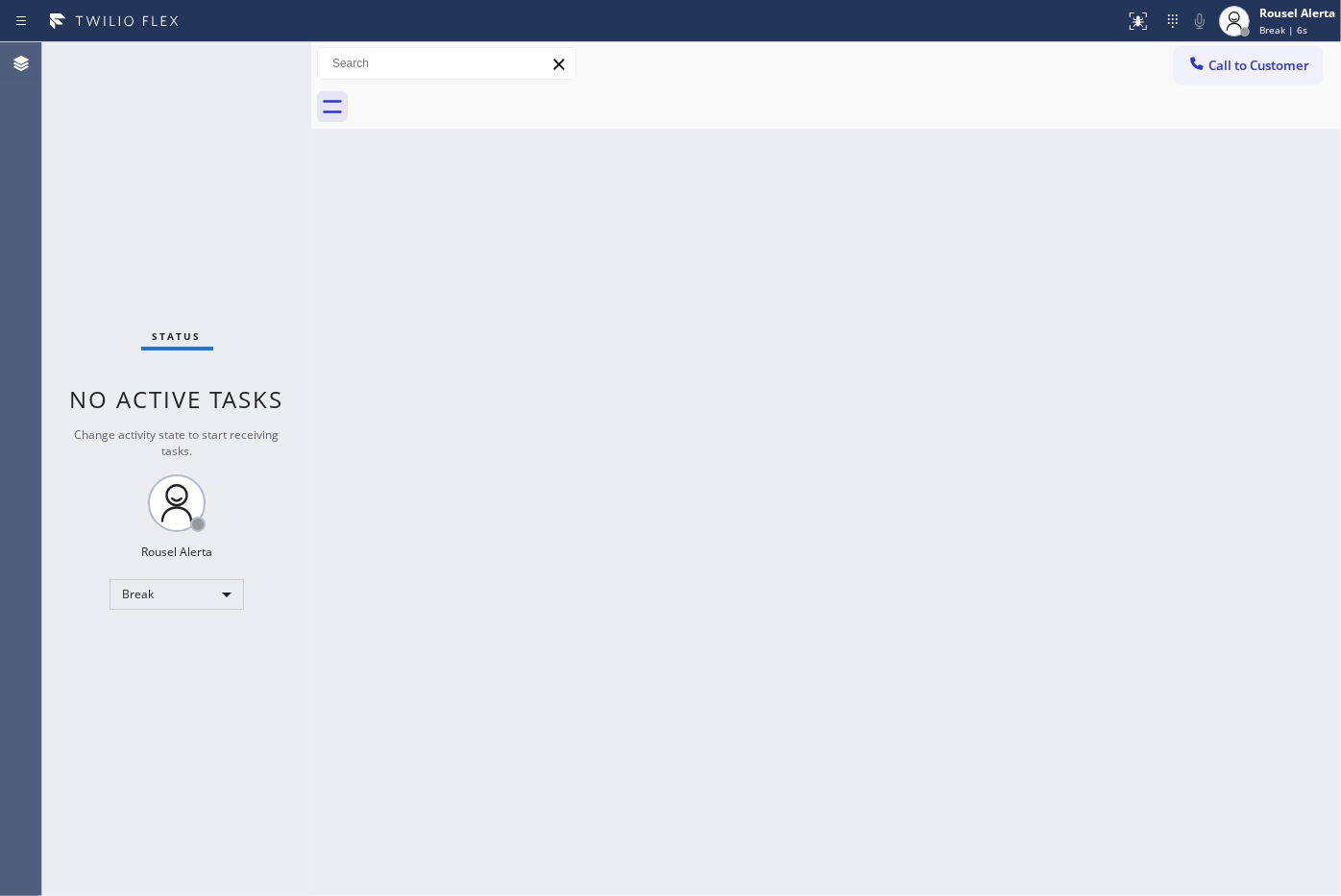
click at [184, 145] on div "Status No active tasks Change activity state to start receiving tasks. Rousel A…" at bounding box center [177, 469] width 269 height 853
